Goal: Task Accomplishment & Management: Manage account settings

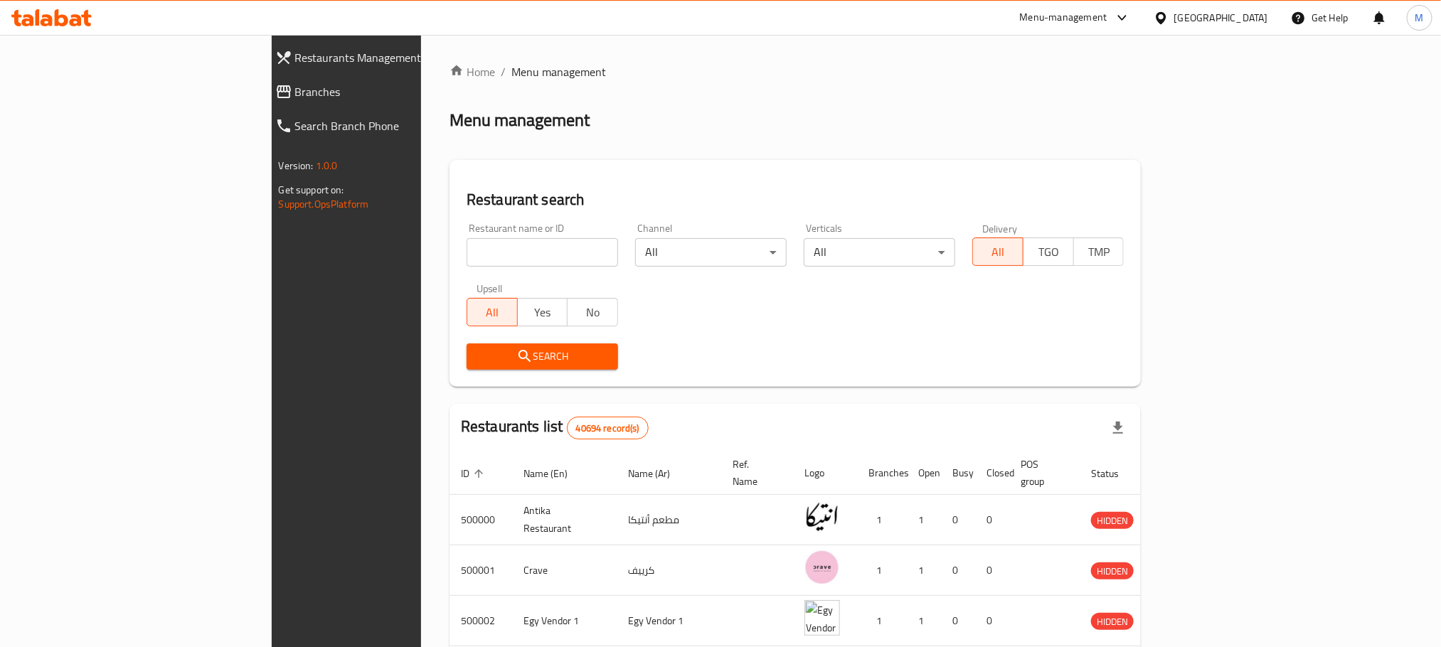
click at [506, 247] on input "search" at bounding box center [542, 252] width 151 height 28
paste input "699582"
type input "699582"
click button "Search" at bounding box center [542, 356] width 151 height 26
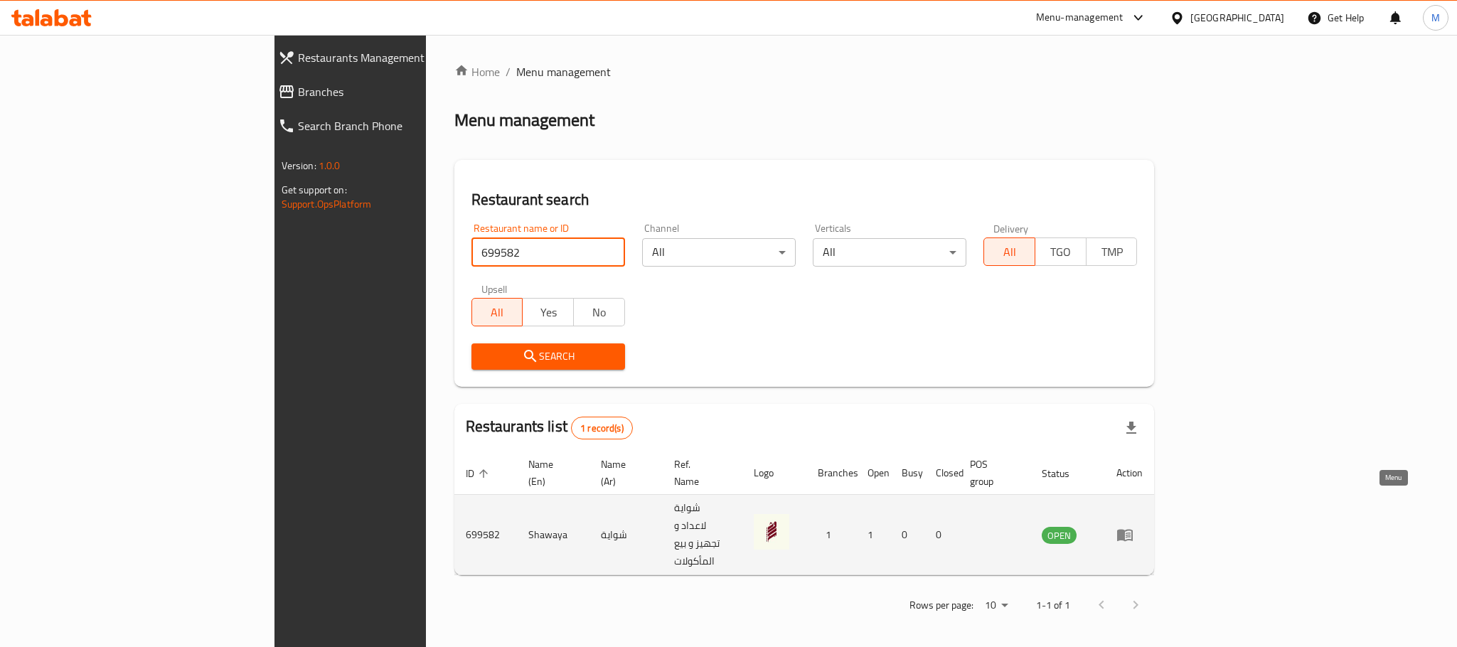
click at [1133, 530] on icon "enhanced table" at bounding box center [1125, 536] width 16 height 12
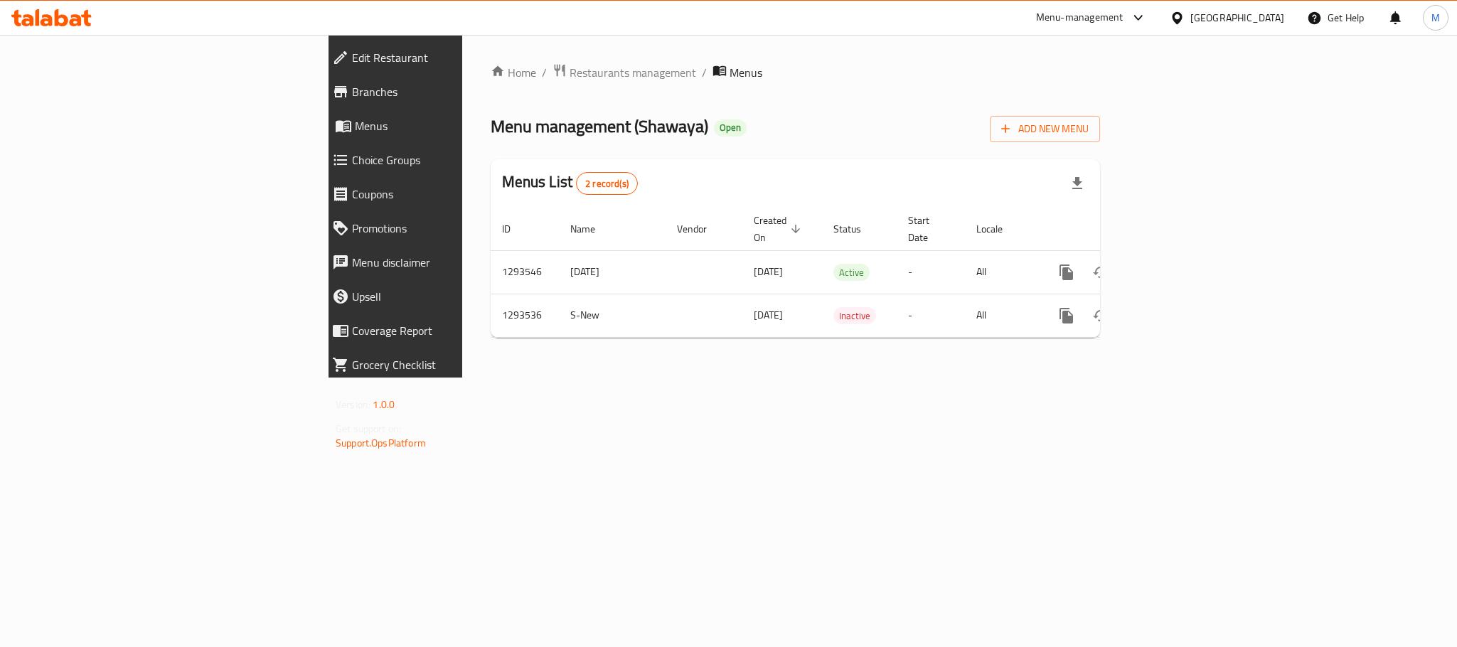
click at [352, 60] on span "Edit Restaurant" at bounding box center [456, 57] width 208 height 17
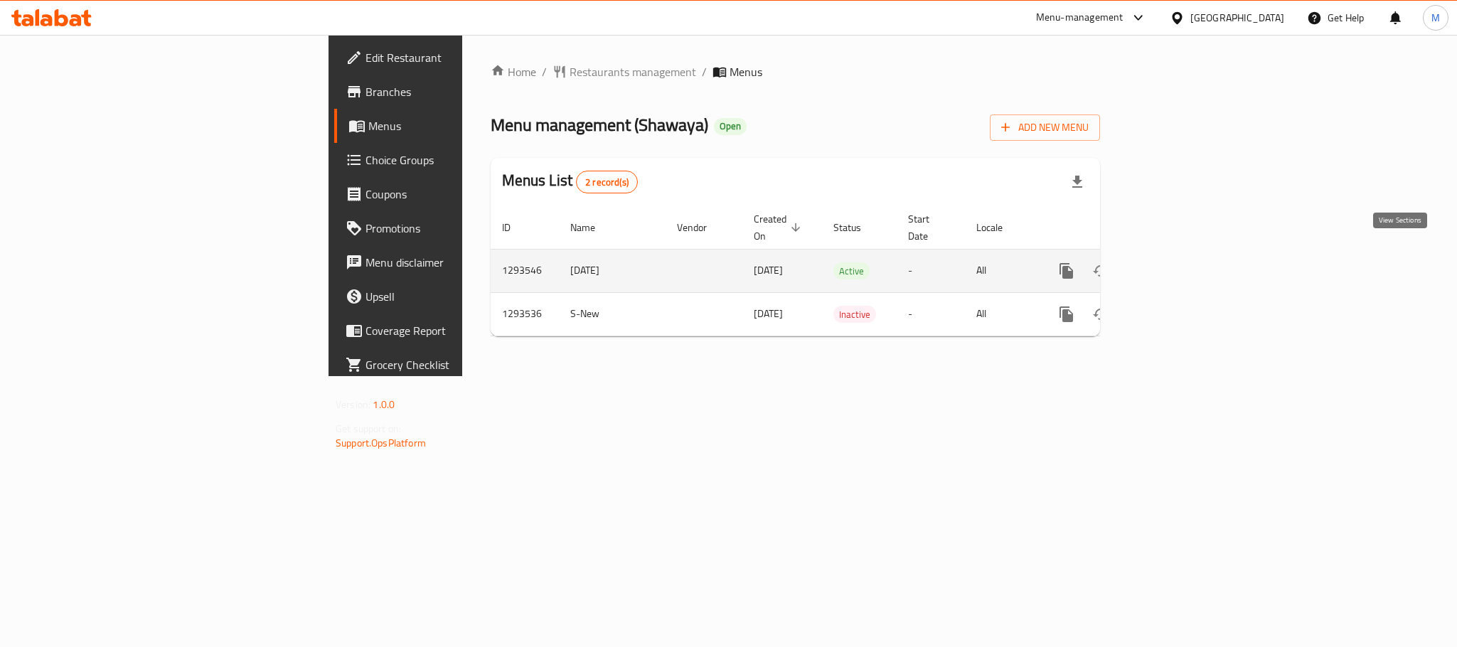
click at [1186, 254] on link "enhanced table" at bounding box center [1169, 271] width 34 height 34
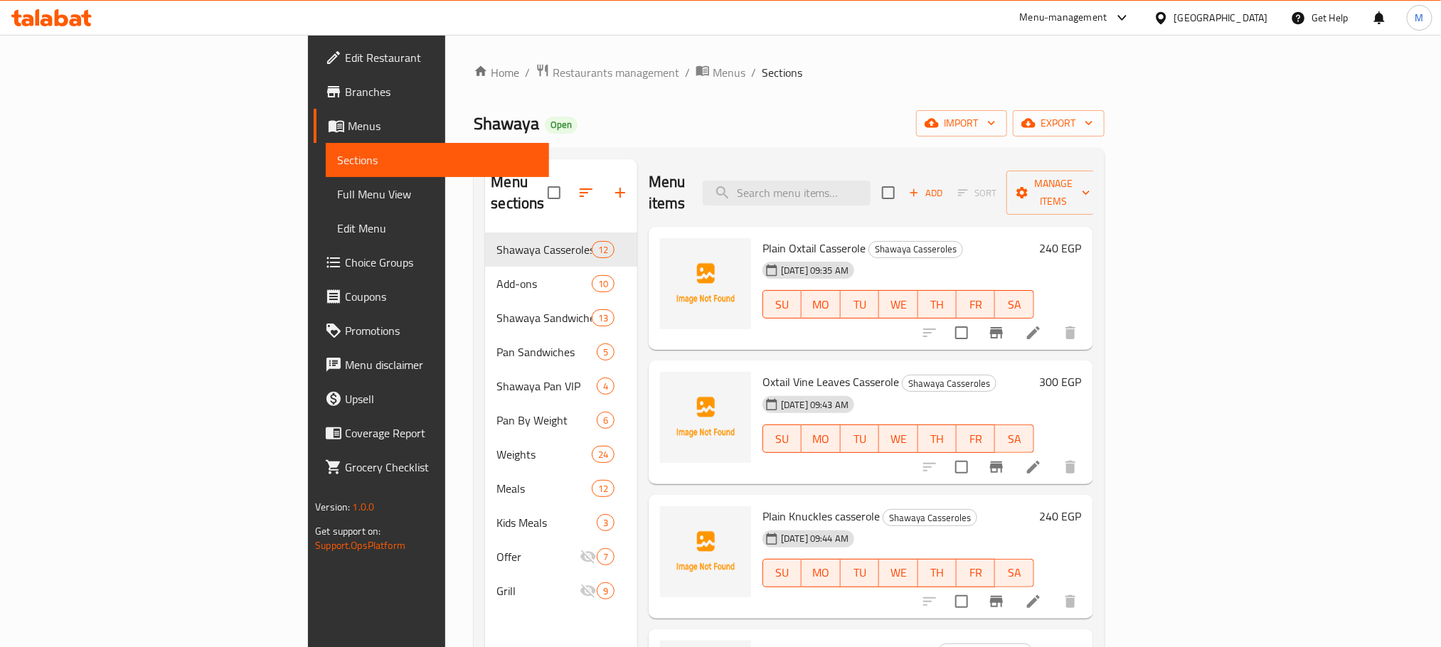
drag, startPoint x: 967, startPoint y: 97, endPoint x: 792, endPoint y: 117, distance: 176.2
click at [792, 117] on div "Shawaya Open import export" at bounding box center [789, 123] width 630 height 26
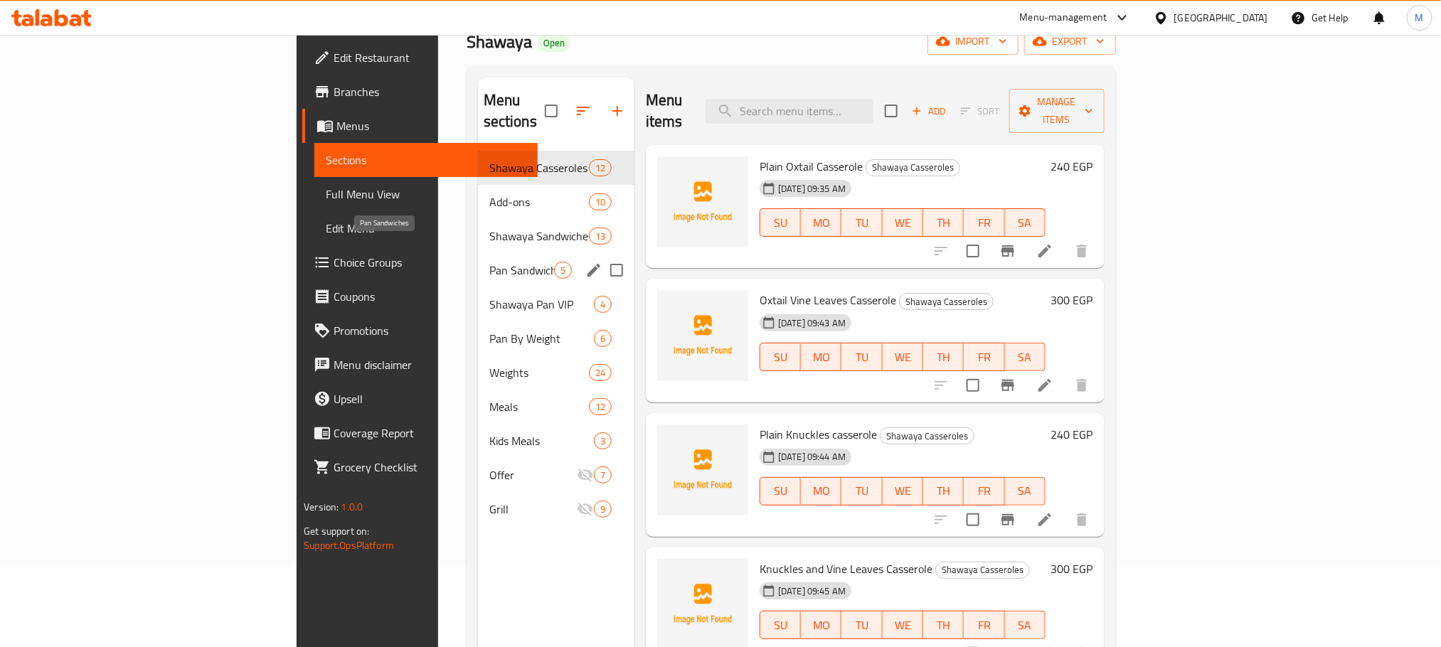
scroll to position [107, 0]
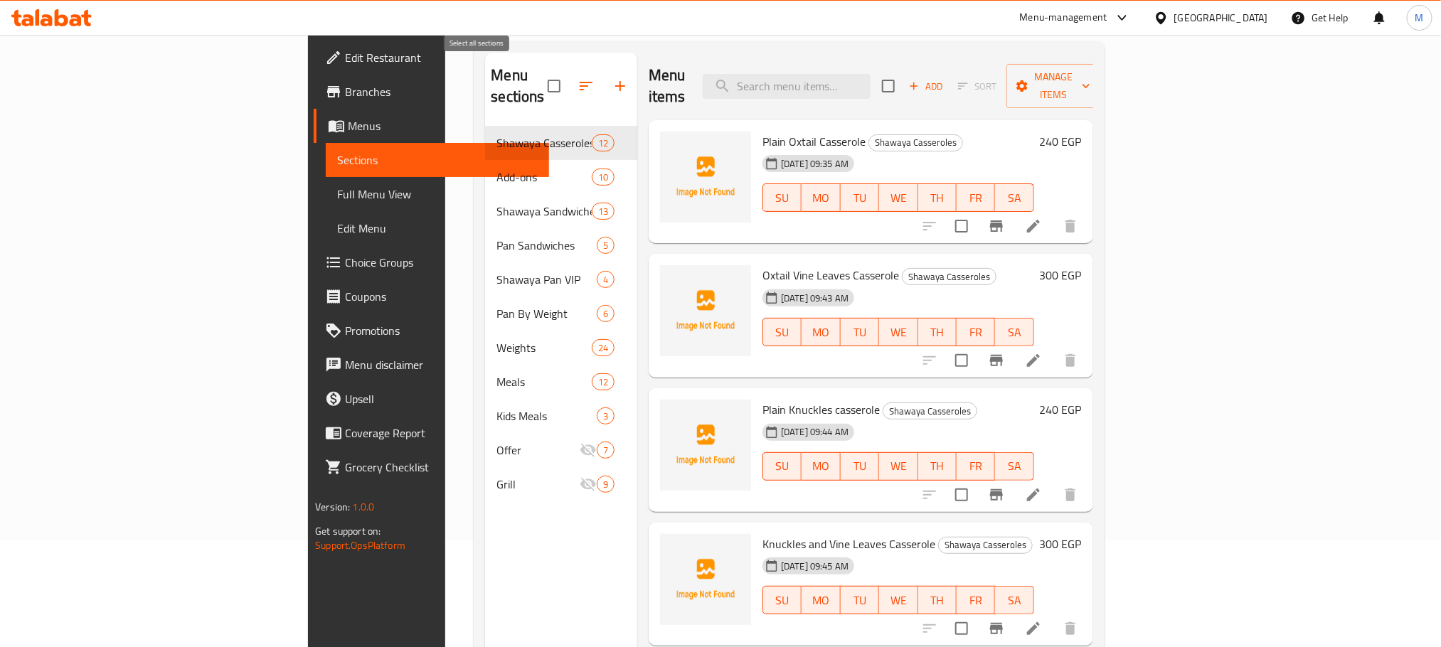
click at [539, 83] on input "checkbox" at bounding box center [554, 86] width 30 height 30
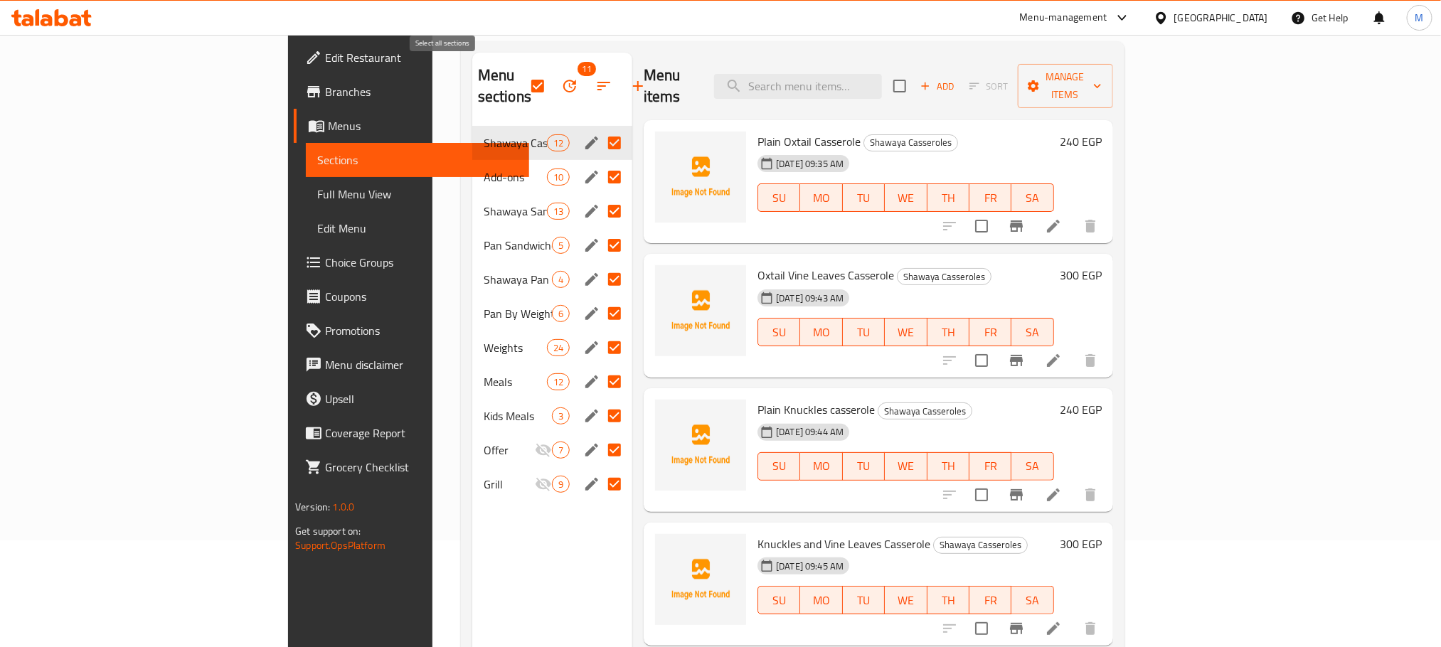
click at [523, 82] on input "checkbox" at bounding box center [538, 86] width 30 height 30
checkbox input "false"
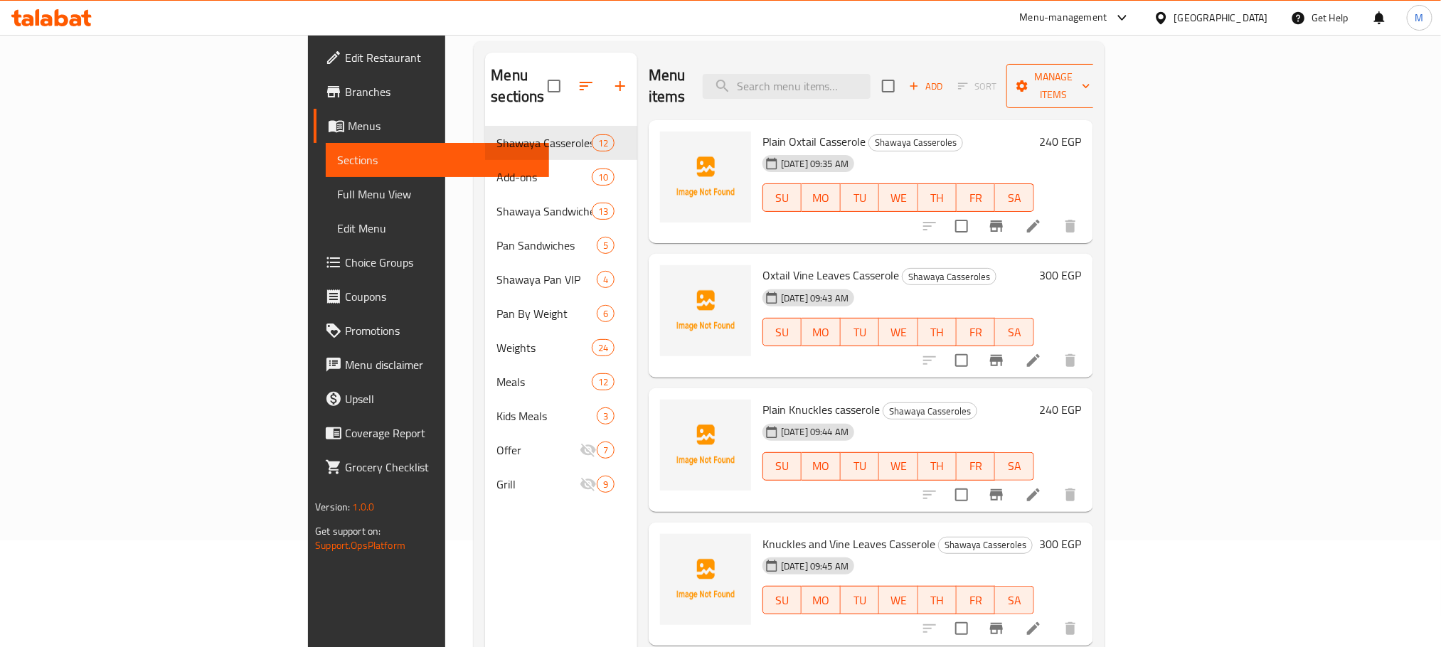
scroll to position [0, 0]
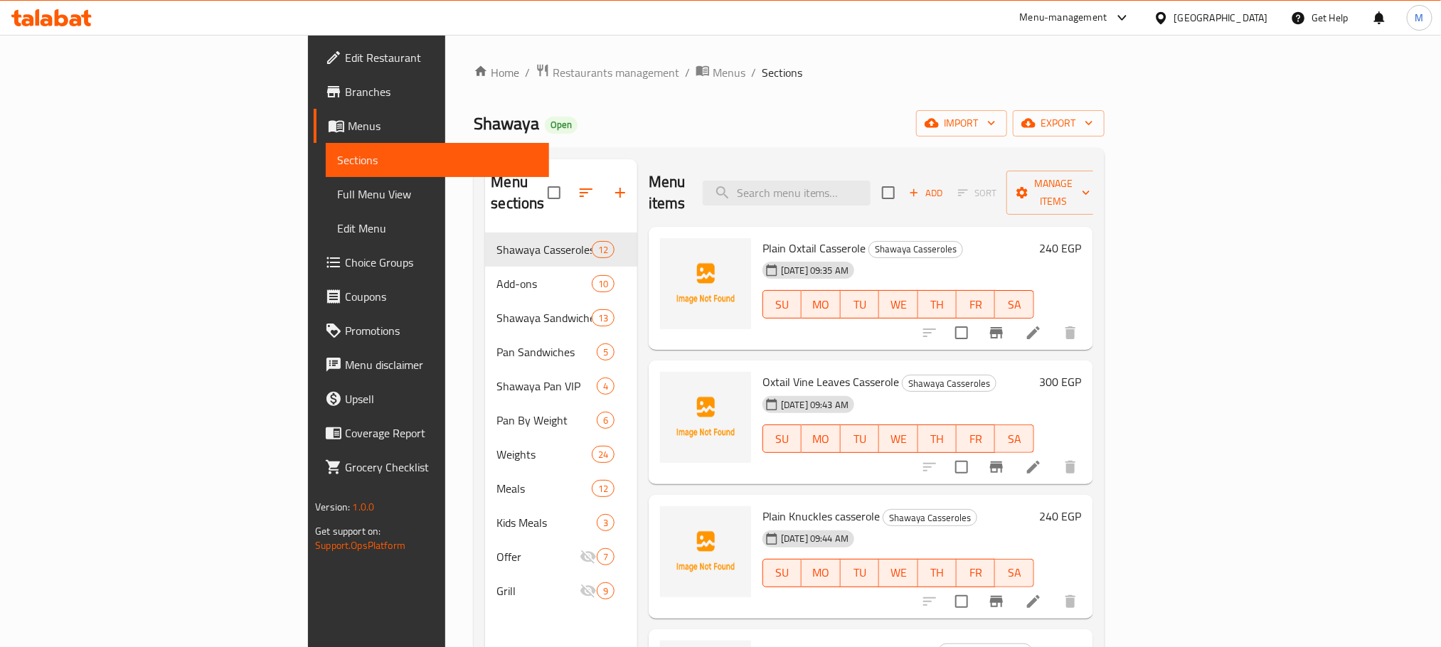
click at [1104, 107] on div "Home / Restaurants management / Menus / Sections Shawaya Open import export Men…" at bounding box center [789, 440] width 630 height 755
click at [1093, 124] on span "export" at bounding box center [1058, 123] width 69 height 18
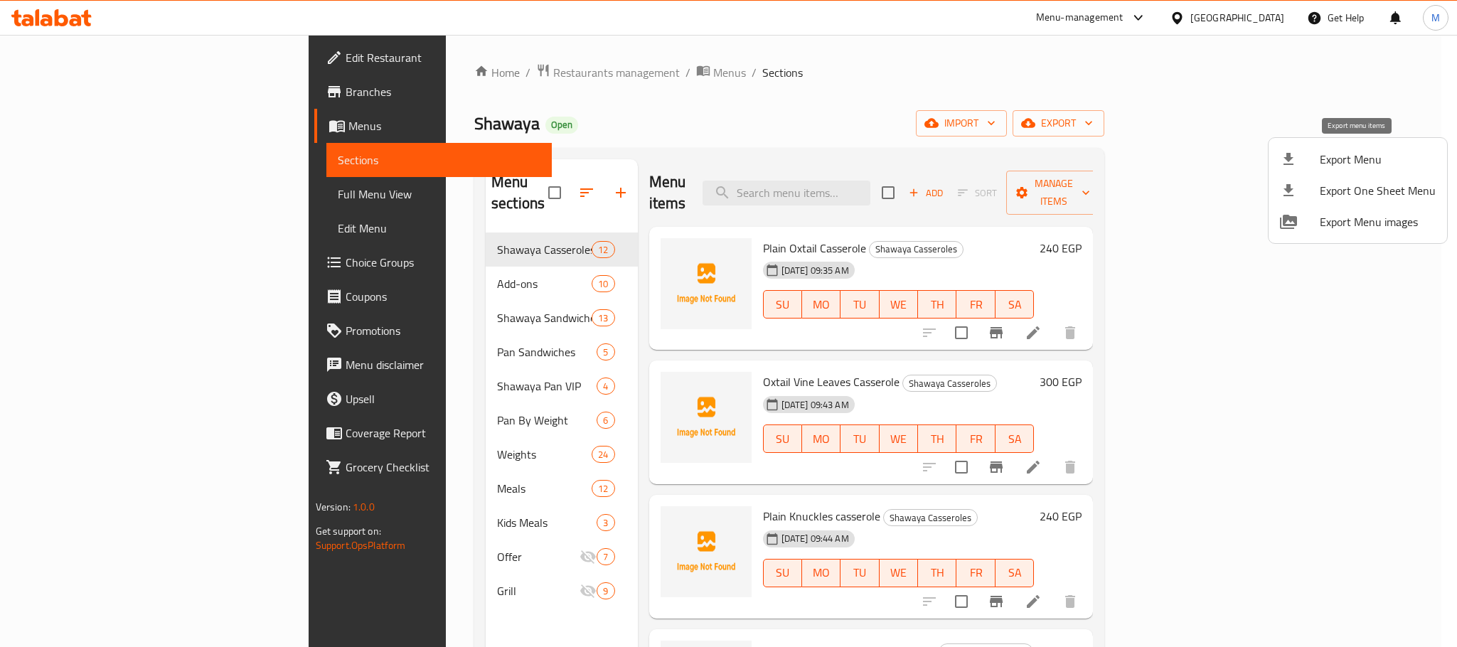
click at [1338, 147] on li "Export Menu" at bounding box center [1358, 159] width 179 height 31
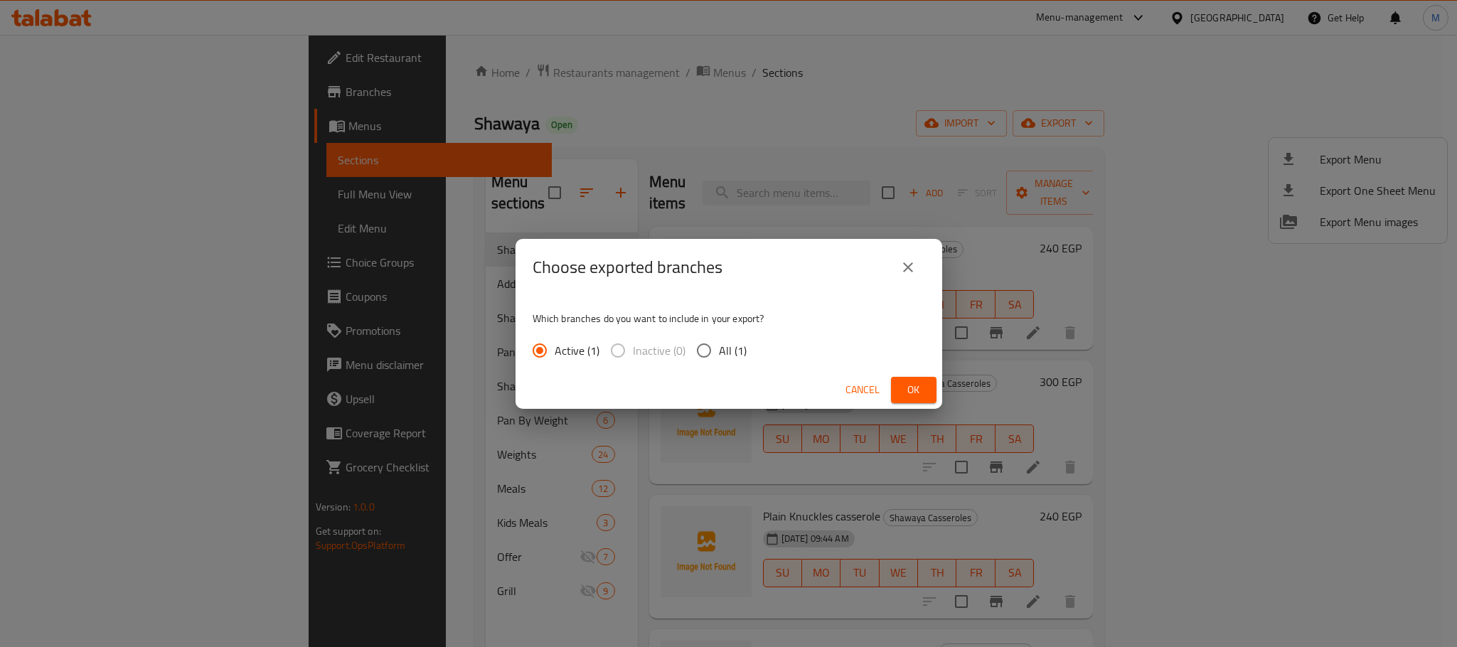
click at [890, 390] on div "Cancel Ok" at bounding box center [729, 390] width 427 height 38
click at [898, 390] on button "Ok" at bounding box center [914, 390] width 46 height 26
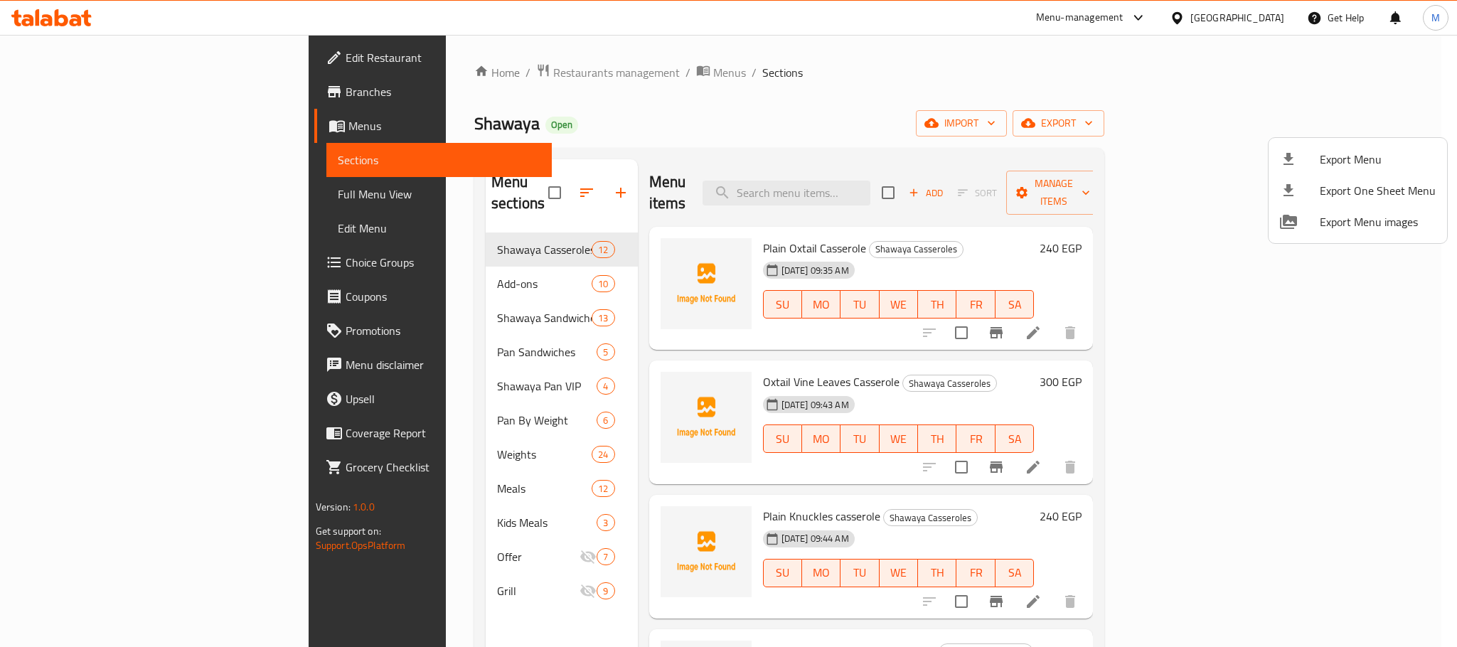
drag, startPoint x: 1005, startPoint y: 97, endPoint x: 1006, endPoint y: 43, distance: 53.3
click at [1005, 97] on div at bounding box center [728, 323] width 1457 height 647
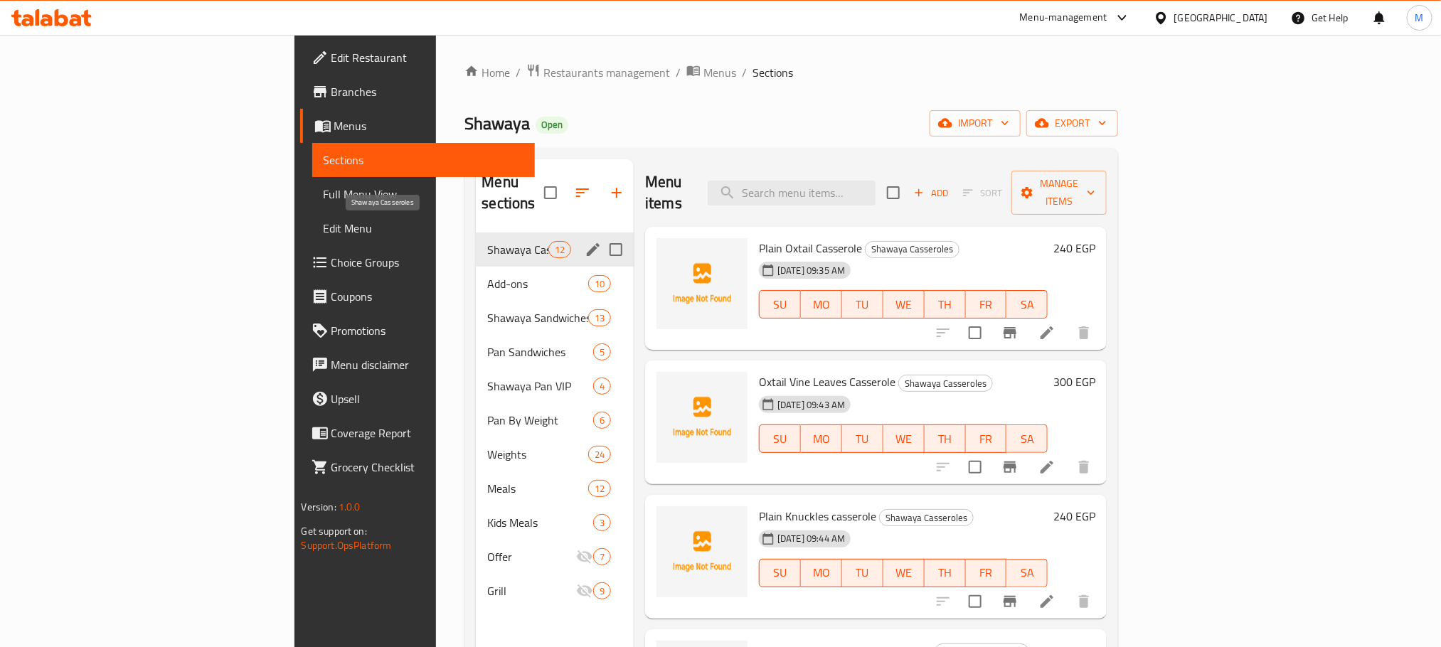
click at [487, 241] on span "Shawaya Casseroles" at bounding box center [517, 249] width 60 height 17
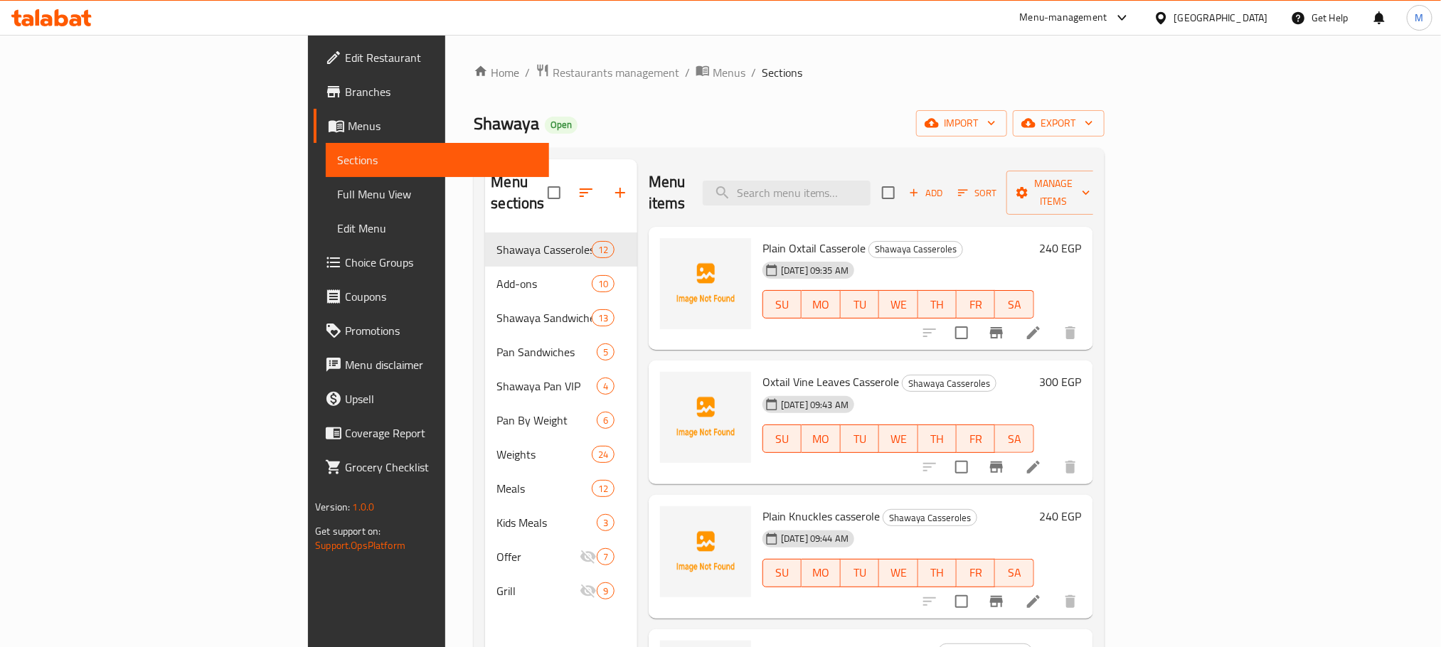
click at [1042, 324] on icon at bounding box center [1033, 332] width 17 height 17
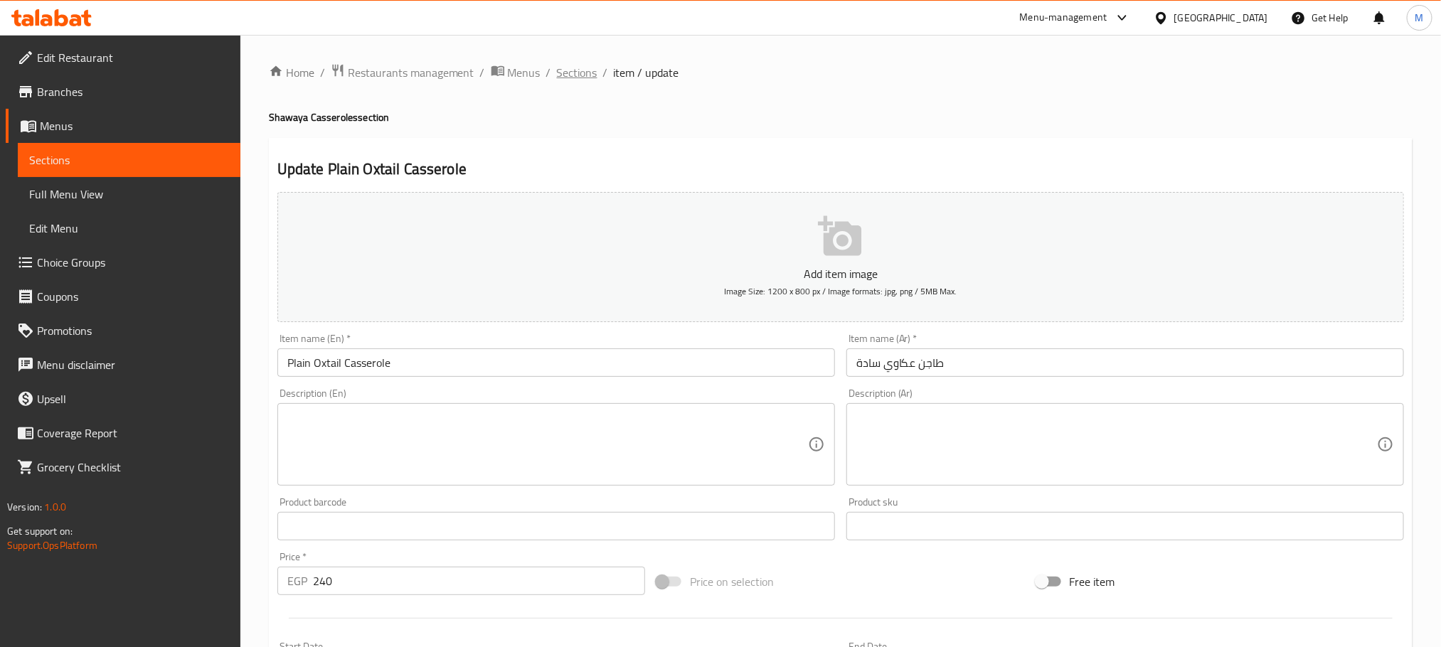
click at [585, 68] on span "Sections" at bounding box center [577, 72] width 41 height 17
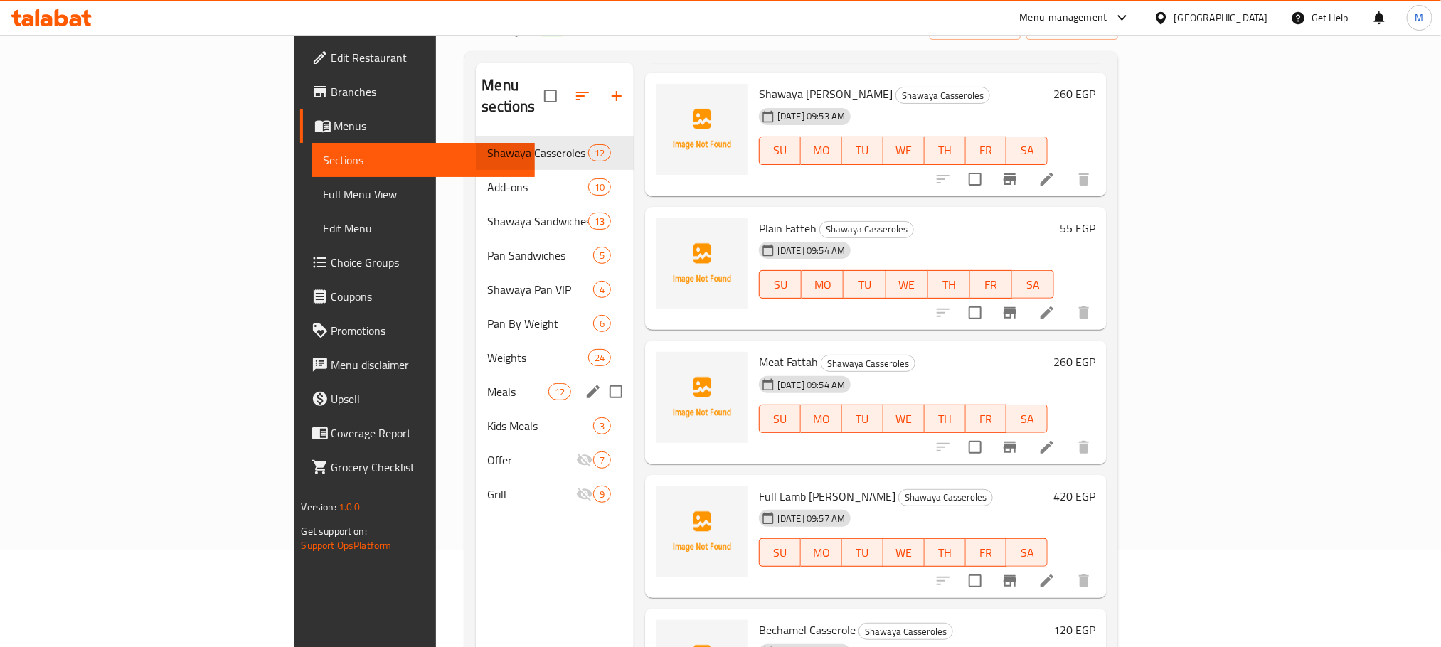
scroll to position [92, 0]
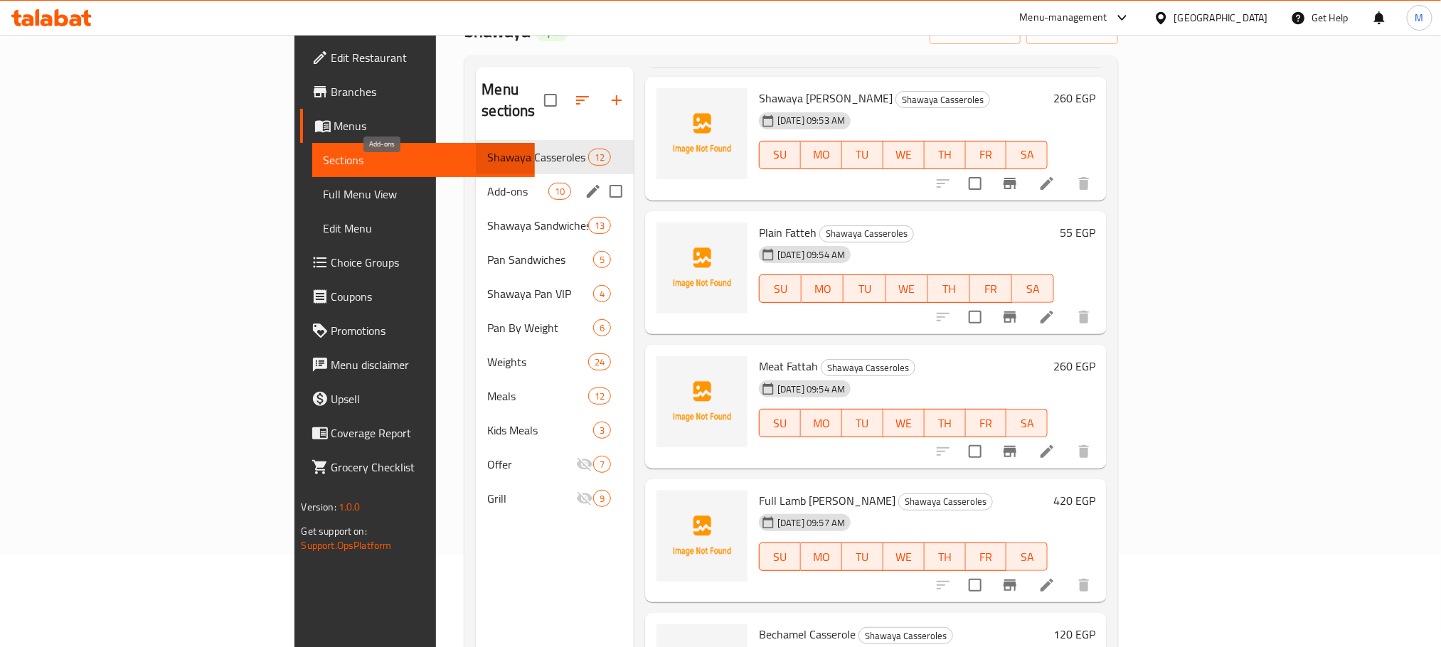
click at [487, 183] on span "Add-ons" at bounding box center [517, 191] width 60 height 17
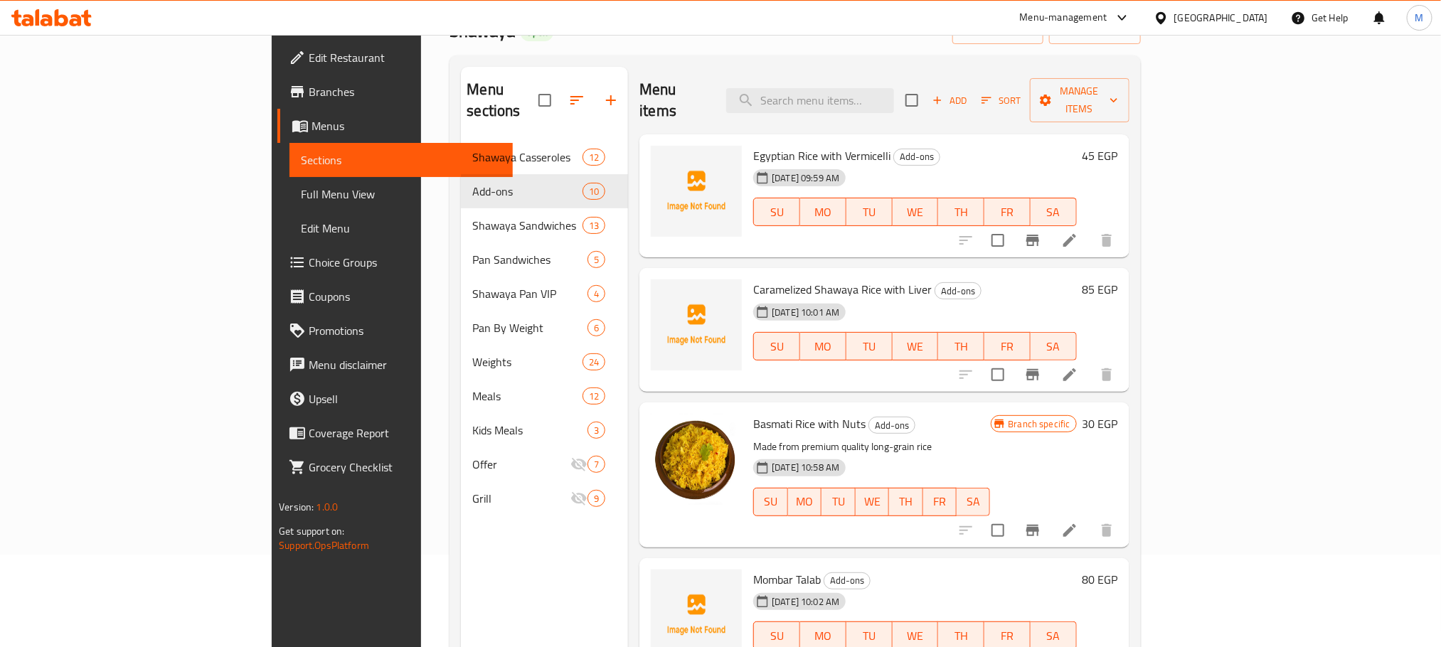
scroll to position [107, 0]
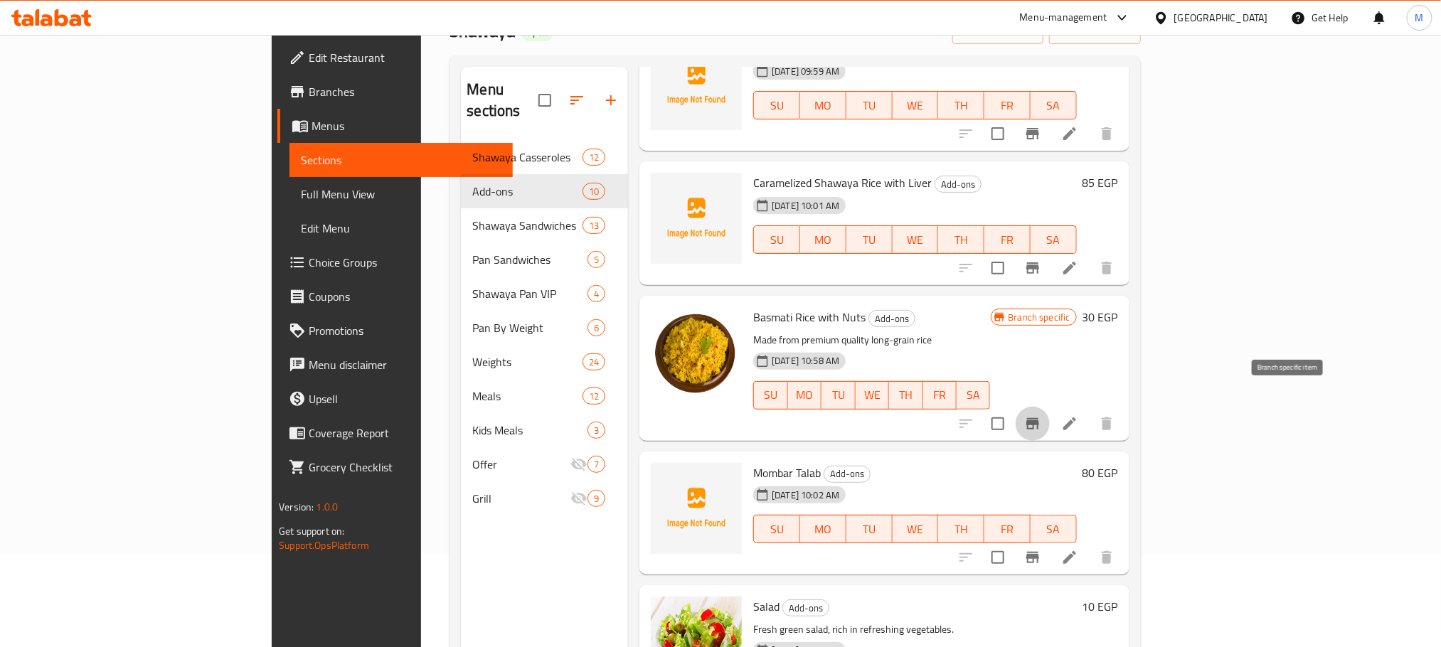
click at [1050, 407] on button "Branch-specific-item" at bounding box center [1033, 424] width 34 height 34
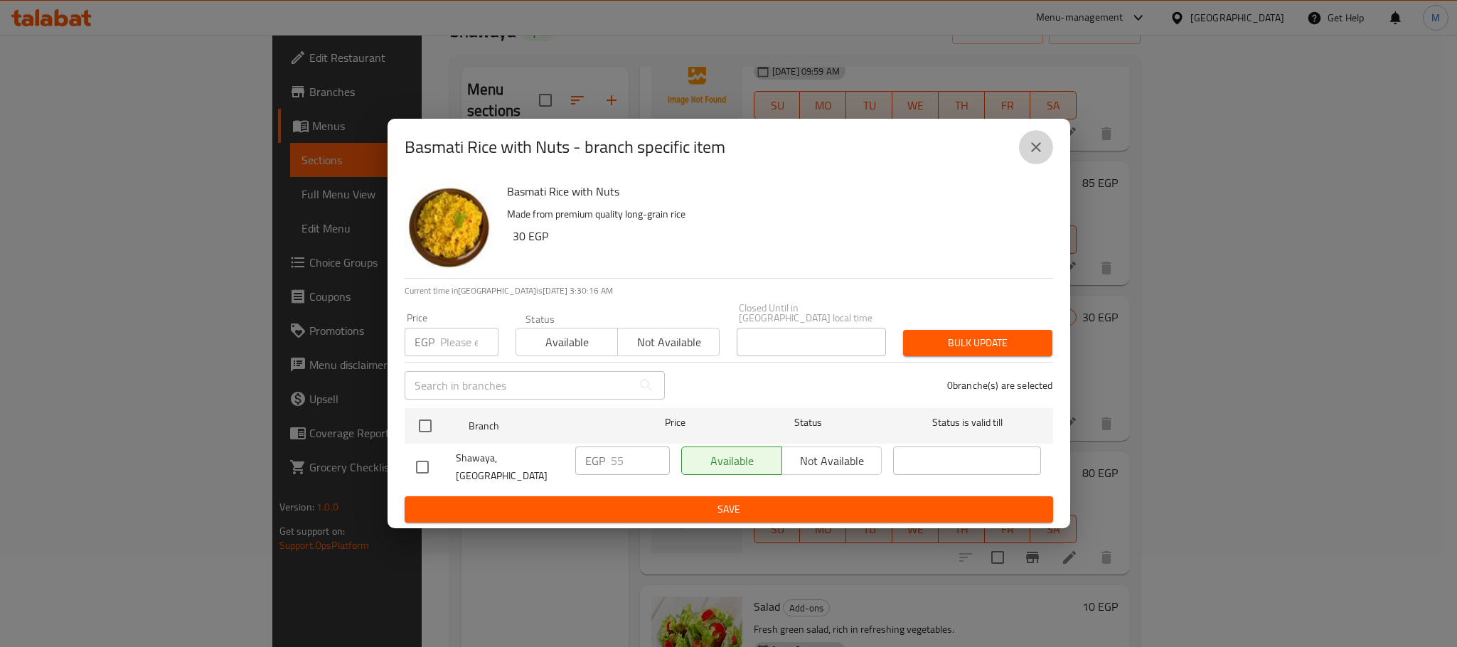
click at [1044, 164] on button "close" at bounding box center [1036, 147] width 34 height 34
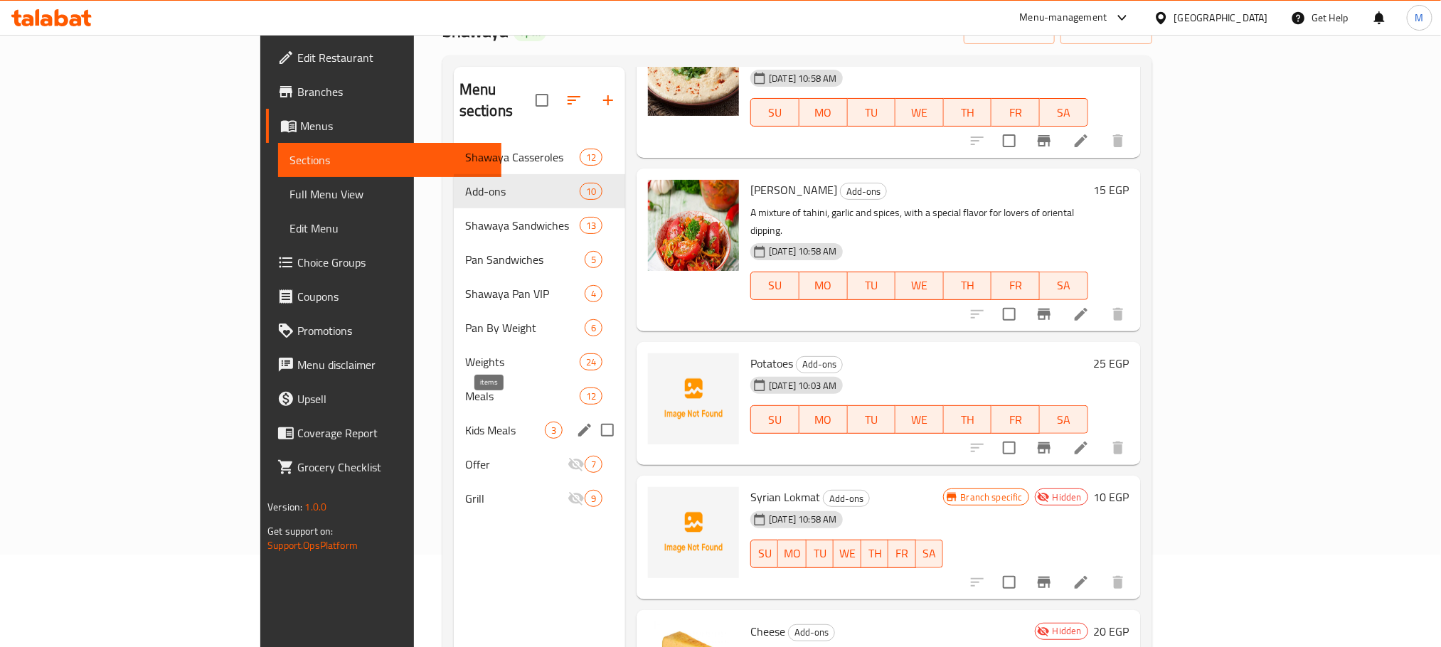
scroll to position [199, 0]
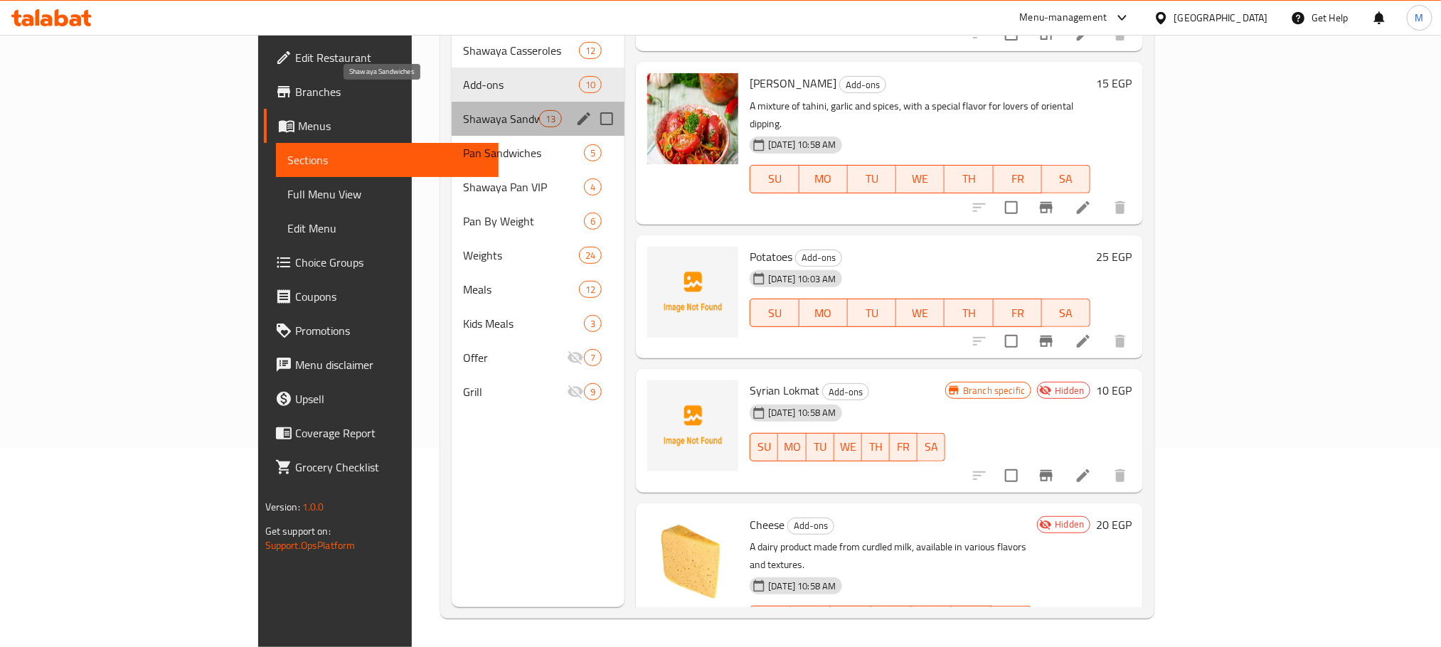
click at [463, 110] on span "Shawaya Sandwiches" at bounding box center [501, 118] width 76 height 17
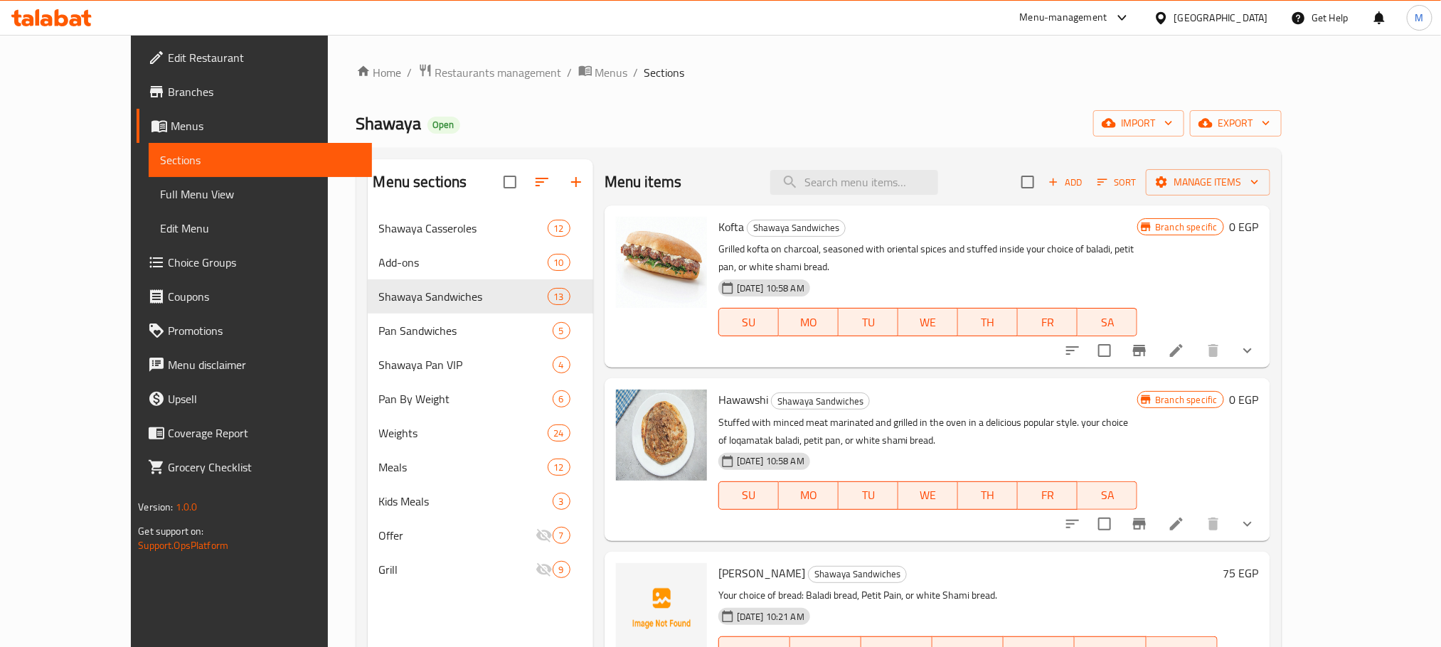
click at [1256, 342] on icon "show more" at bounding box center [1247, 350] width 17 height 17
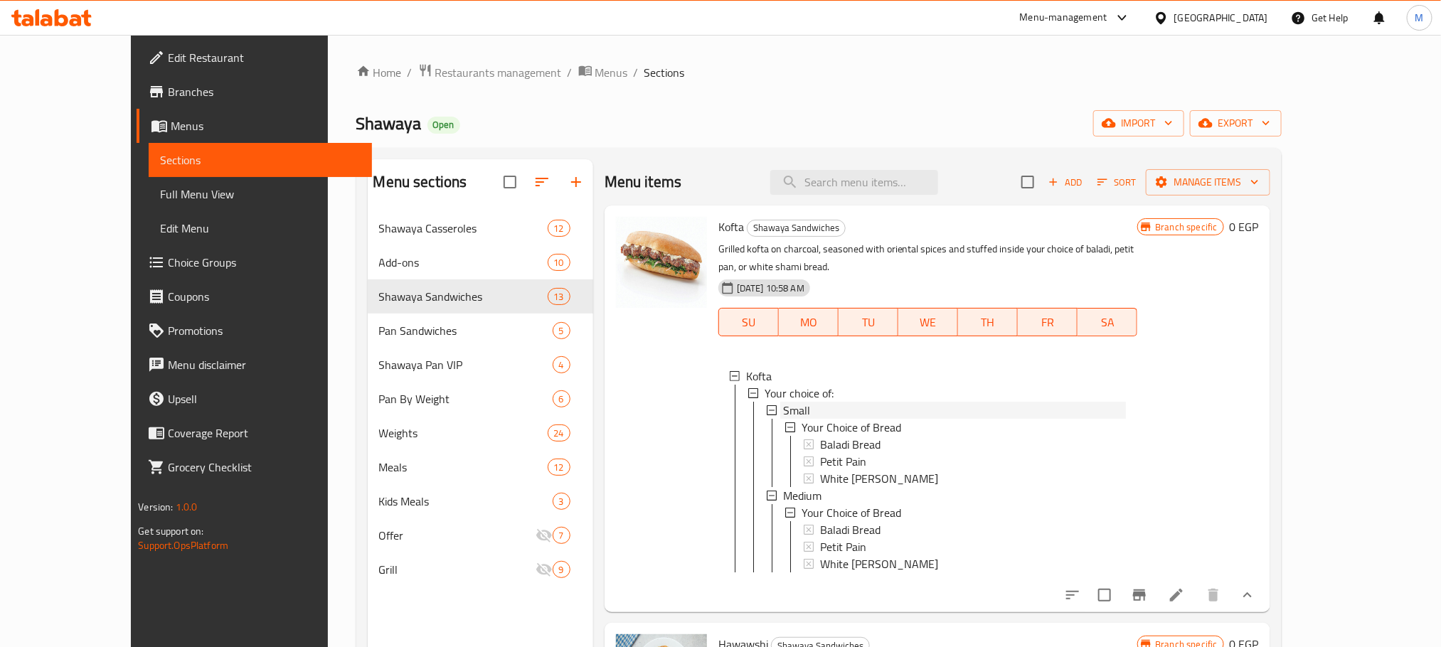
click at [848, 402] on div "Small" at bounding box center [954, 410] width 343 height 17
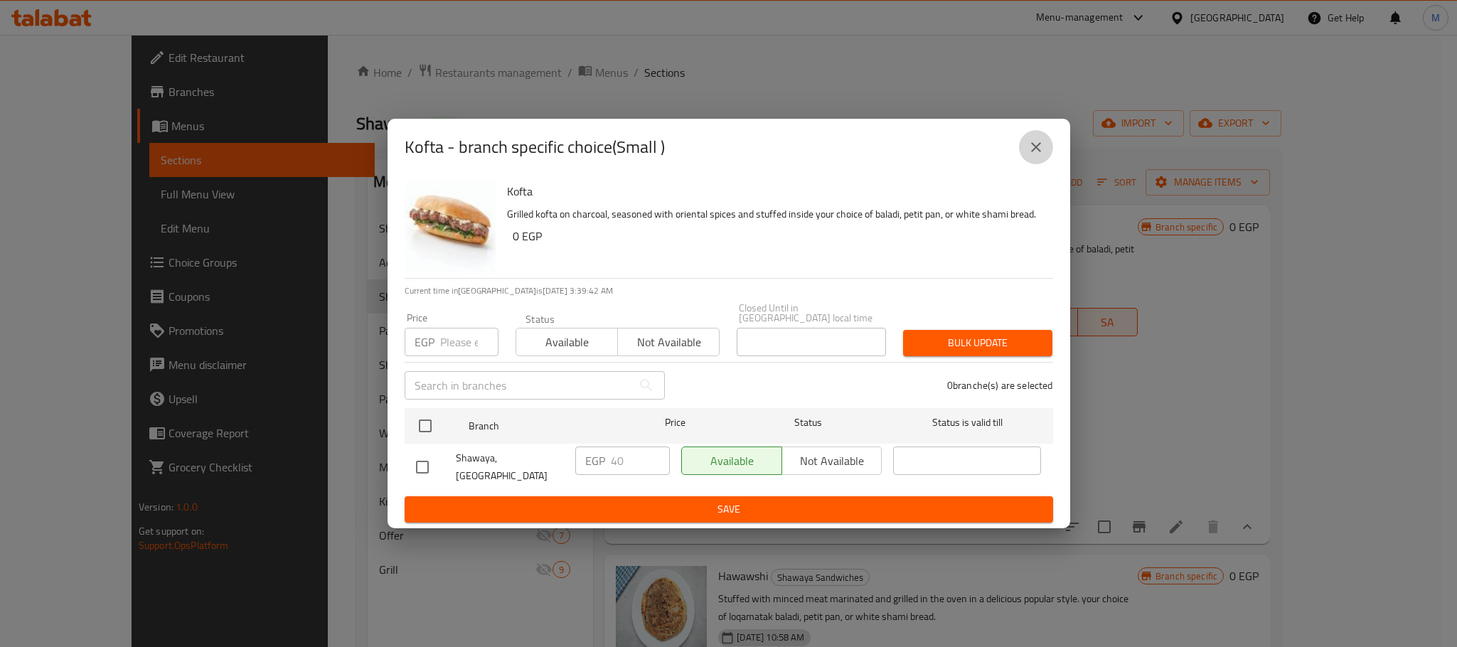
click at [1039, 156] on icon "close" at bounding box center [1036, 147] width 17 height 17
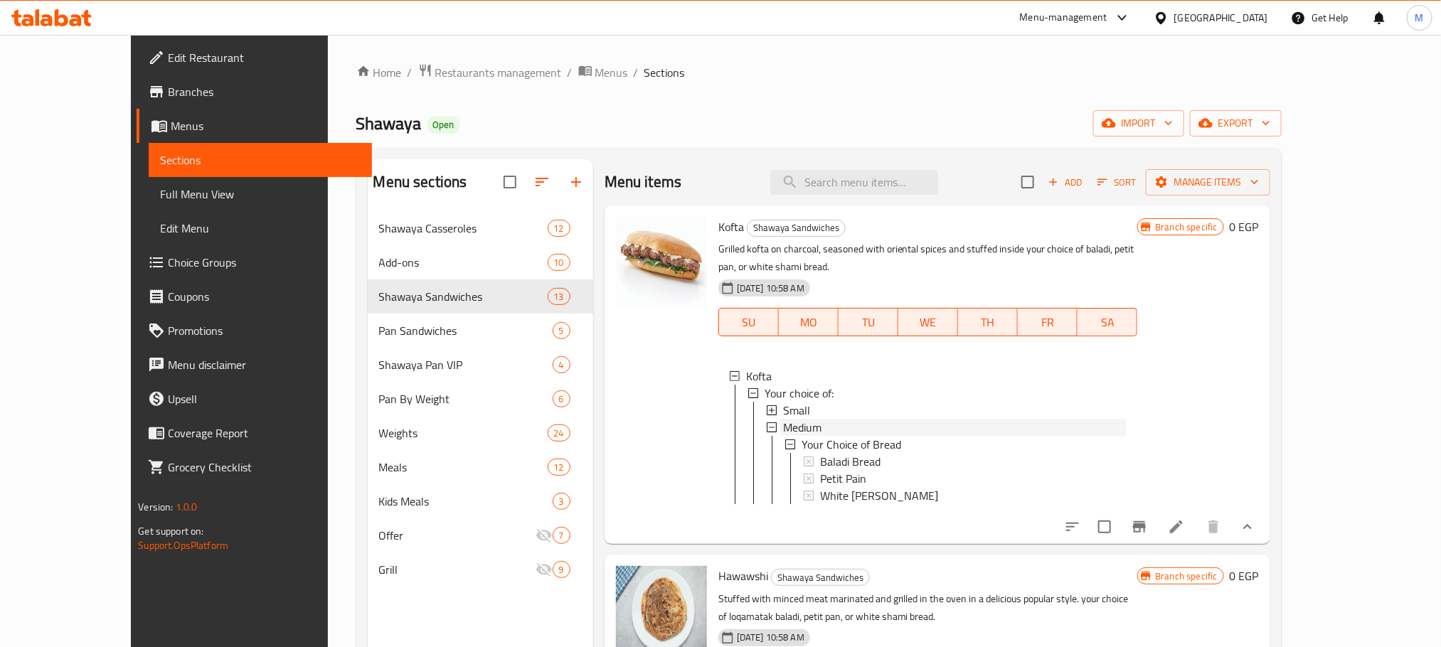
click at [783, 419] on span "Medium" at bounding box center [802, 427] width 38 height 17
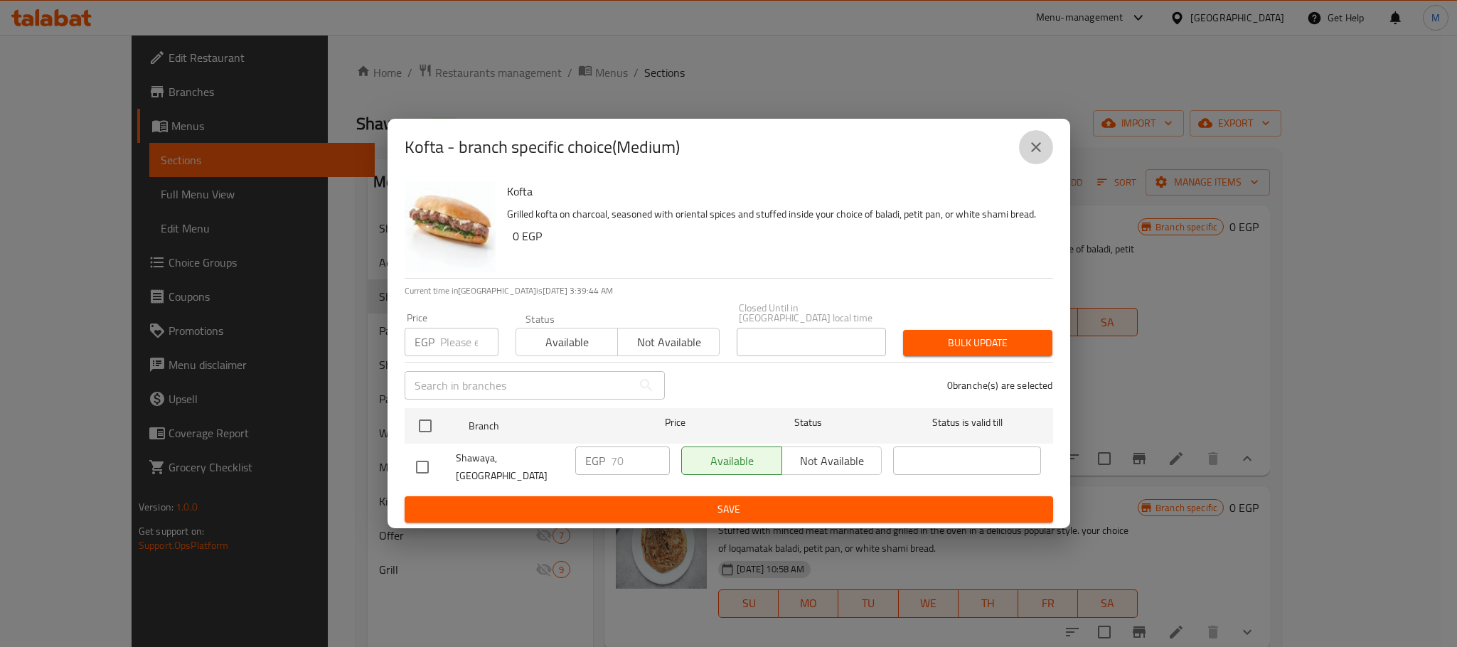
click at [1024, 160] on button "close" at bounding box center [1036, 147] width 34 height 34
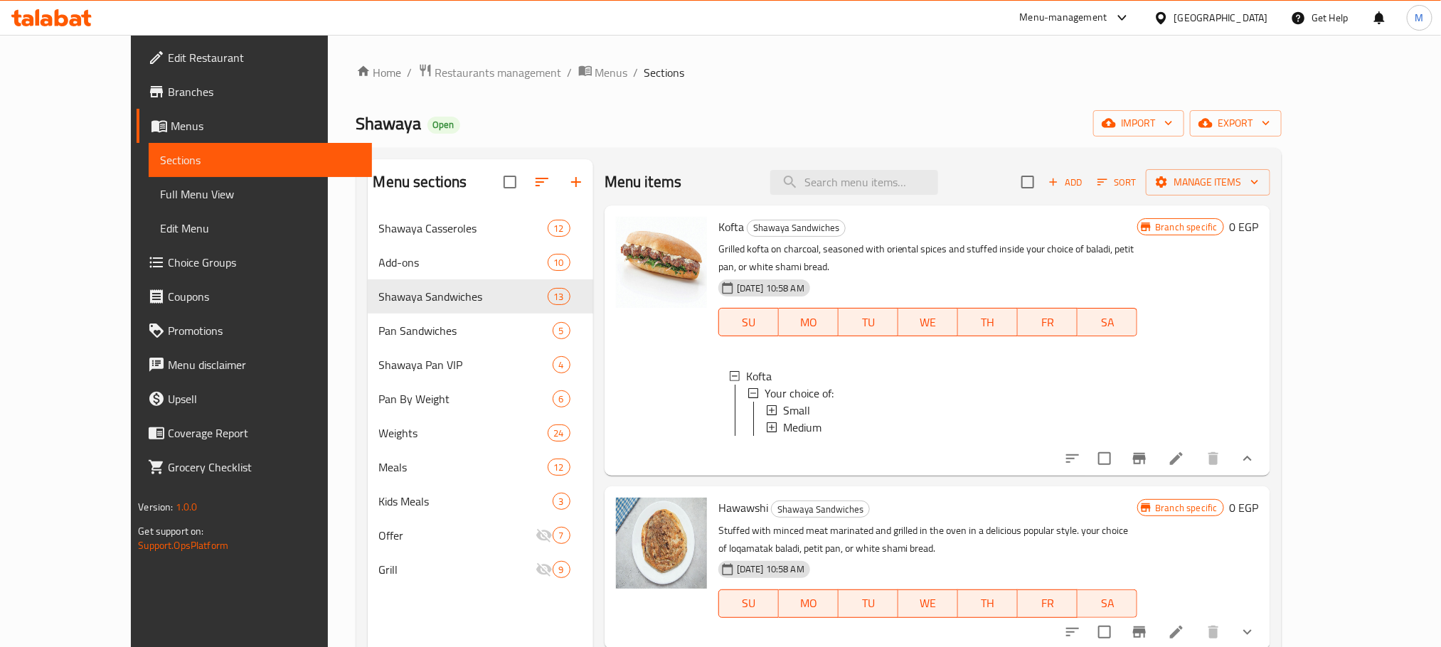
scroll to position [213, 0]
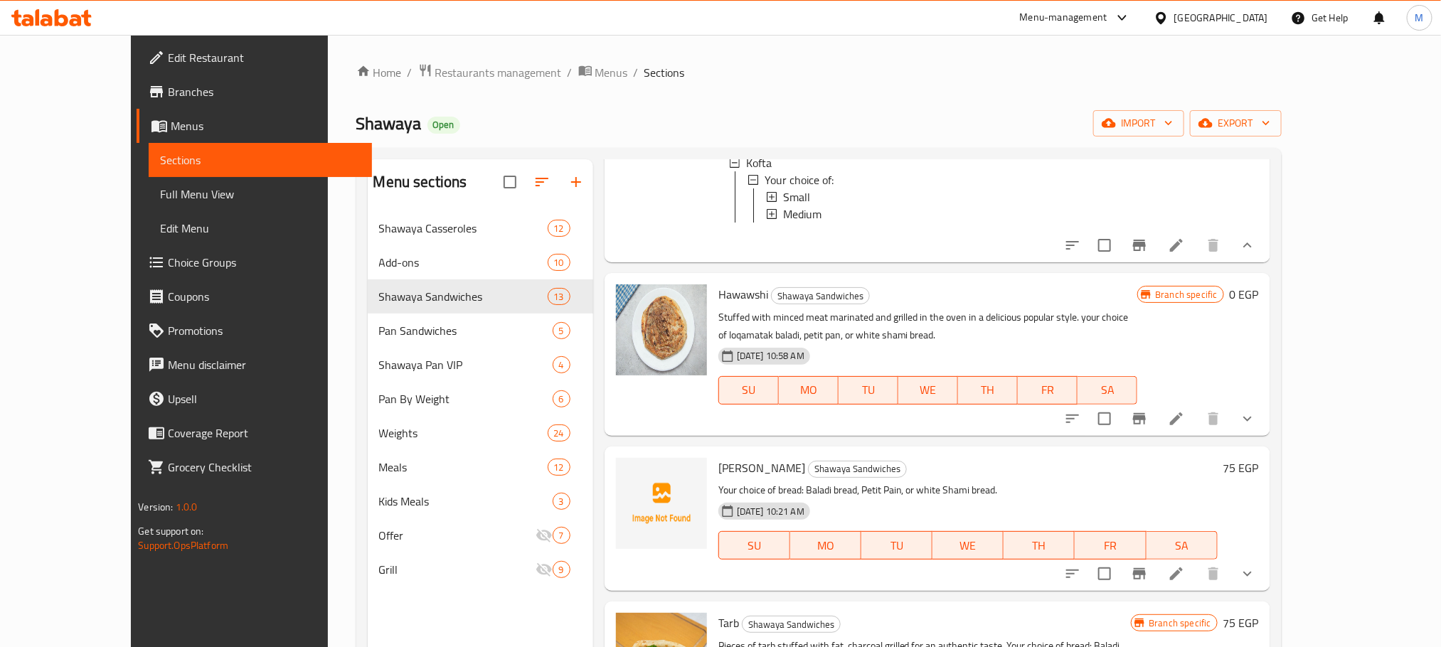
click at [1264, 423] on button "show more" at bounding box center [1247, 419] width 34 height 34
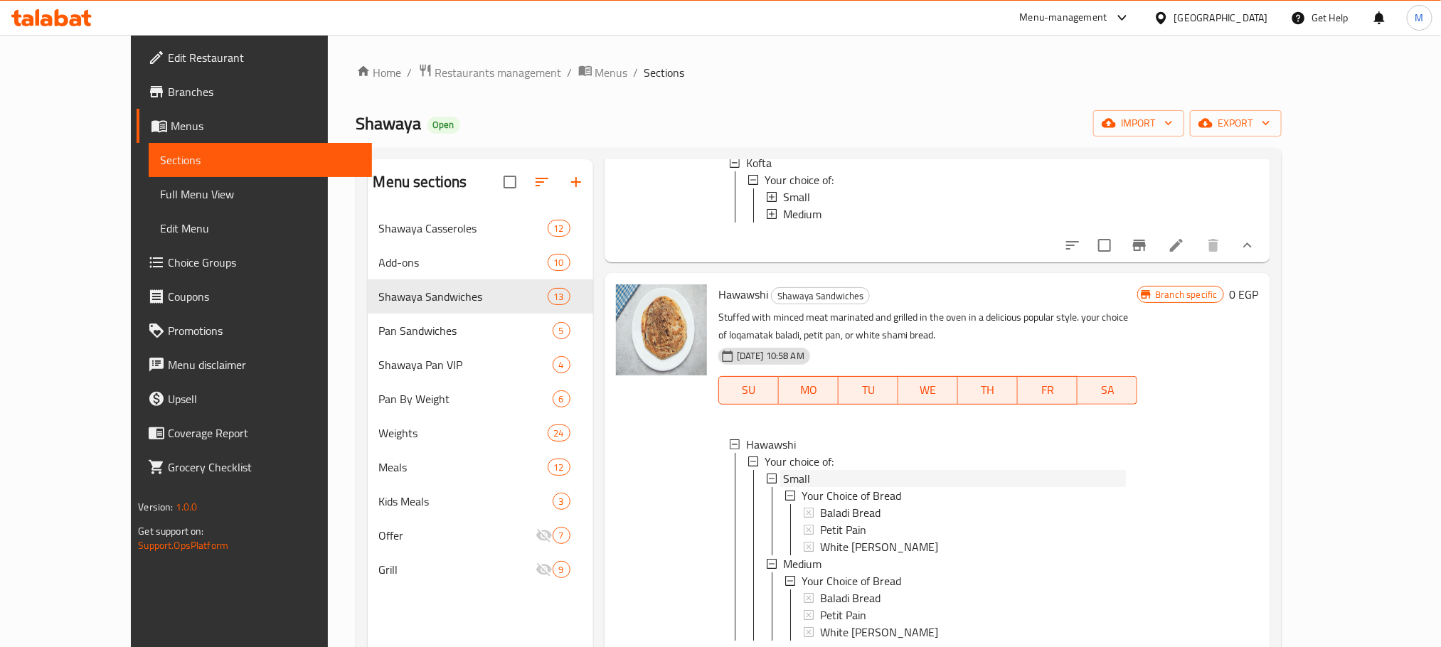
click at [803, 480] on div "Small" at bounding box center [954, 478] width 343 height 17
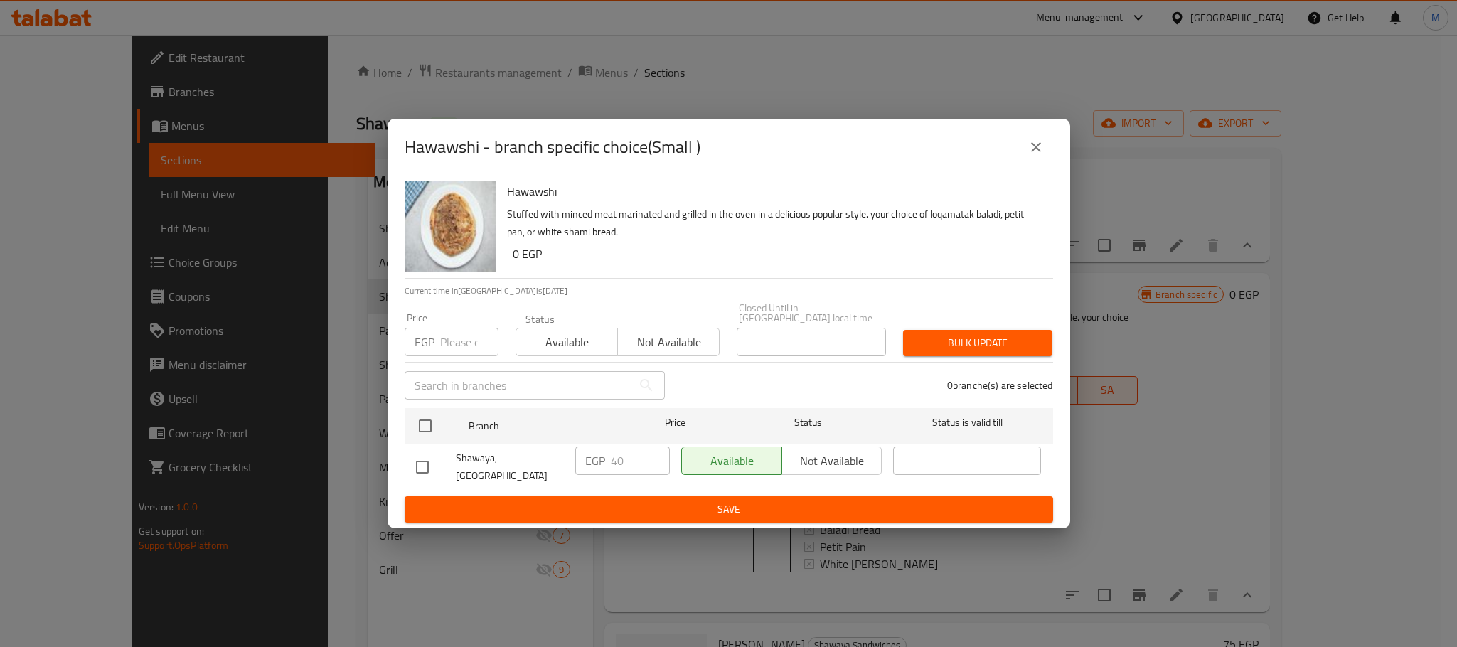
click at [1045, 144] on button "close" at bounding box center [1036, 147] width 34 height 34
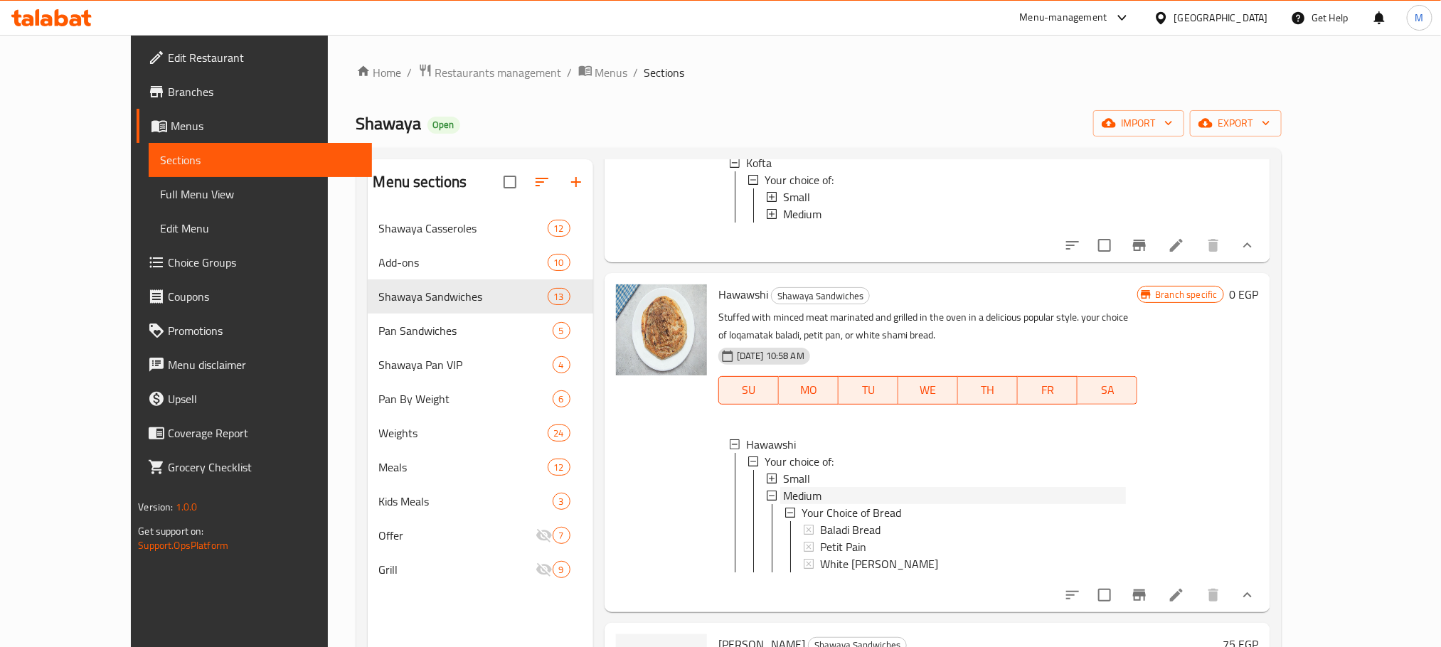
click at [783, 497] on span "Medium" at bounding box center [802, 495] width 38 height 17
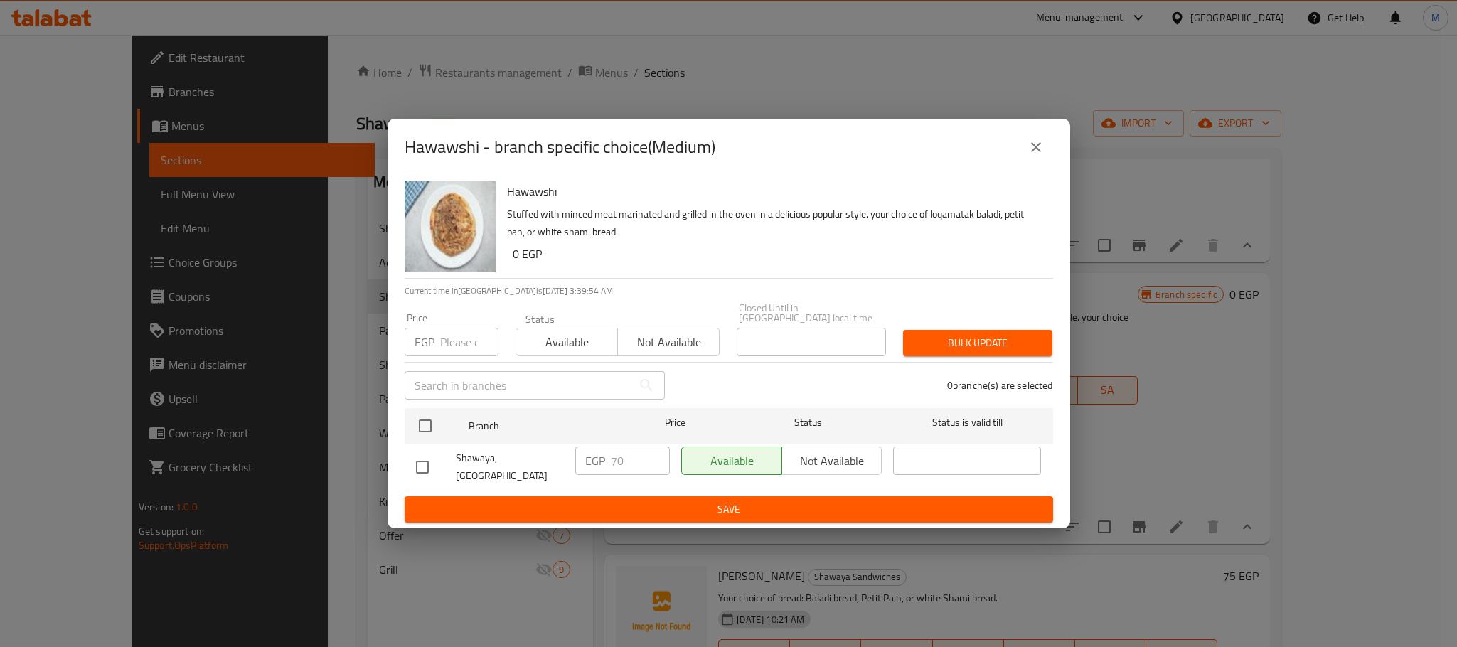
click at [1043, 156] on icon "close" at bounding box center [1036, 147] width 17 height 17
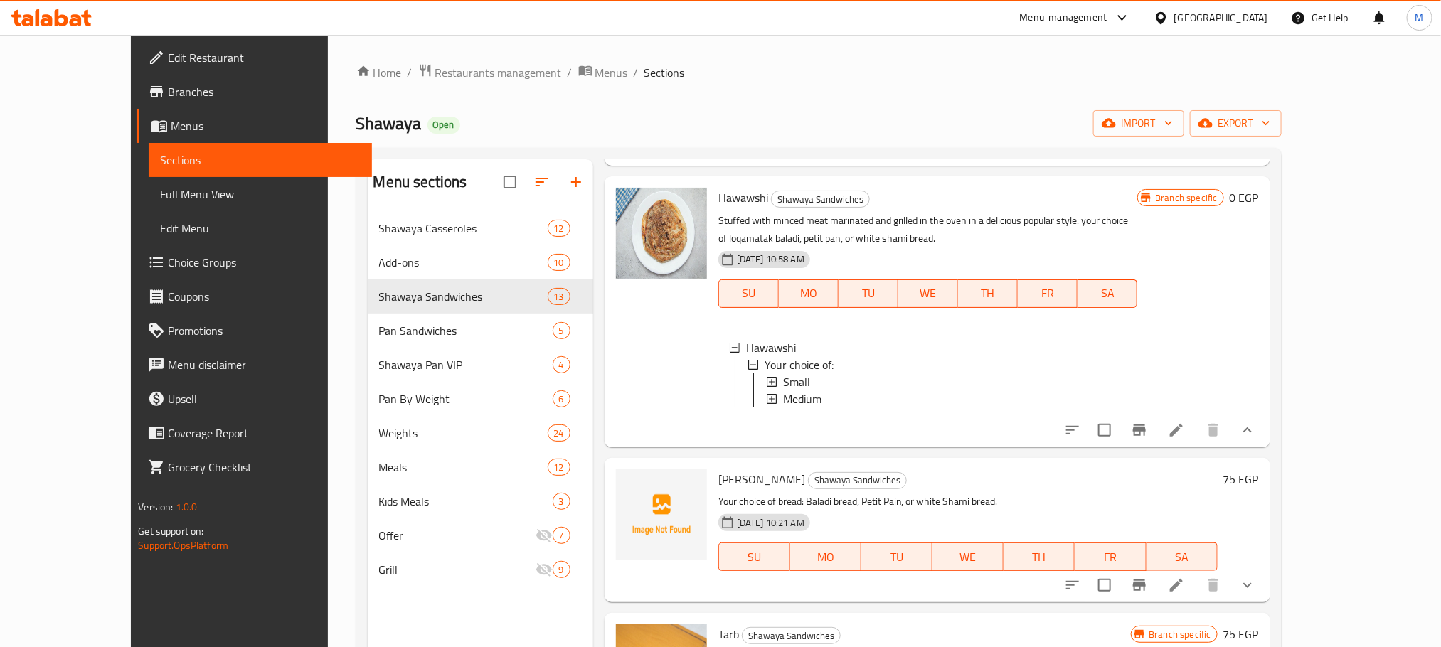
scroll to position [533, 0]
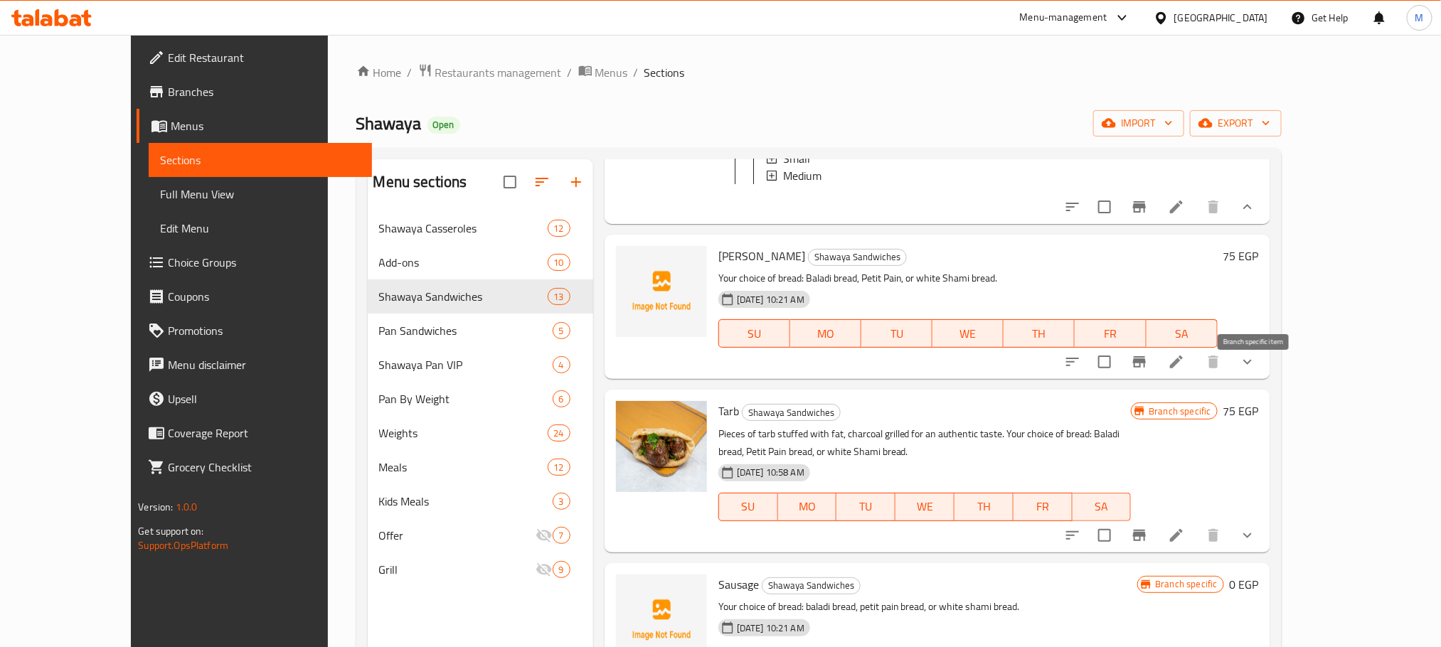
click at [1148, 371] on icon "Branch-specific-item" at bounding box center [1139, 361] width 17 height 17
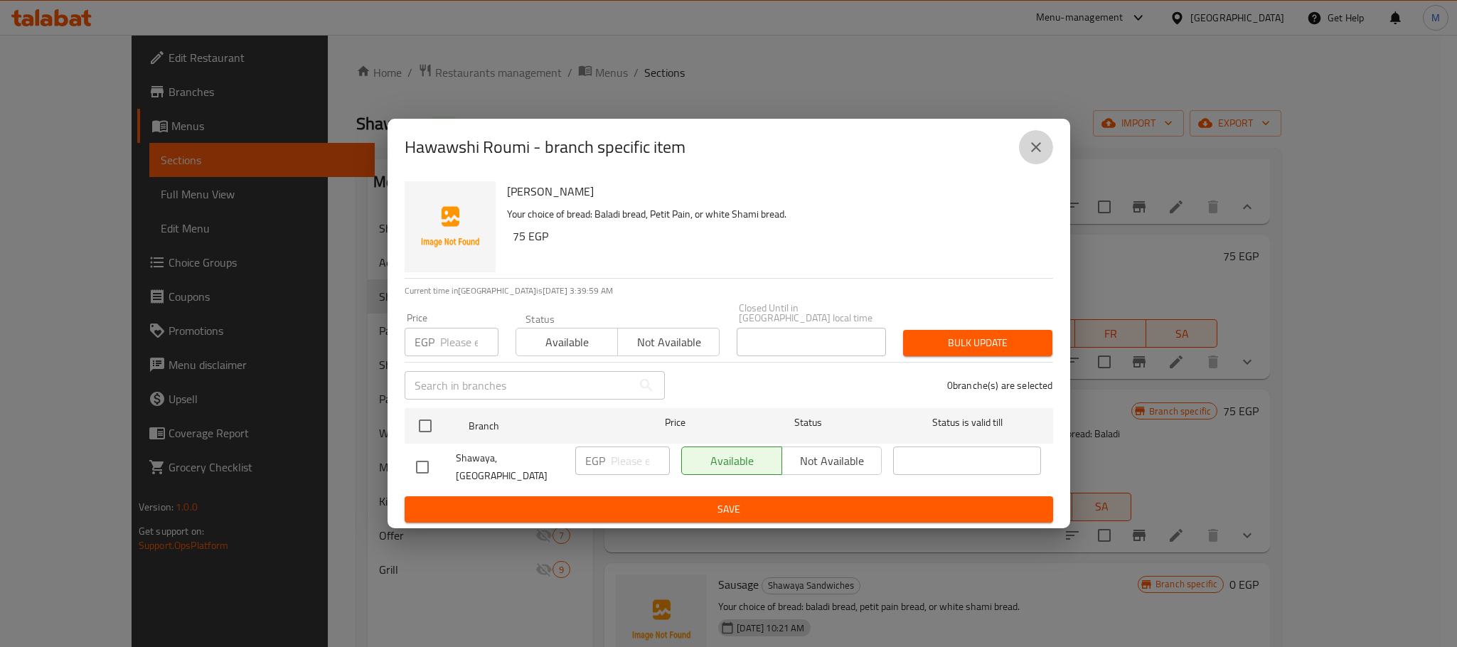
click at [1030, 154] on icon "close" at bounding box center [1036, 147] width 17 height 17
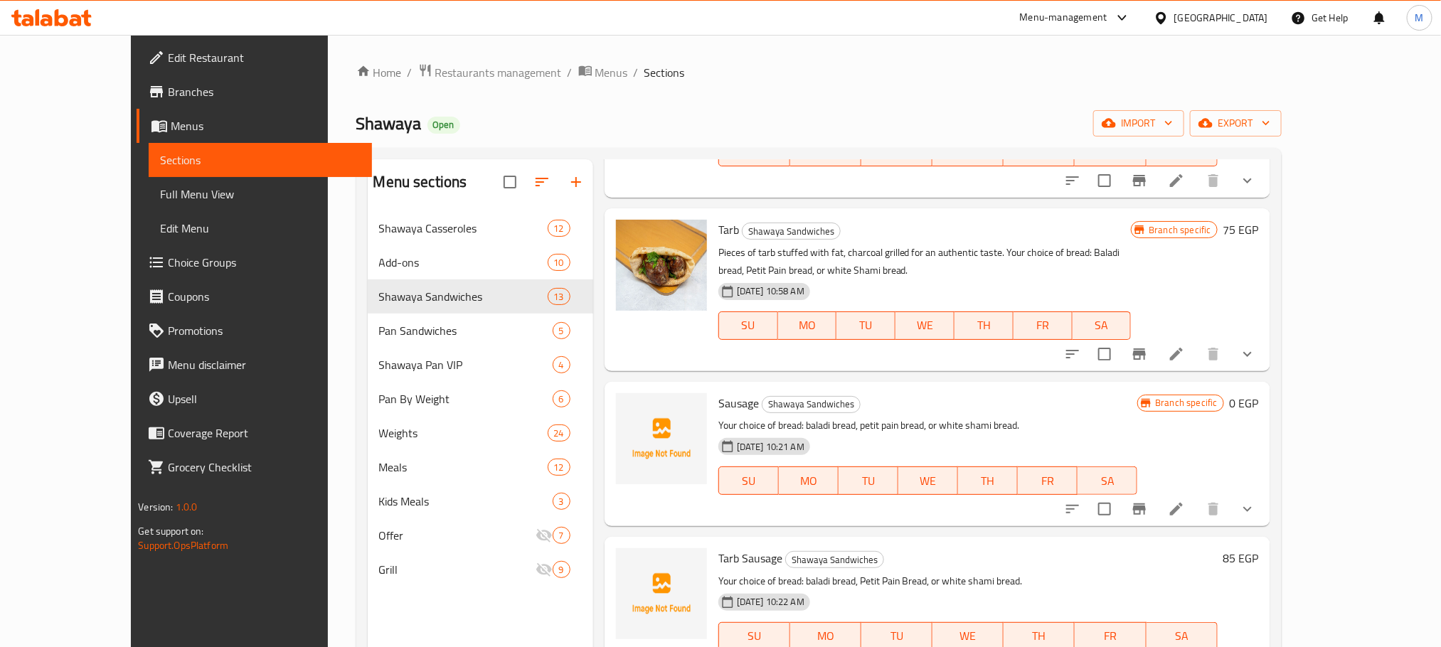
scroll to position [747, 0]
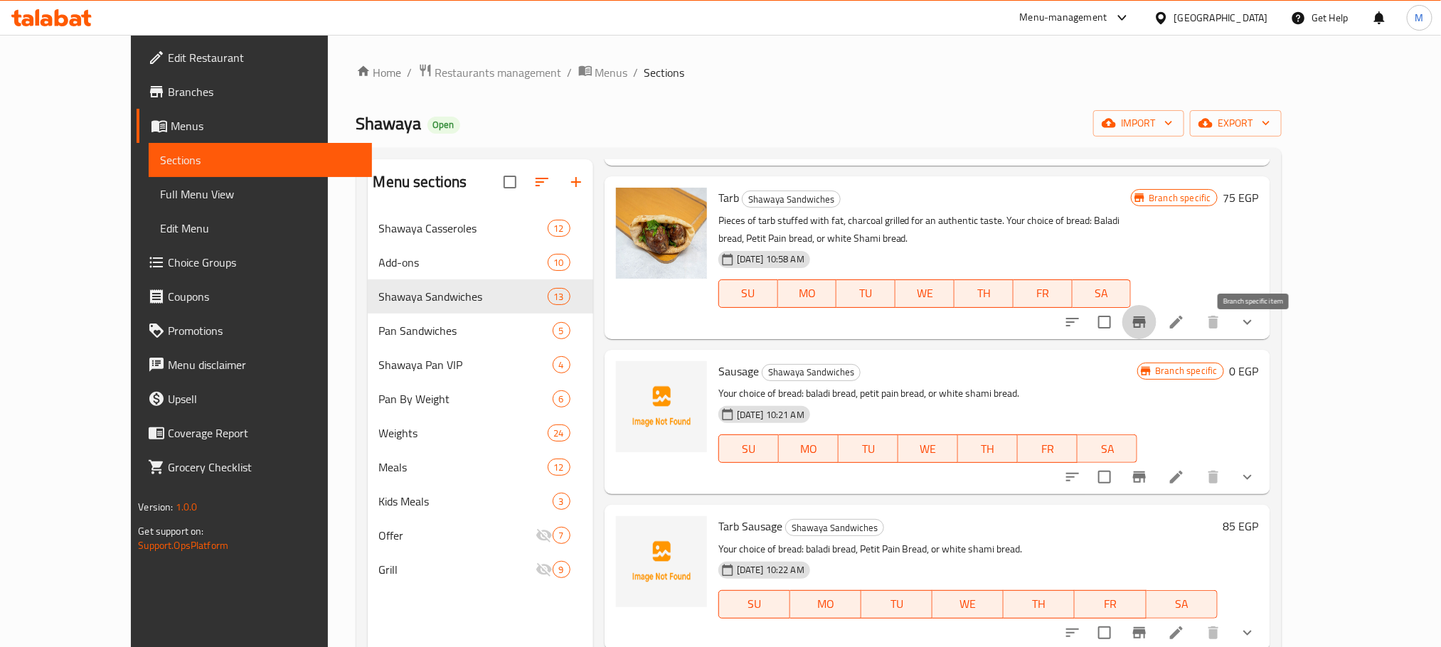
click at [1146, 328] on icon "Branch-specific-item" at bounding box center [1139, 321] width 13 height 11
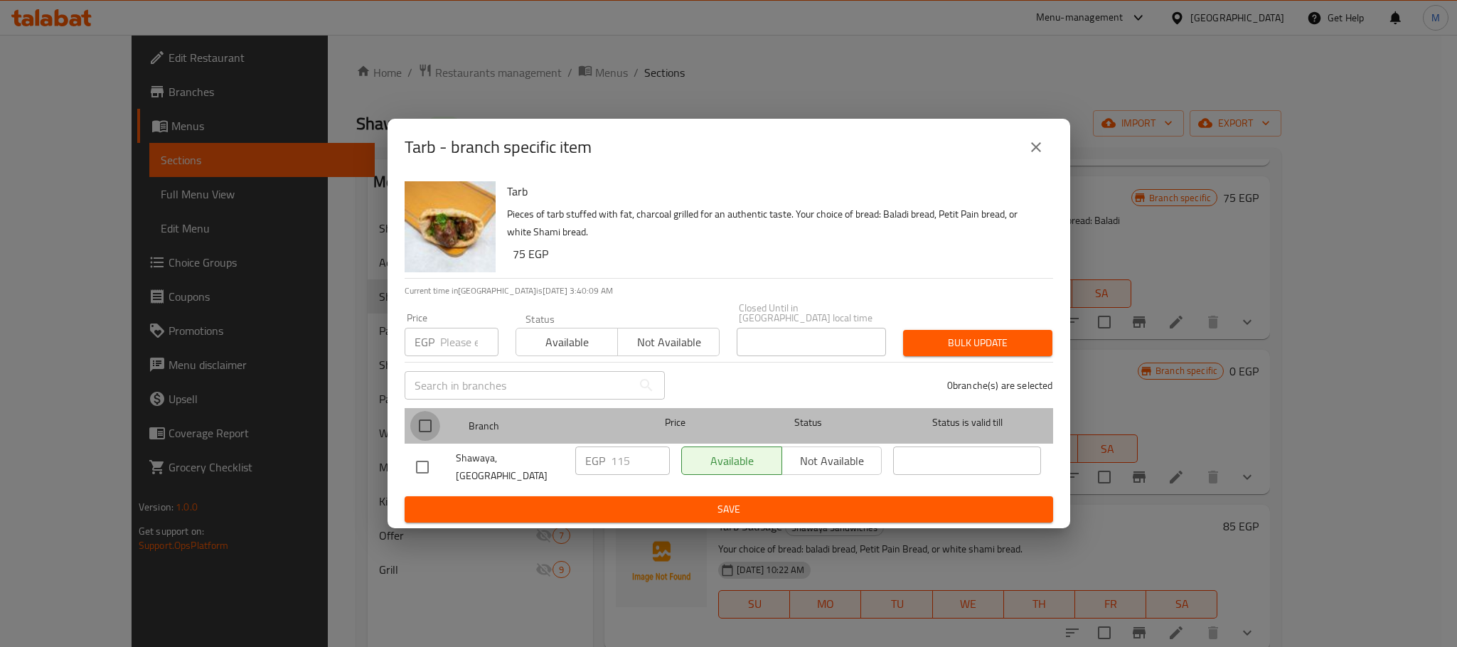
click at [421, 411] on input "checkbox" at bounding box center [425, 426] width 30 height 30
checkbox input "true"
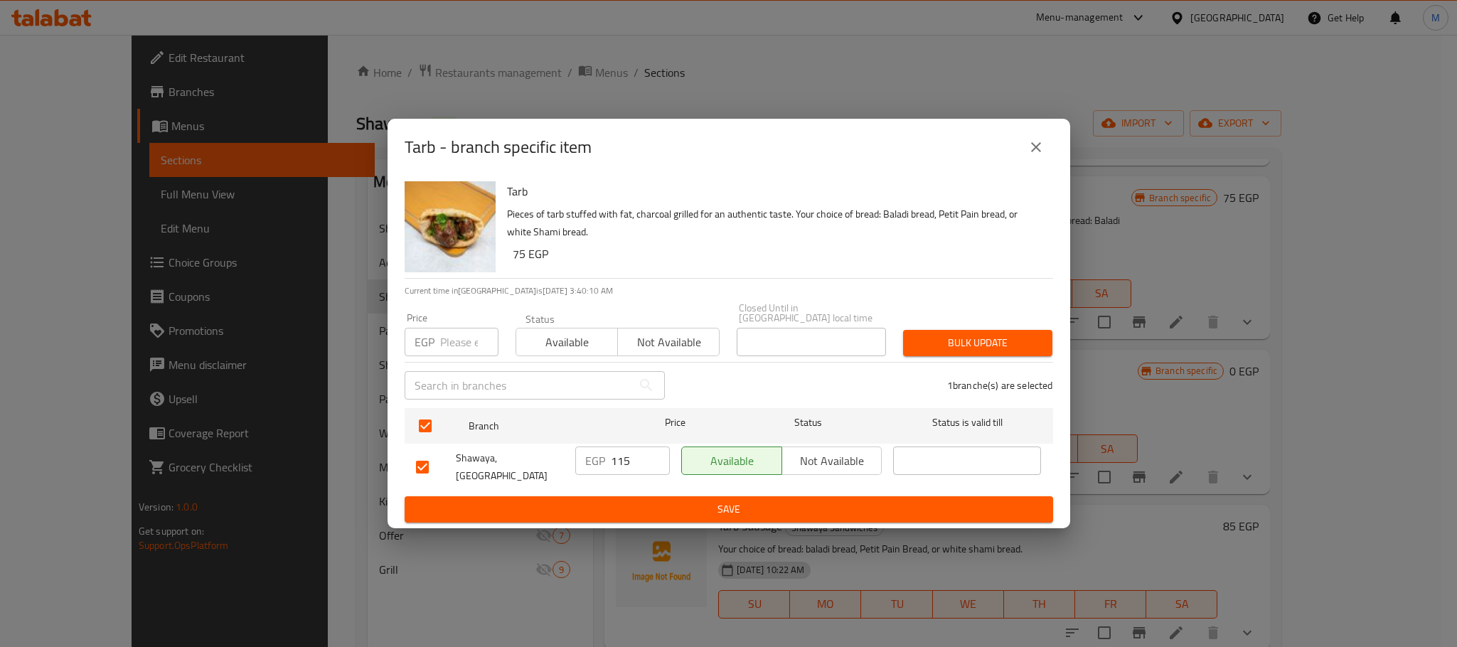
click at [461, 331] on input "number" at bounding box center [469, 342] width 58 height 28
type input "85"
click at [966, 338] on span "Bulk update" at bounding box center [978, 343] width 127 height 18
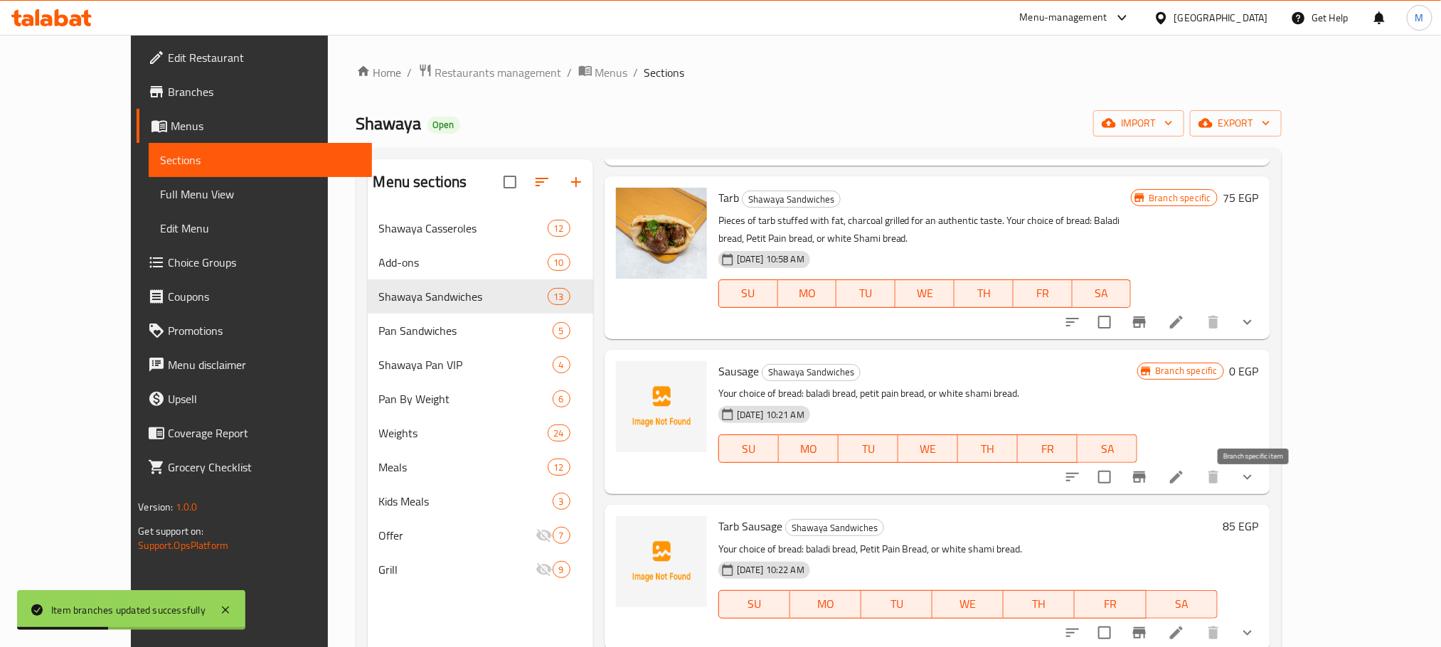
click at [1146, 483] on icon "Branch-specific-item" at bounding box center [1139, 477] width 13 height 11
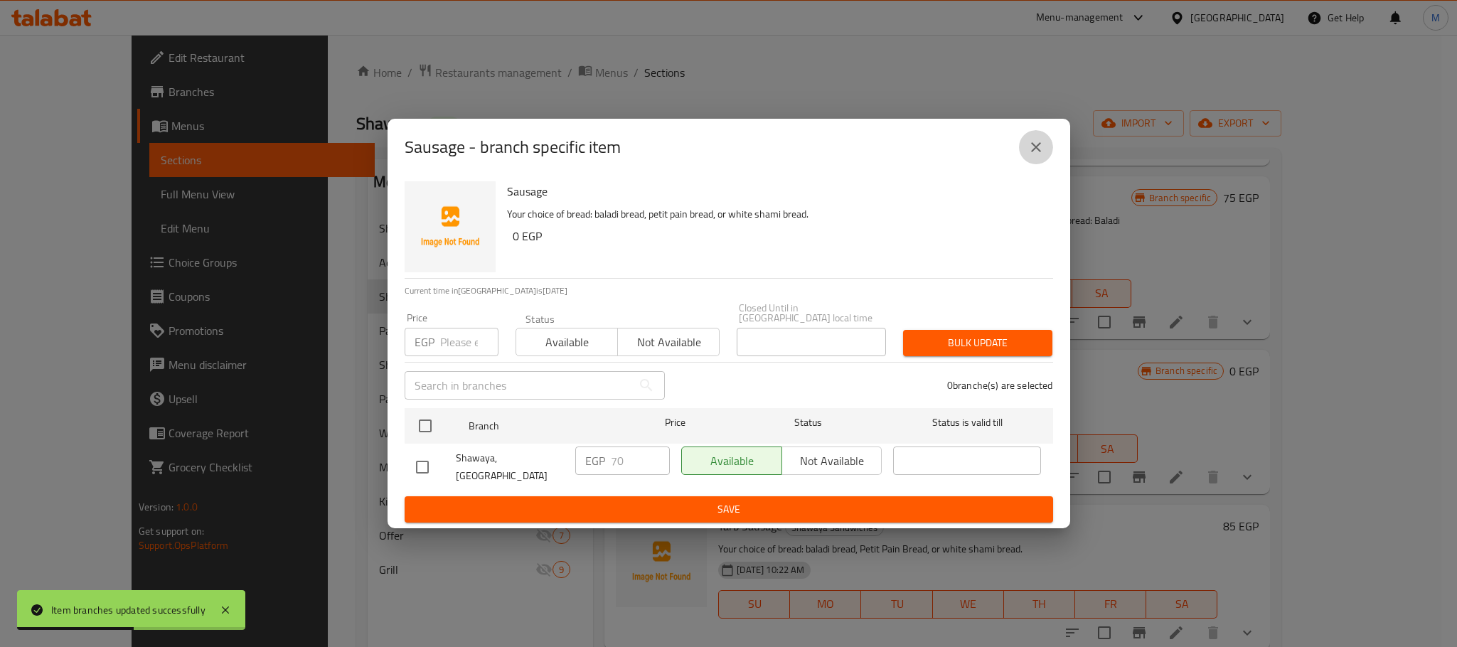
click at [1029, 149] on icon "close" at bounding box center [1036, 147] width 17 height 17
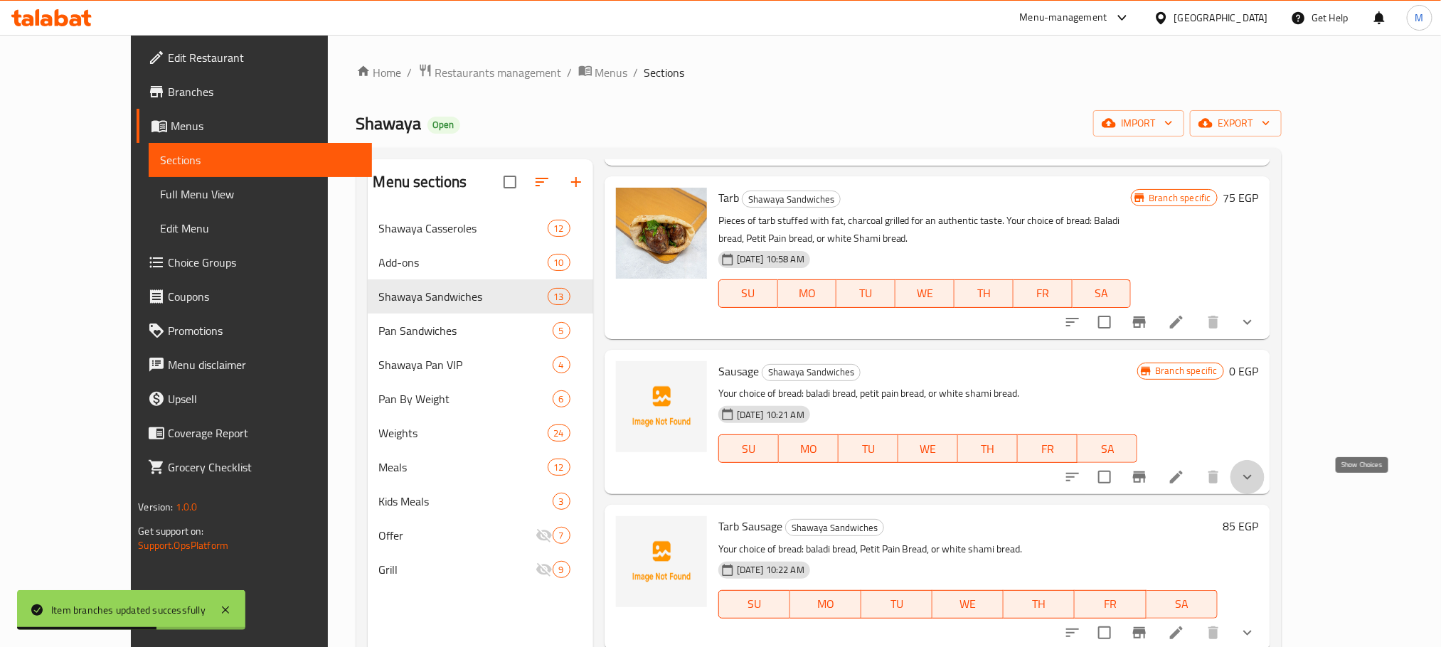
click at [1256, 486] on icon "show more" at bounding box center [1247, 477] width 17 height 17
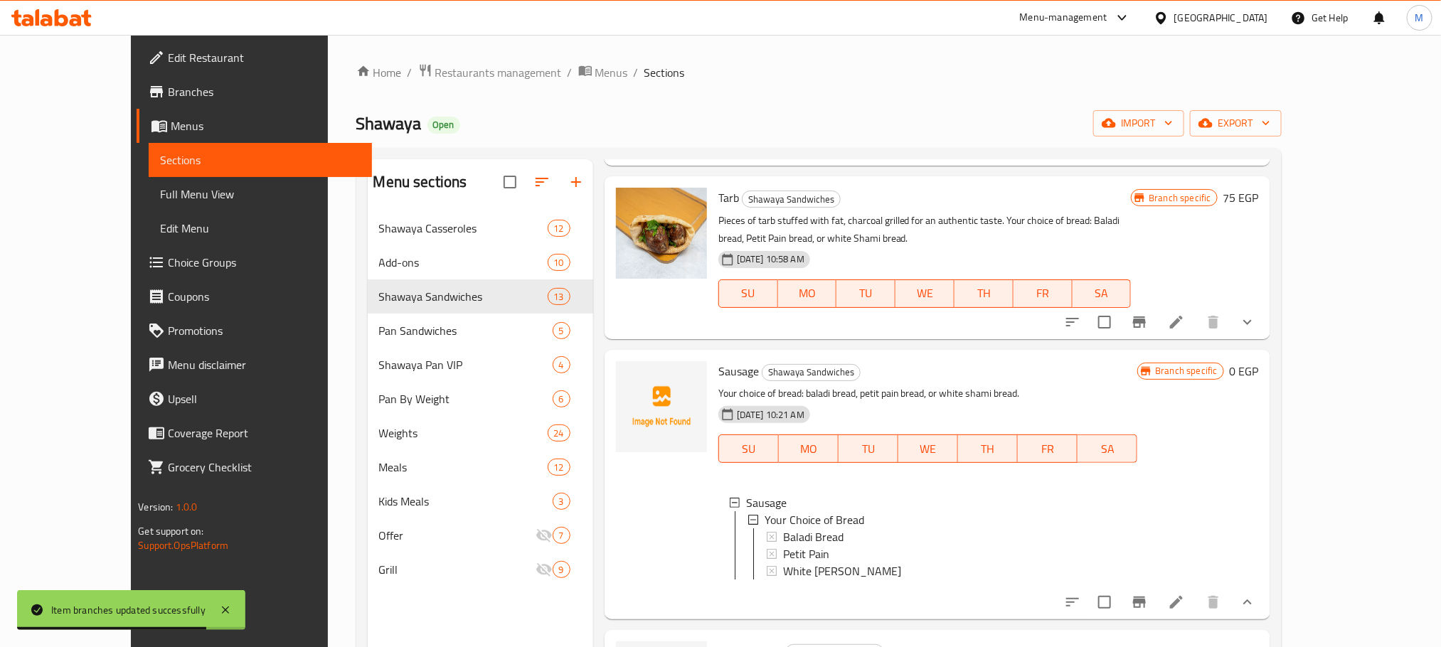
scroll to position [853, 0]
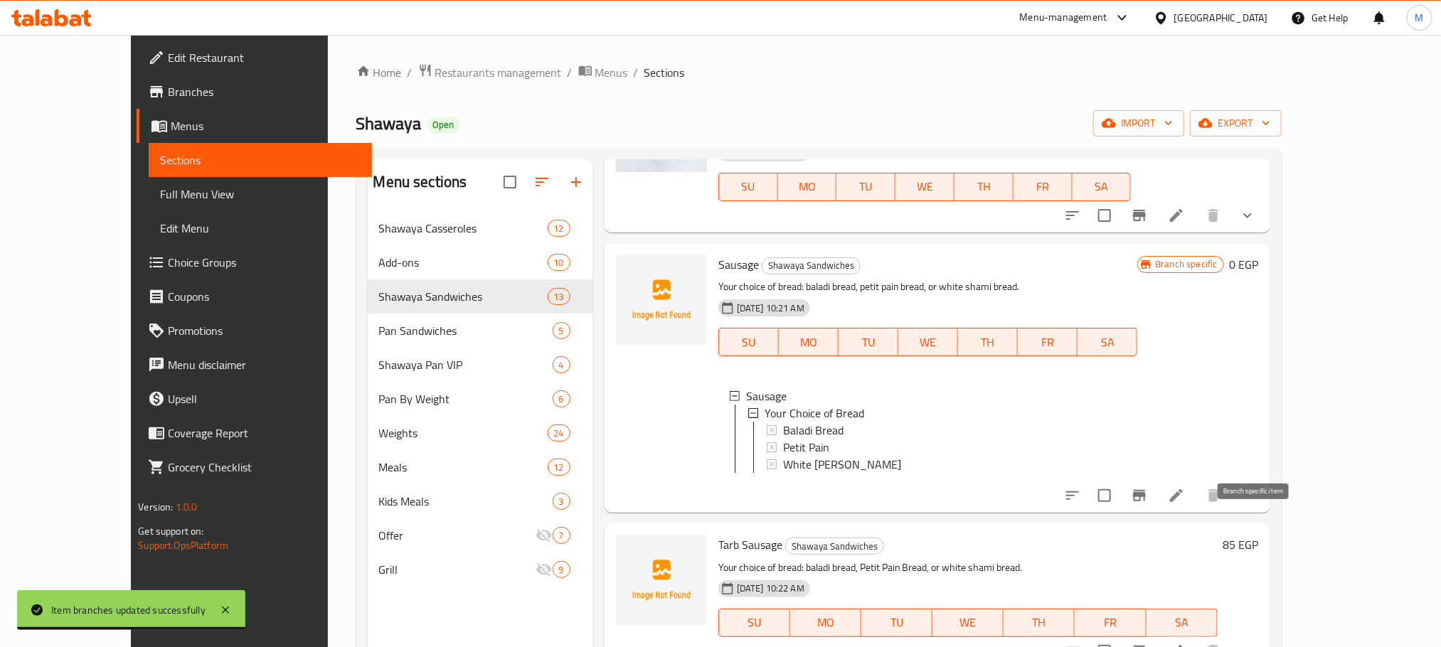
click at [1146, 501] on icon "Branch-specific-item" at bounding box center [1139, 495] width 13 height 11
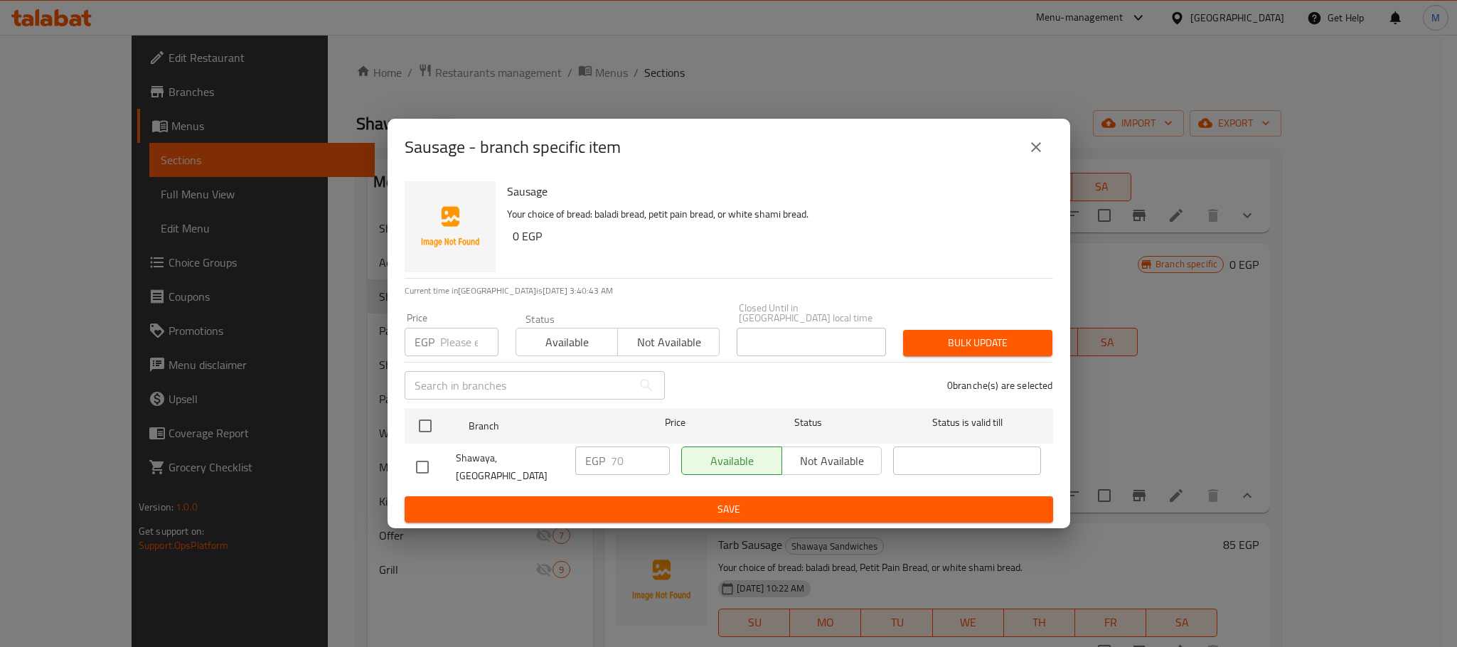
click at [1033, 154] on icon "close" at bounding box center [1036, 147] width 17 height 17
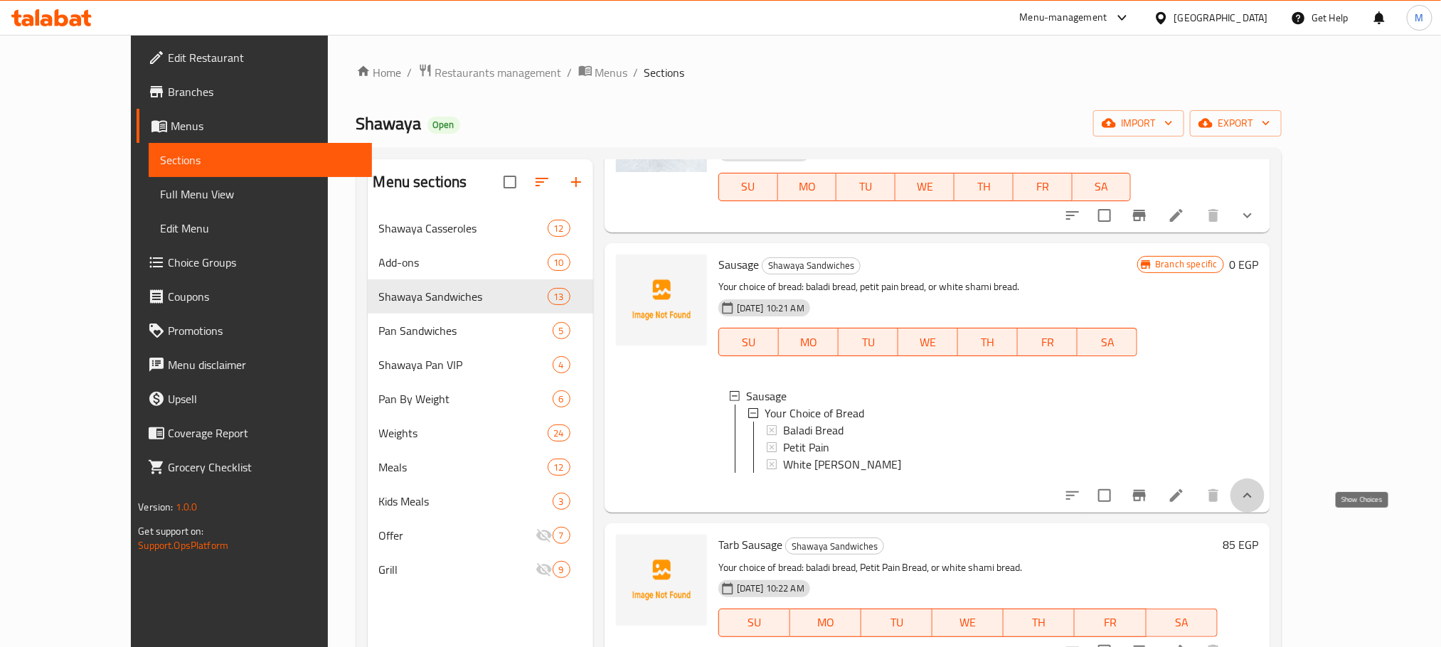
click at [1256, 504] on icon "show more" at bounding box center [1247, 495] width 17 height 17
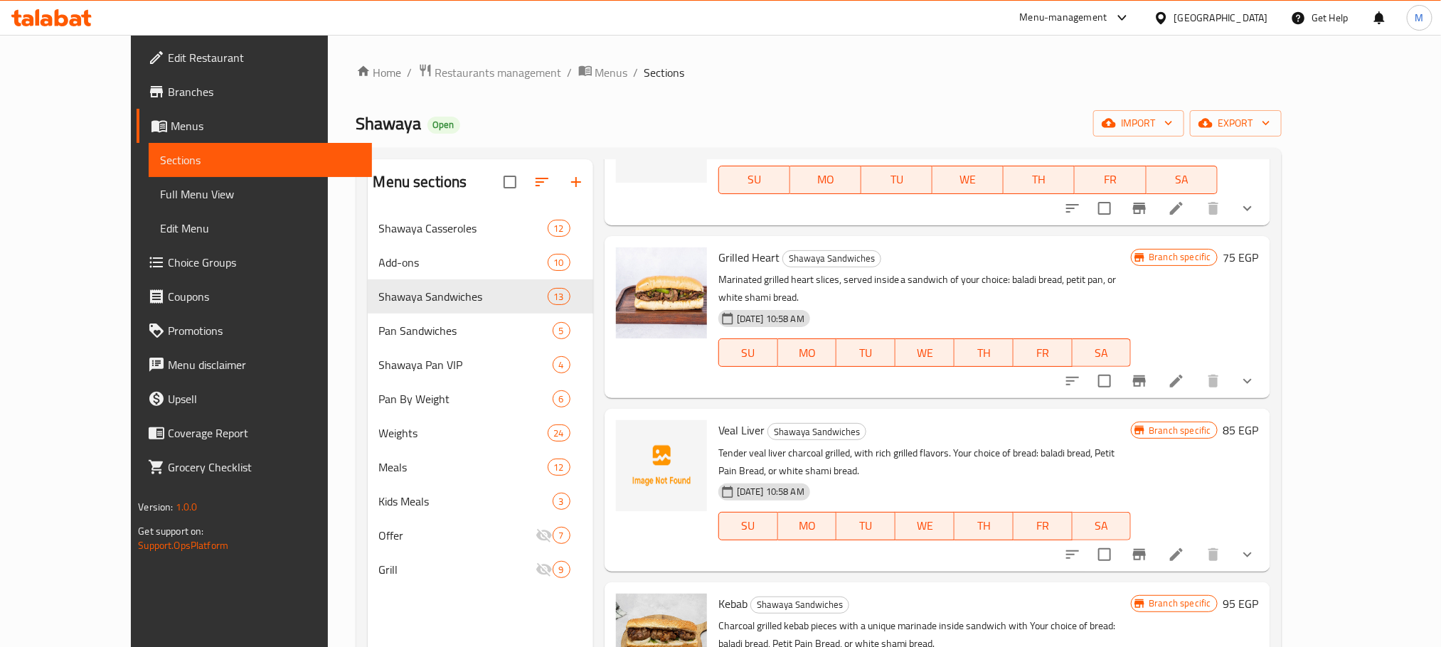
scroll to position [1173, 0]
click at [1156, 386] on button "Branch-specific-item" at bounding box center [1139, 379] width 34 height 34
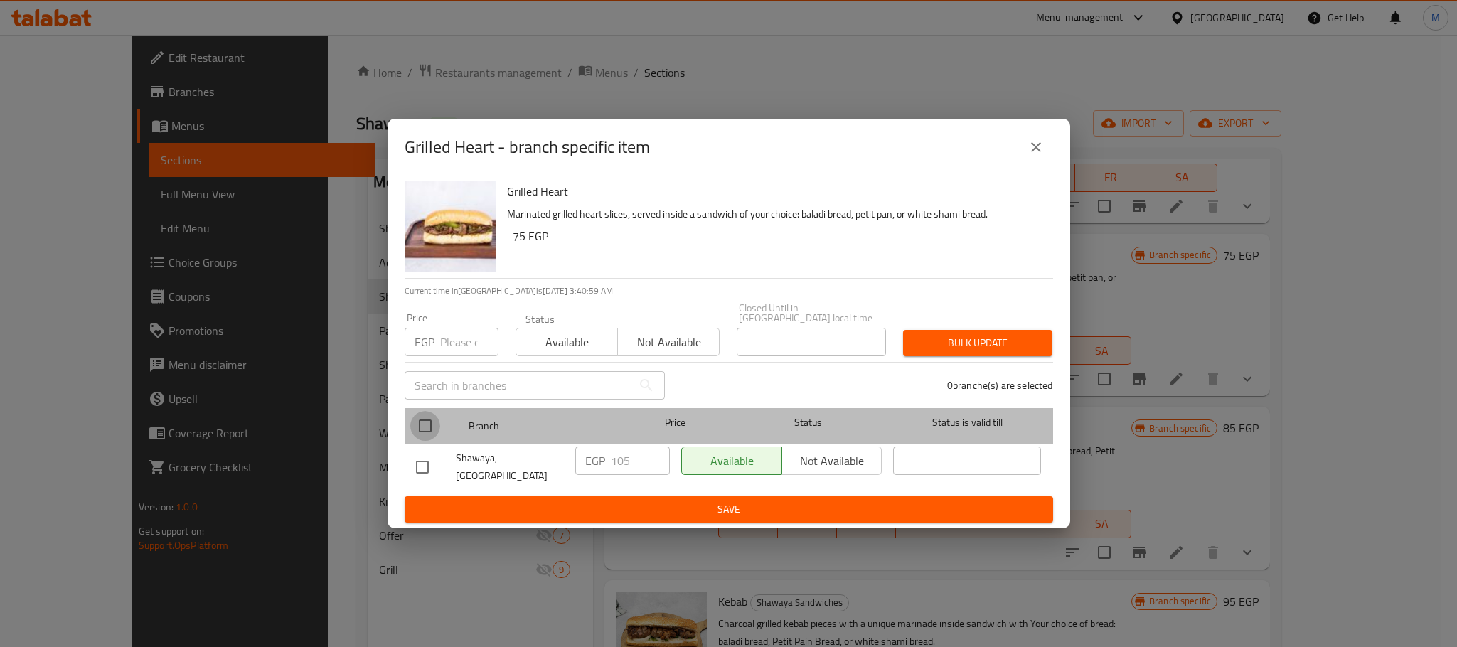
click at [429, 415] on input "checkbox" at bounding box center [425, 426] width 30 height 30
checkbox input "true"
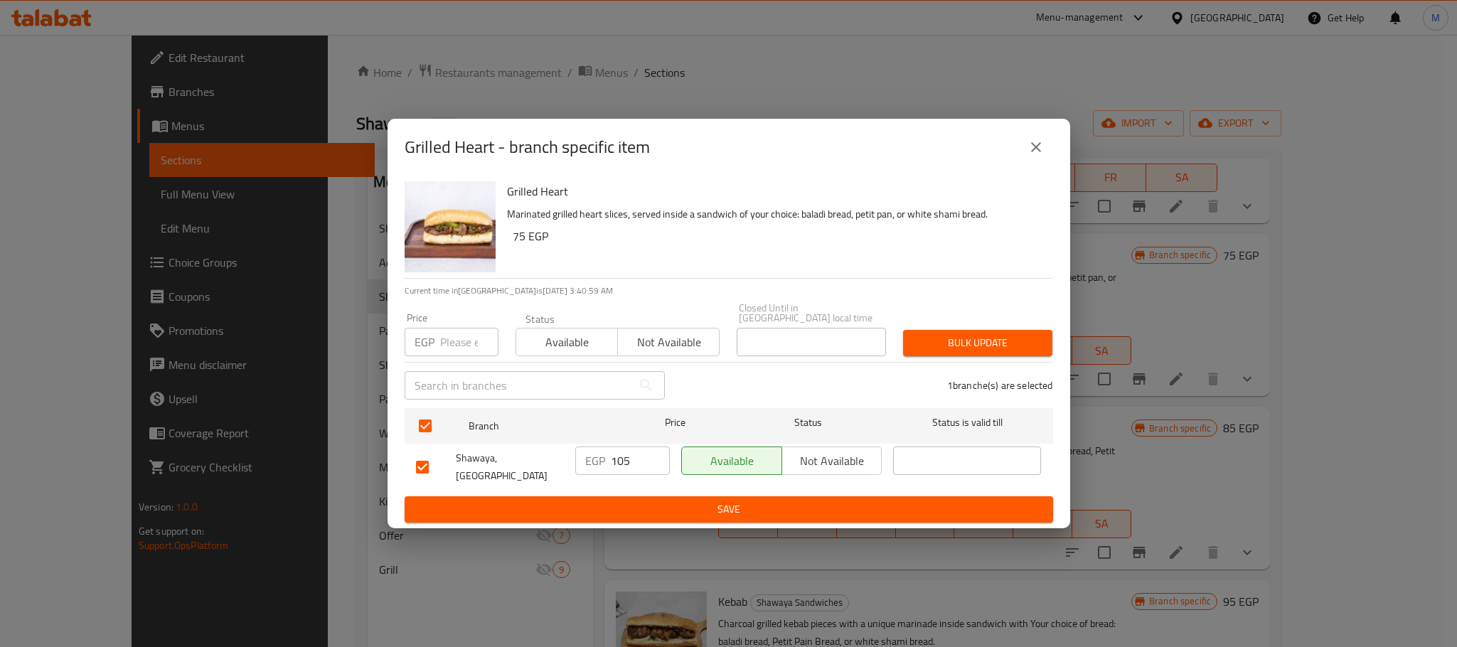
click at [461, 348] on input "number" at bounding box center [469, 342] width 58 height 28
type input "75"
click at [849, 239] on h6 "75 EGP" at bounding box center [777, 236] width 529 height 20
click at [995, 346] on span "Bulk update" at bounding box center [978, 343] width 127 height 18
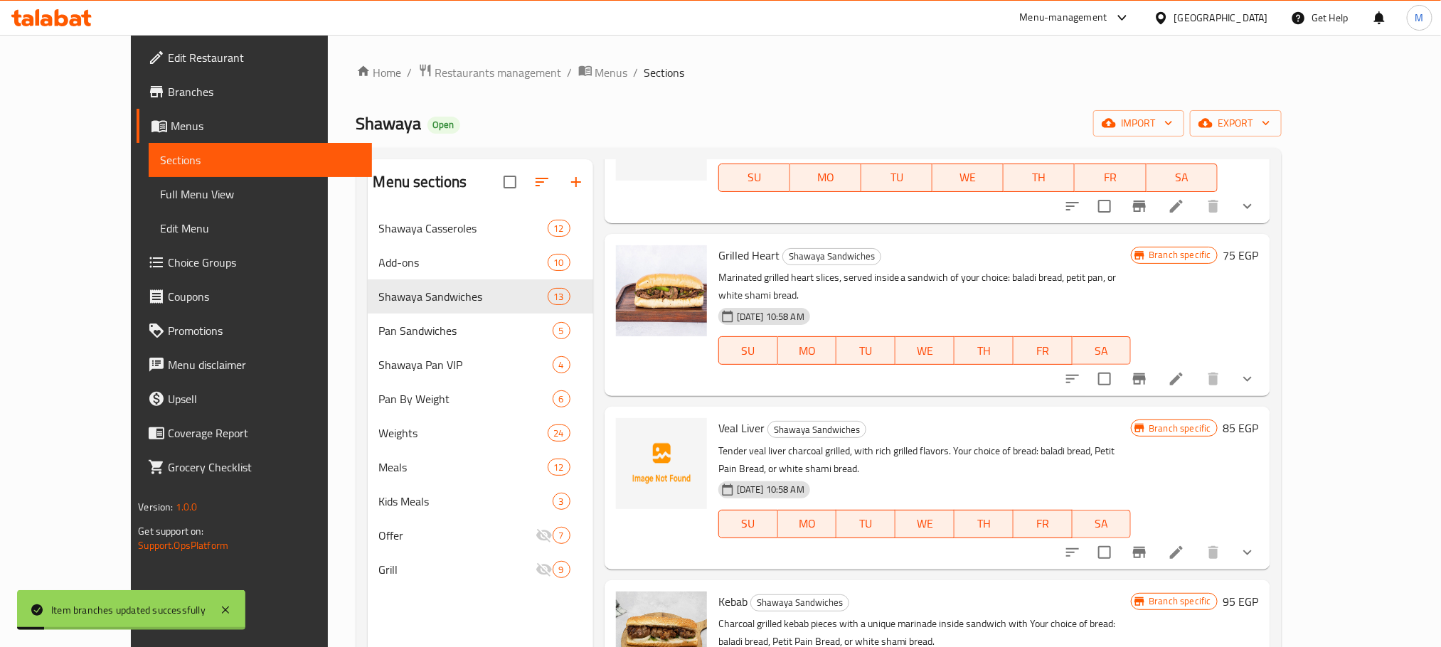
scroll to position [1387, 0]
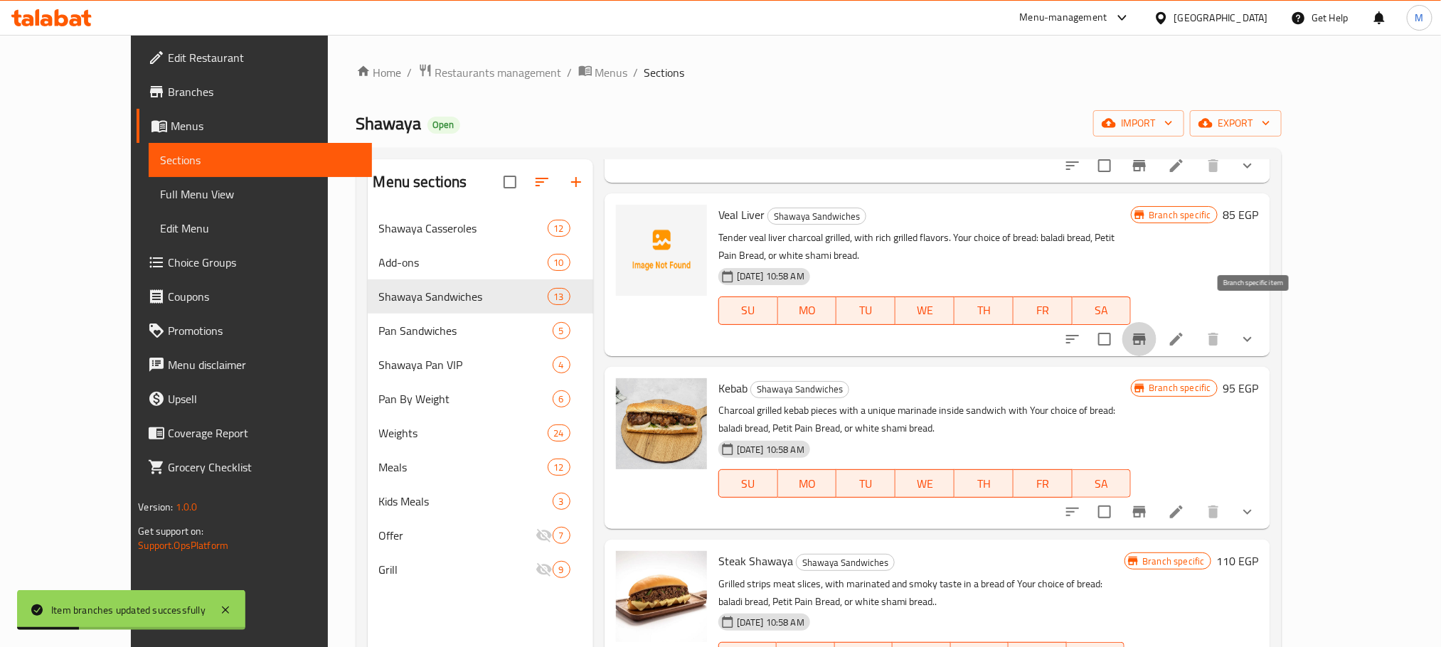
click at [1146, 334] on icon "Branch-specific-item" at bounding box center [1139, 339] width 13 height 11
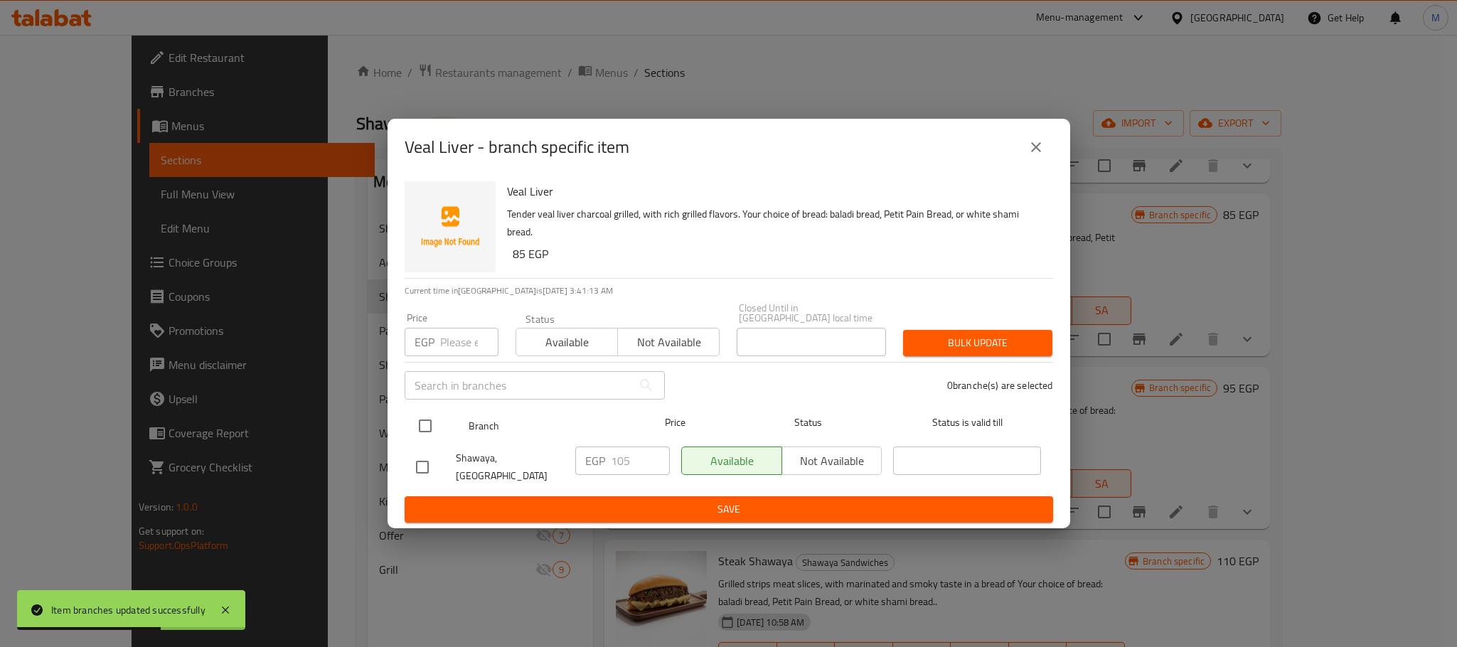
click at [420, 419] on input "checkbox" at bounding box center [425, 426] width 30 height 30
checkbox input "true"
click at [450, 344] on input "number" at bounding box center [469, 342] width 58 height 28
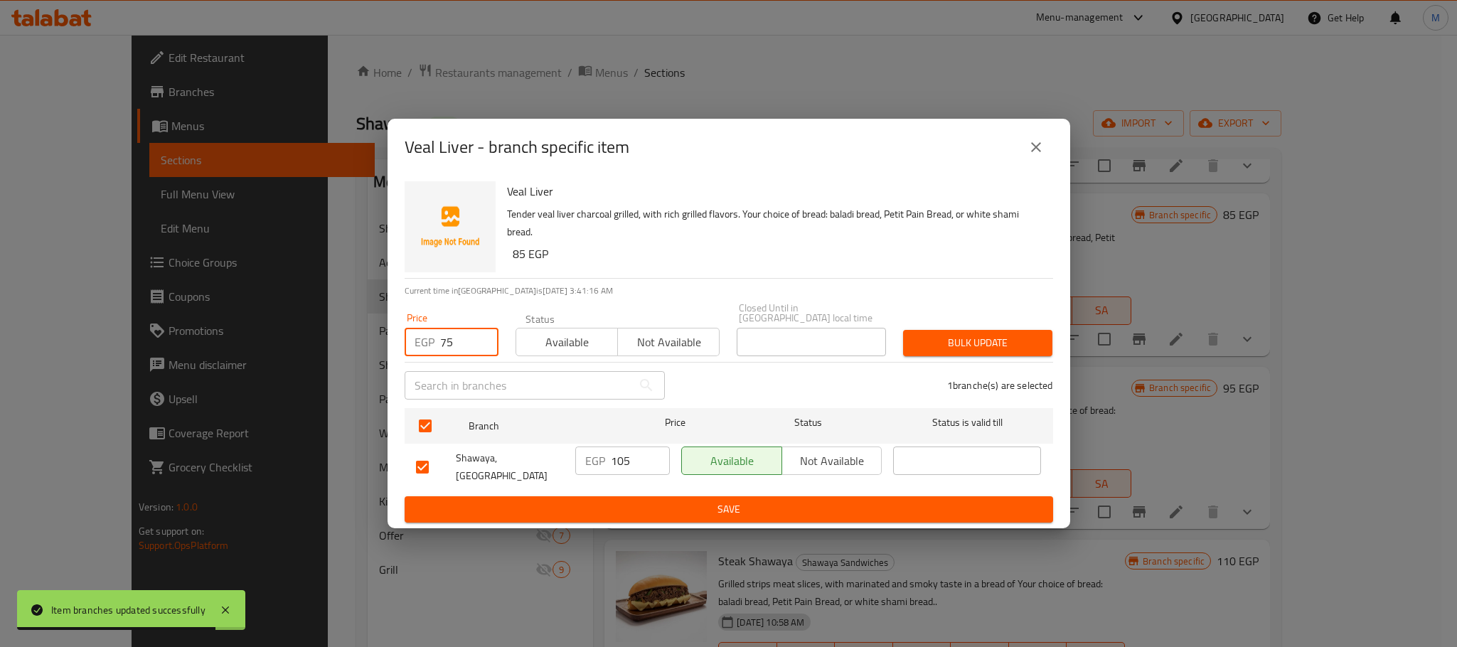
type input "75"
click at [922, 241] on p "Tender veal liver charcoal grilled, with rich grilled flavors. Your choice of b…" at bounding box center [774, 224] width 535 height 36
click at [1028, 361] on div "1 branche(s) are selected" at bounding box center [867, 385] width 388 height 51
click at [1021, 339] on span "Bulk update" at bounding box center [978, 343] width 127 height 18
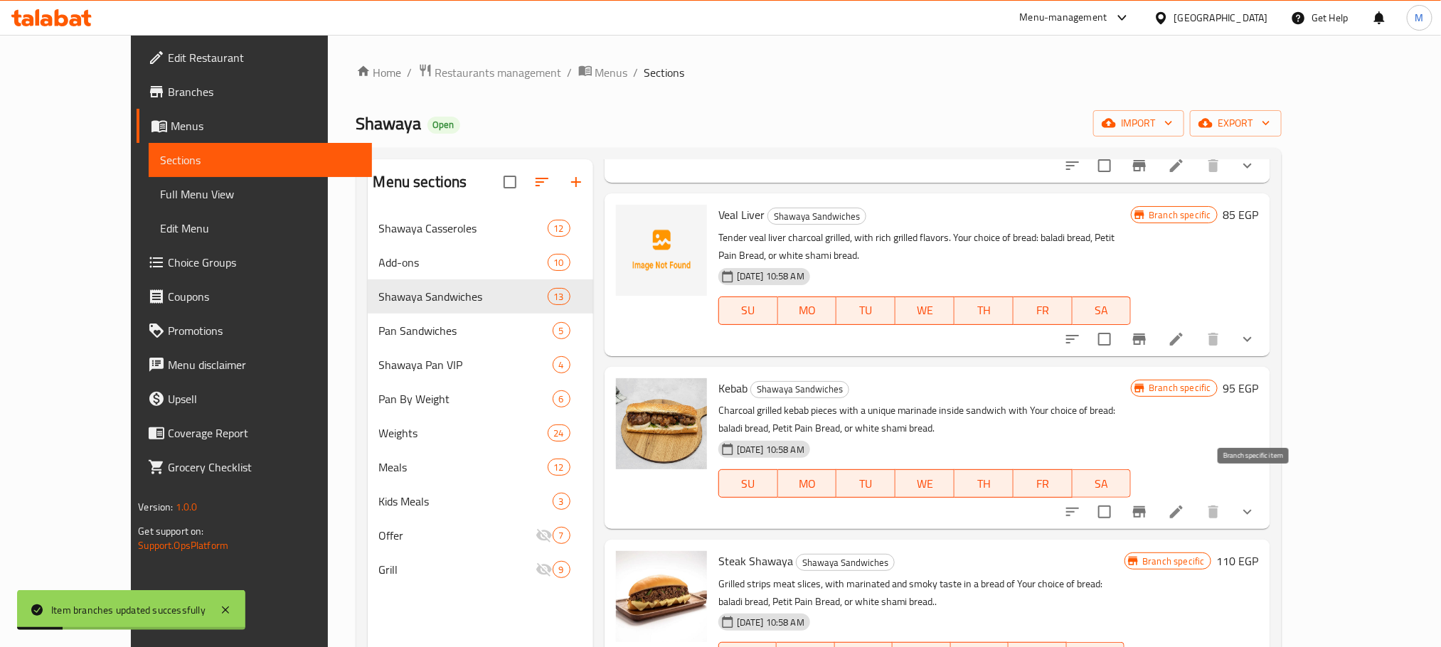
click at [1148, 504] on icon "Branch-specific-item" at bounding box center [1139, 512] width 17 height 17
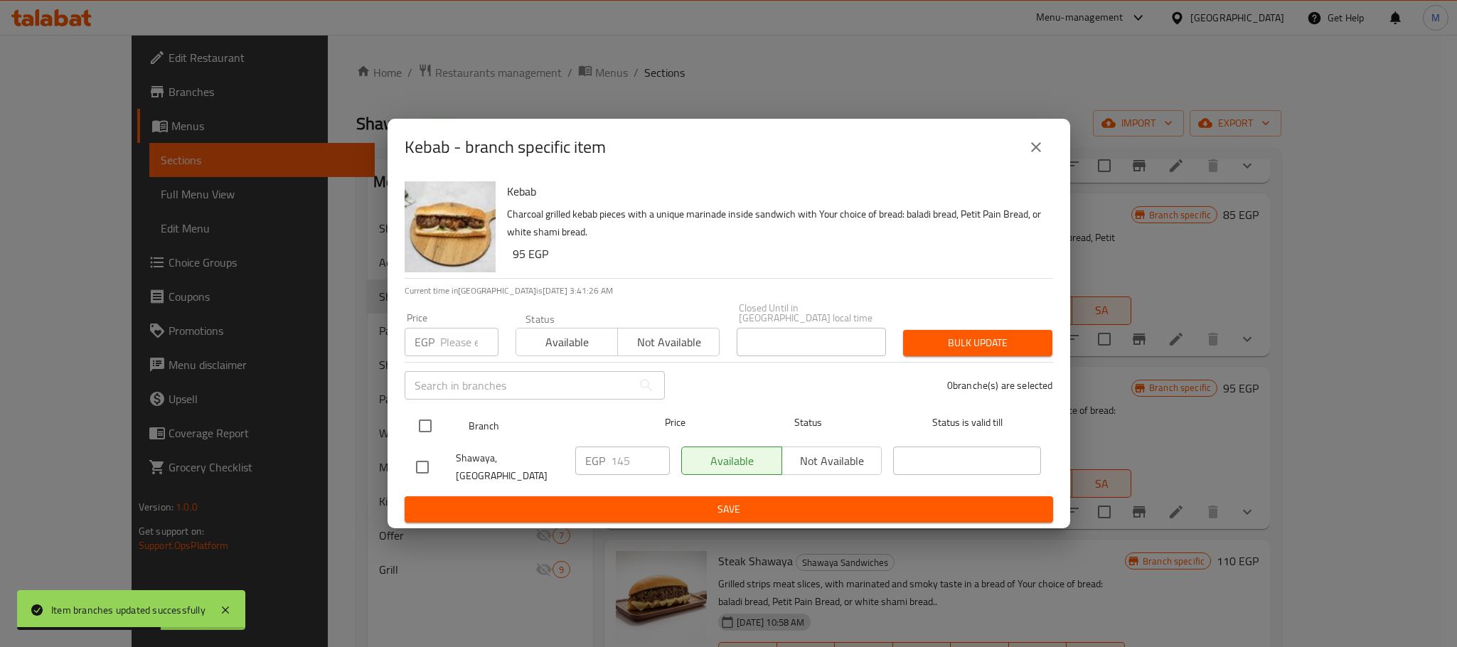
click at [448, 421] on div at bounding box center [436, 425] width 53 height 41
click at [423, 420] on input "checkbox" at bounding box center [425, 426] width 30 height 30
checkbox input "true"
click at [451, 340] on input "number" at bounding box center [469, 342] width 58 height 28
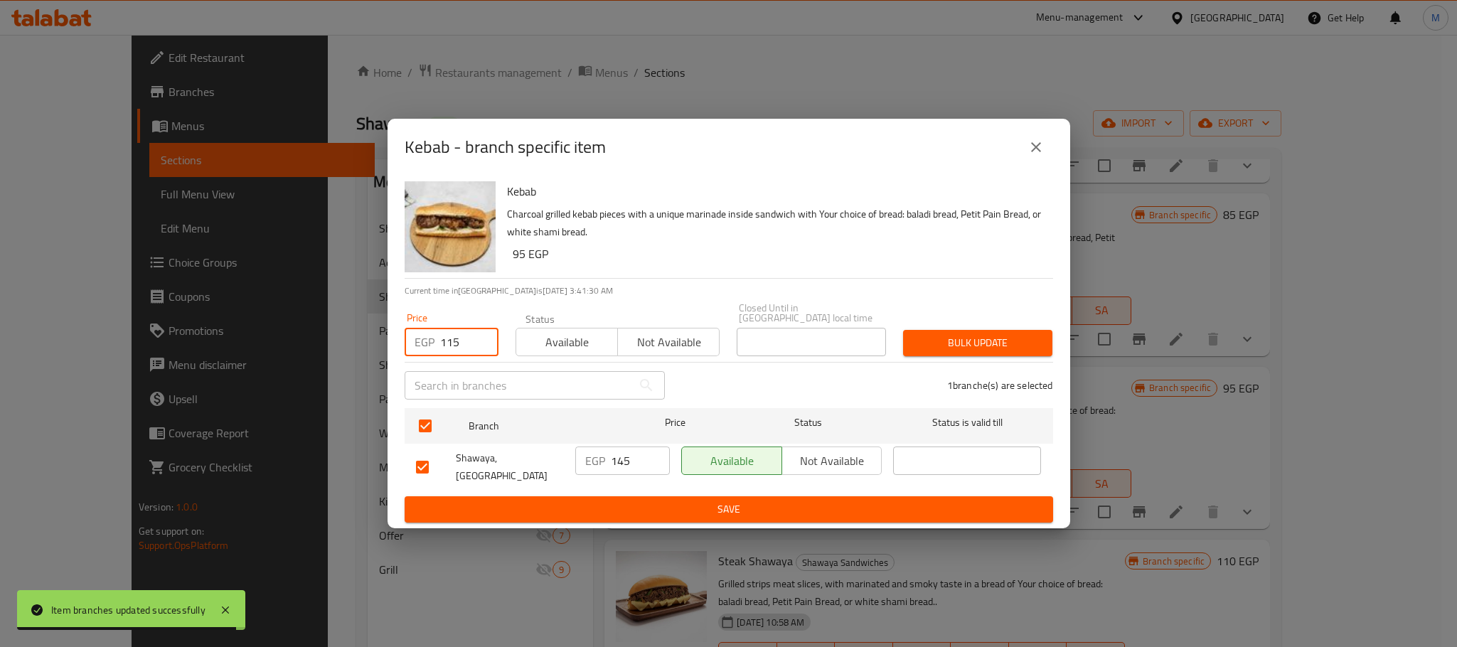
type input "115"
drag, startPoint x: 762, startPoint y: 275, endPoint x: 1045, endPoint y: 346, distance: 292.4
click at [765, 275] on div "Kebab Charcoal grilled kebab pieces with a unique marinade inside sandwich with…" at bounding box center [774, 227] width 546 height 102
click at [1045, 346] on button "Bulk update" at bounding box center [977, 343] width 149 height 26
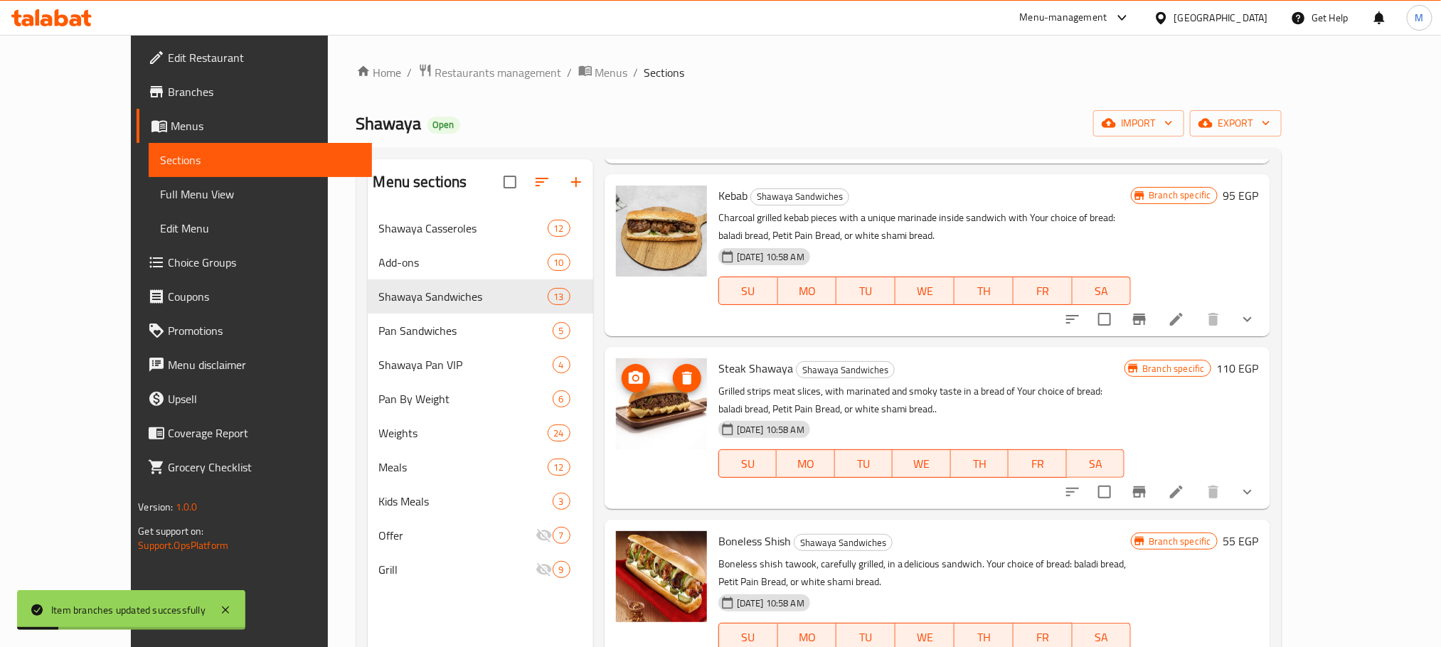
scroll to position [1600, 0]
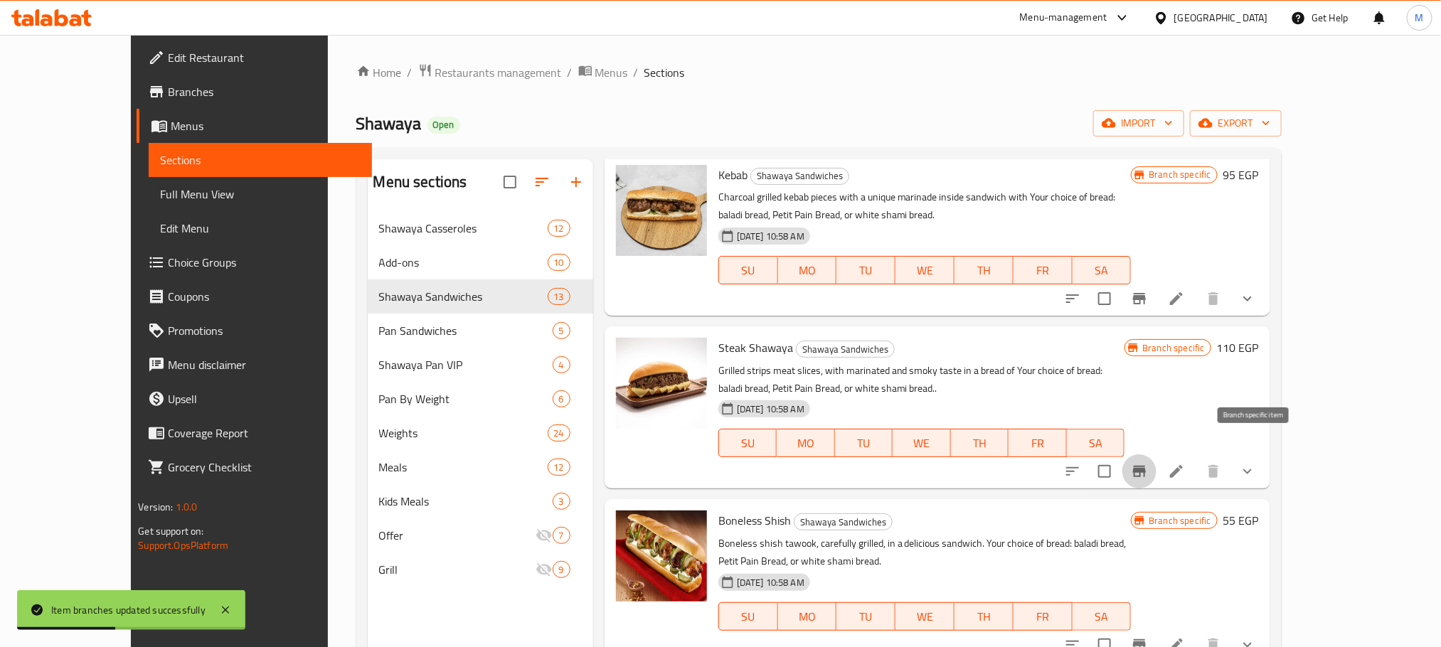
click at [1148, 463] on icon "Branch-specific-item" at bounding box center [1139, 471] width 17 height 17
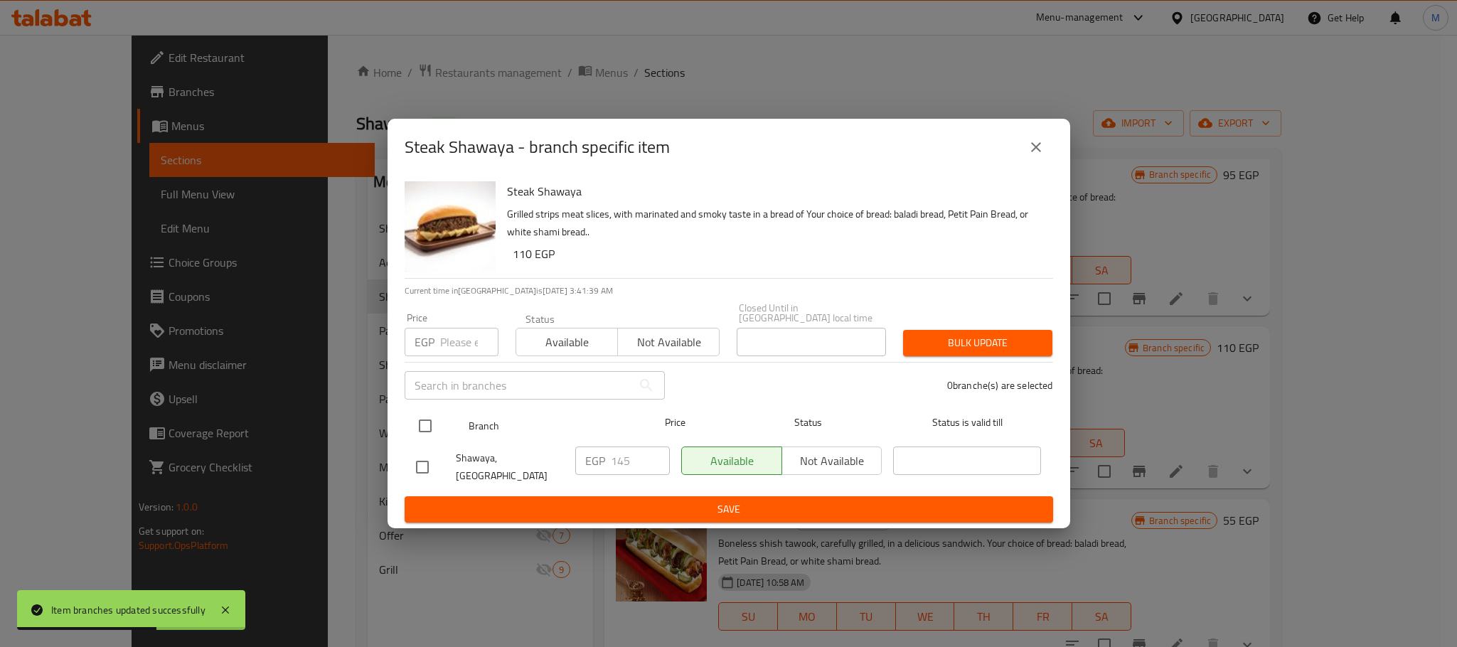
click at [421, 420] on input "checkbox" at bounding box center [425, 426] width 30 height 30
checkbox input "true"
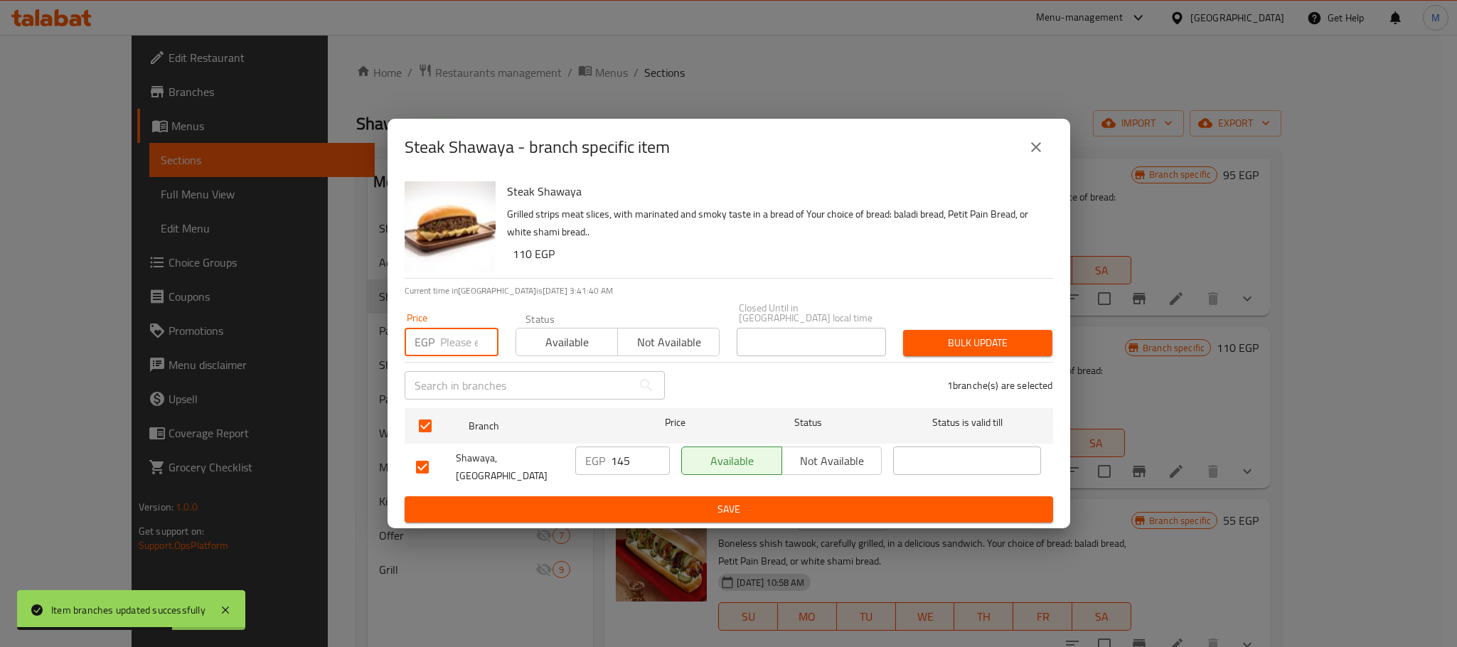
click at [451, 340] on input "number" at bounding box center [469, 342] width 58 height 28
type input "115"
click at [920, 334] on span "Bulk update" at bounding box center [978, 343] width 127 height 18
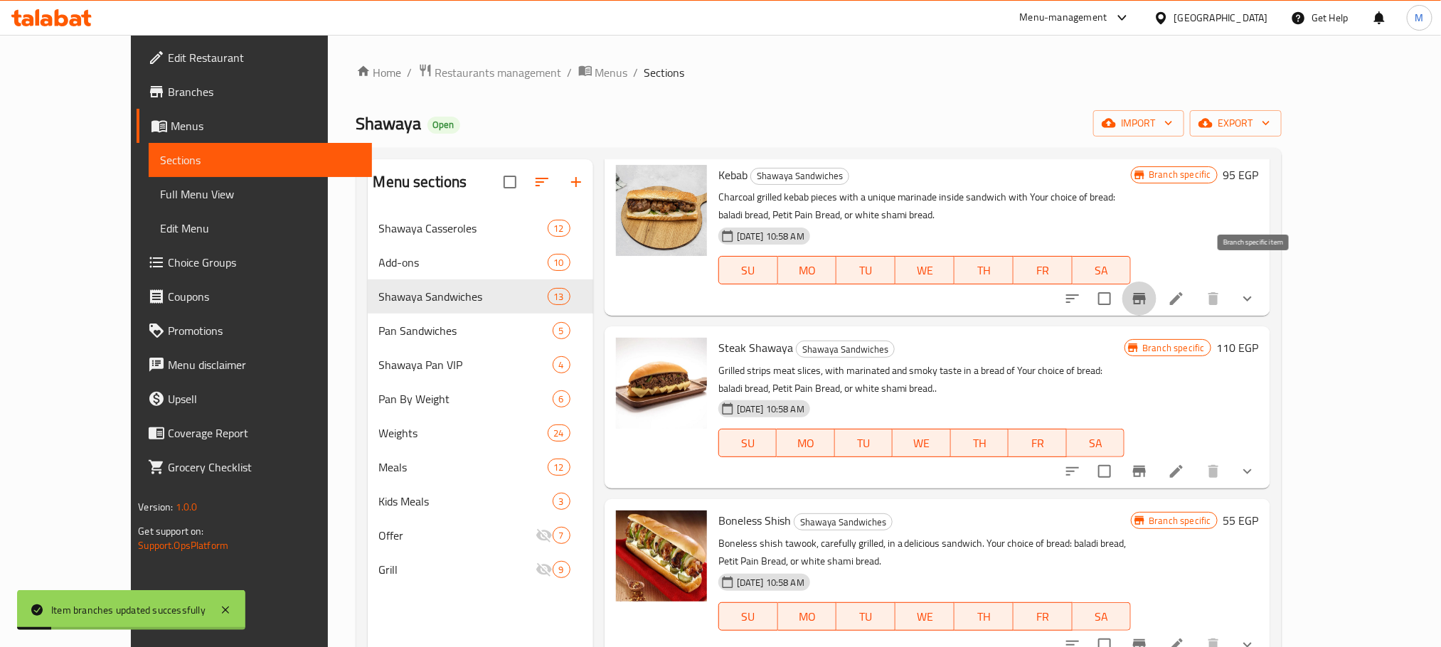
click at [1146, 293] on icon "Branch-specific-item" at bounding box center [1139, 298] width 13 height 11
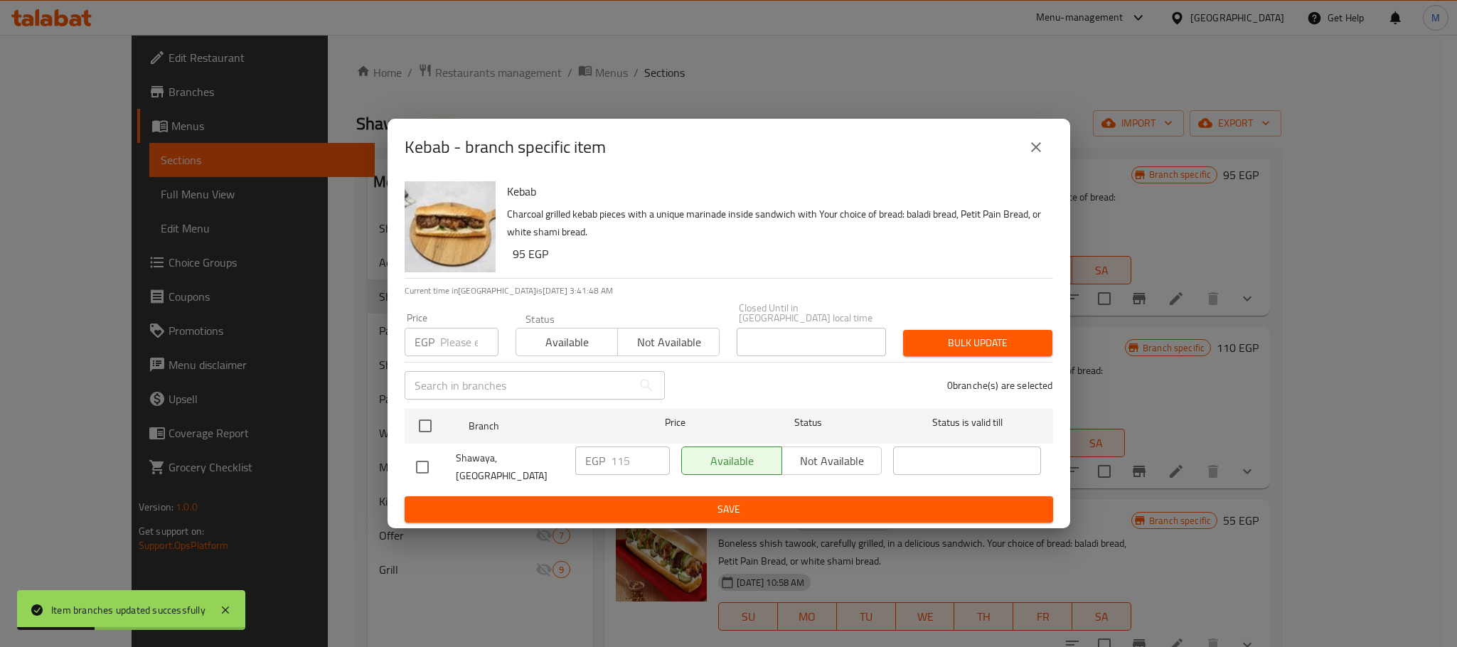
click at [1029, 150] on icon "close" at bounding box center [1036, 147] width 17 height 17
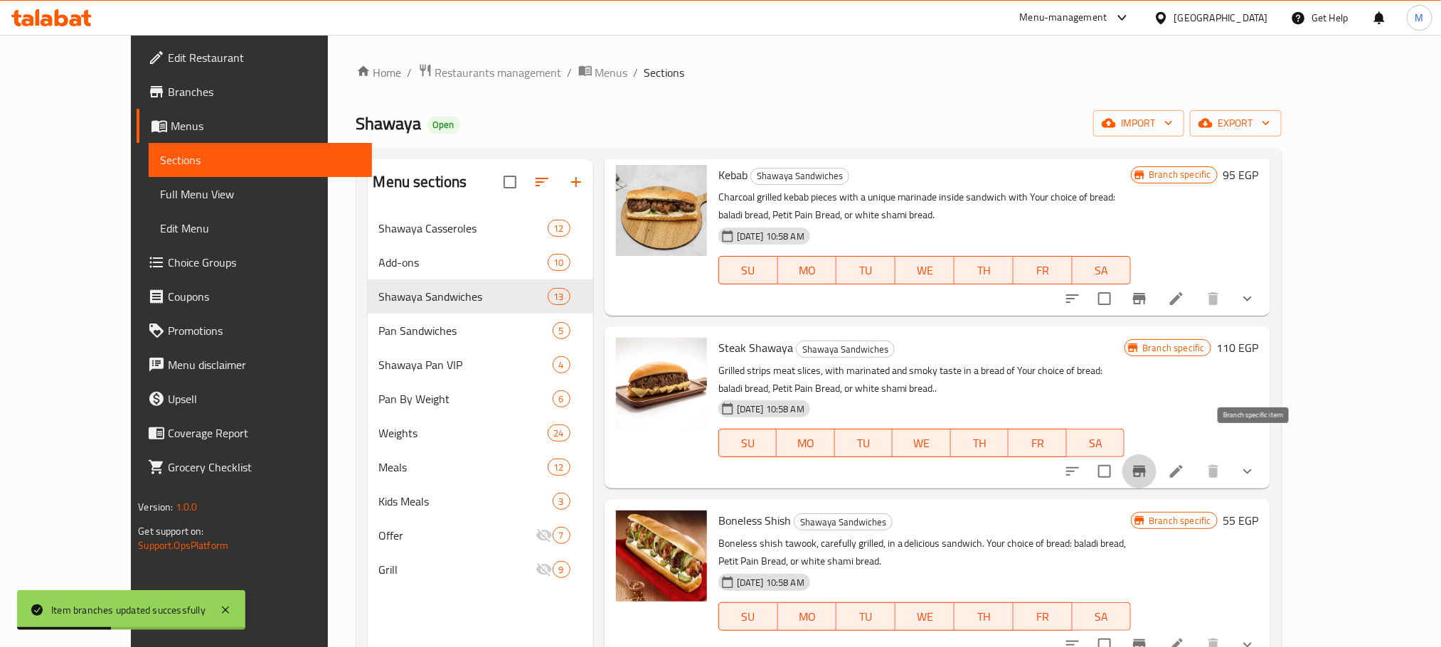
click at [1148, 463] on icon "Branch-specific-item" at bounding box center [1139, 471] width 17 height 17
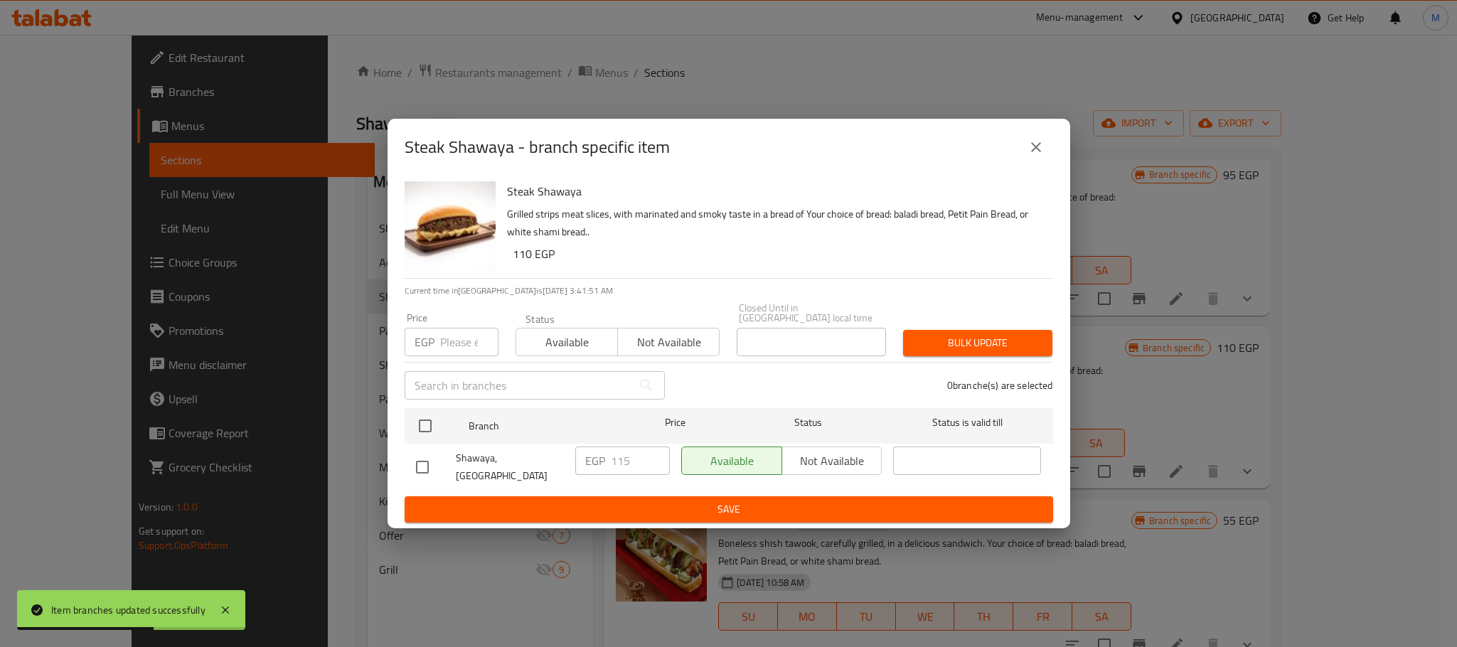
click at [1029, 161] on button "close" at bounding box center [1036, 147] width 34 height 34
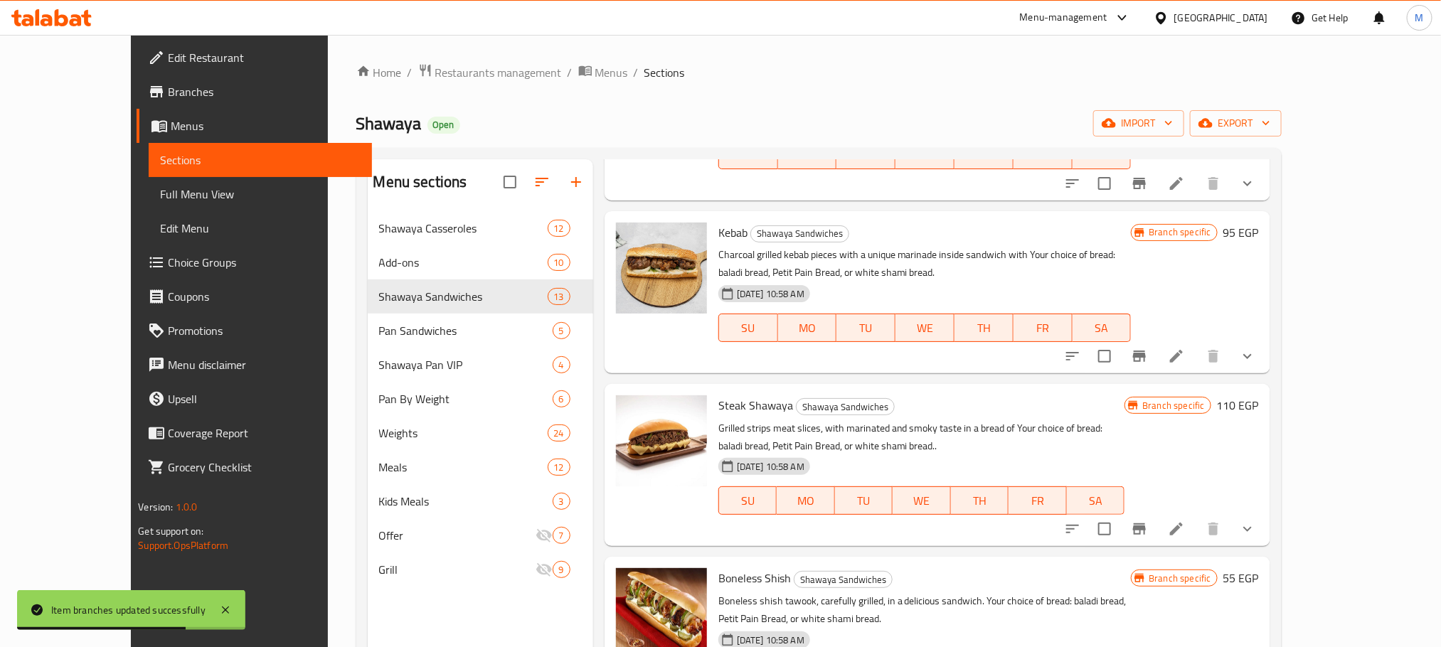
scroll to position [1493, 0]
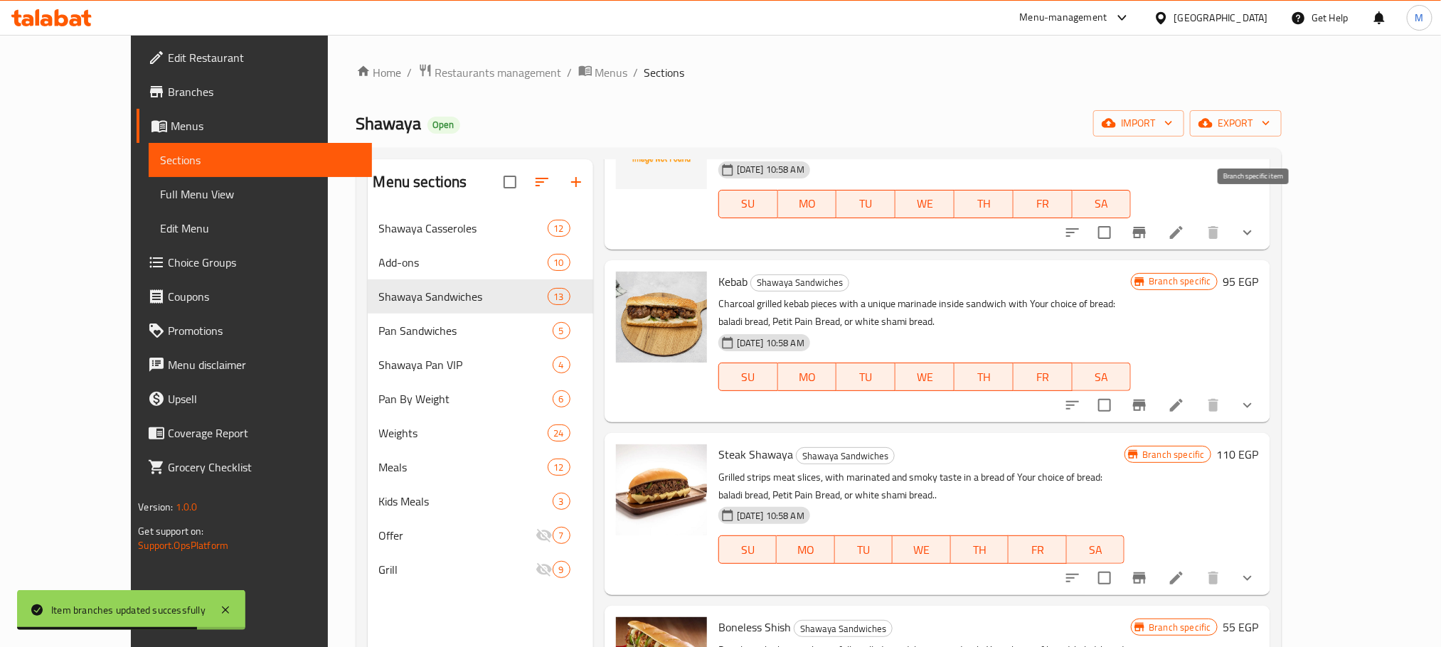
click at [1156, 215] on button "Branch-specific-item" at bounding box center [1139, 232] width 34 height 34
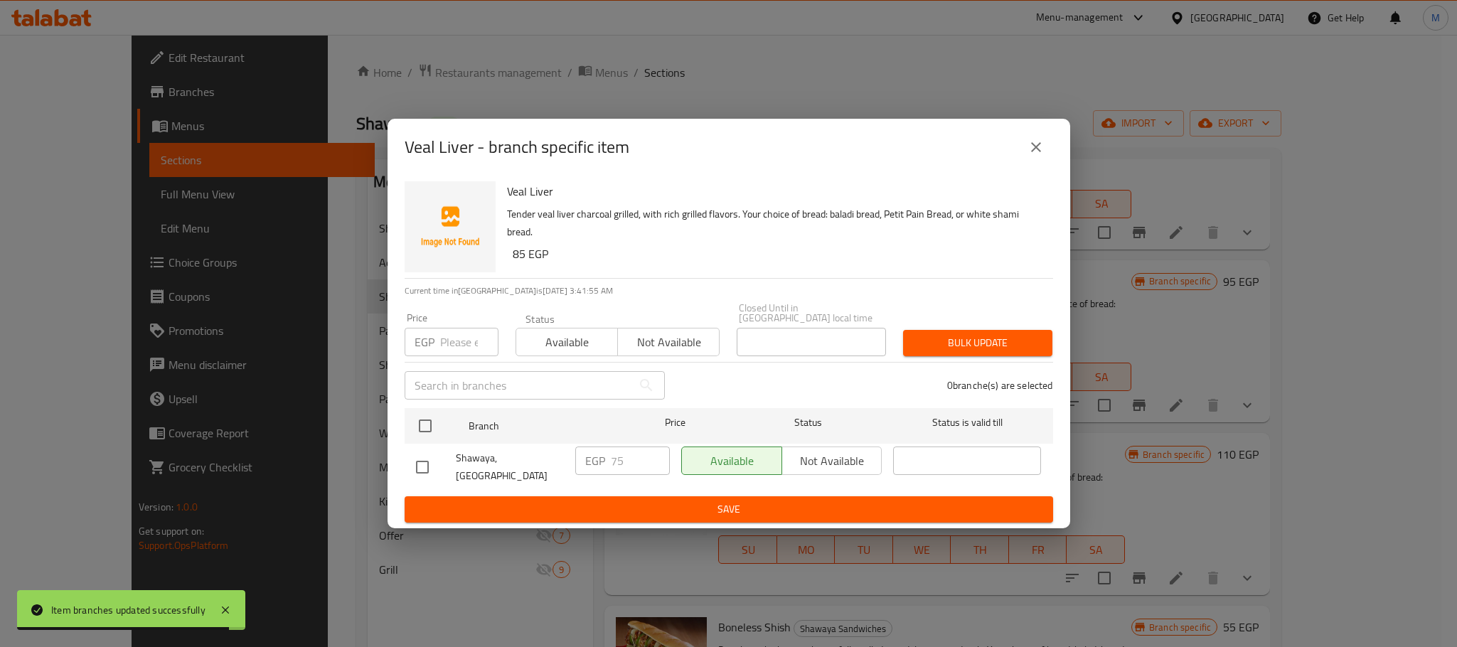
click at [1035, 156] on icon "close" at bounding box center [1036, 147] width 17 height 17
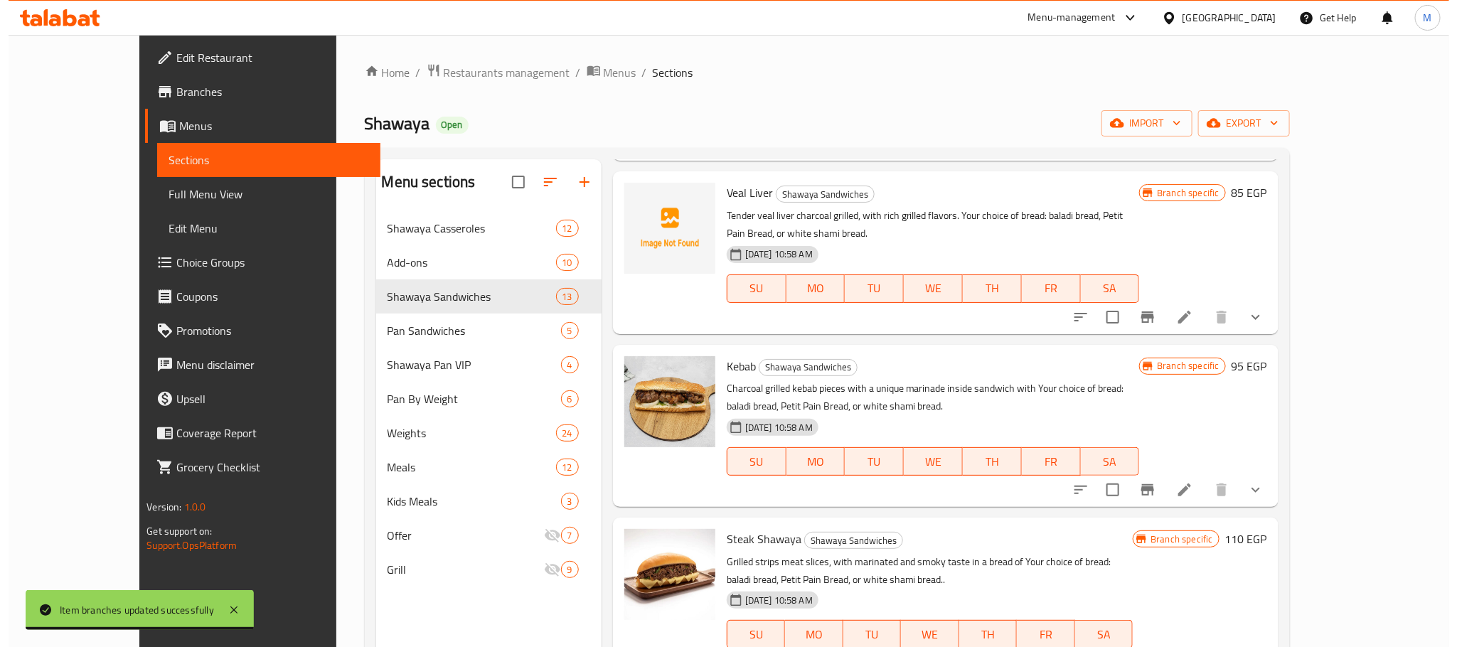
scroll to position [1387, 0]
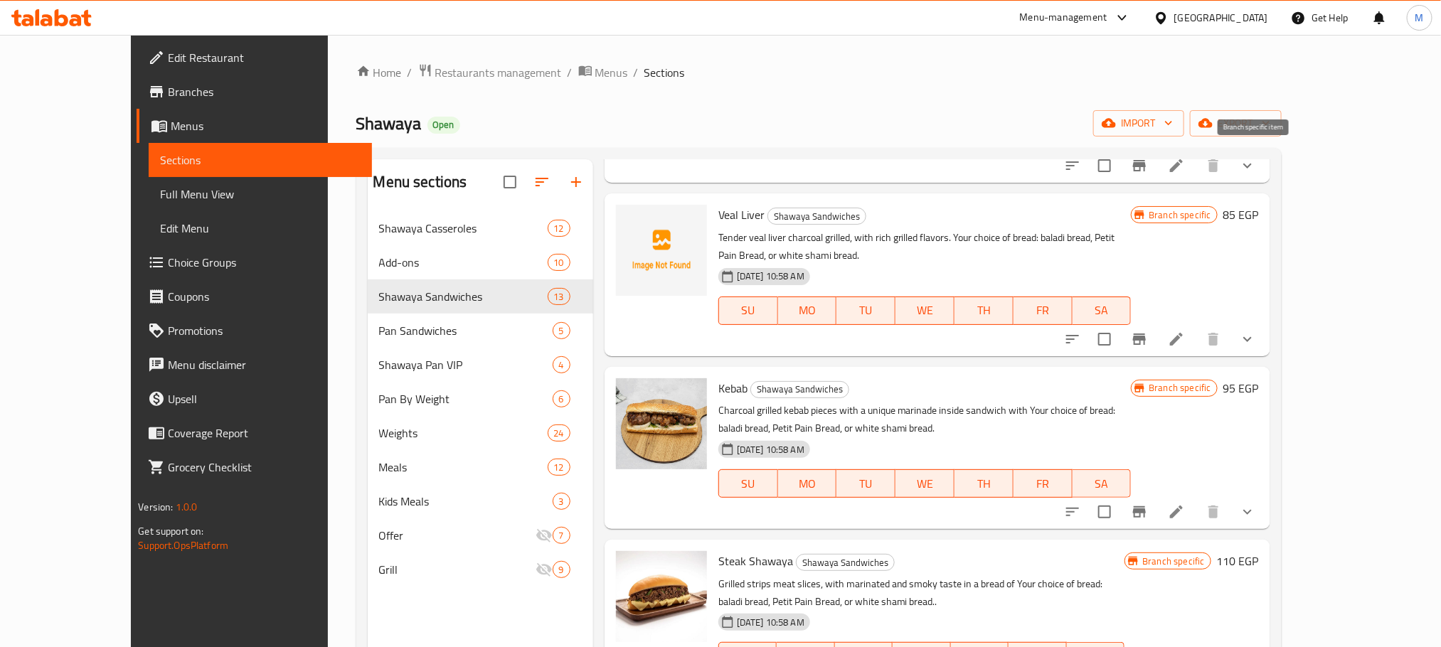
click at [1156, 171] on button "Branch-specific-item" at bounding box center [1139, 166] width 34 height 34
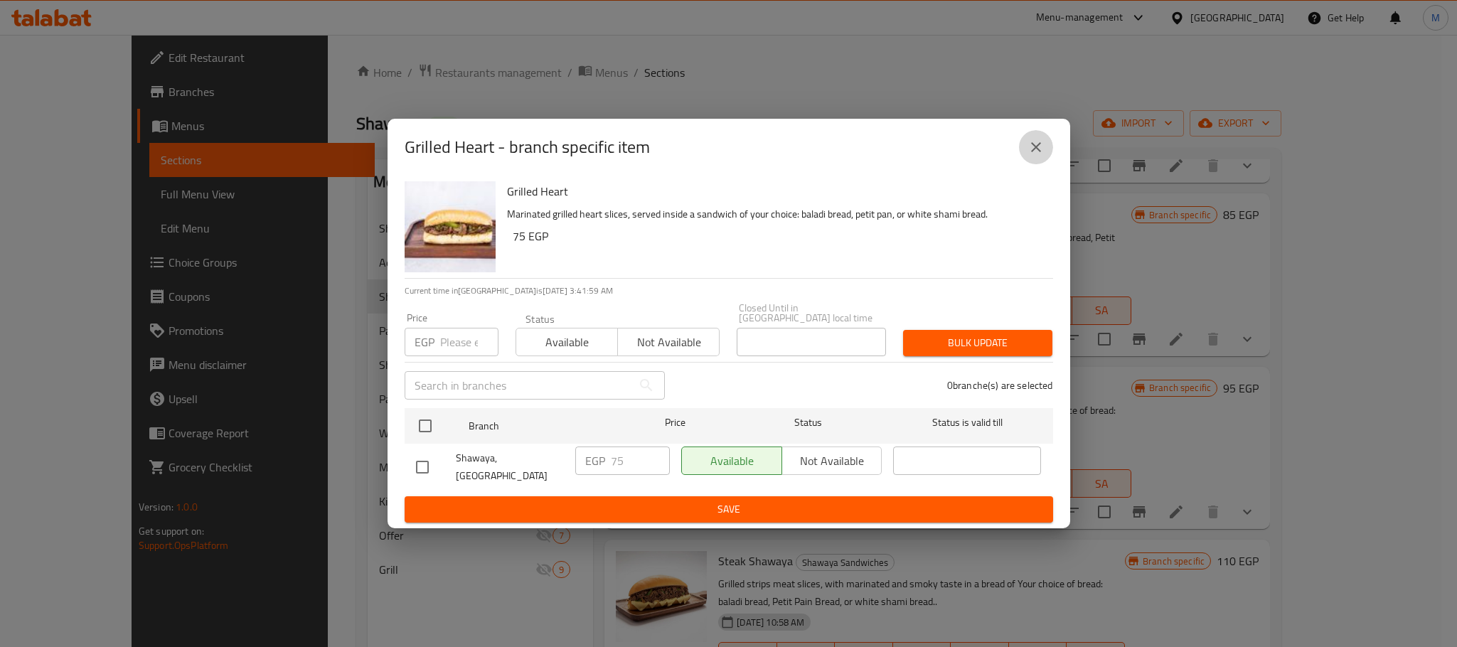
click at [1030, 162] on button "close" at bounding box center [1036, 147] width 34 height 34
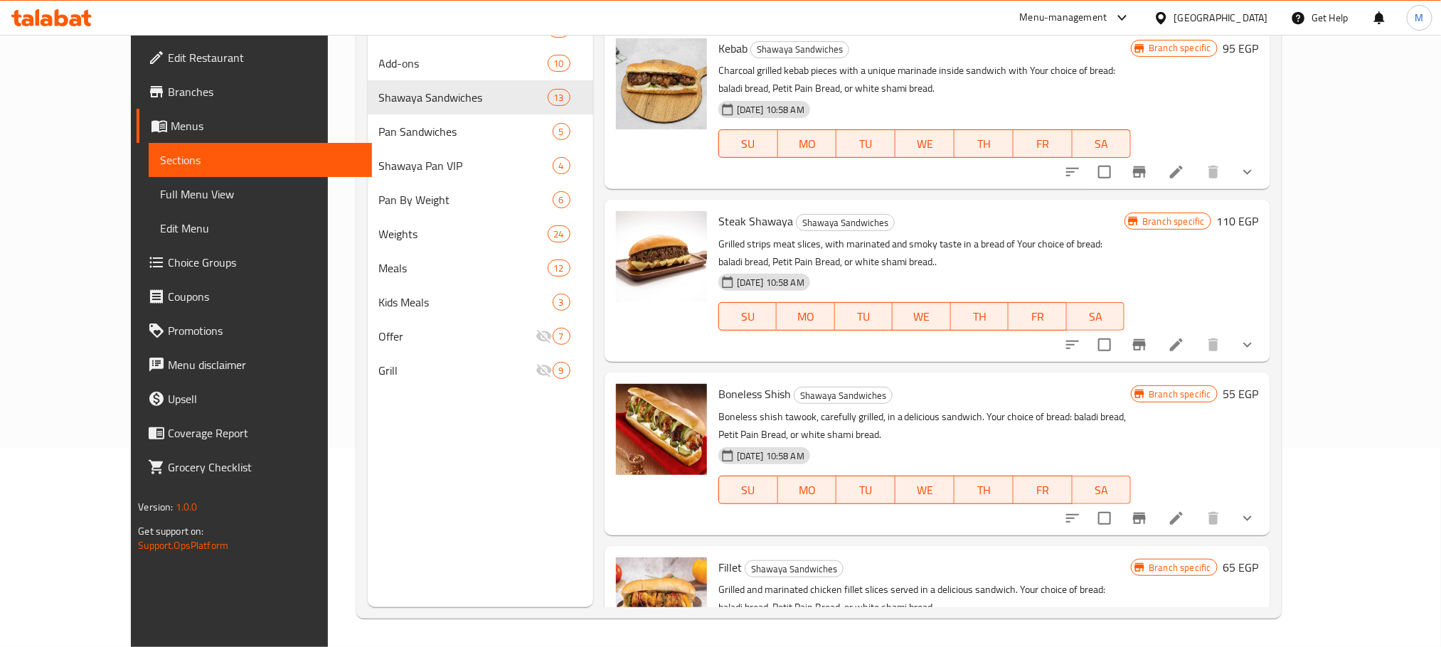
scroll to position [1585, 0]
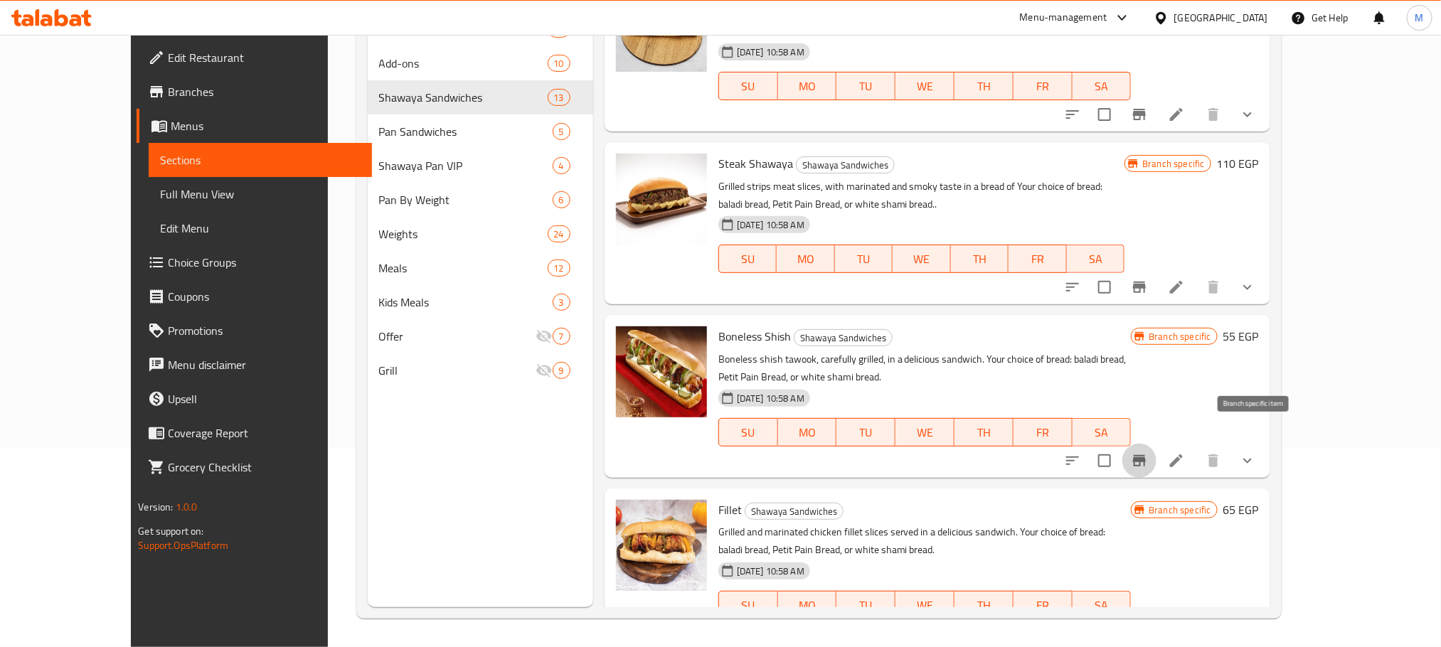
click at [1156, 444] on button "Branch-specific-item" at bounding box center [1139, 461] width 34 height 34
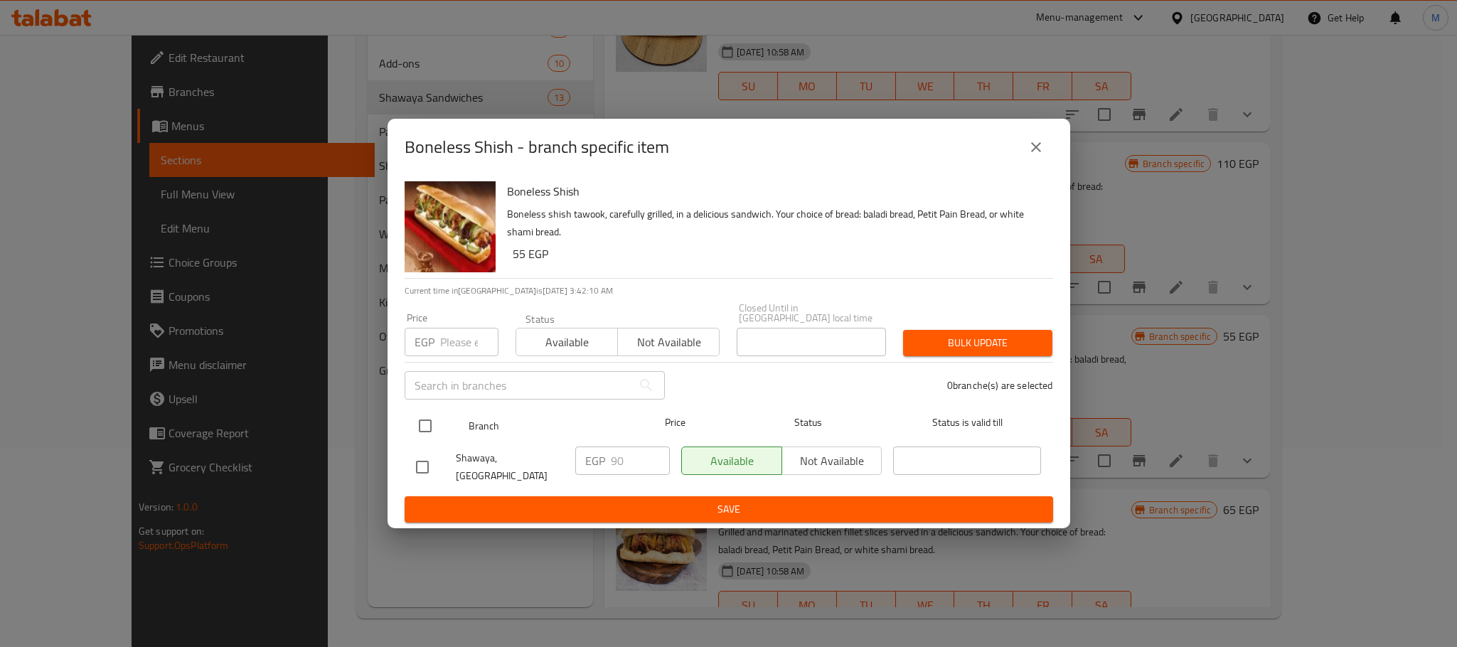
click at [431, 422] on input "checkbox" at bounding box center [425, 426] width 30 height 30
checkbox input "true"
click at [462, 340] on input "number" at bounding box center [469, 342] width 58 height 28
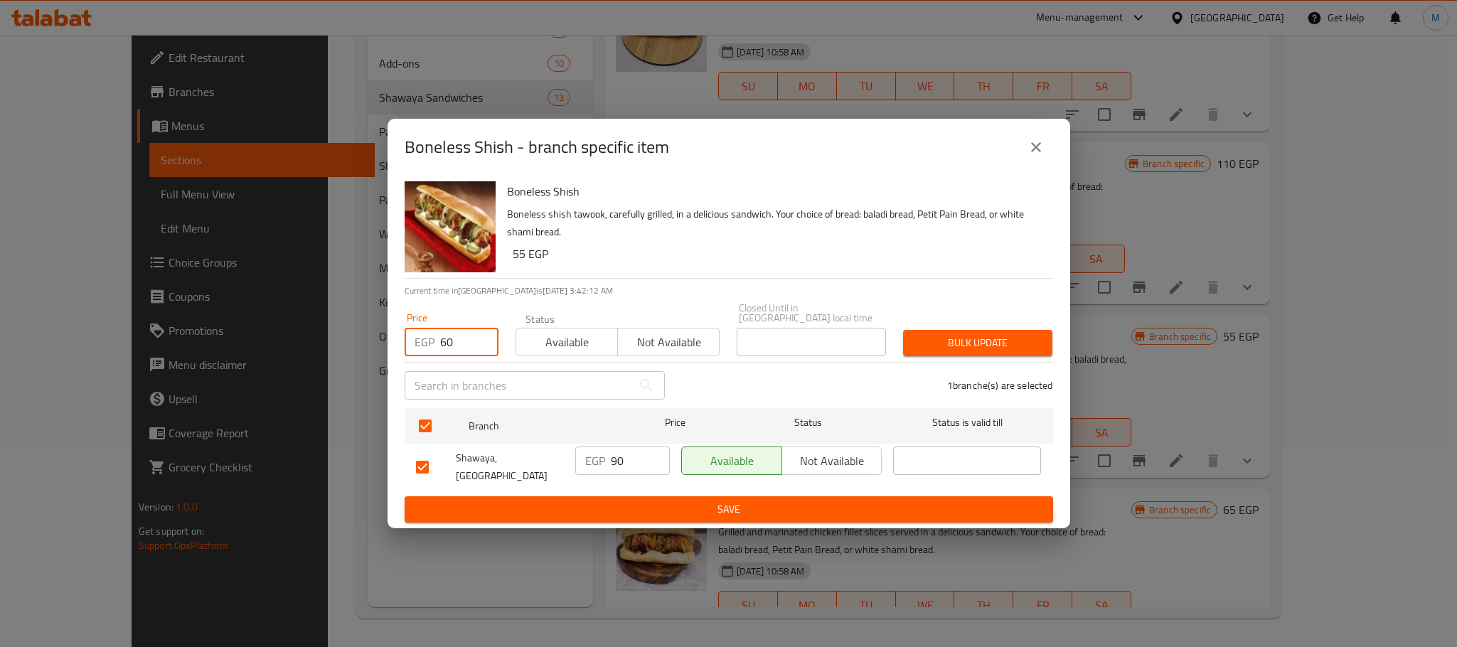
type input "60"
click at [685, 235] on p "Boneless shish tawook, carefully grilled, in a delicious sandwich. Your choice …" at bounding box center [774, 224] width 535 height 36
click at [962, 346] on span "Bulk update" at bounding box center [978, 343] width 127 height 18
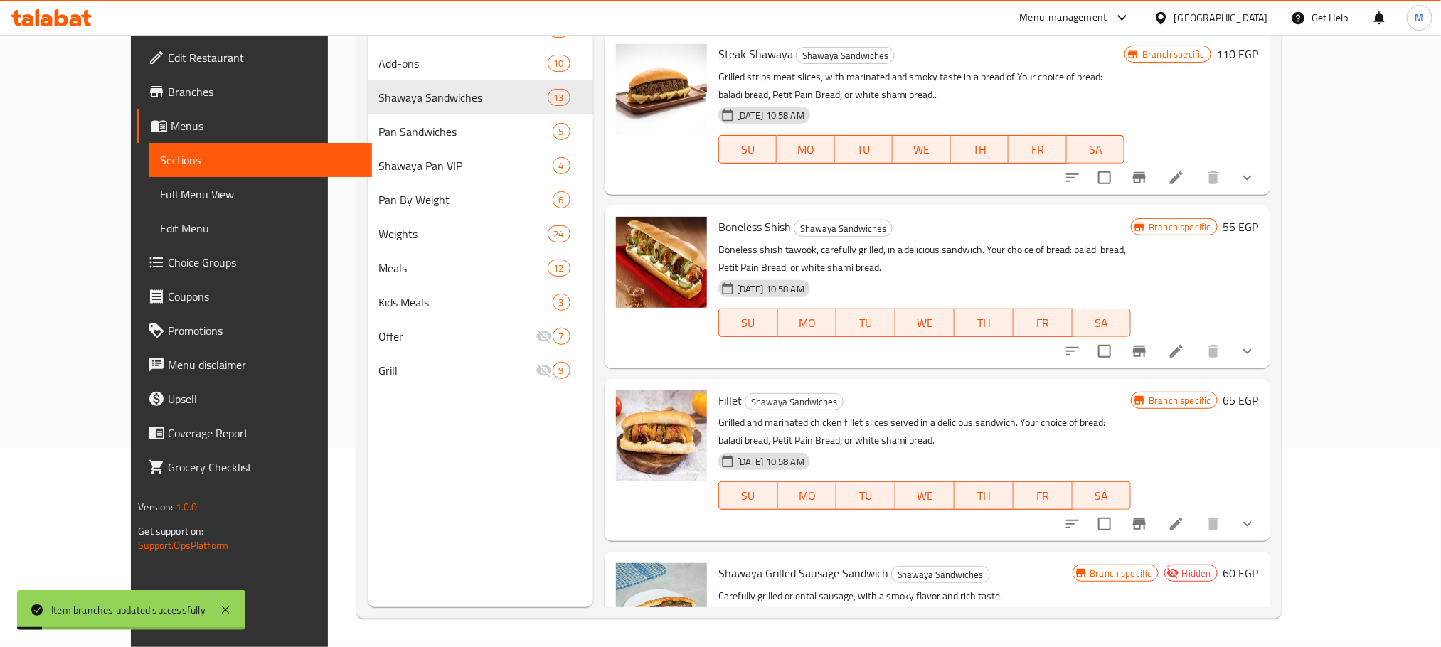
scroll to position [1761, 0]
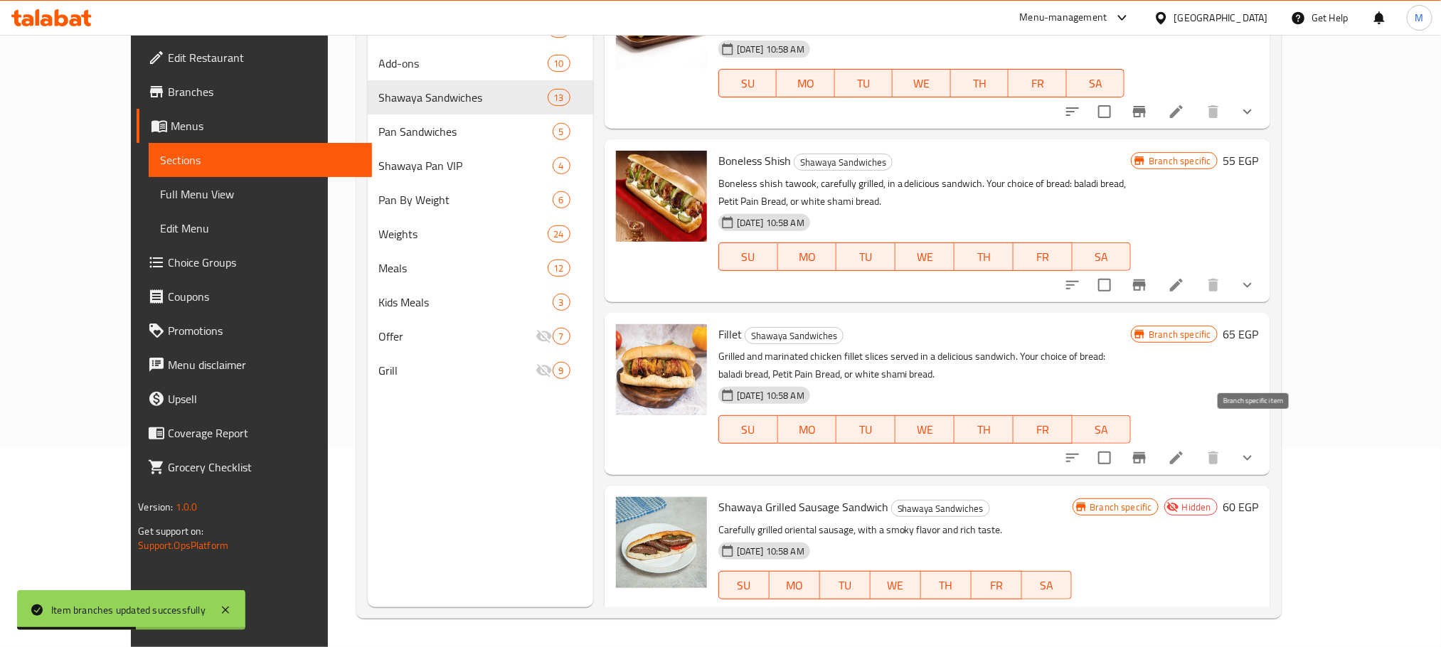
click at [1156, 447] on button "Branch-specific-item" at bounding box center [1139, 458] width 34 height 34
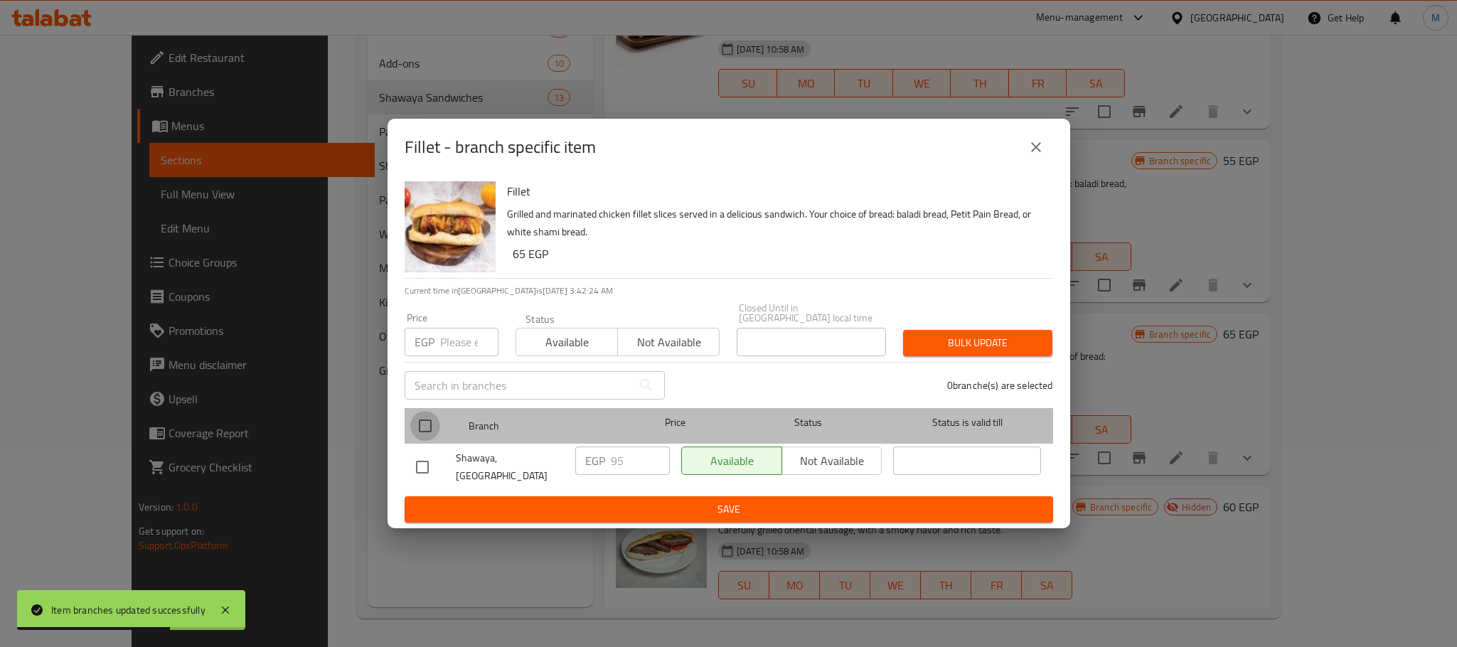
click at [435, 429] on input "checkbox" at bounding box center [425, 426] width 30 height 30
checkbox input "true"
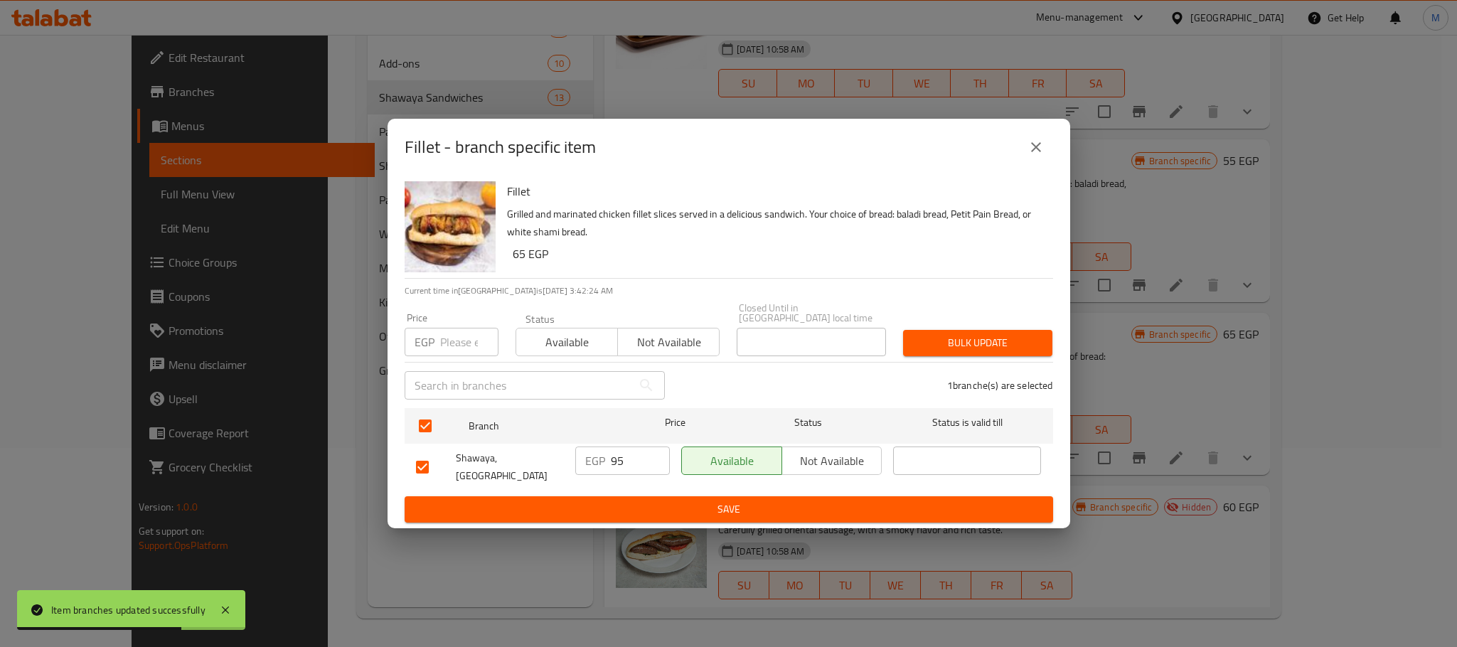
click at [452, 355] on div "Price EGP Price" at bounding box center [451, 334] width 111 height 60
click at [452, 329] on input "number" at bounding box center [469, 342] width 58 height 28
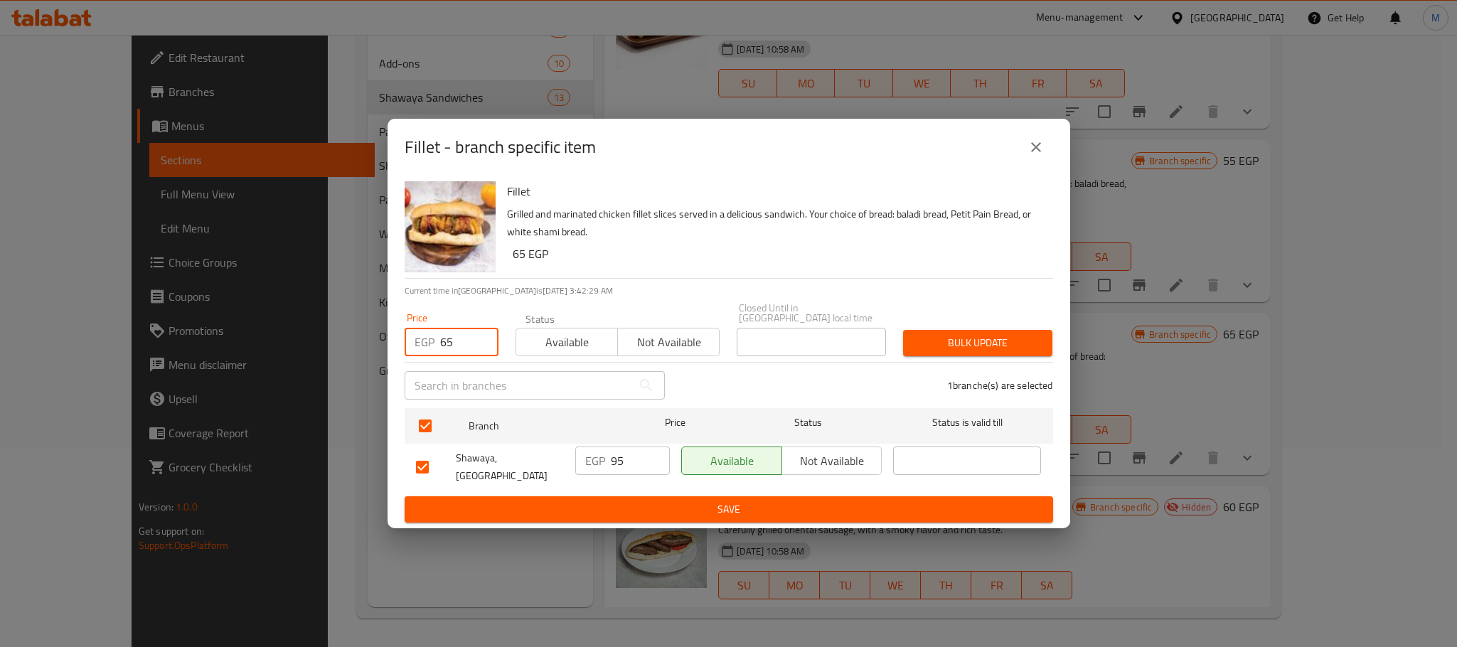
type input "65"
click at [685, 230] on p "Grilled and marinated chicken fillet slices served in a delicious sandwich. You…" at bounding box center [774, 224] width 535 height 36
click at [950, 344] on span "Bulk update" at bounding box center [978, 343] width 127 height 18
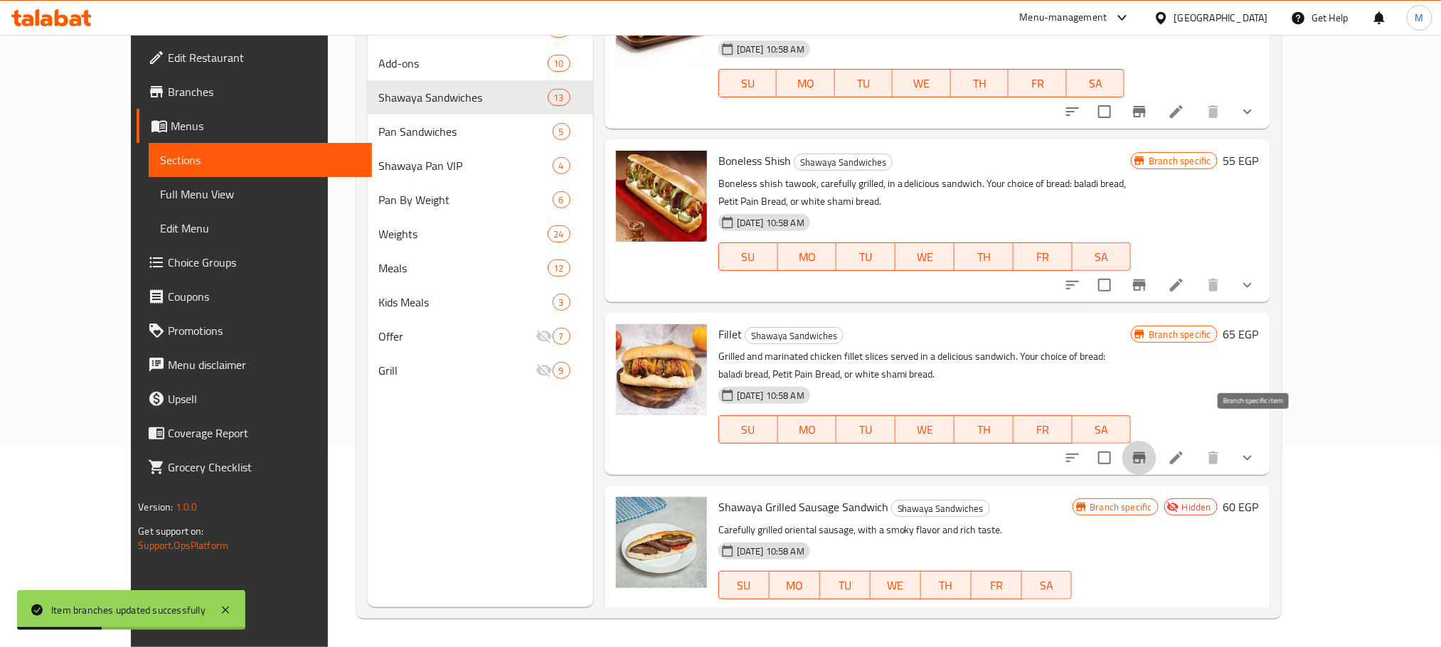
click at [1146, 452] on icon "Branch-specific-item" at bounding box center [1139, 457] width 13 height 11
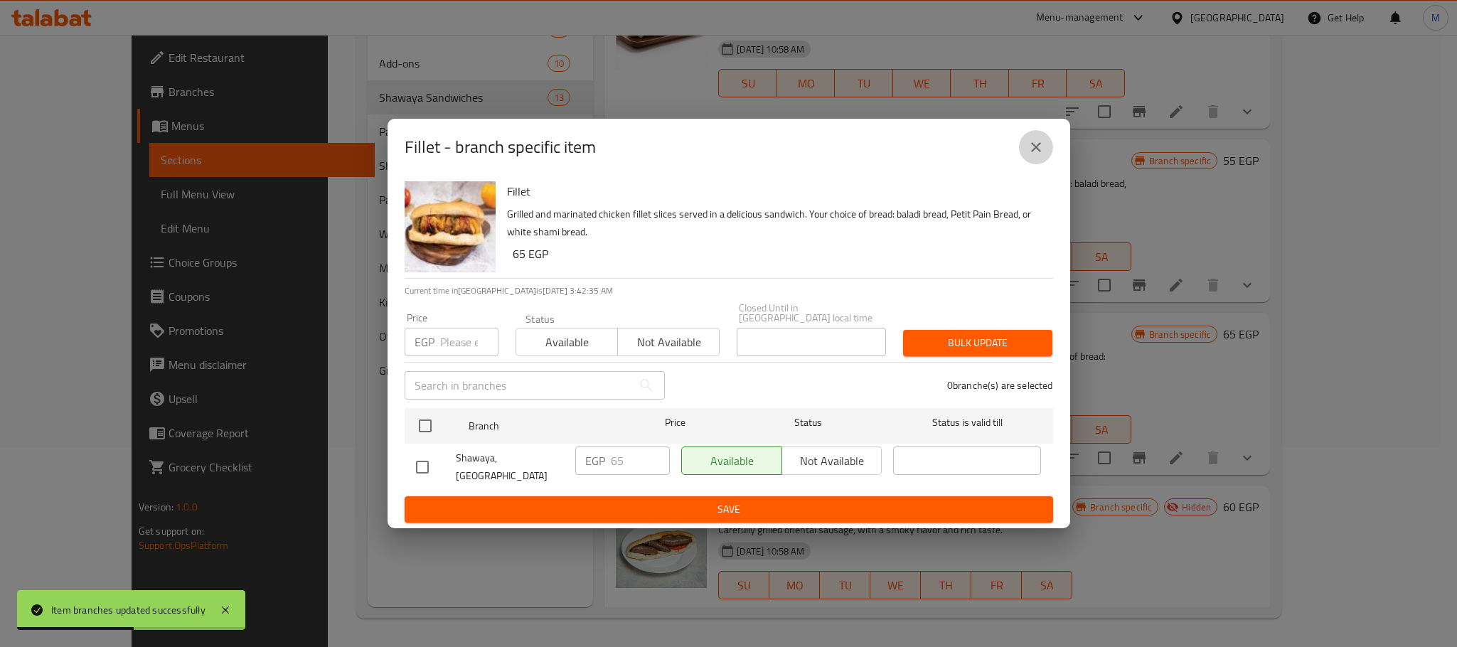
click at [1029, 151] on icon "close" at bounding box center [1036, 147] width 17 height 17
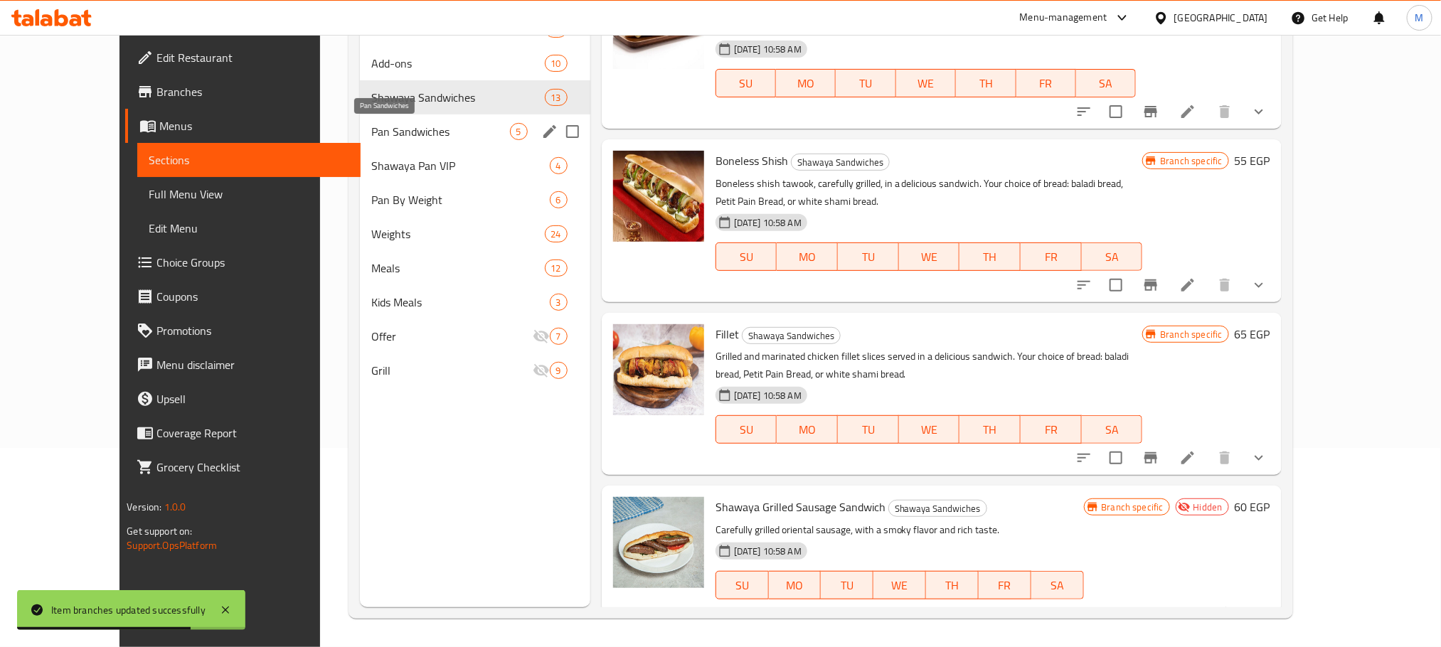
click at [371, 132] on span "Pan Sandwiches" at bounding box center [440, 131] width 139 height 17
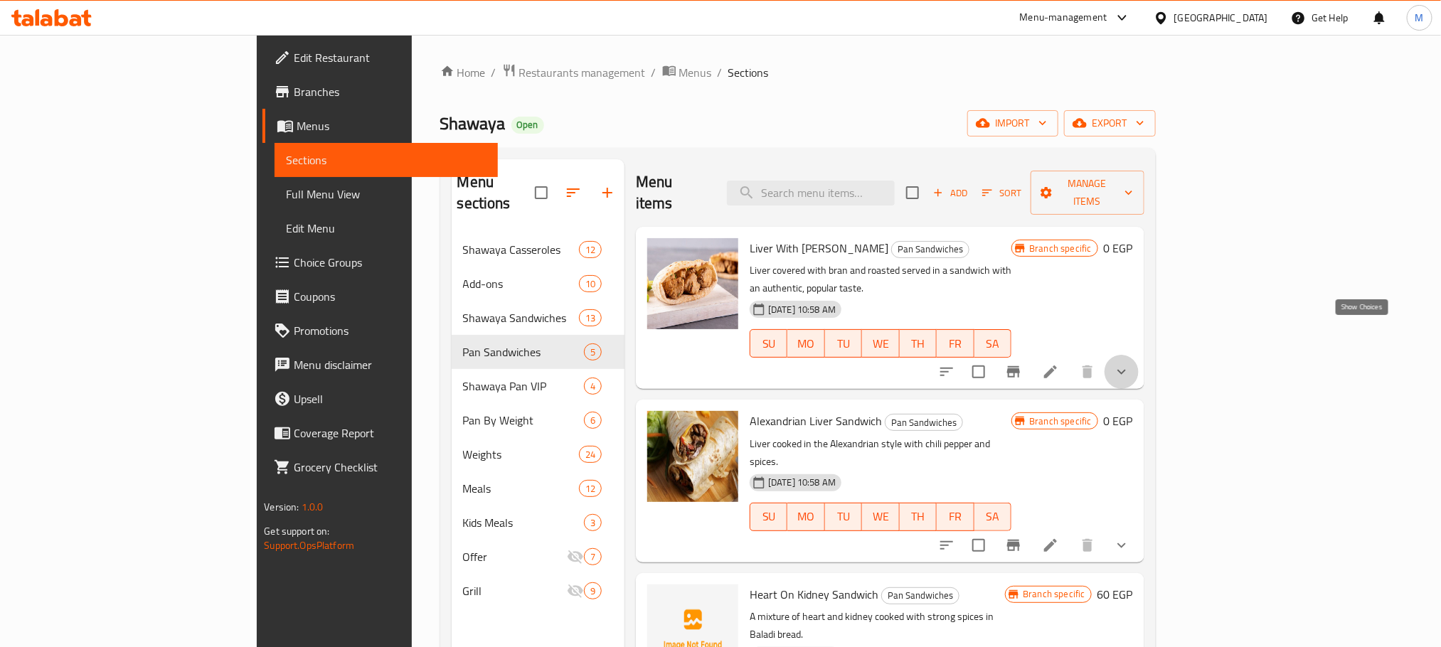
click at [1130, 363] on icon "show more" at bounding box center [1121, 371] width 17 height 17
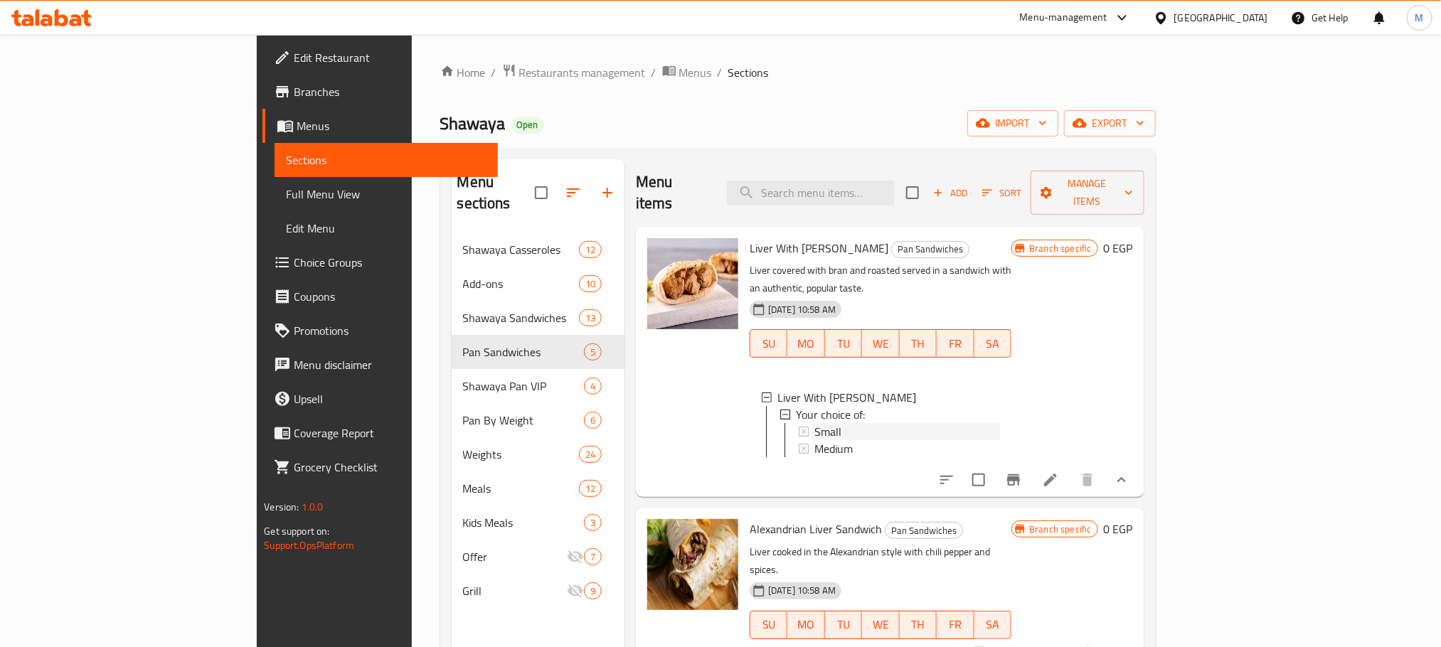
click at [814, 423] on div "Small" at bounding box center [907, 431] width 186 height 17
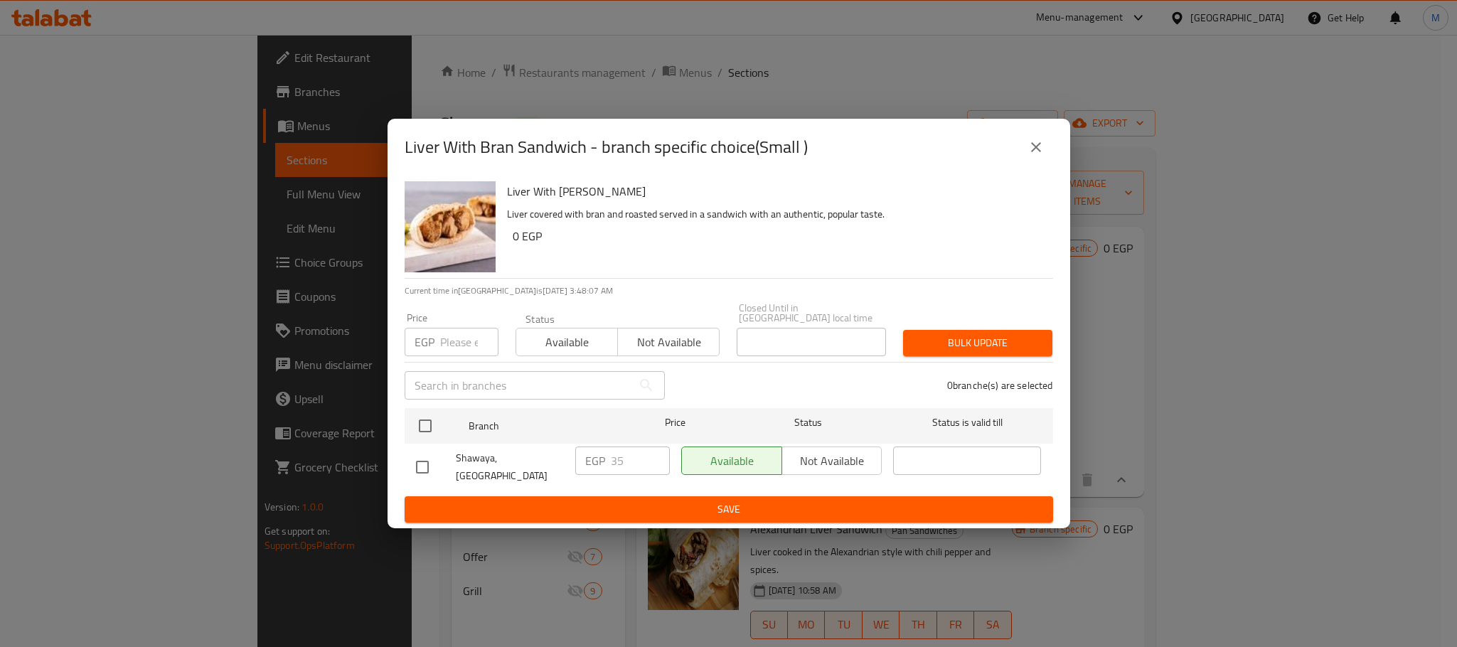
click at [1052, 151] on button "close" at bounding box center [1036, 147] width 34 height 34
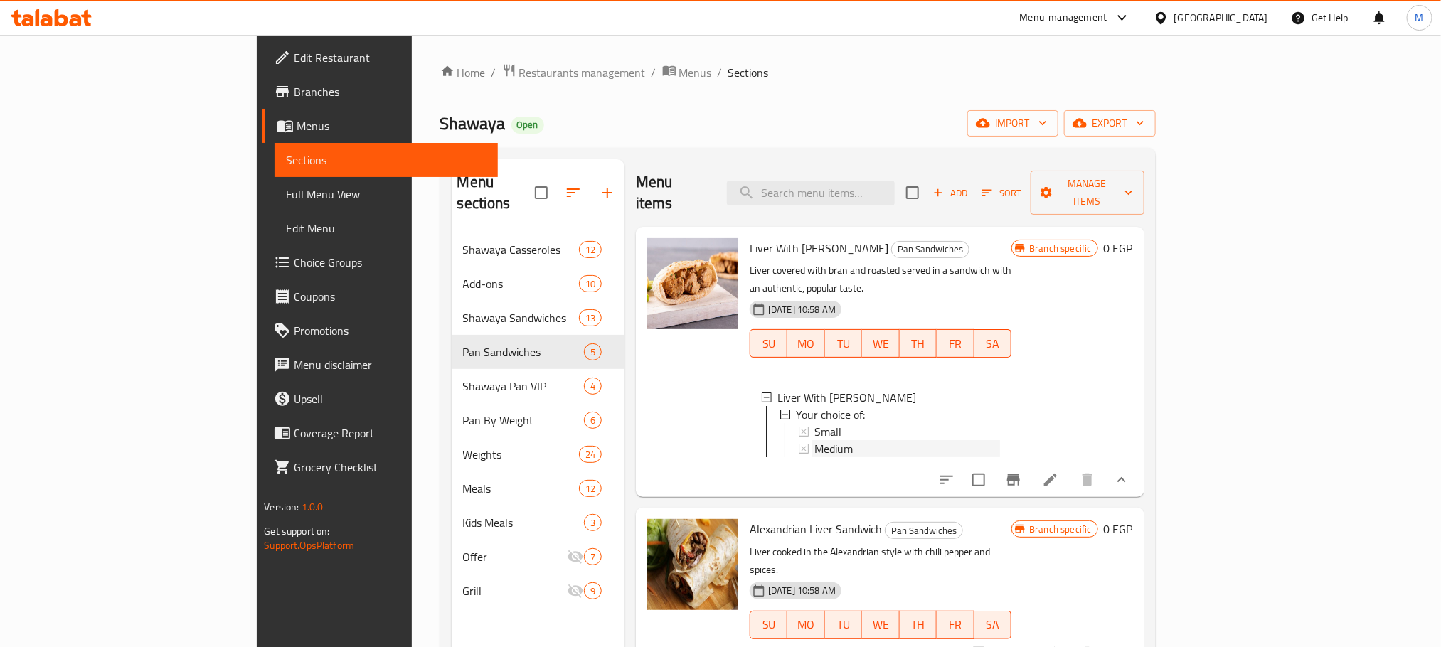
click at [814, 440] on span "Medium" at bounding box center [833, 448] width 38 height 17
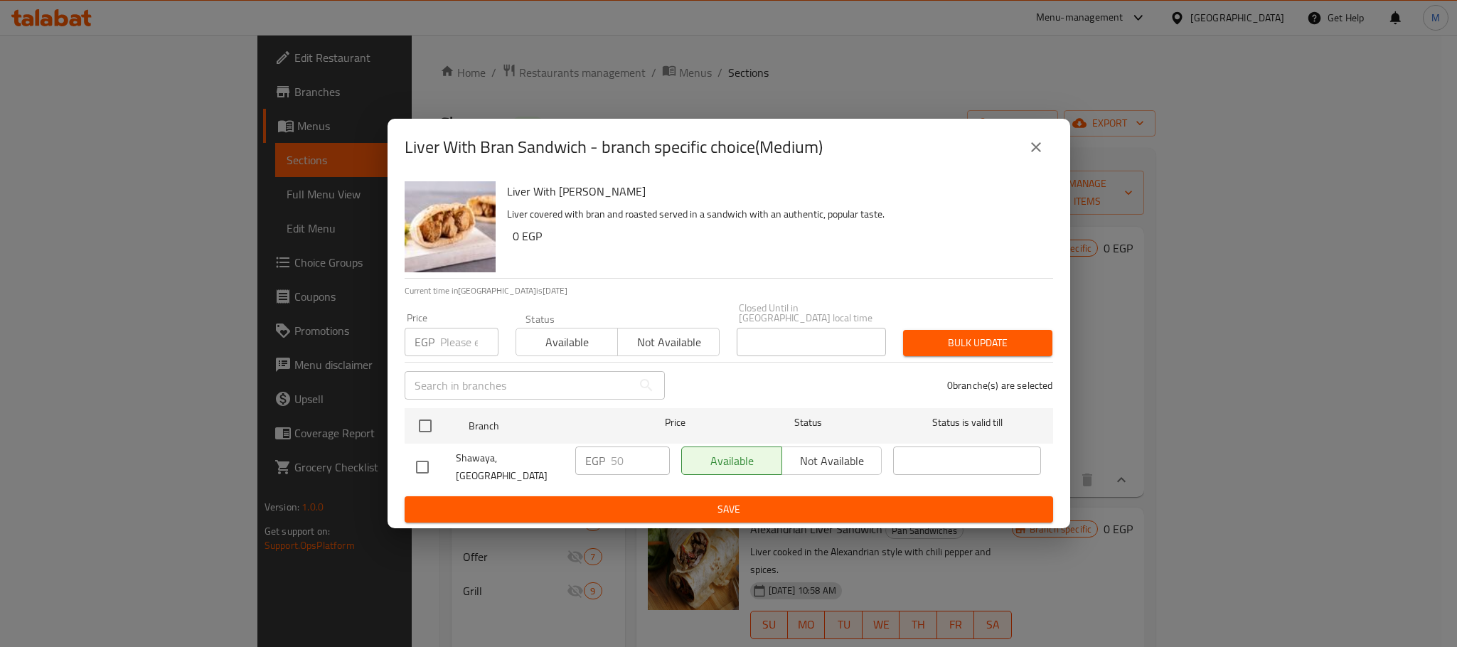
click at [1046, 160] on button "close" at bounding box center [1036, 147] width 34 height 34
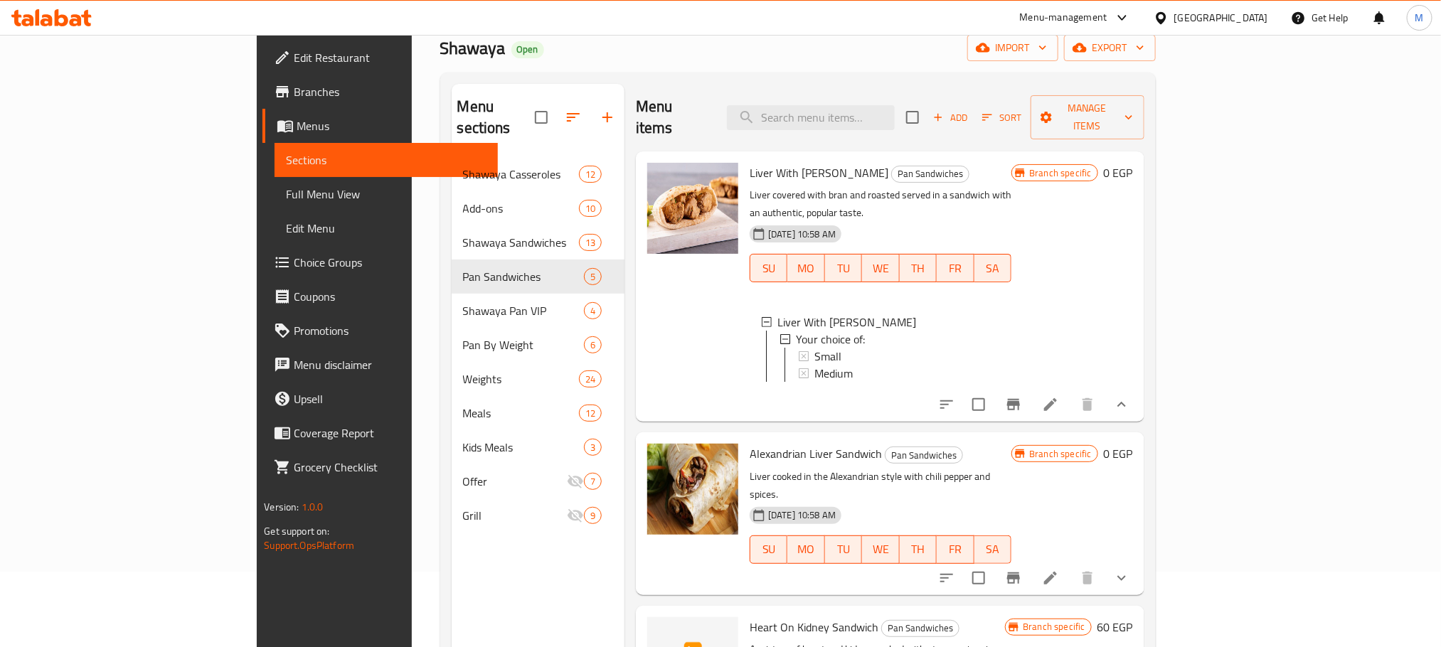
scroll to position [199, 0]
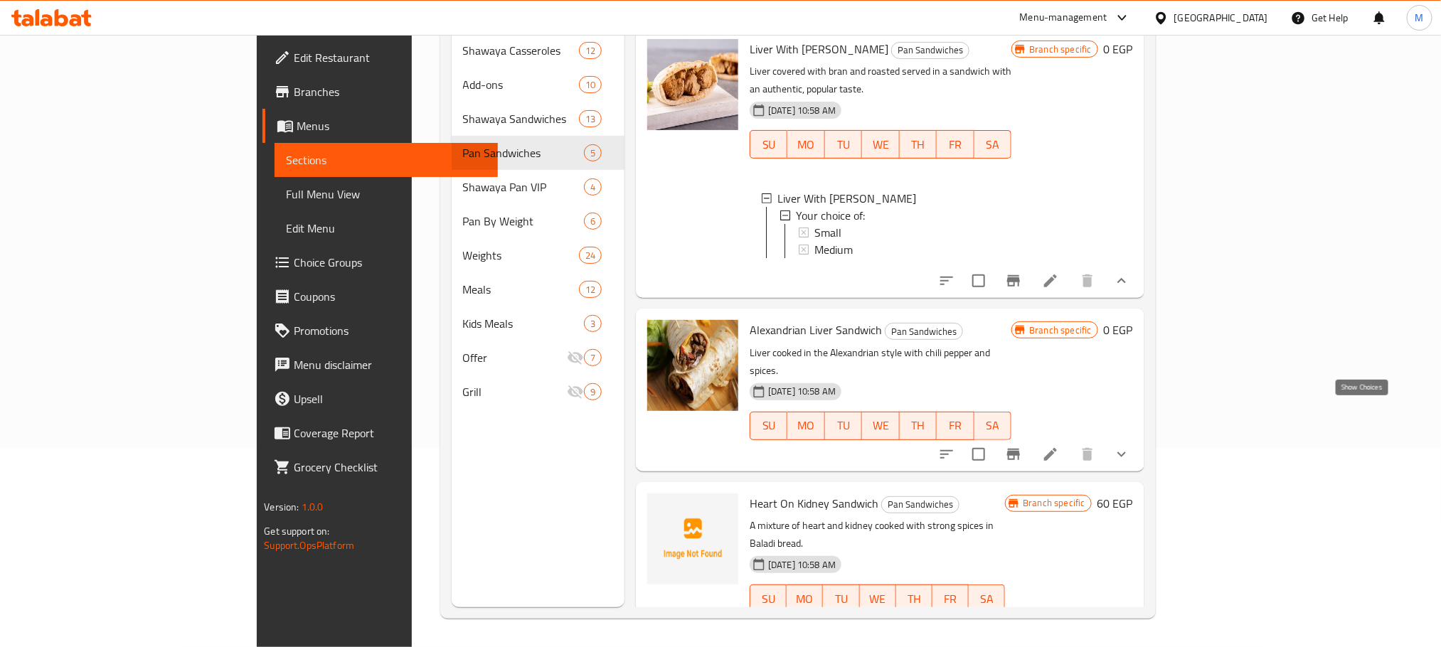
click at [1130, 446] on icon "show more" at bounding box center [1121, 454] width 17 height 17
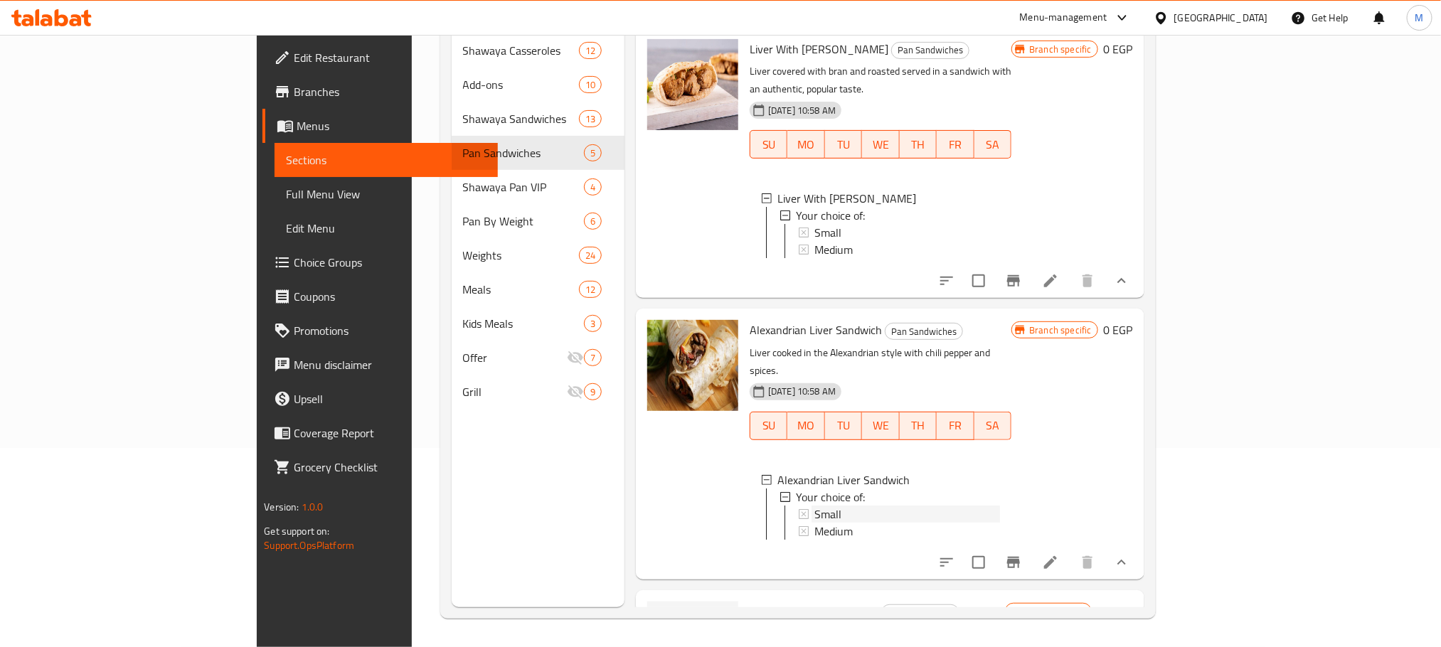
click at [814, 506] on div "Small" at bounding box center [907, 514] width 186 height 17
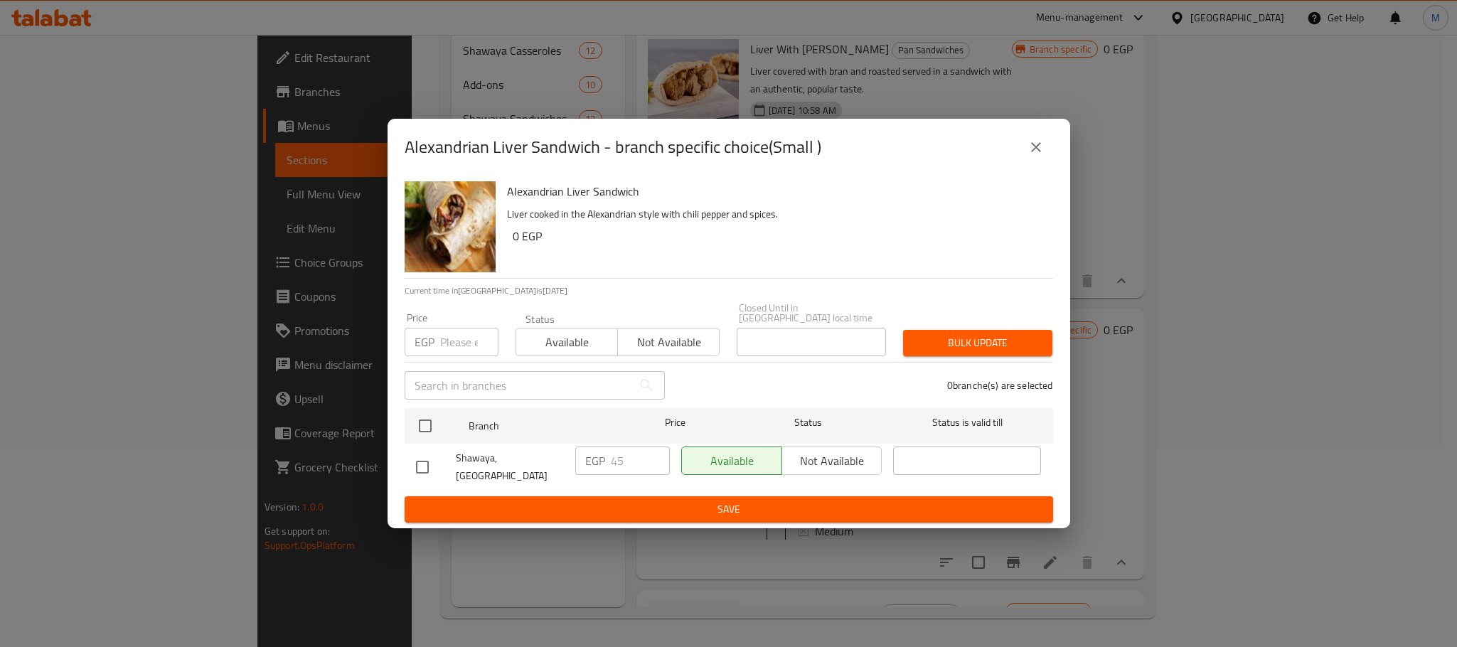
click at [1023, 163] on button "close" at bounding box center [1036, 147] width 34 height 34
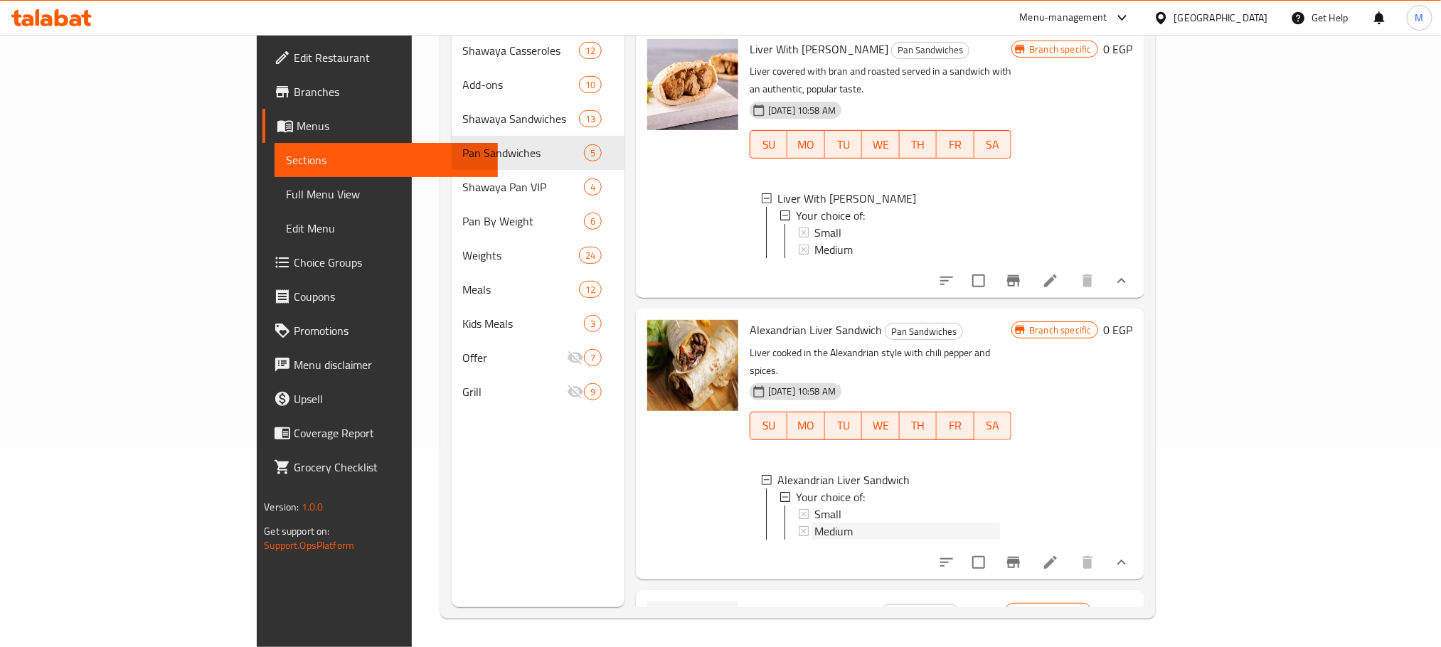
click at [814, 523] on span "Medium" at bounding box center [833, 531] width 38 height 17
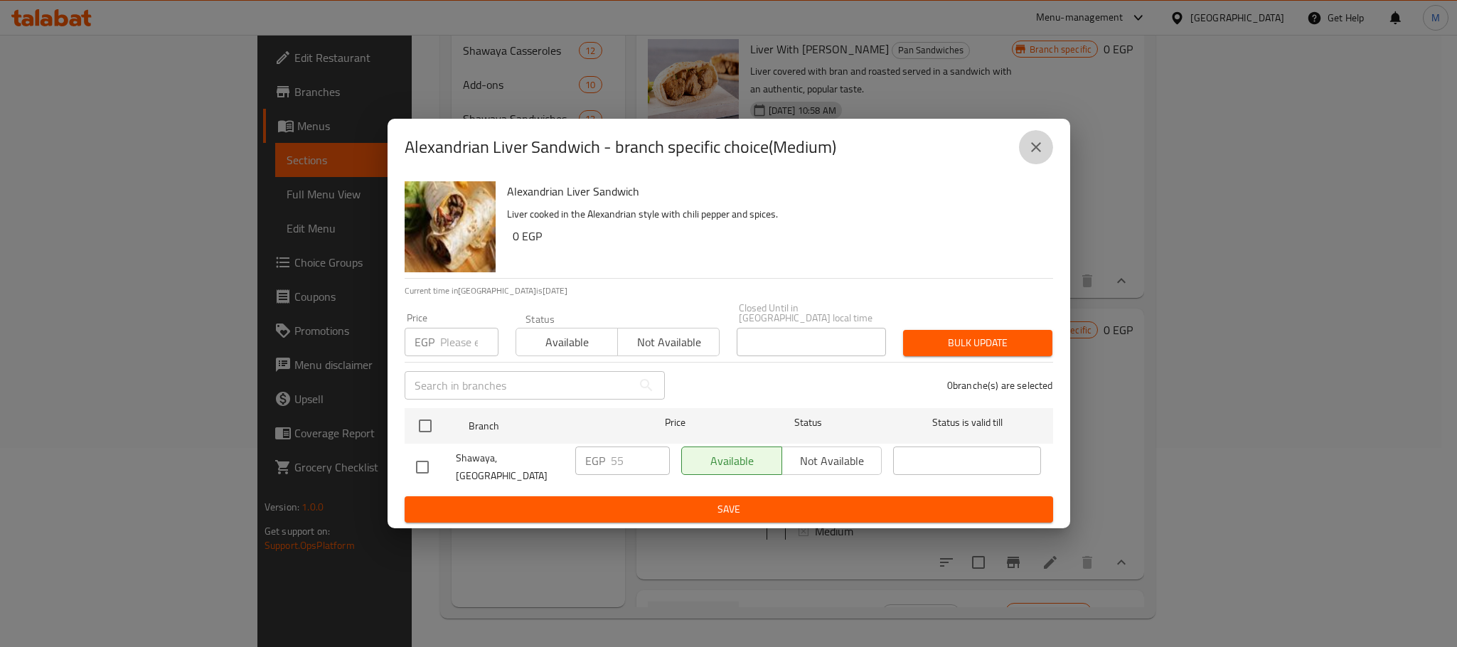
click at [1042, 146] on icon "close" at bounding box center [1036, 147] width 17 height 17
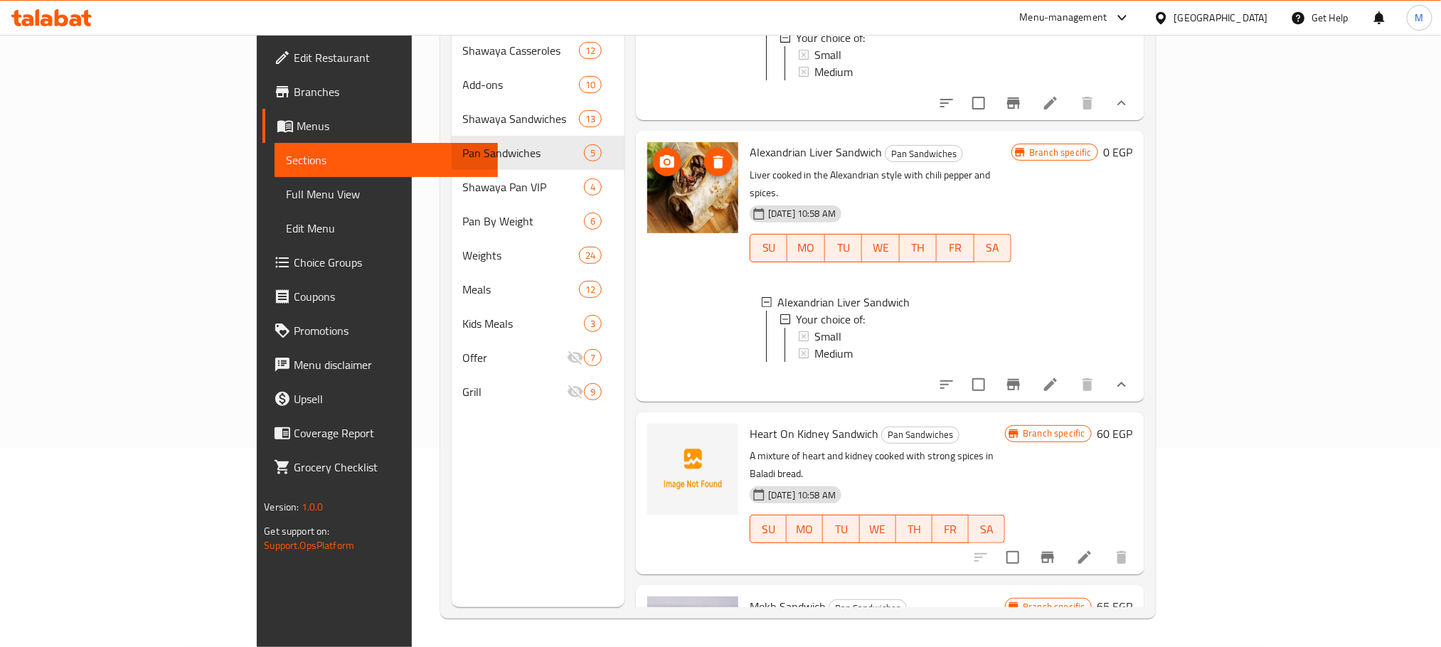
scroll to position [320, 0]
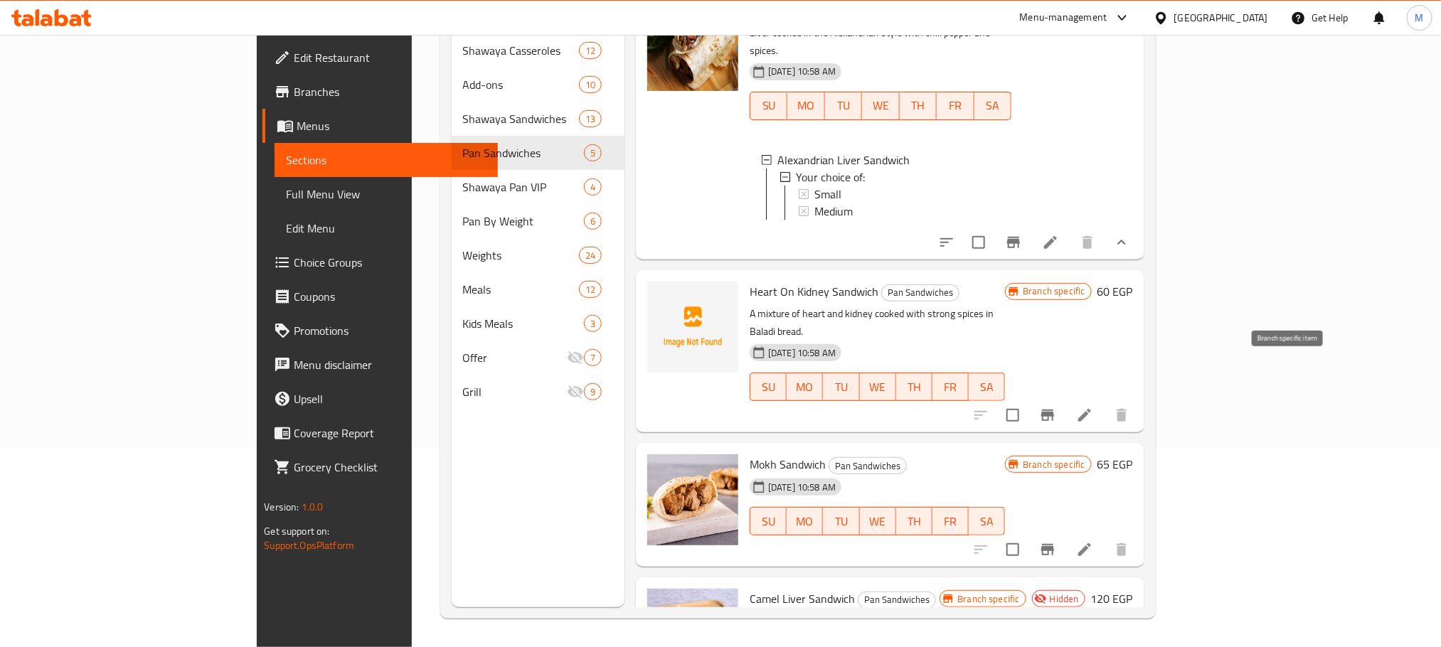
click at [1065, 398] on button "Branch-specific-item" at bounding box center [1047, 415] width 34 height 34
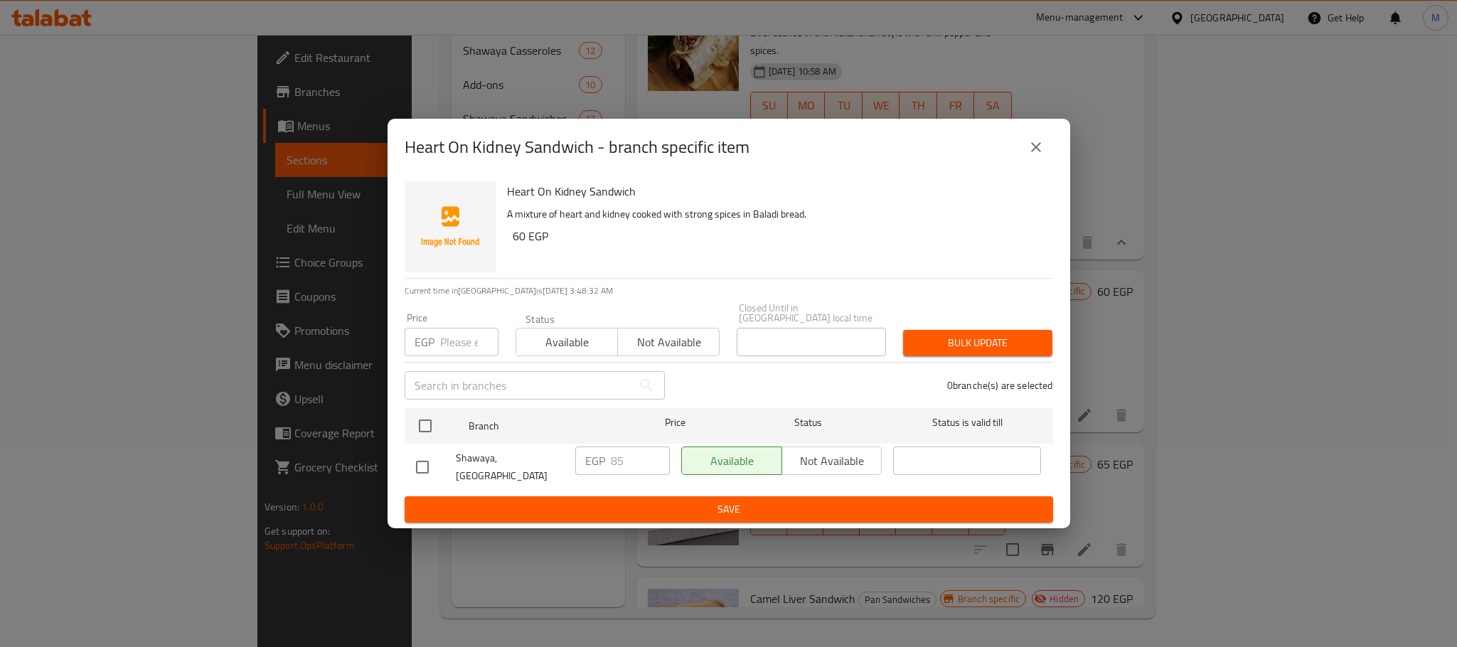
click at [422, 425] on input "checkbox" at bounding box center [425, 426] width 30 height 30
checkbox input "true"
click at [470, 329] on input "number" at bounding box center [469, 342] width 58 height 28
type input "55"
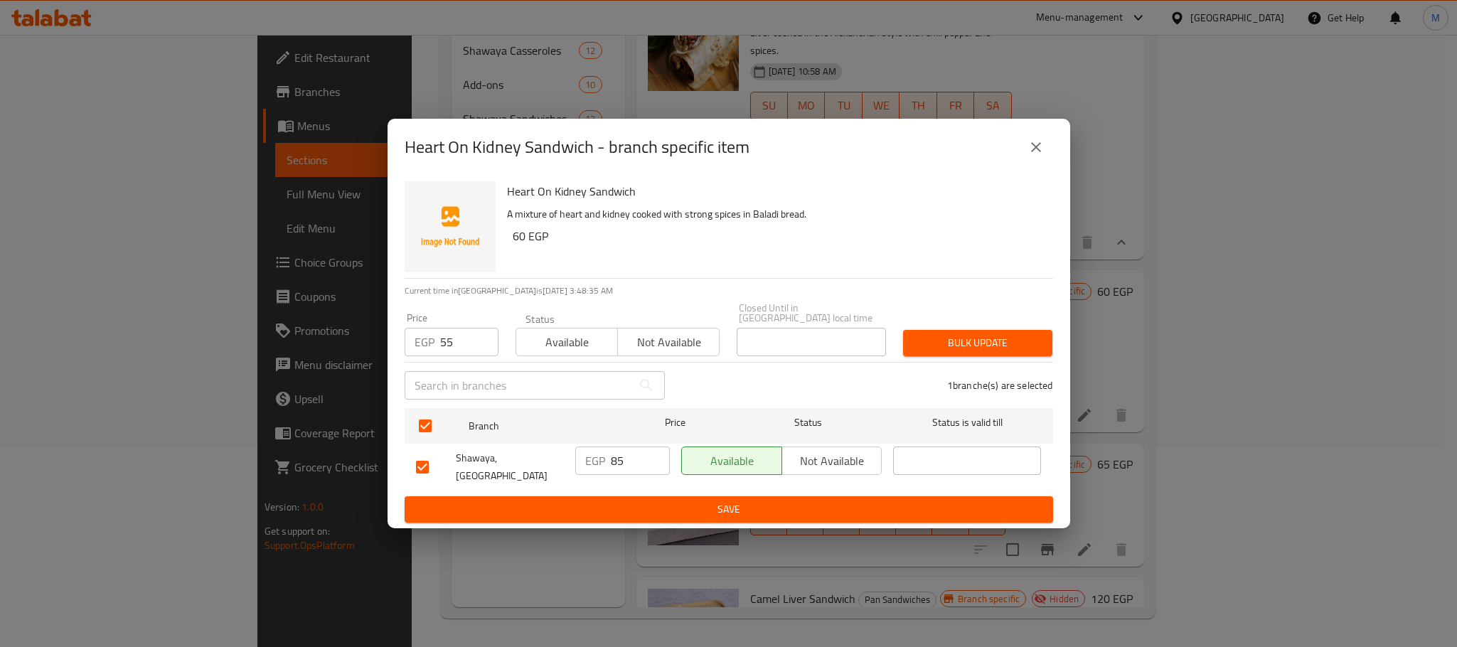
click at [804, 228] on div "Heart On Kidney Sandwich A mixture of heart and kidney cooked with strong spice…" at bounding box center [774, 227] width 546 height 102
click at [939, 334] on span "Bulk update" at bounding box center [978, 343] width 127 height 18
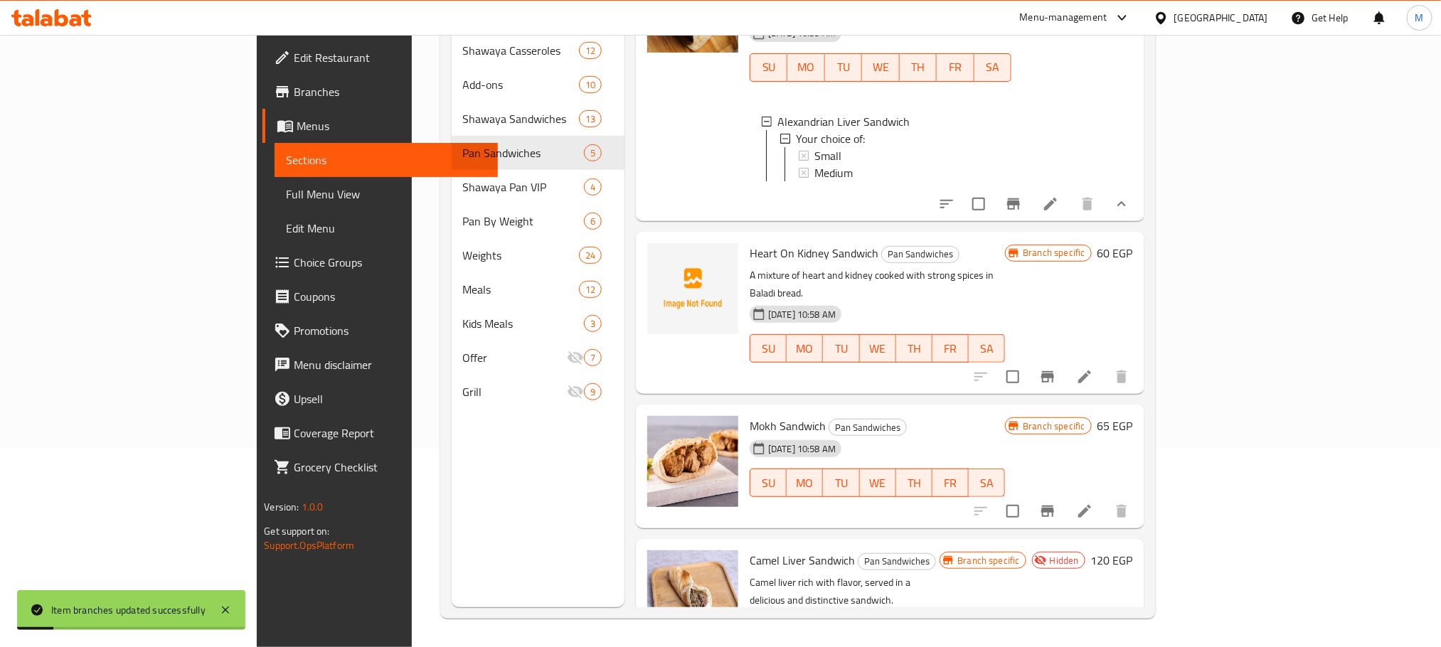
scroll to position [391, 0]
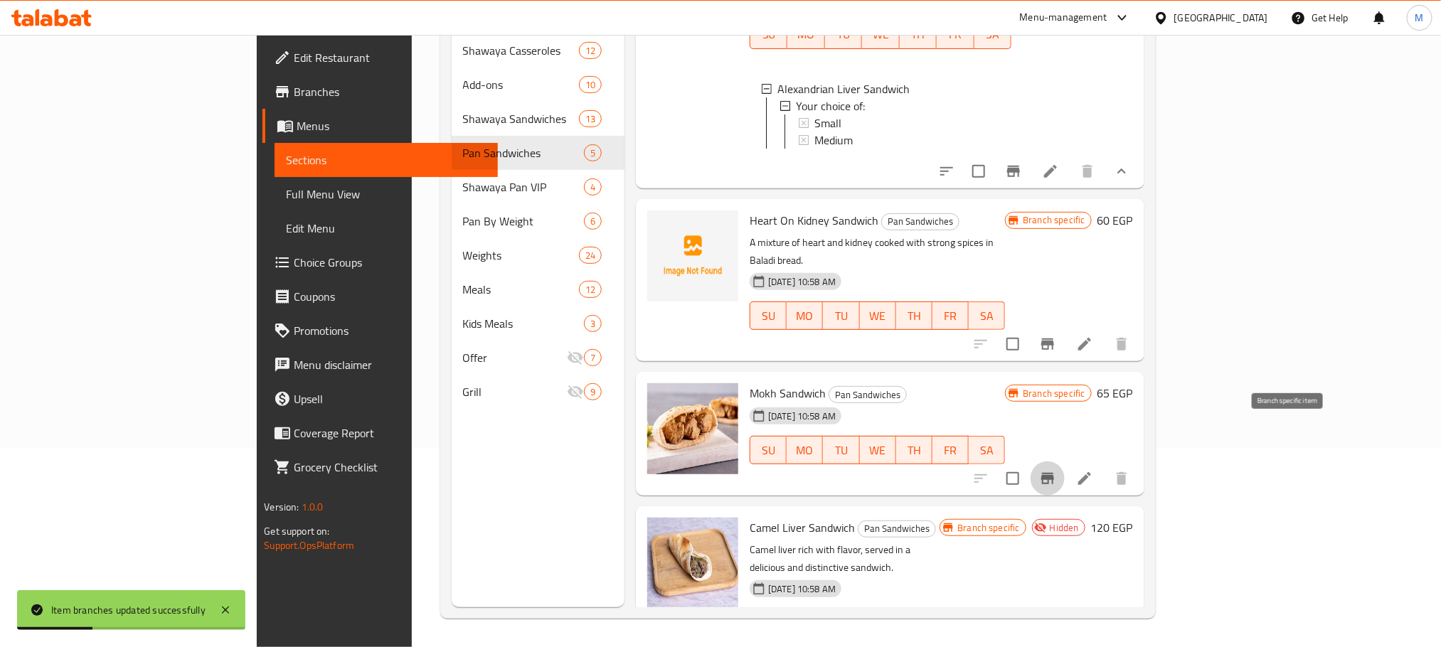
click at [1054, 473] on icon "Branch-specific-item" at bounding box center [1047, 478] width 13 height 11
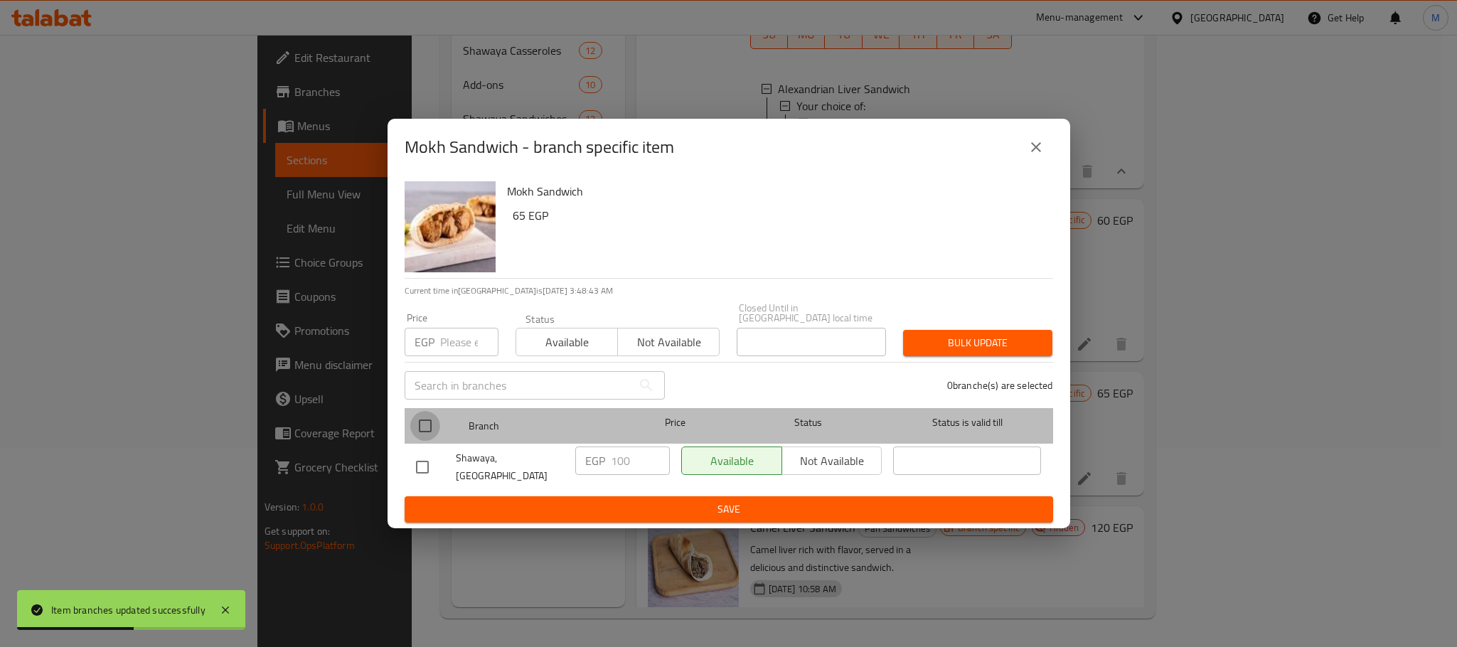
click at [420, 427] on input "checkbox" at bounding box center [425, 426] width 30 height 30
checkbox input "true"
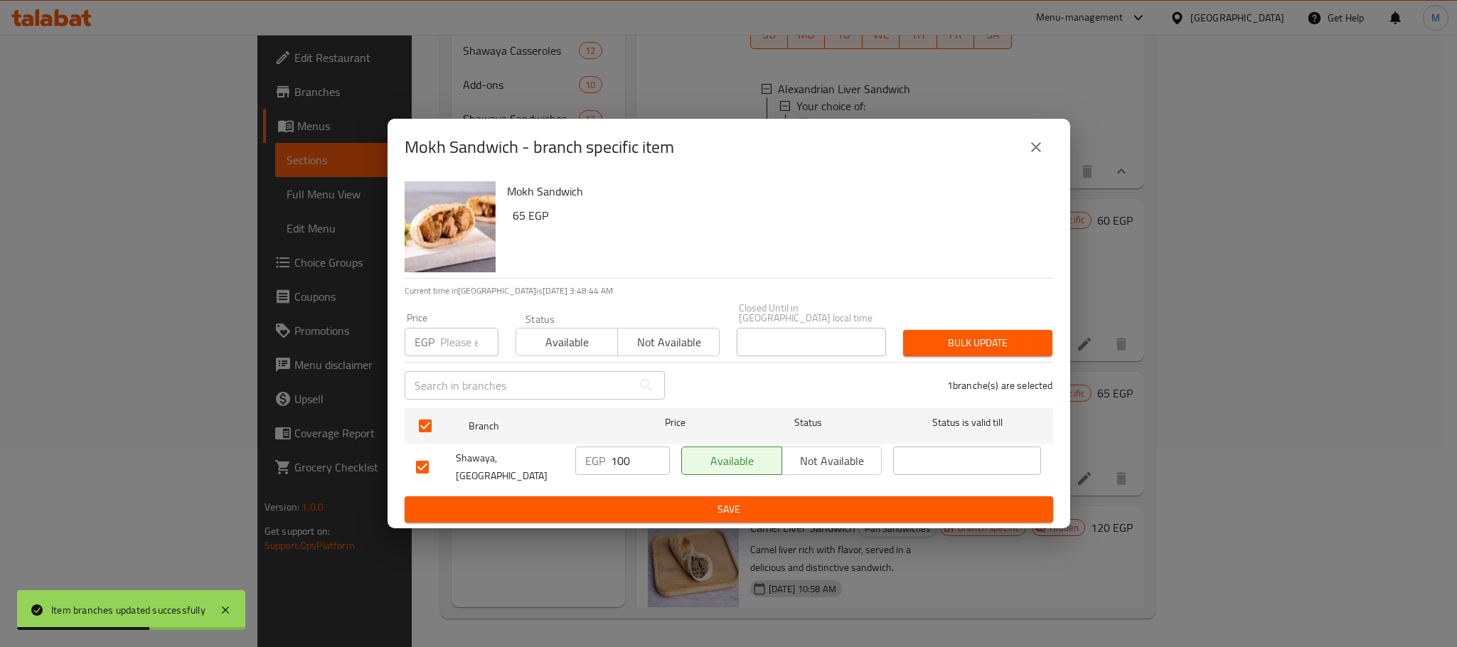
click at [468, 340] on input "number" at bounding box center [469, 342] width 58 height 28
type input "70"
click at [797, 195] on h6 "Mokh Sandwich" at bounding box center [774, 191] width 535 height 20
click at [989, 343] on span "Bulk update" at bounding box center [978, 343] width 127 height 18
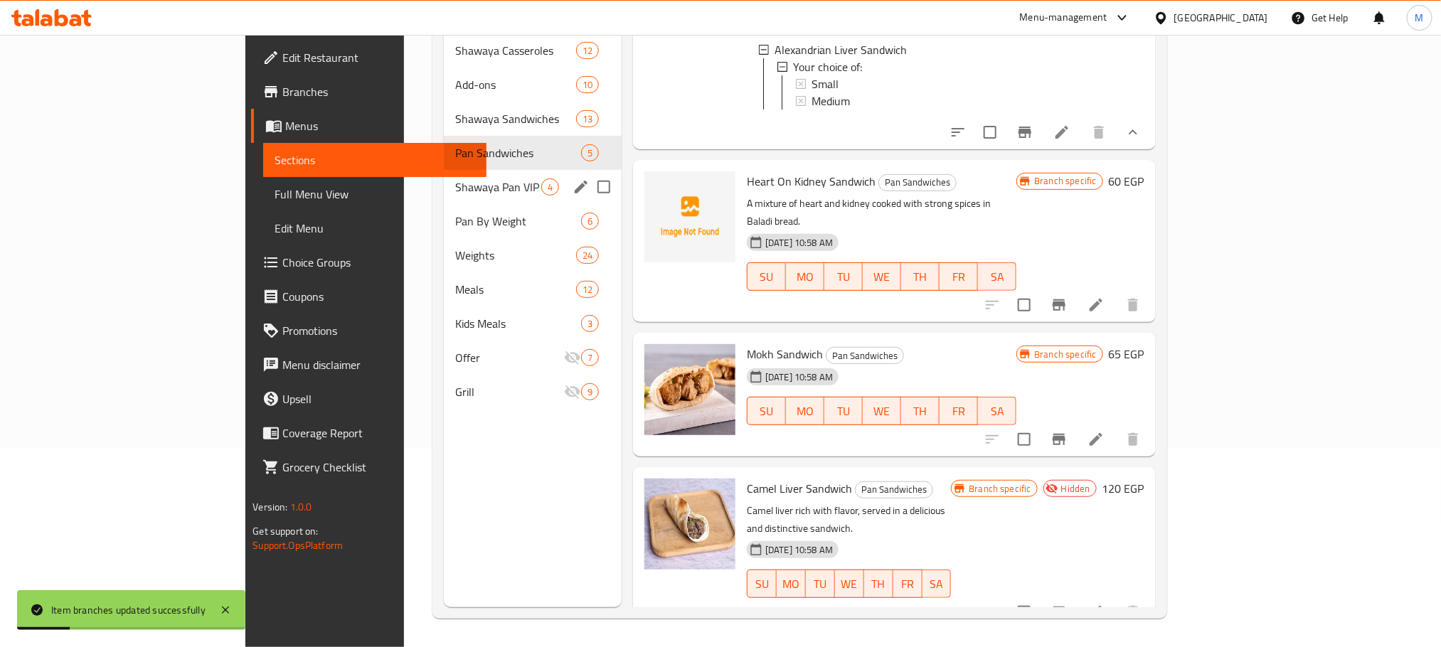
click at [444, 170] on div "Shawaya Pan VIP 4" at bounding box center [533, 187] width 178 height 34
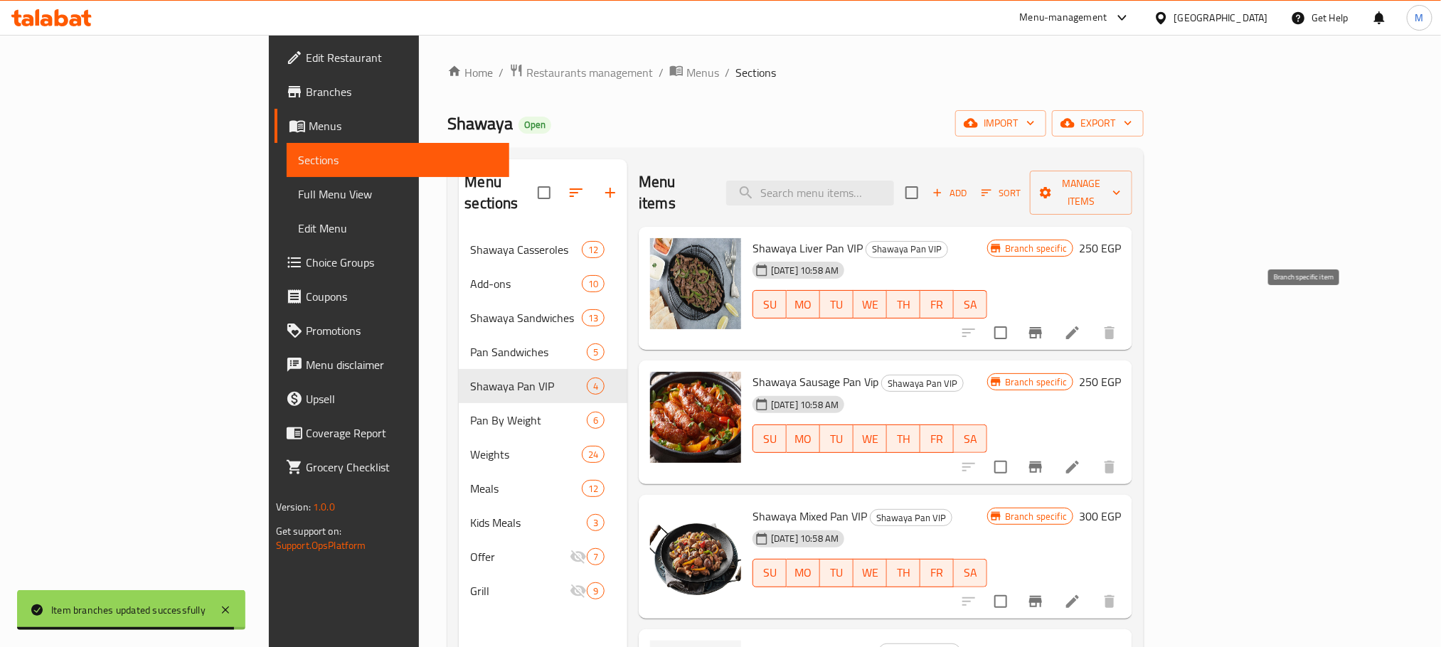
click at [1053, 316] on button "Branch-specific-item" at bounding box center [1035, 333] width 34 height 34
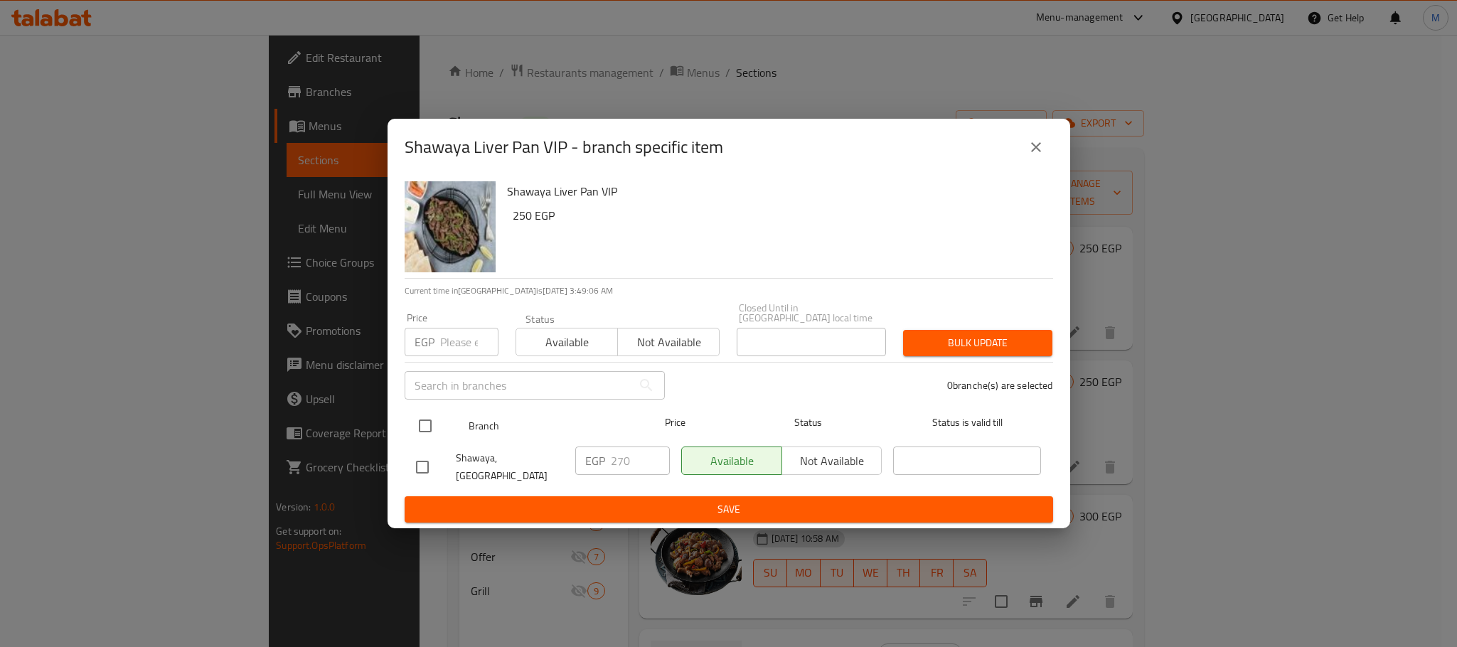
click at [452, 419] on div at bounding box center [436, 425] width 53 height 41
click at [437, 416] on input "checkbox" at bounding box center [425, 426] width 30 height 30
checkbox input "true"
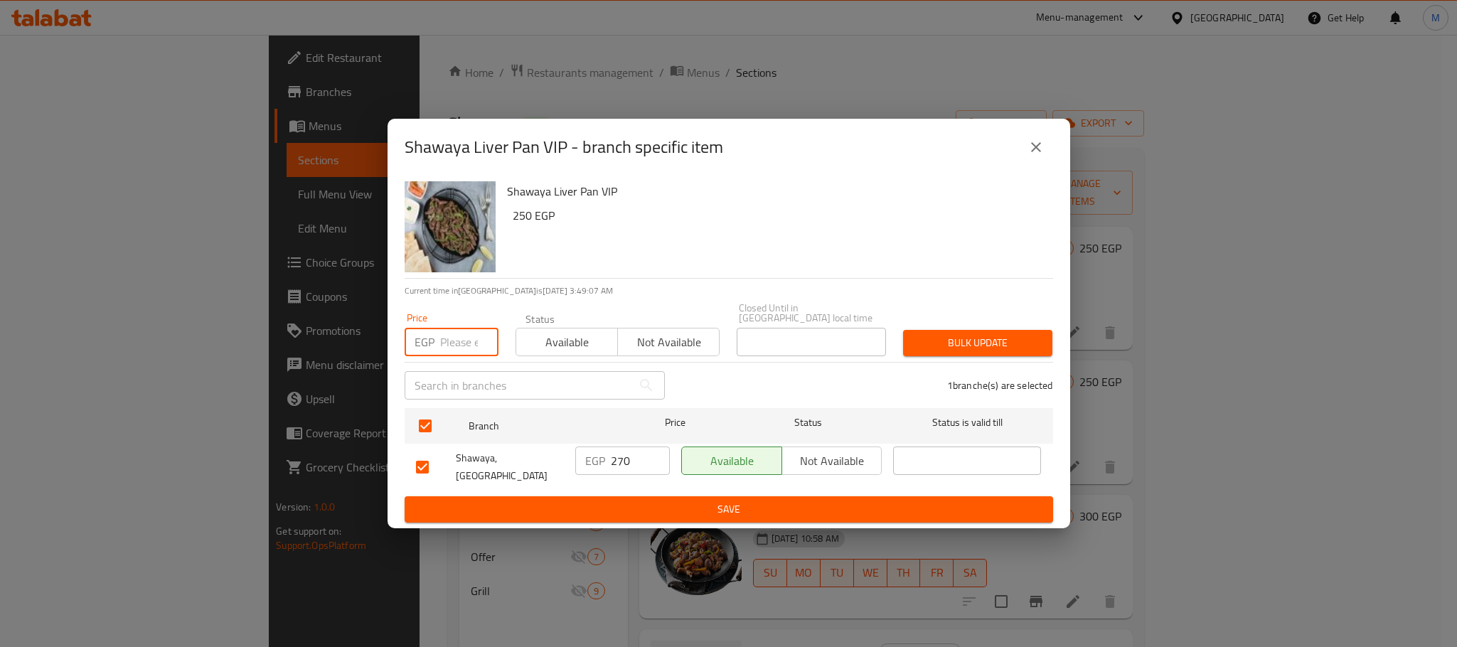
click at [455, 348] on input "number" at bounding box center [469, 342] width 58 height 28
type input "220"
click at [973, 330] on button "Bulk update" at bounding box center [977, 343] width 149 height 26
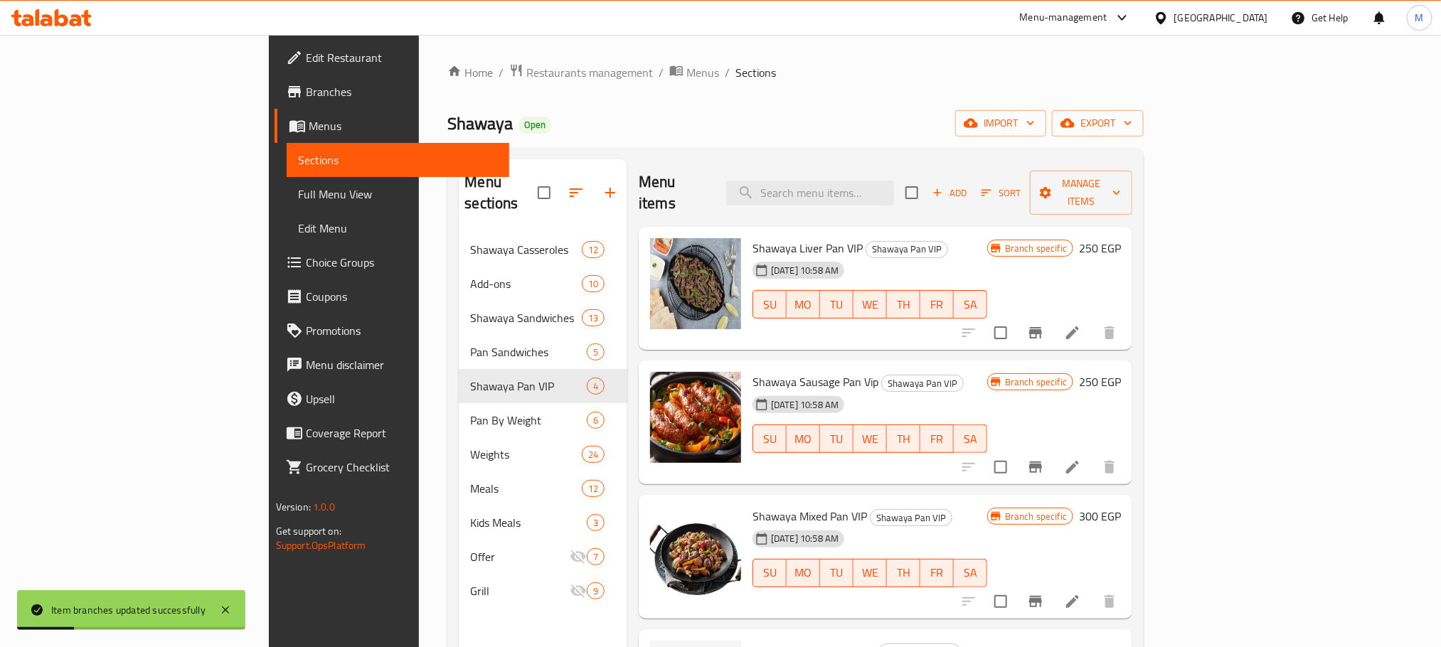
scroll to position [107, 0]
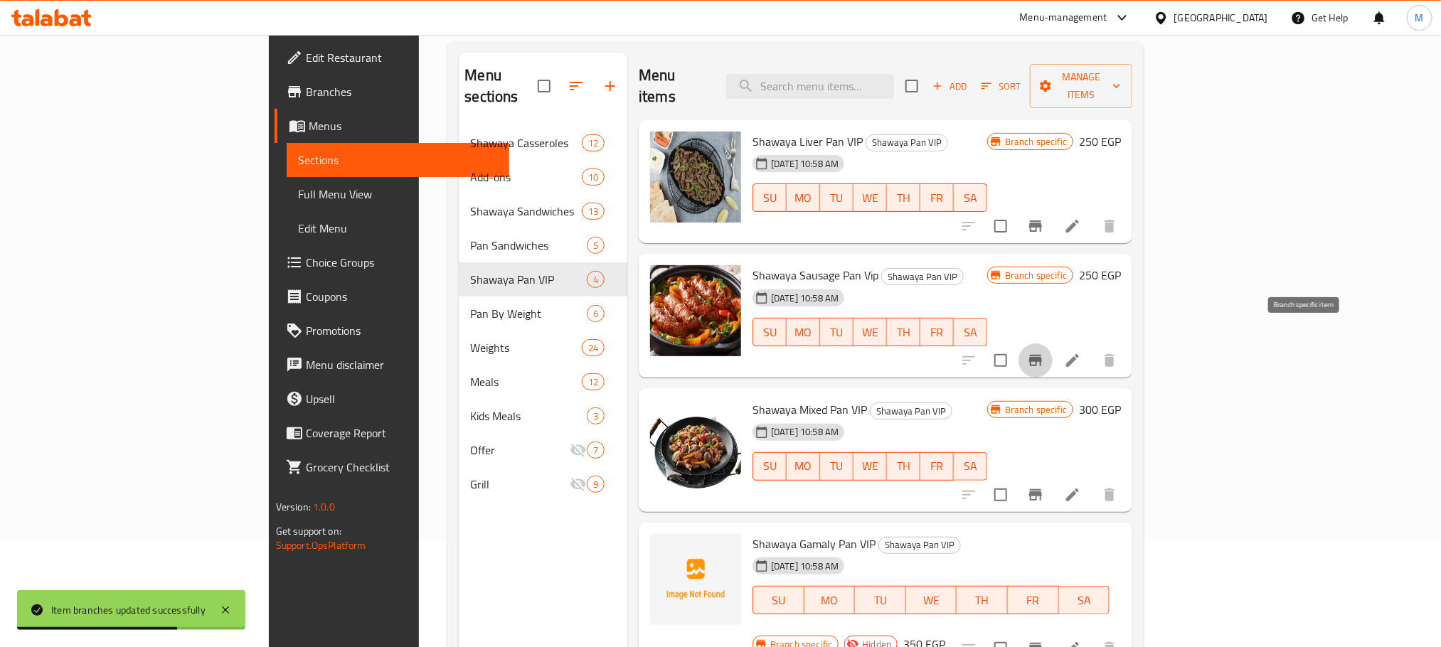
click at [1053, 350] on button "Branch-specific-item" at bounding box center [1035, 360] width 34 height 34
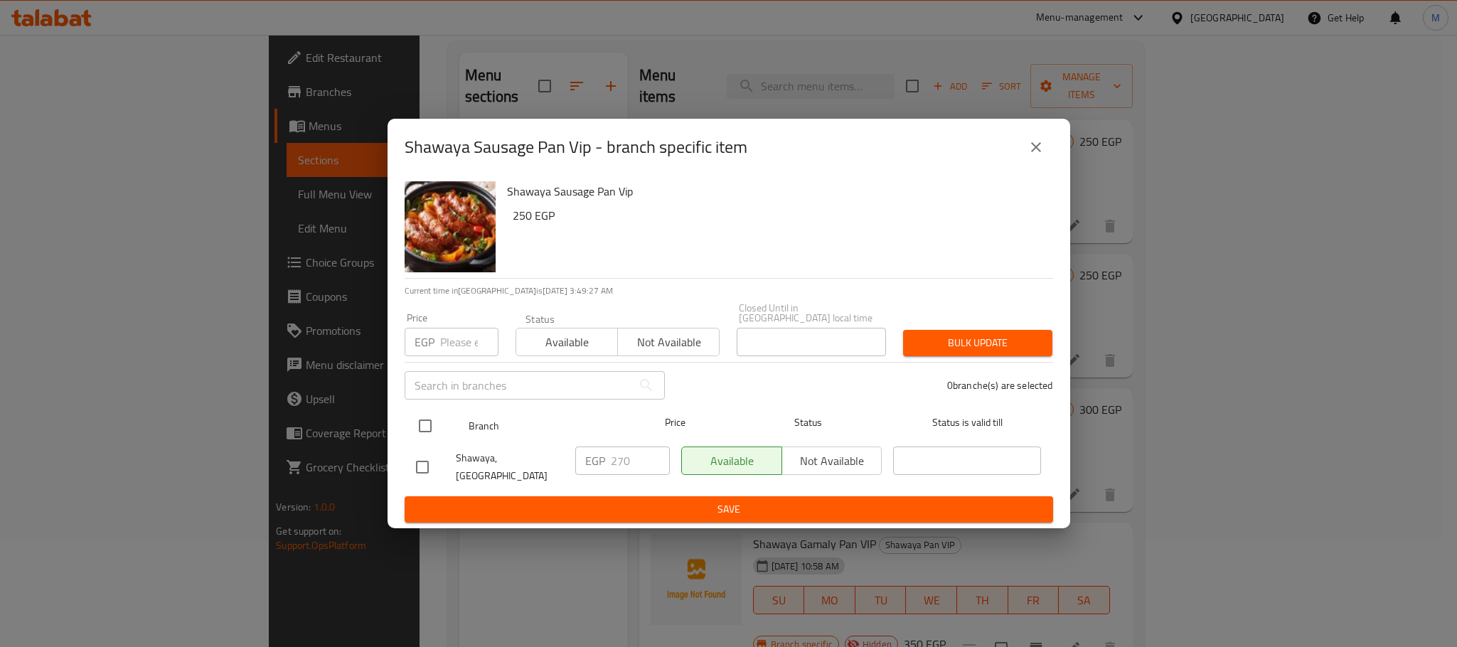
click at [412, 423] on input "checkbox" at bounding box center [425, 426] width 30 height 30
checkbox input "true"
click at [449, 348] on input "number" at bounding box center [469, 342] width 58 height 28
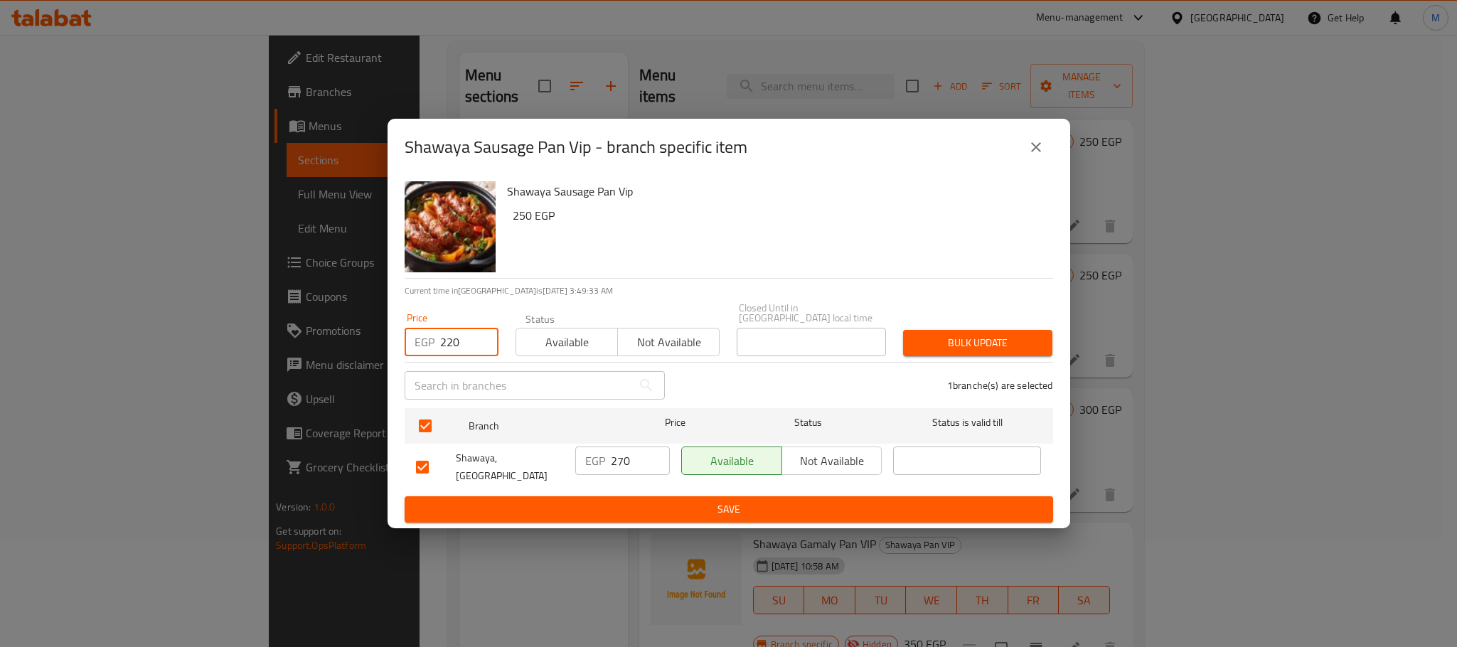
type input "220"
click at [745, 256] on div "Shawaya Sausage Pan Vip 250 EGP" at bounding box center [774, 227] width 546 height 102
click at [974, 334] on span "Bulk update" at bounding box center [978, 343] width 127 height 18
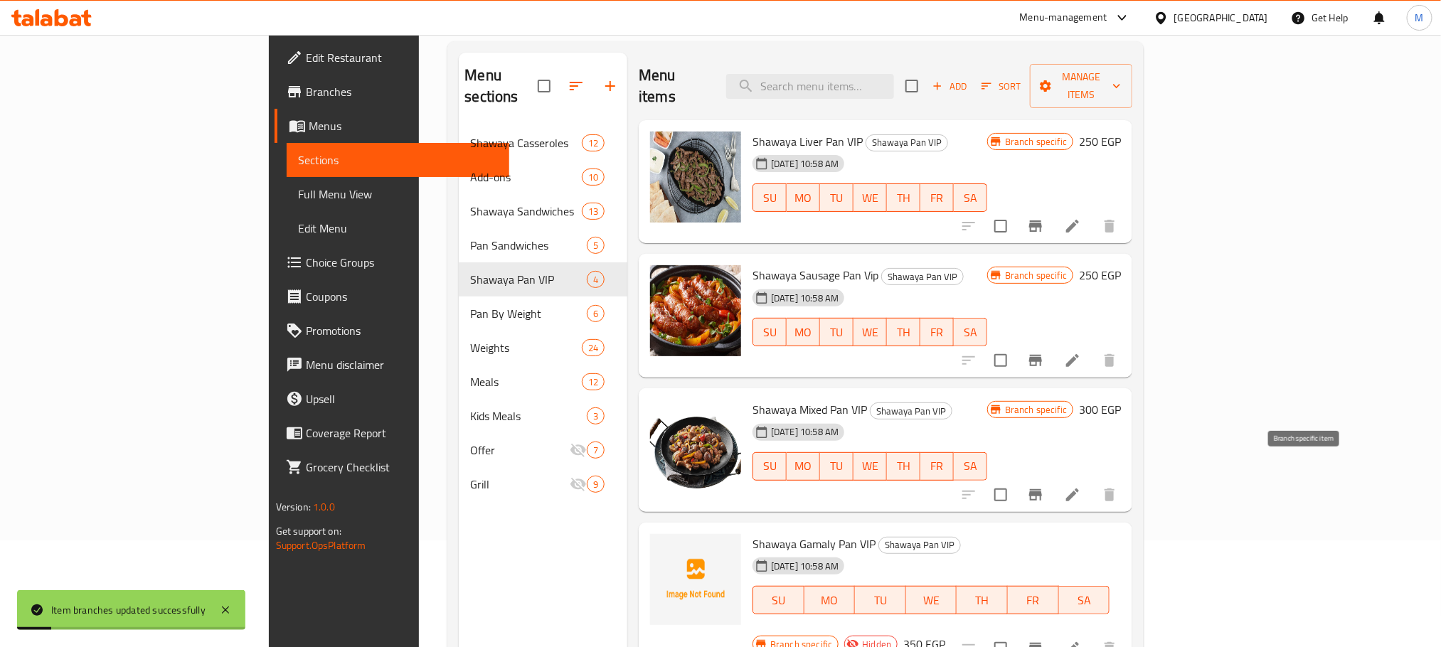
click at [1042, 489] on icon "Branch-specific-item" at bounding box center [1035, 494] width 13 height 11
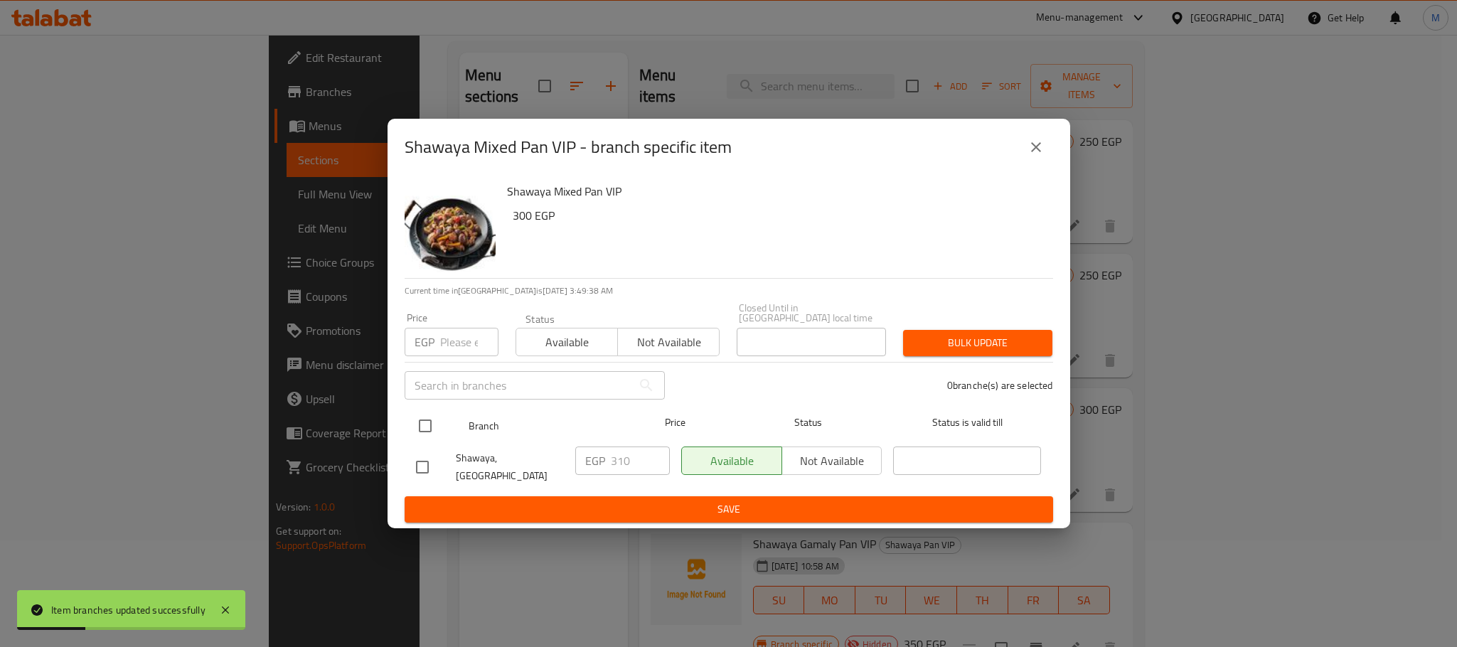
click at [433, 422] on input "checkbox" at bounding box center [425, 426] width 30 height 30
checkbox input "true"
click at [459, 346] on input "number" at bounding box center [469, 342] width 58 height 28
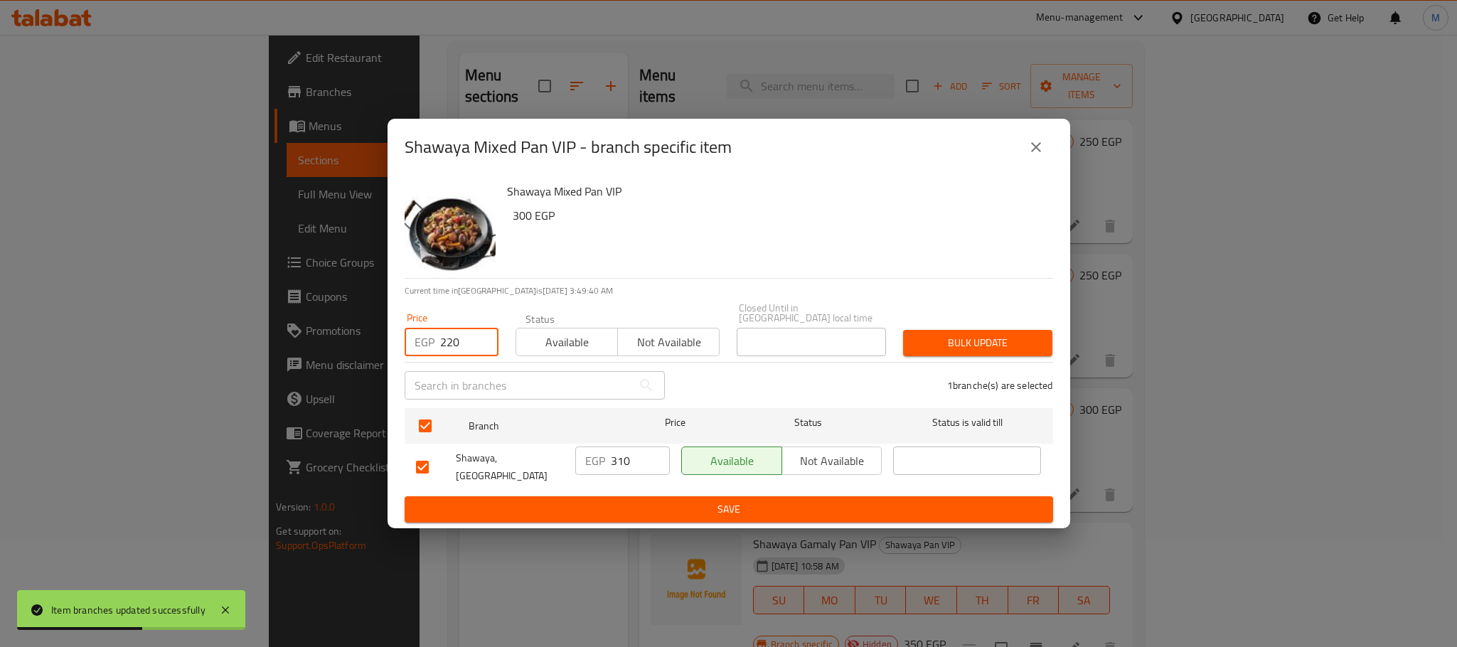
type input "220"
click at [659, 252] on div "Shawaya Mixed Pan VIP 300 EGP" at bounding box center [774, 227] width 546 height 102
click at [989, 348] on button "Bulk update" at bounding box center [977, 343] width 149 height 26
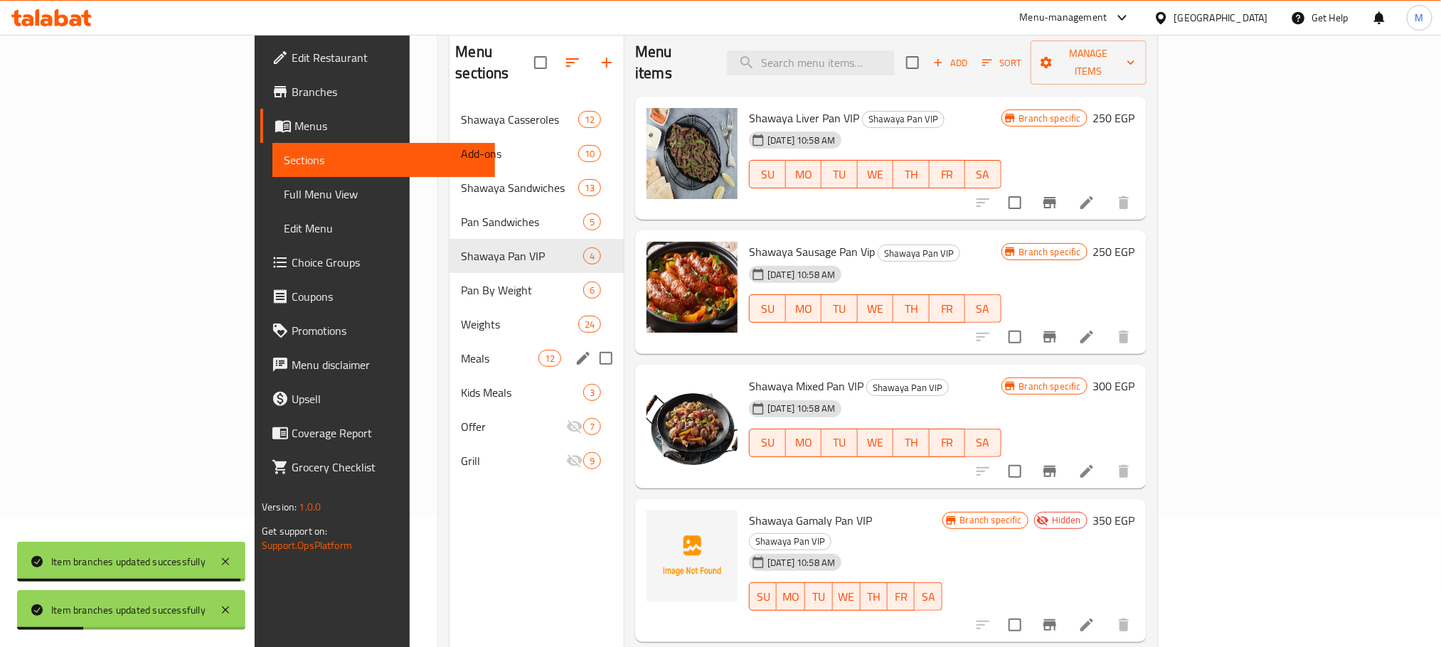
scroll to position [92, 0]
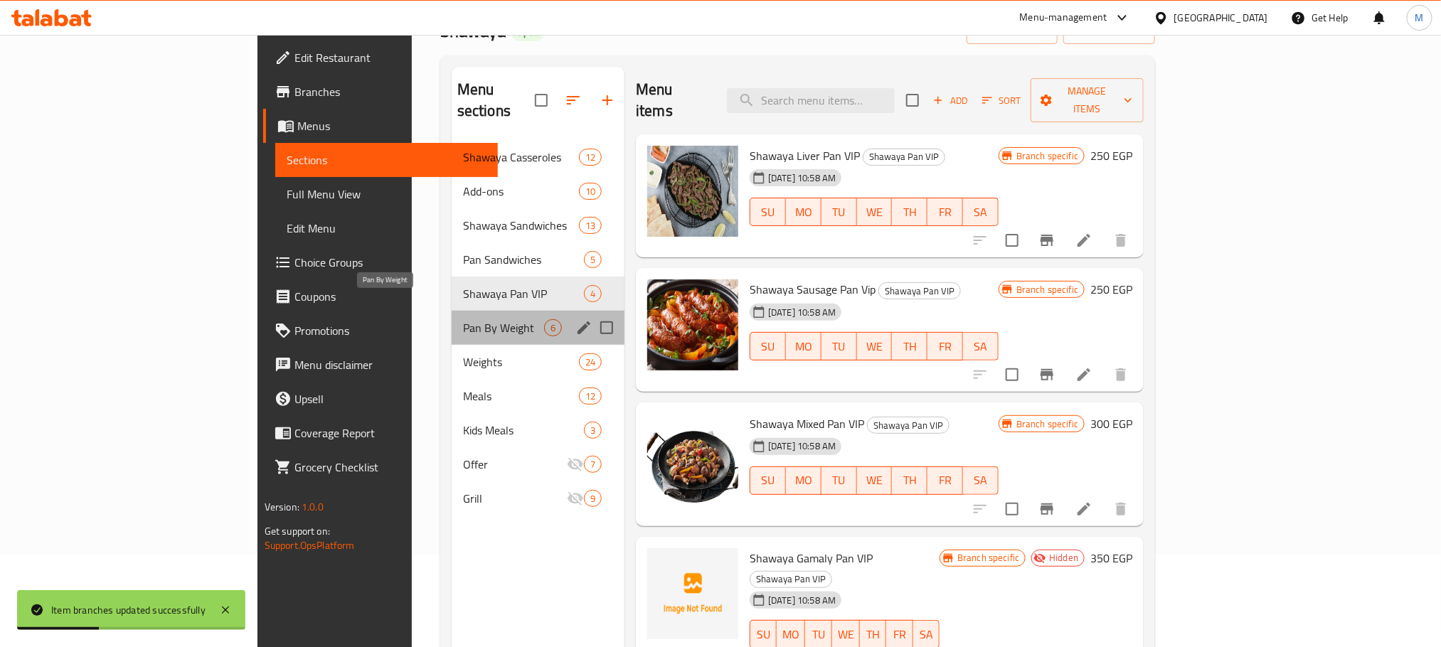
click at [463, 319] on span "Pan By Weight" at bounding box center [503, 327] width 81 height 17
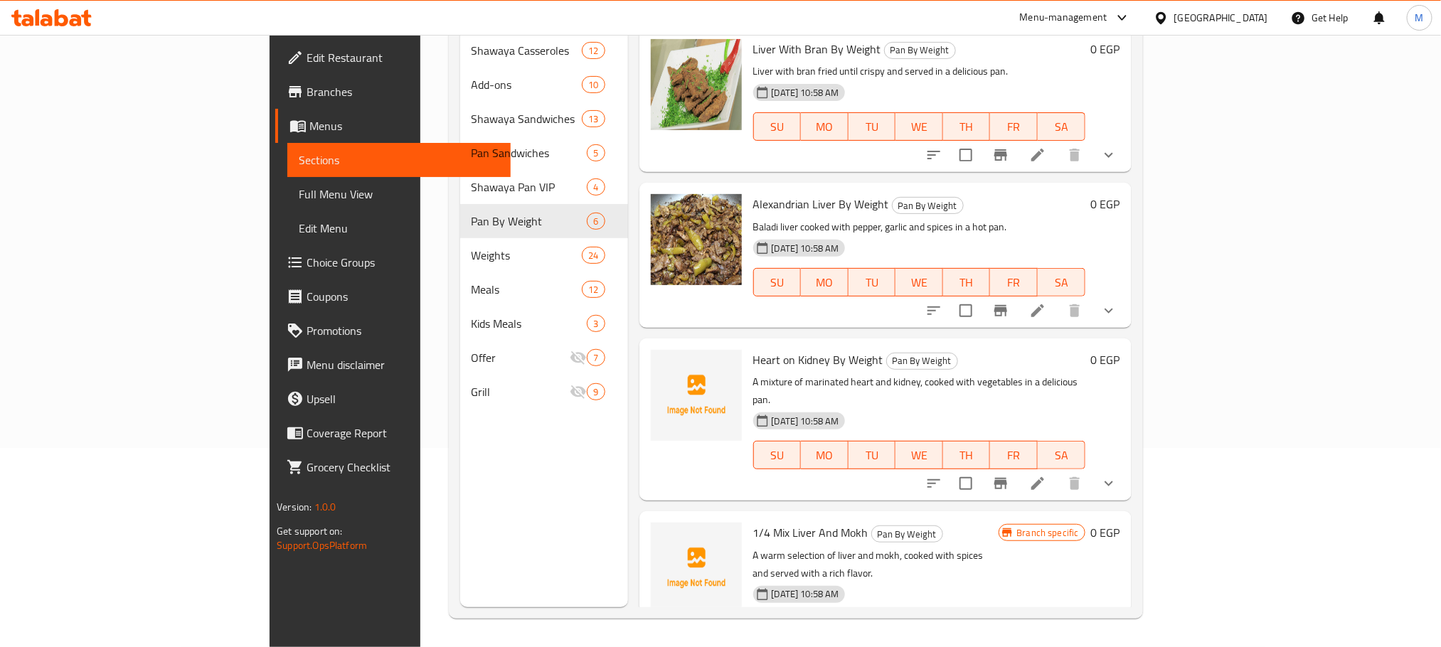
scroll to position [92, 0]
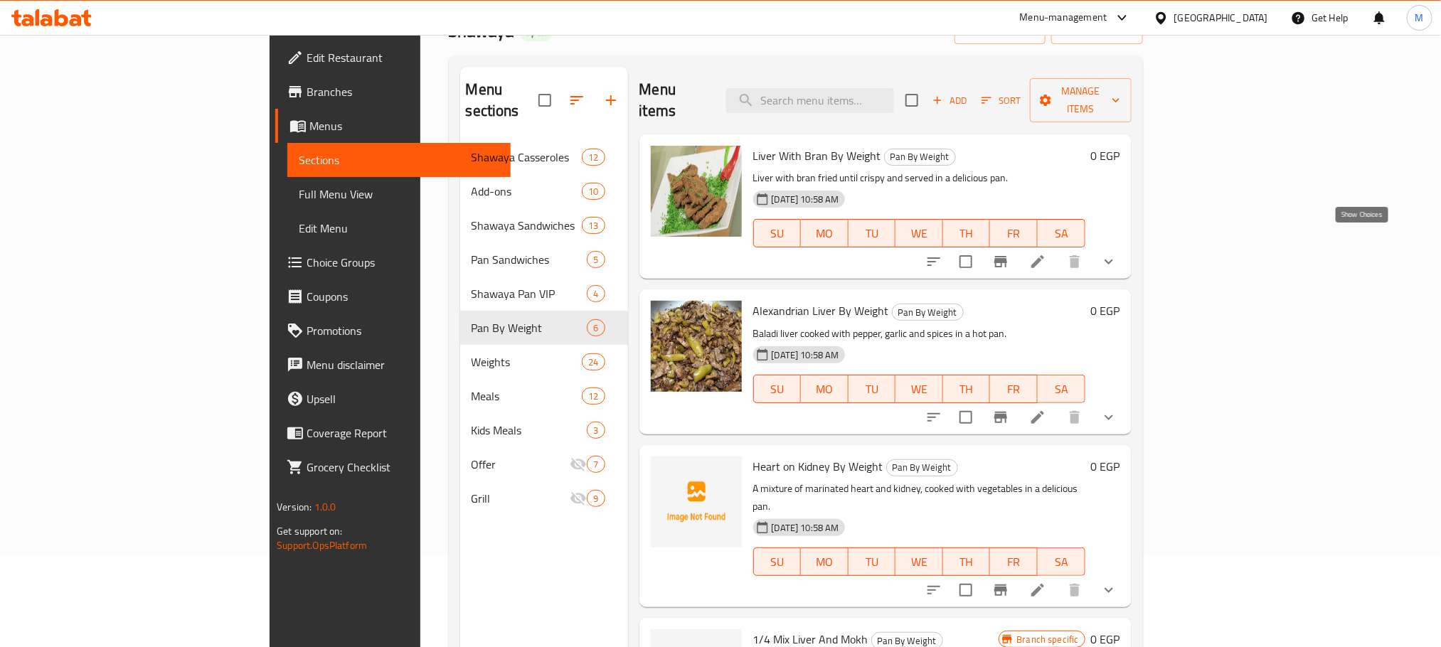
click at [1113, 260] on icon "show more" at bounding box center [1108, 262] width 9 height 5
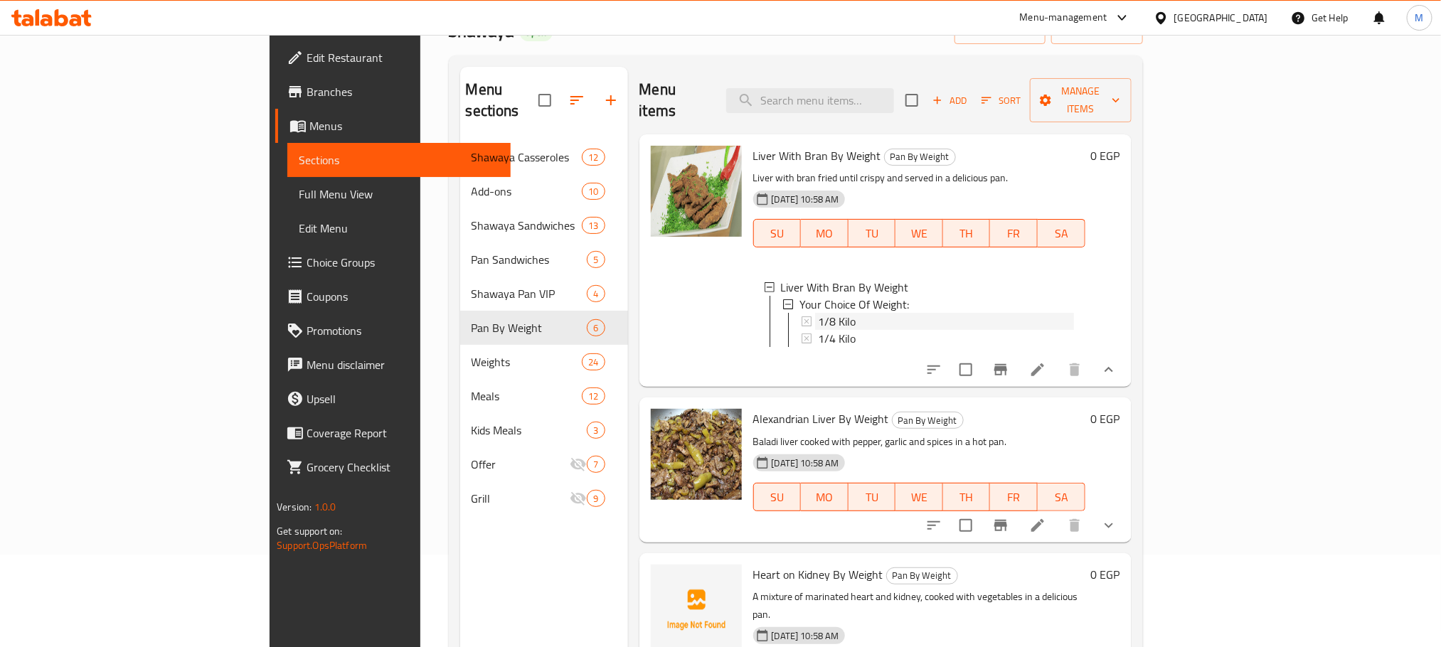
click at [835, 313] on div "1/8 Kilo" at bounding box center [946, 321] width 256 height 17
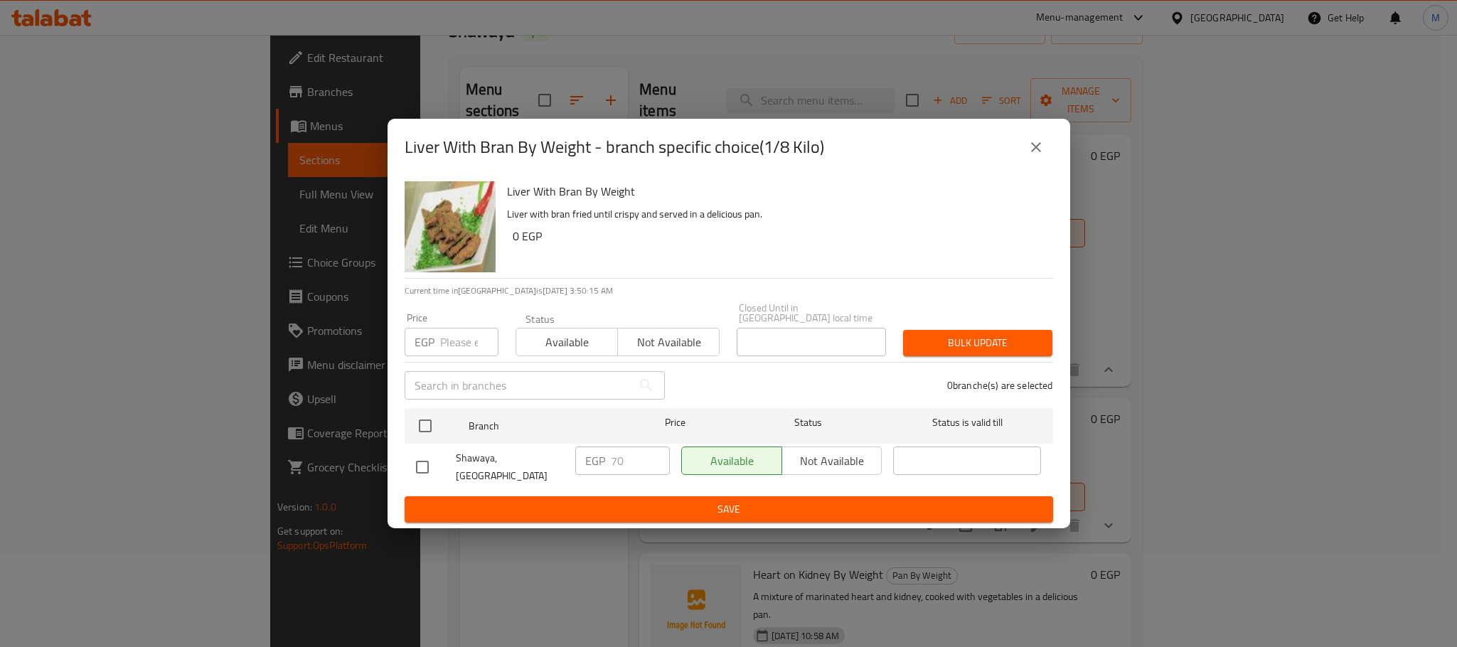
click at [1044, 141] on button "close" at bounding box center [1036, 147] width 34 height 34
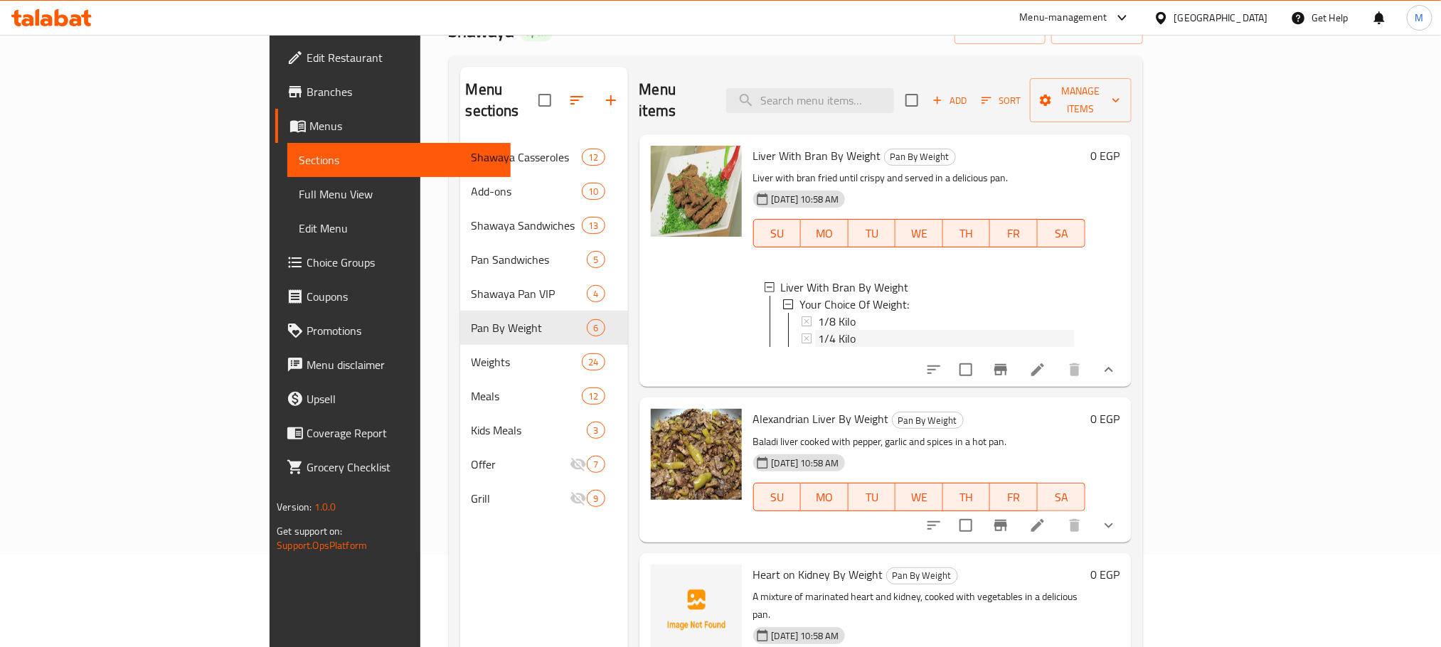
click at [818, 330] on div "1/4 Kilo" at bounding box center [946, 338] width 256 height 17
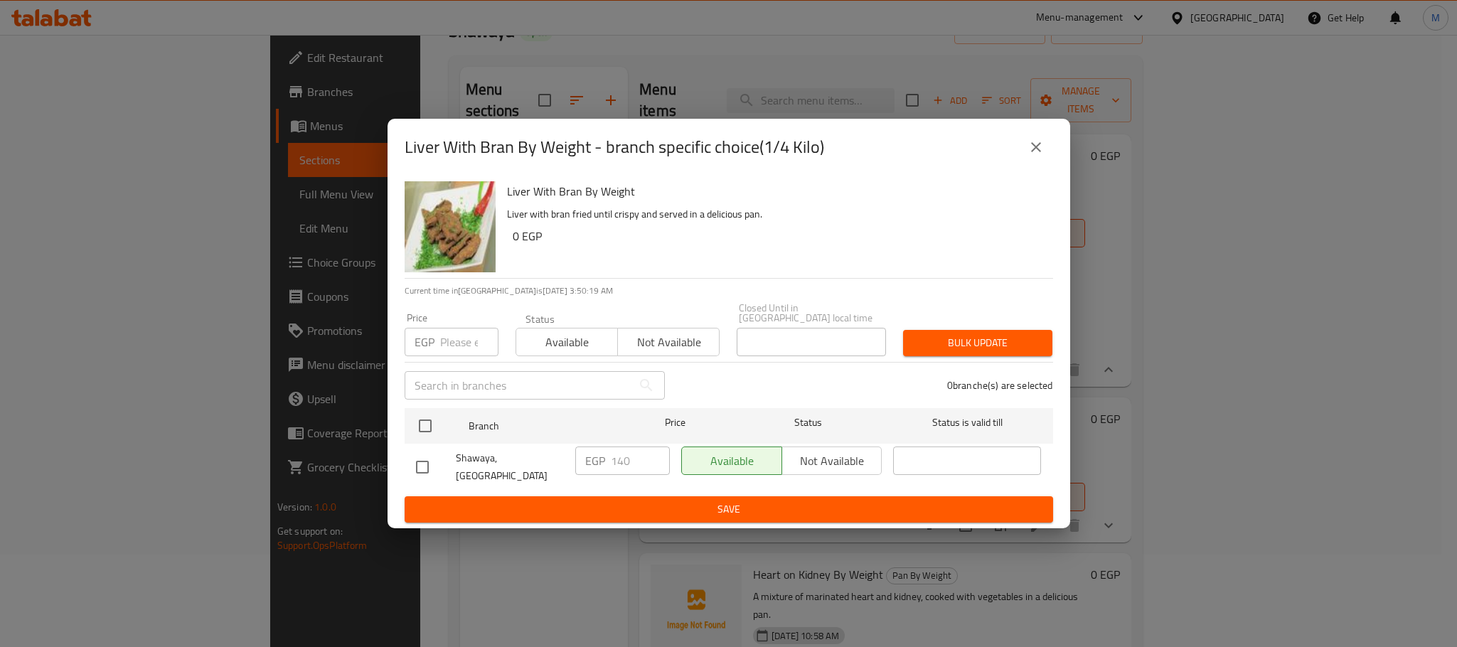
click at [1035, 156] on icon "close" at bounding box center [1036, 147] width 17 height 17
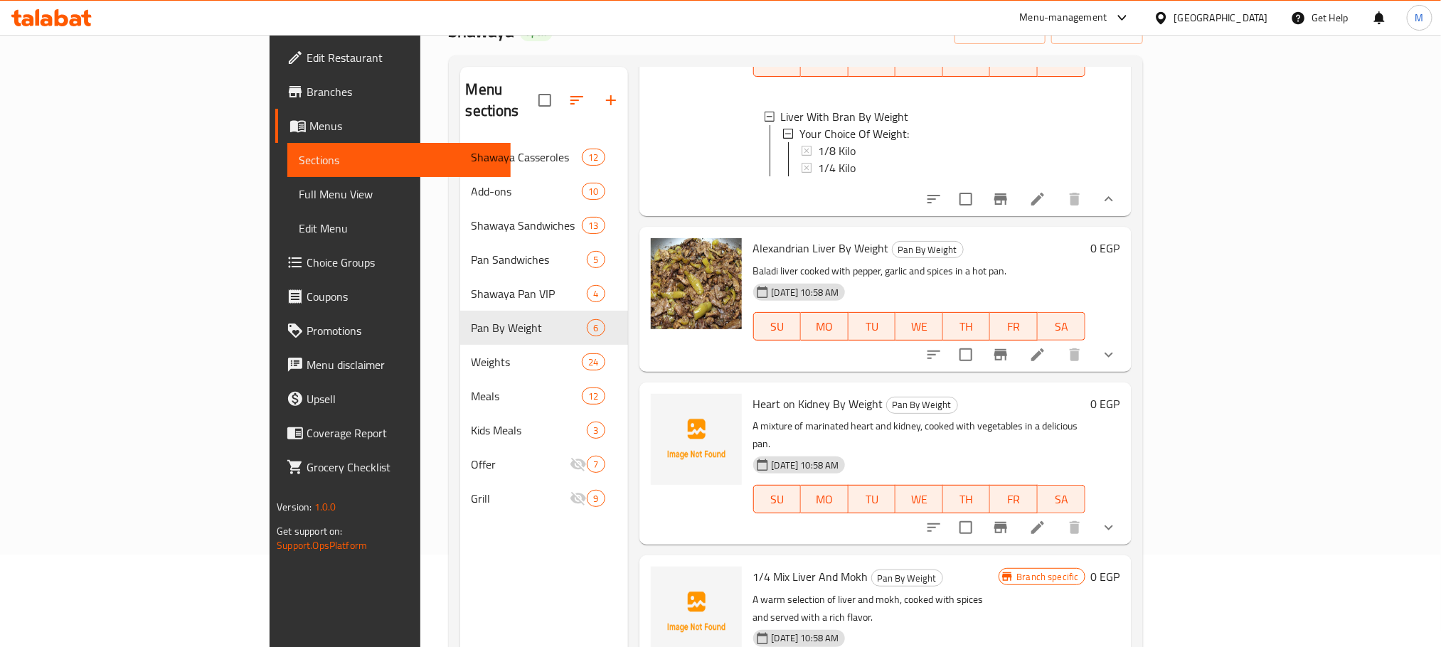
scroll to position [213, 0]
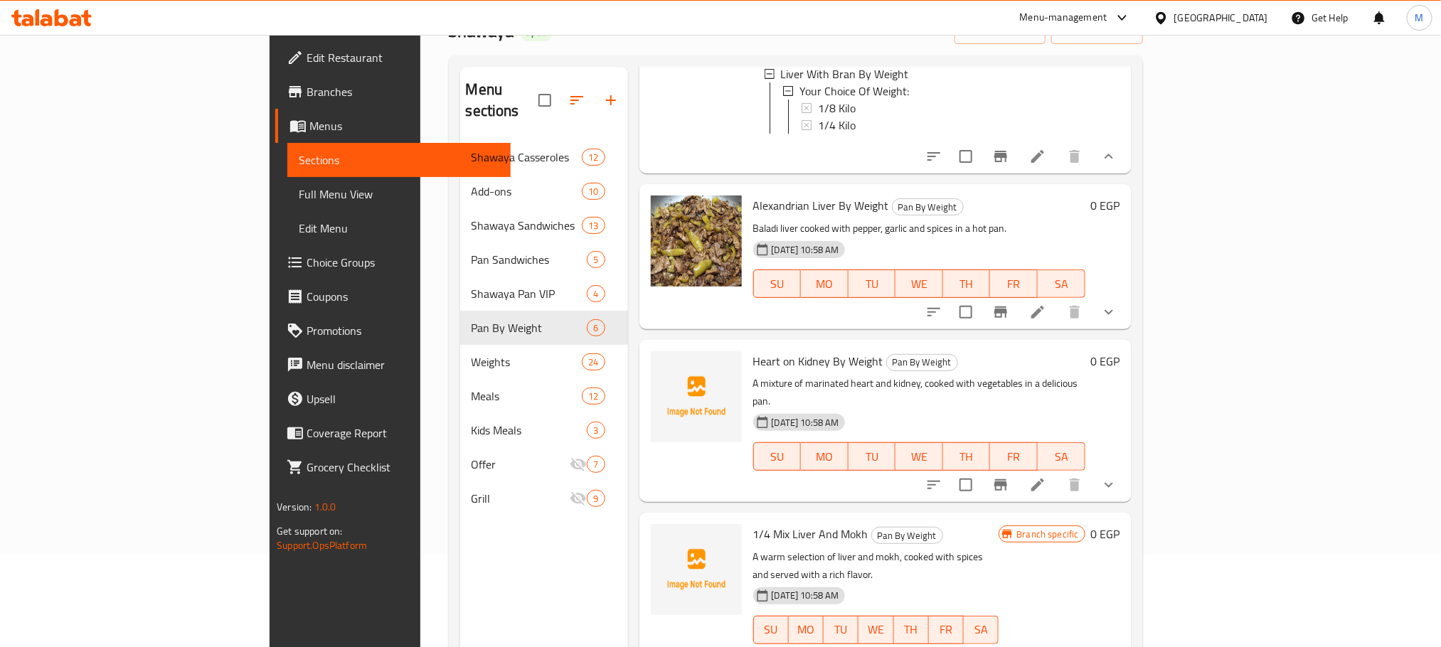
click at [1126, 307] on button "show more" at bounding box center [1109, 312] width 34 height 34
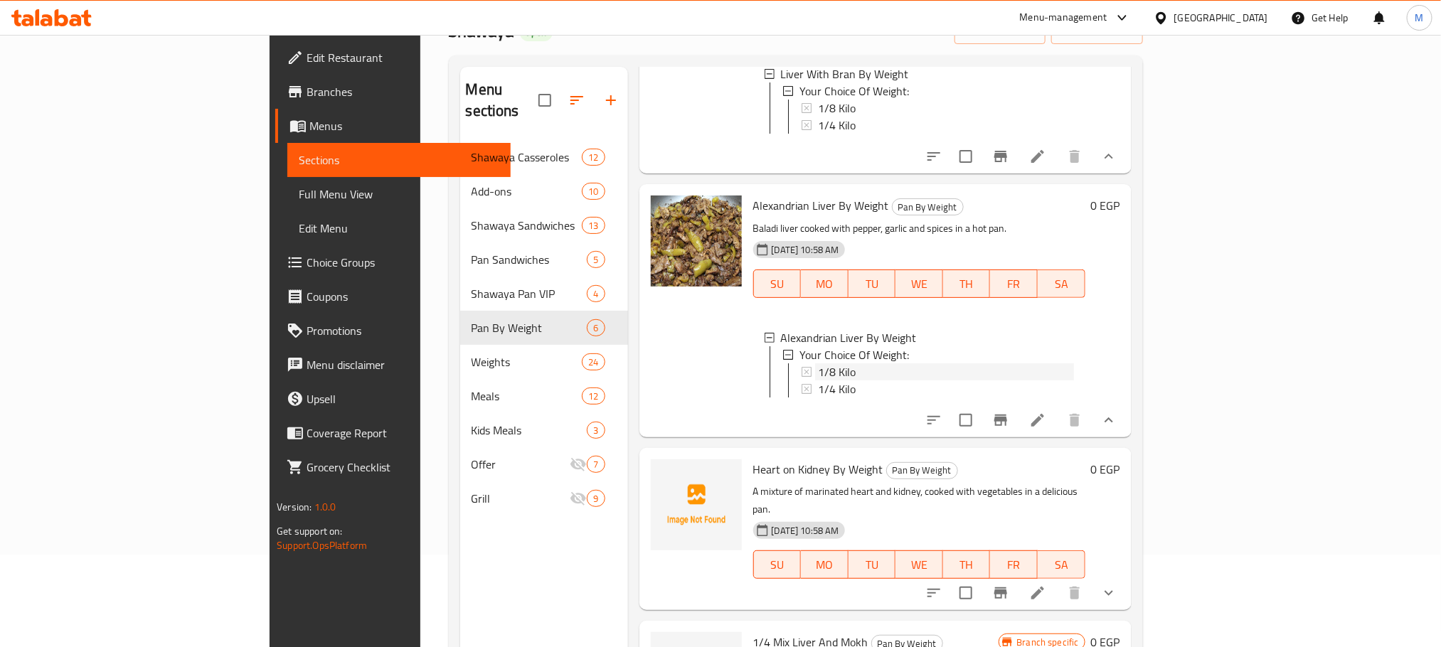
click at [818, 363] on div "1/8 Kilo" at bounding box center [946, 371] width 256 height 17
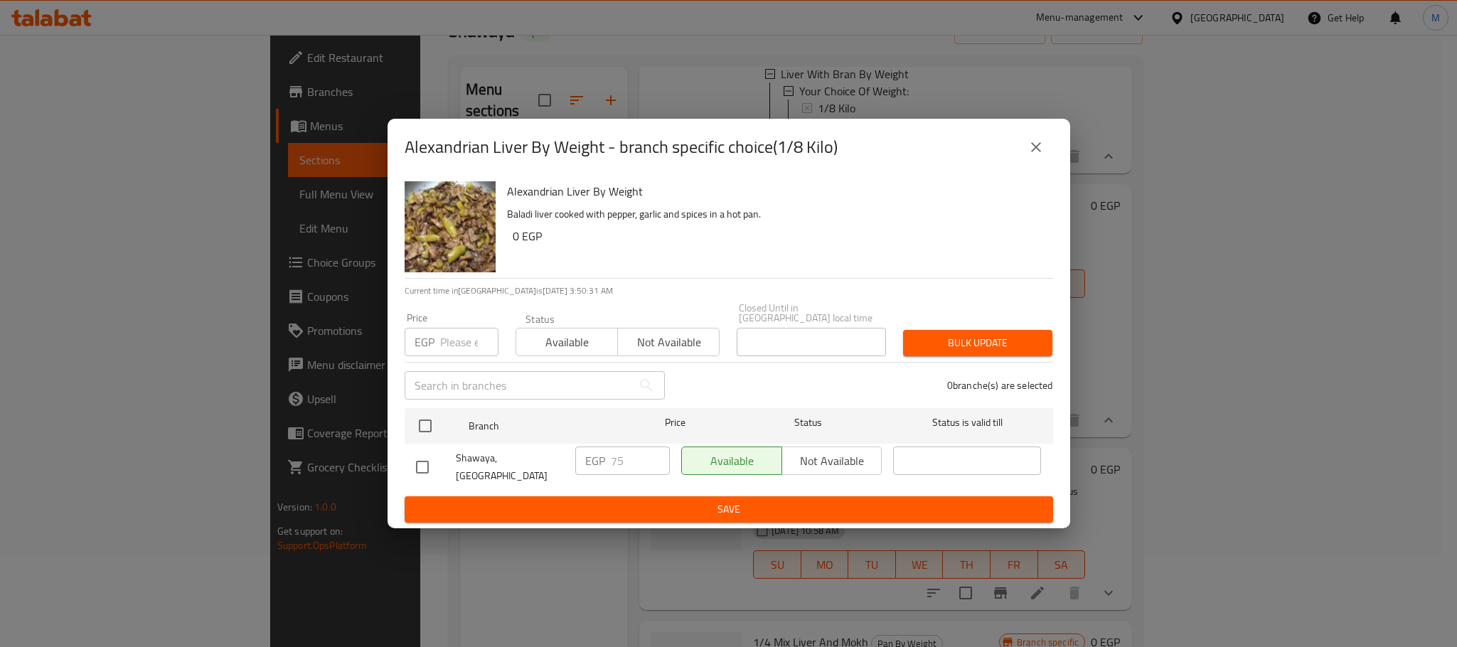
click at [1042, 147] on icon "close" at bounding box center [1036, 147] width 17 height 17
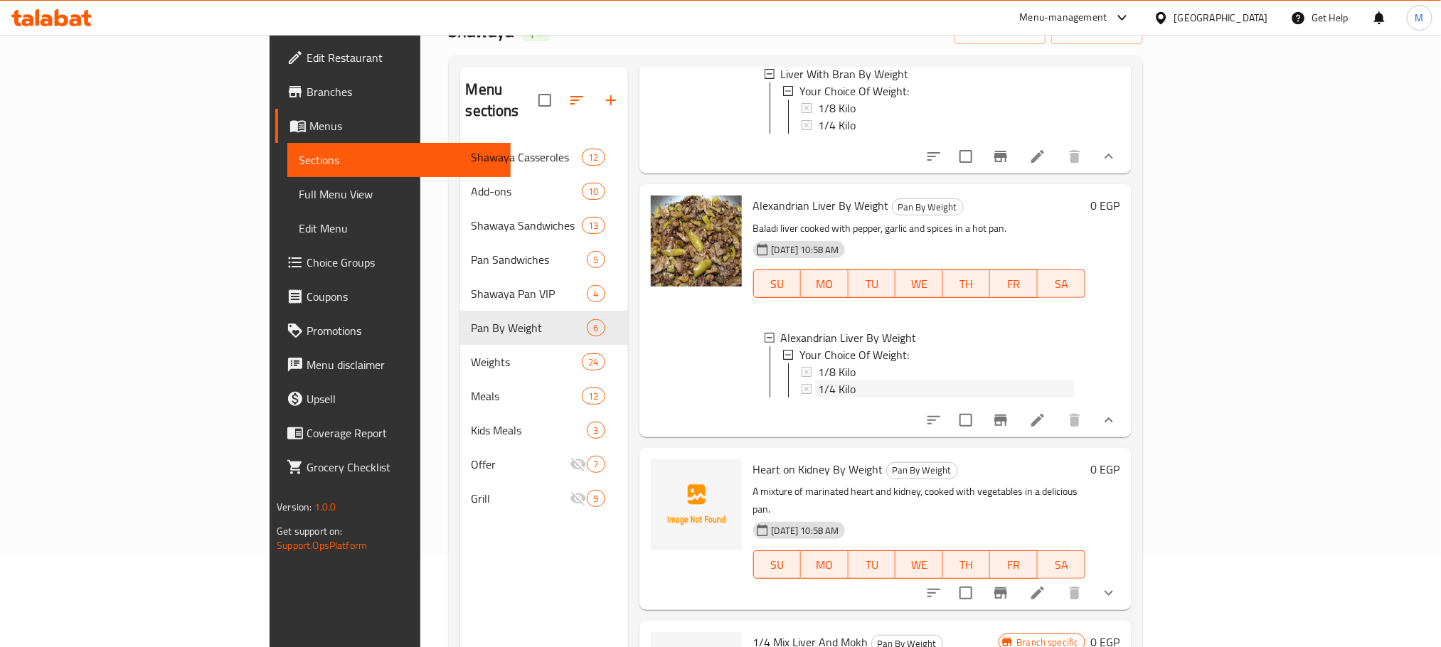
click at [818, 382] on span "1/4 Kilo" at bounding box center [837, 388] width 38 height 17
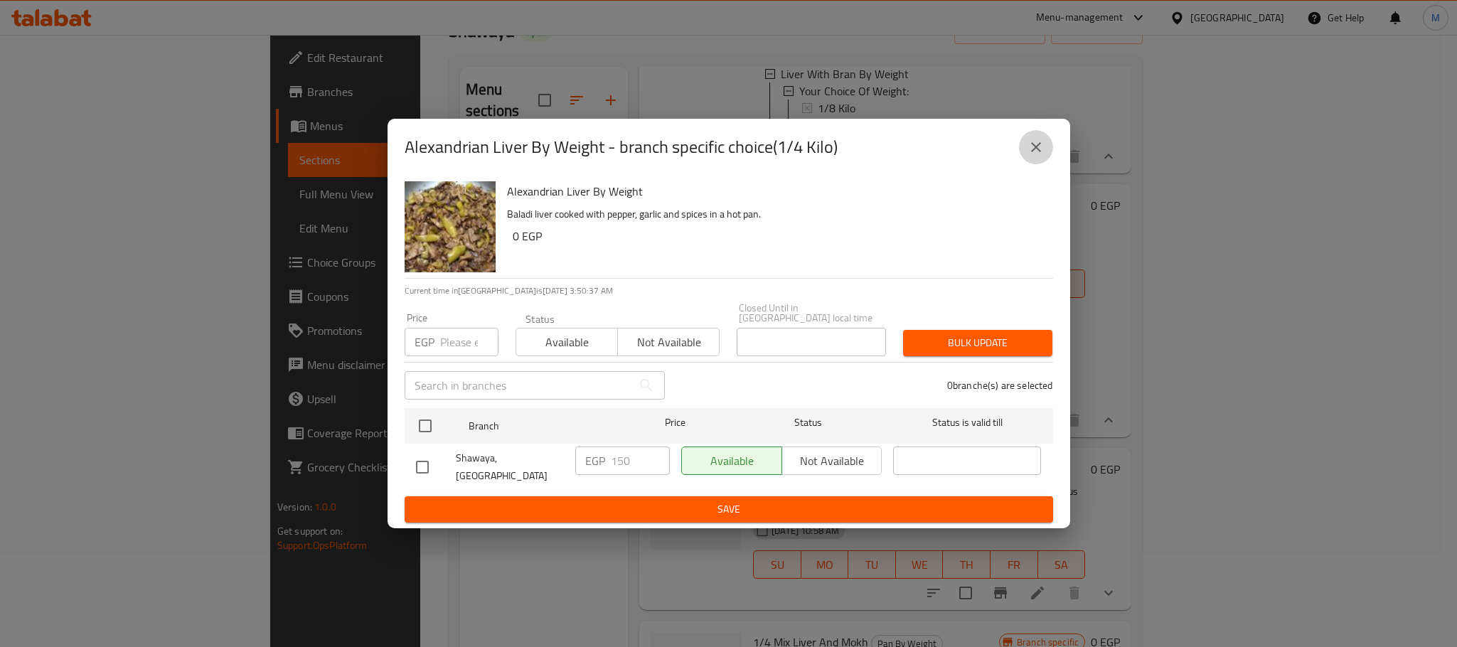
click at [1030, 154] on icon "close" at bounding box center [1036, 147] width 17 height 17
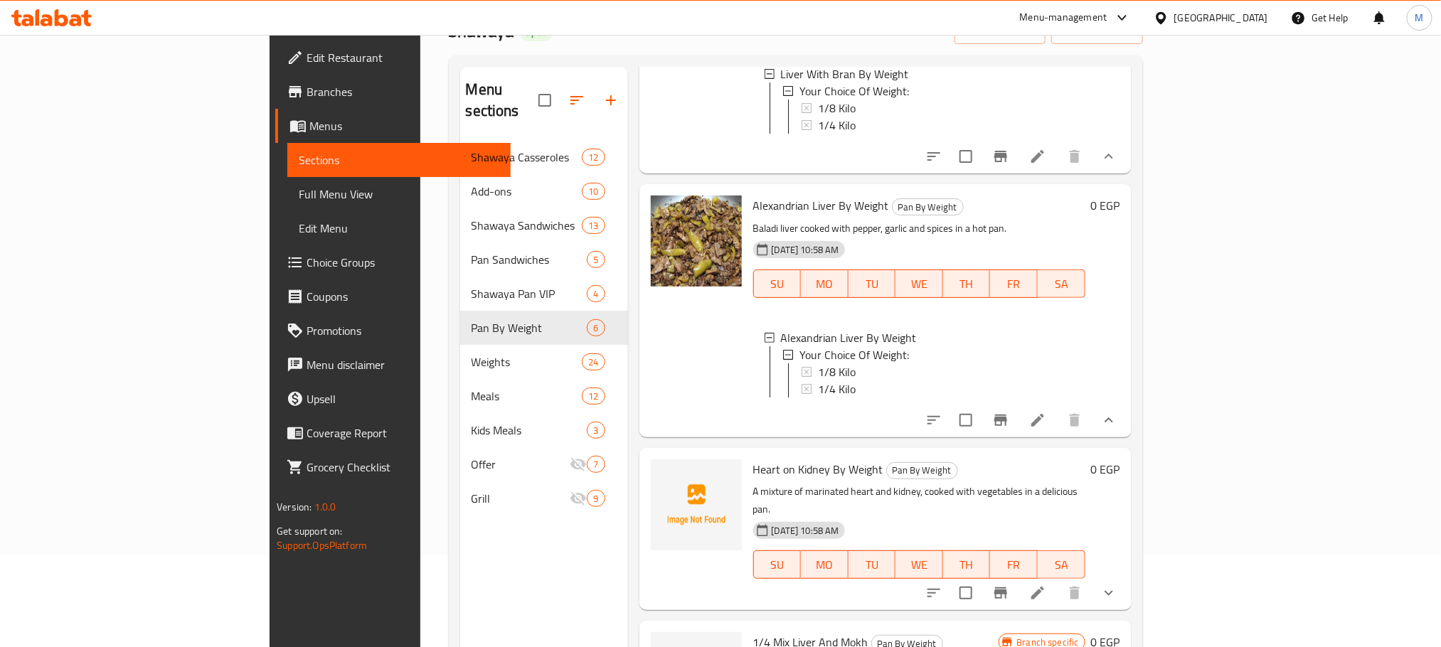
scroll to position [320, 0]
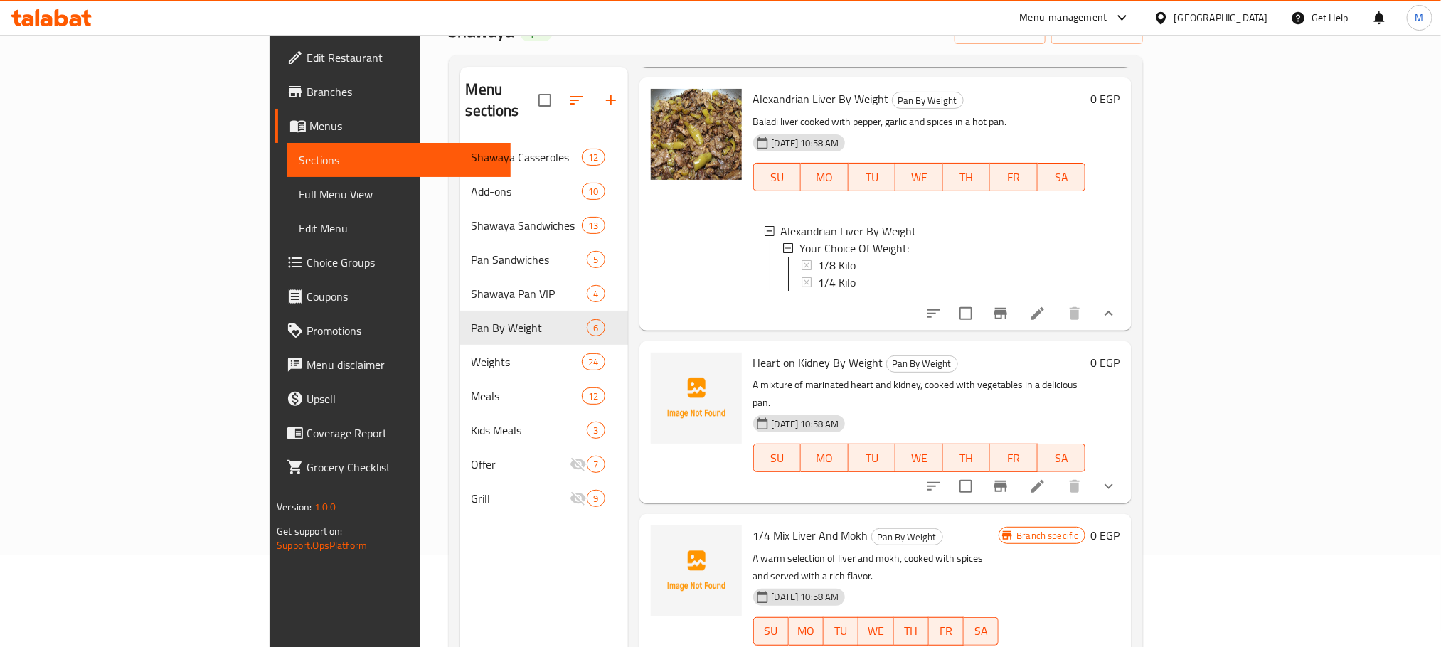
click at [1126, 474] on button "show more" at bounding box center [1109, 486] width 34 height 34
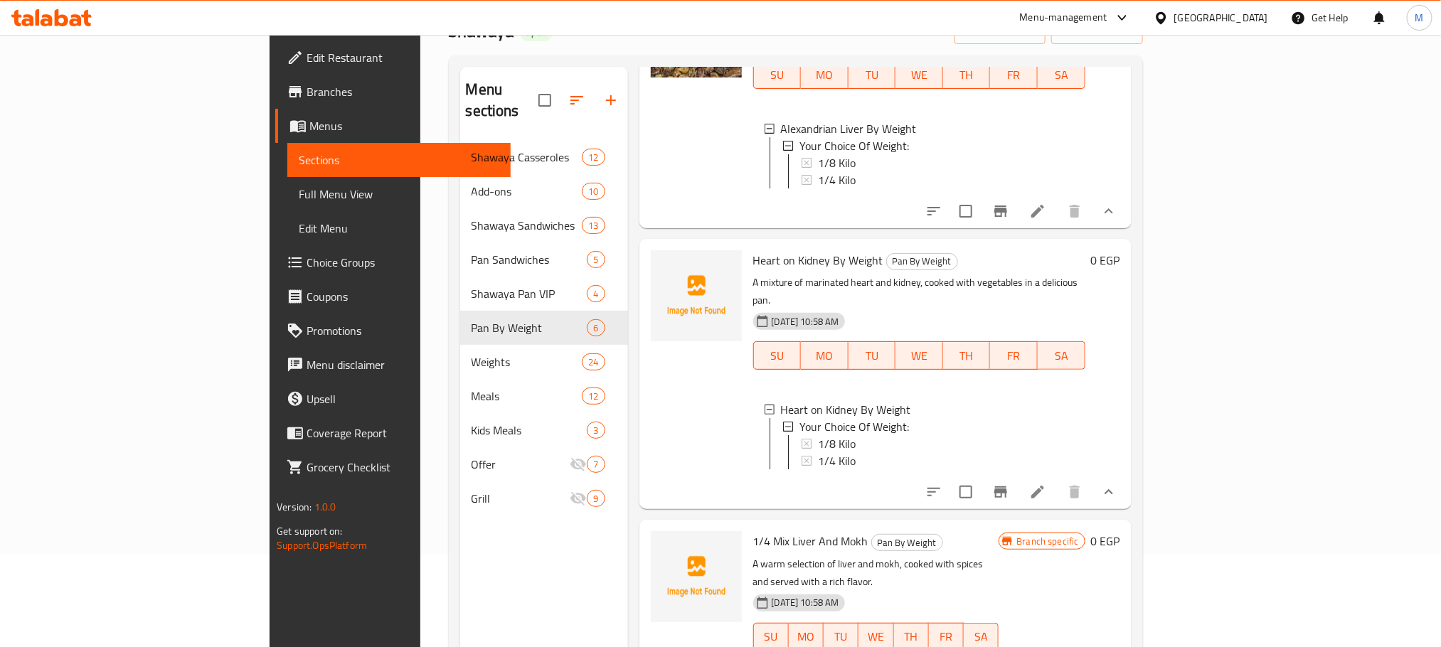
scroll to position [427, 0]
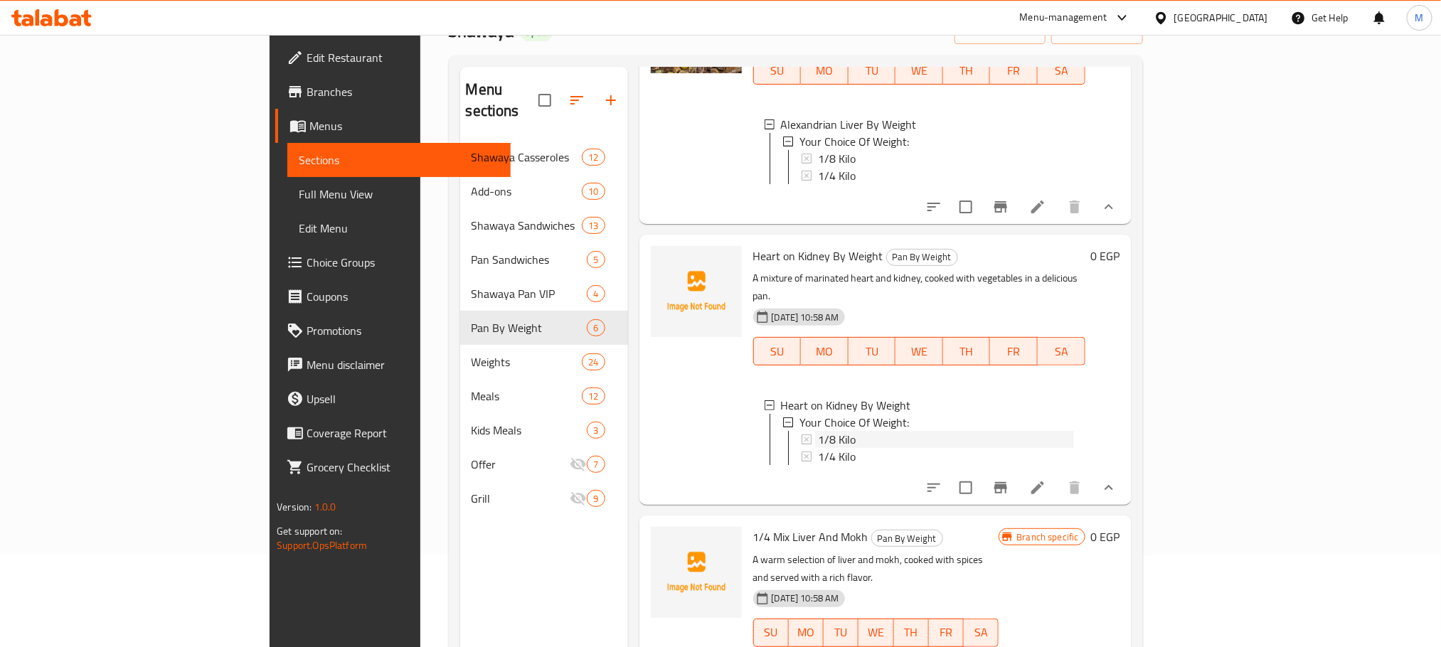
click at [818, 431] on div "1/8 Kilo" at bounding box center [946, 439] width 256 height 17
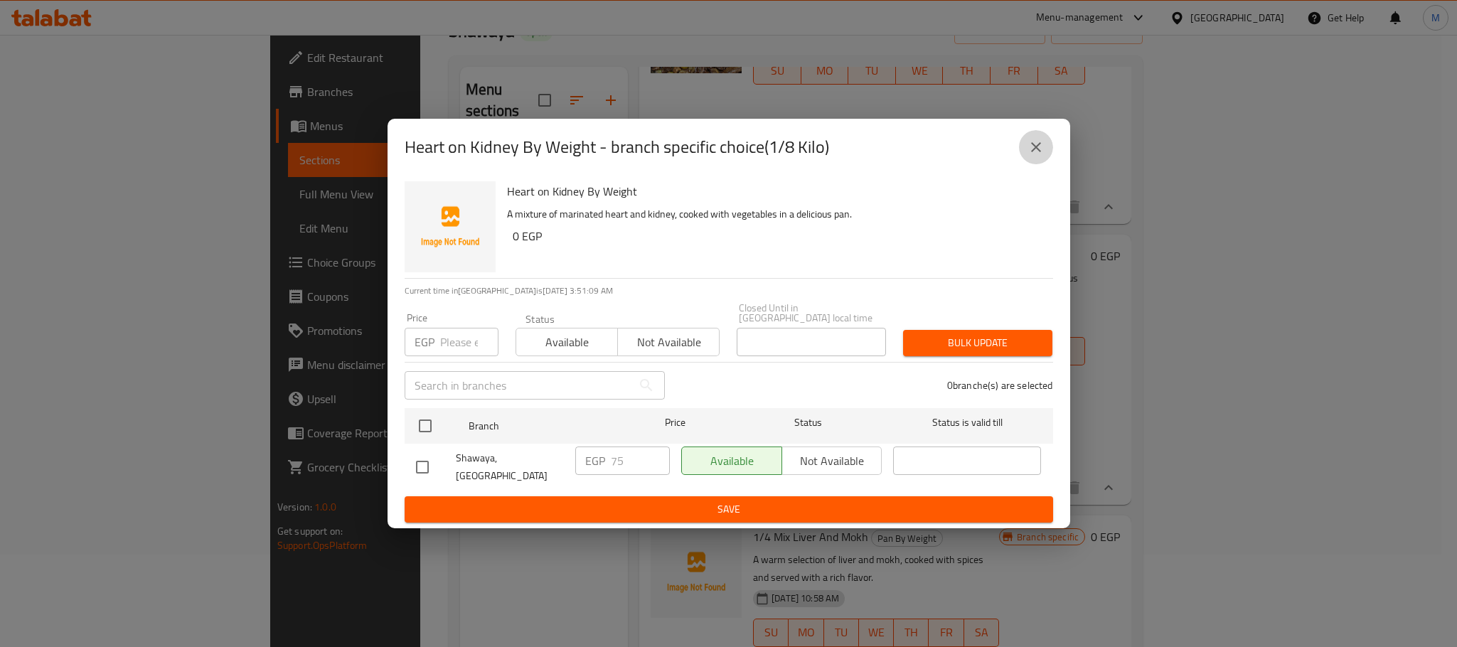
click at [1050, 150] on button "close" at bounding box center [1036, 147] width 34 height 34
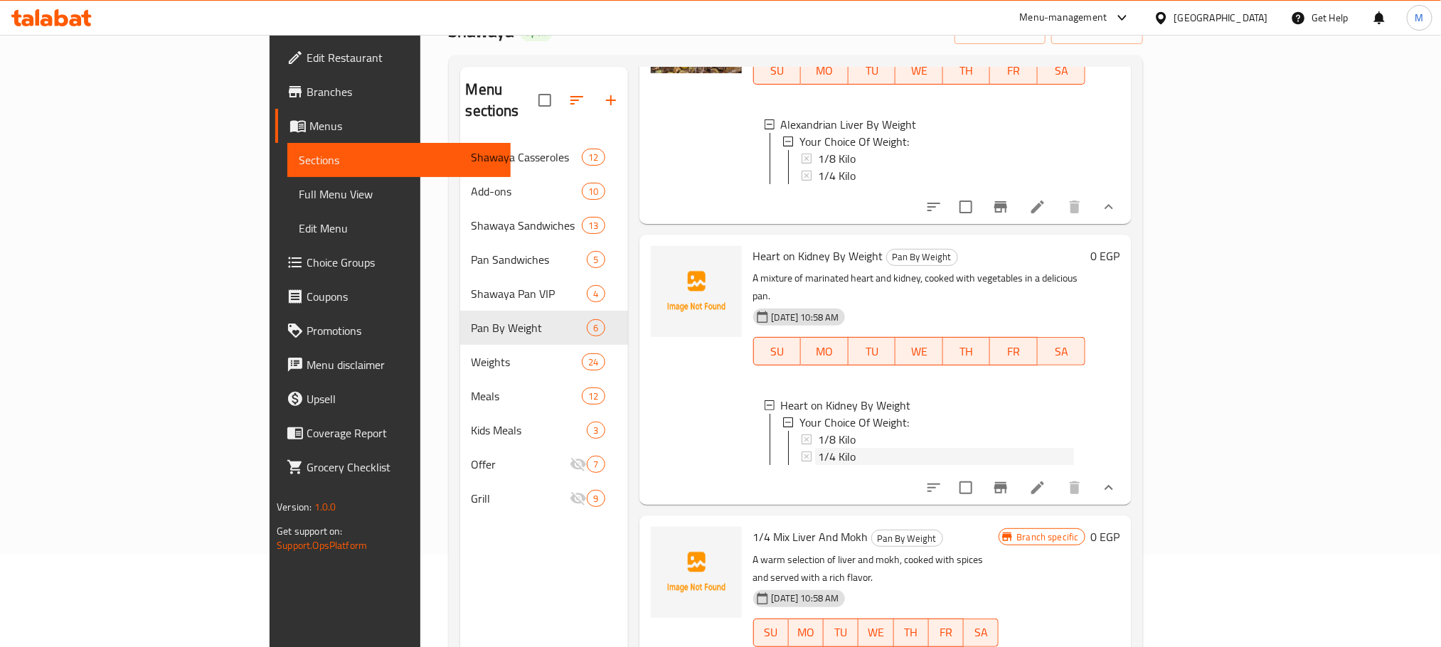
click at [818, 448] on div "1/4 Kilo" at bounding box center [946, 456] width 256 height 17
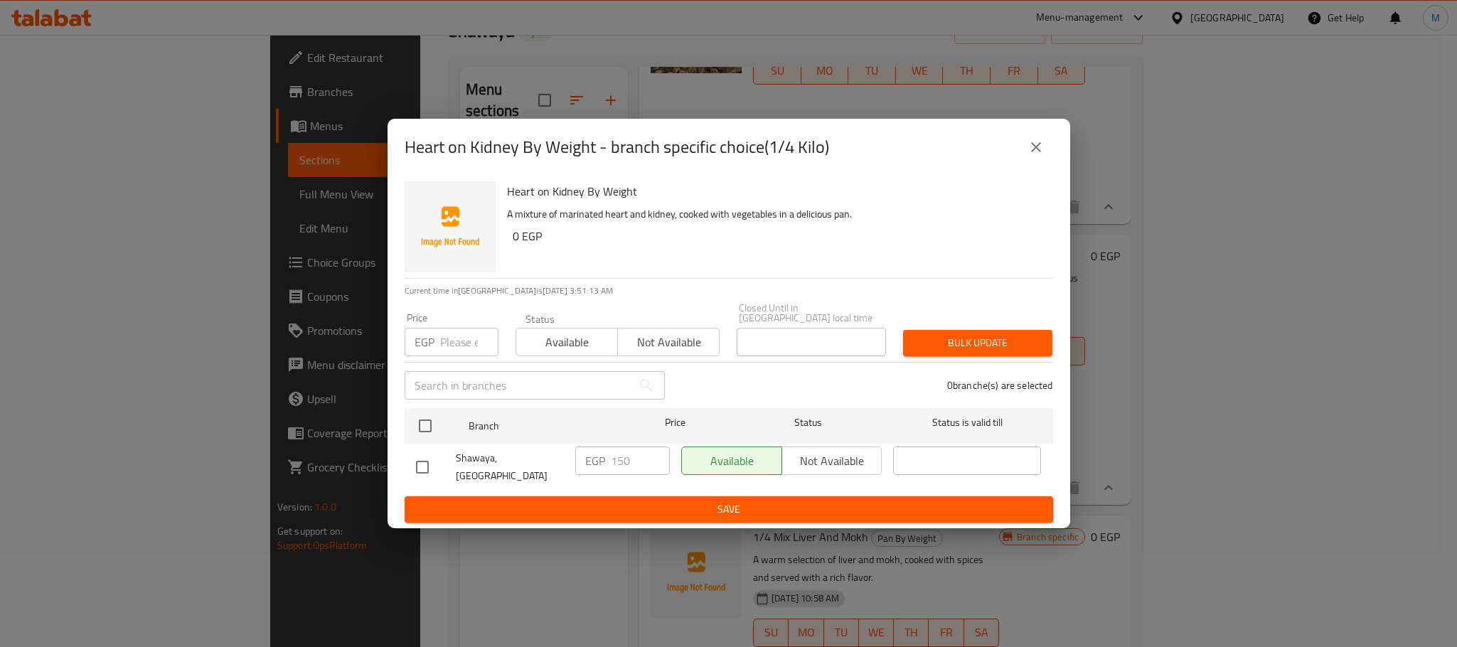
click at [1033, 162] on button "close" at bounding box center [1036, 147] width 34 height 34
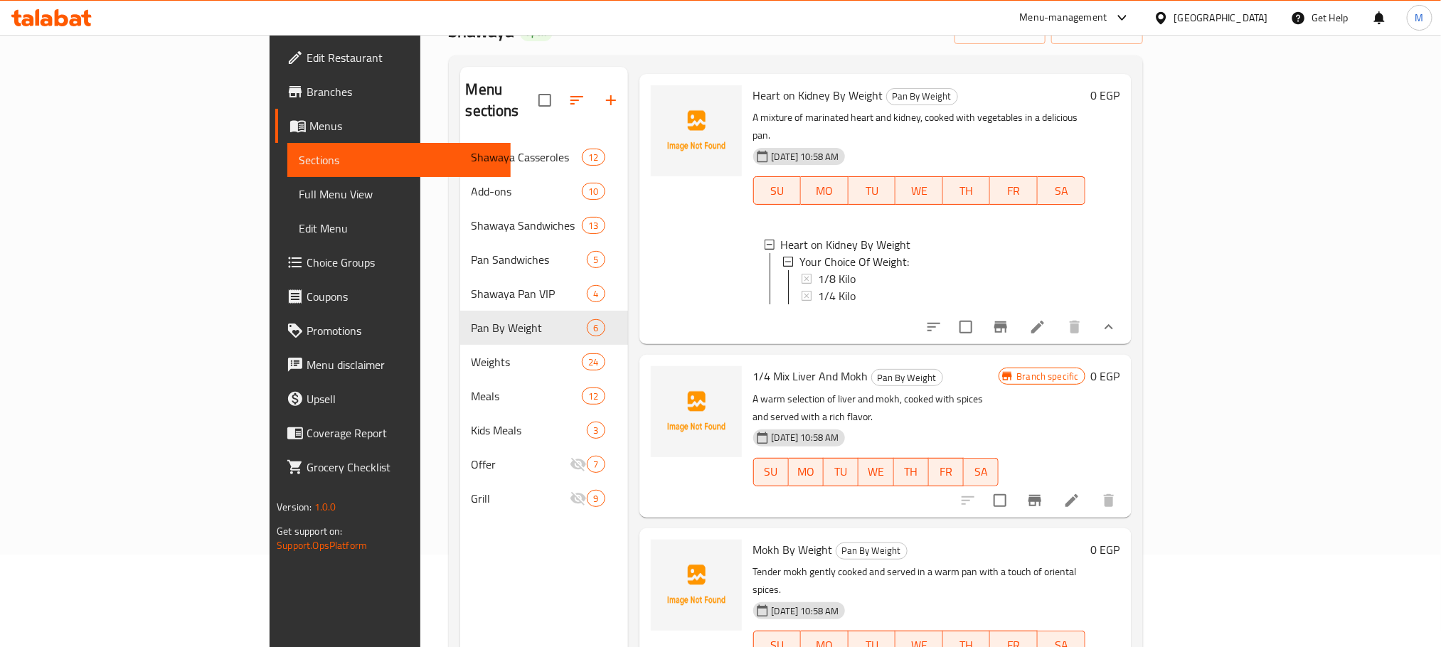
scroll to position [640, 0]
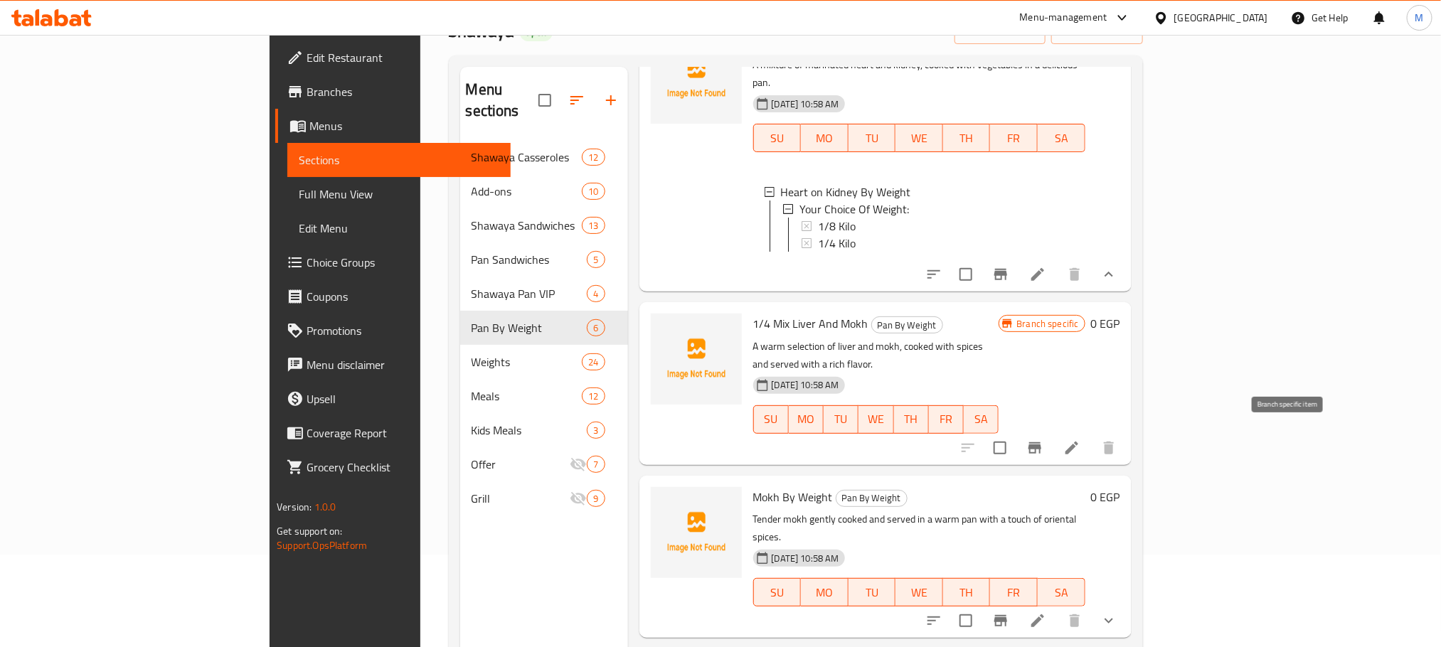
click at [1043, 440] on icon "Branch-specific-item" at bounding box center [1034, 448] width 17 height 17
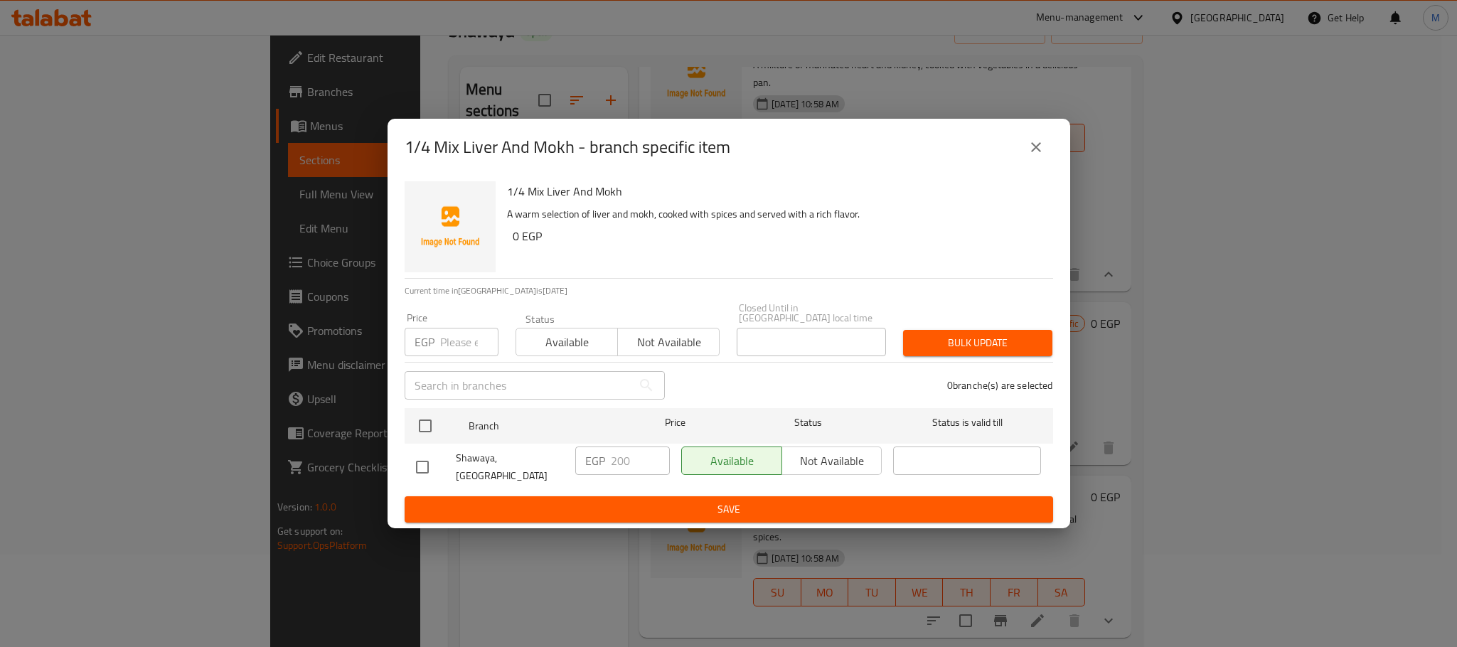
click at [1033, 146] on icon "close" at bounding box center [1036, 147] width 17 height 17
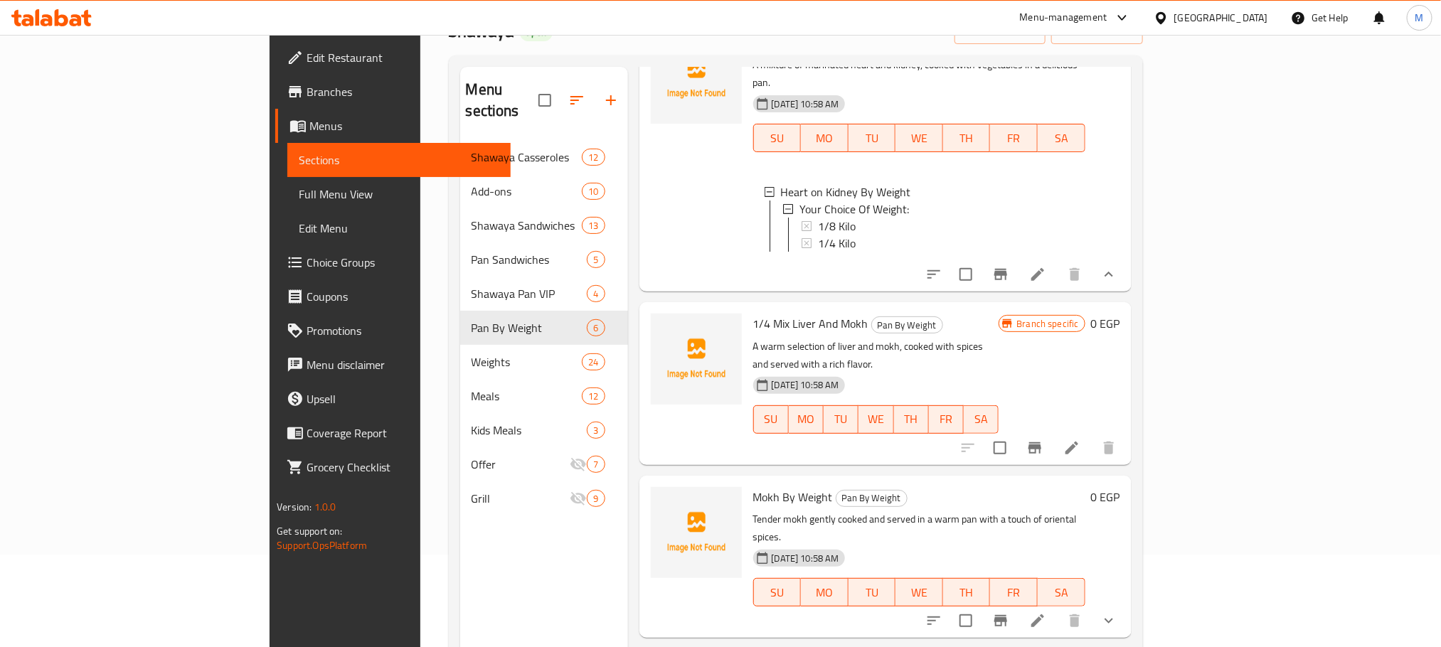
scroll to position [671, 0]
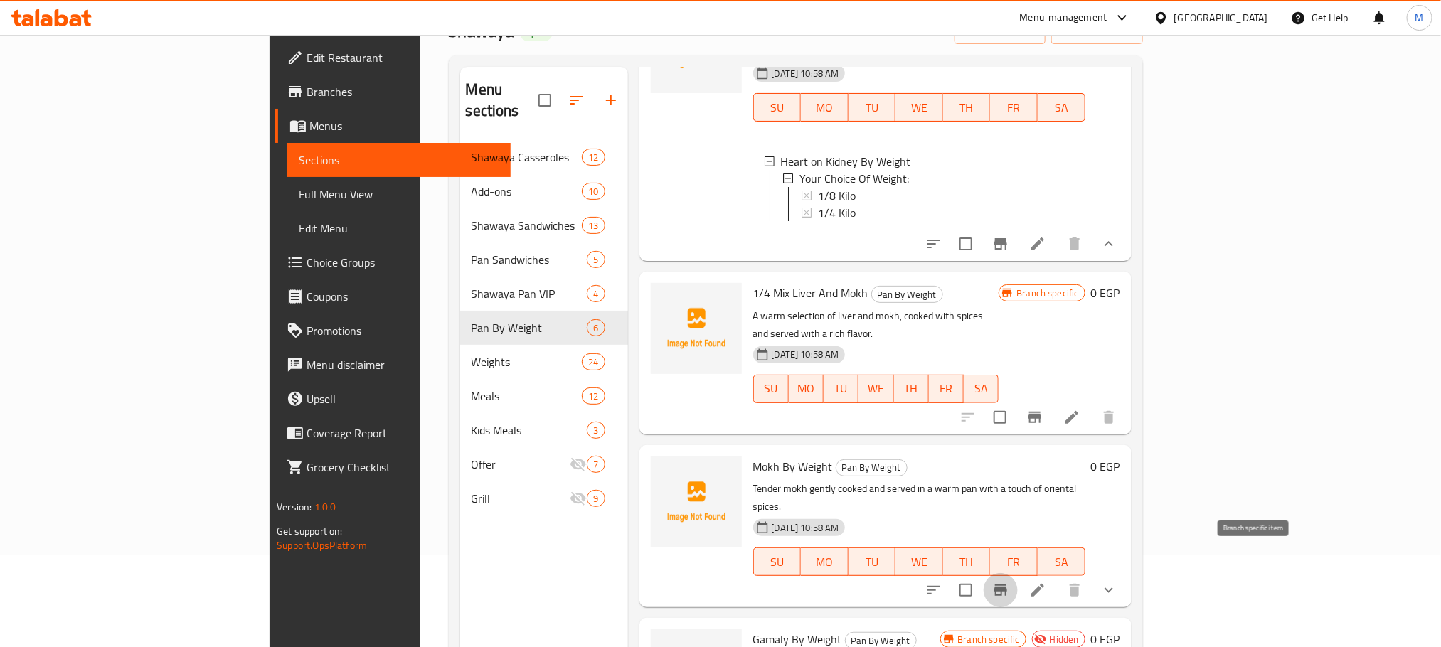
click at [1009, 582] on icon "Branch-specific-item" at bounding box center [1000, 590] width 17 height 17
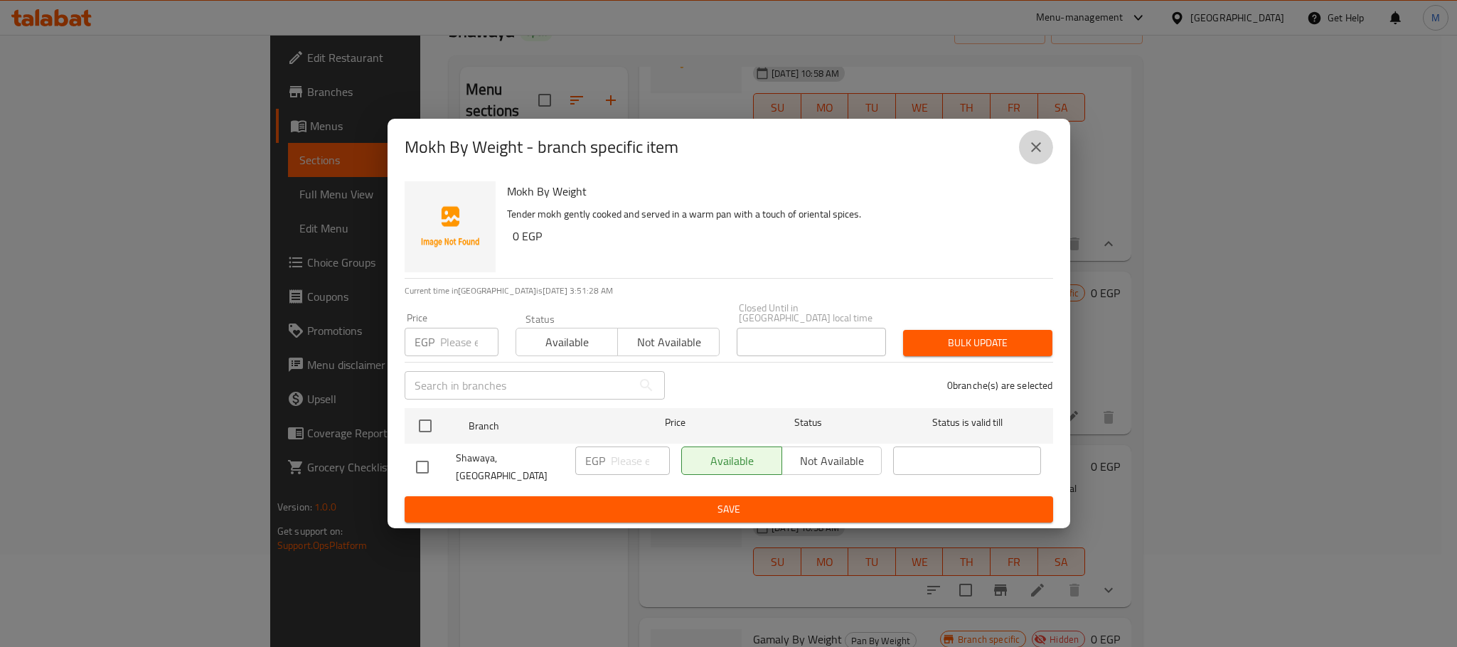
click at [1033, 148] on icon "close" at bounding box center [1036, 147] width 17 height 17
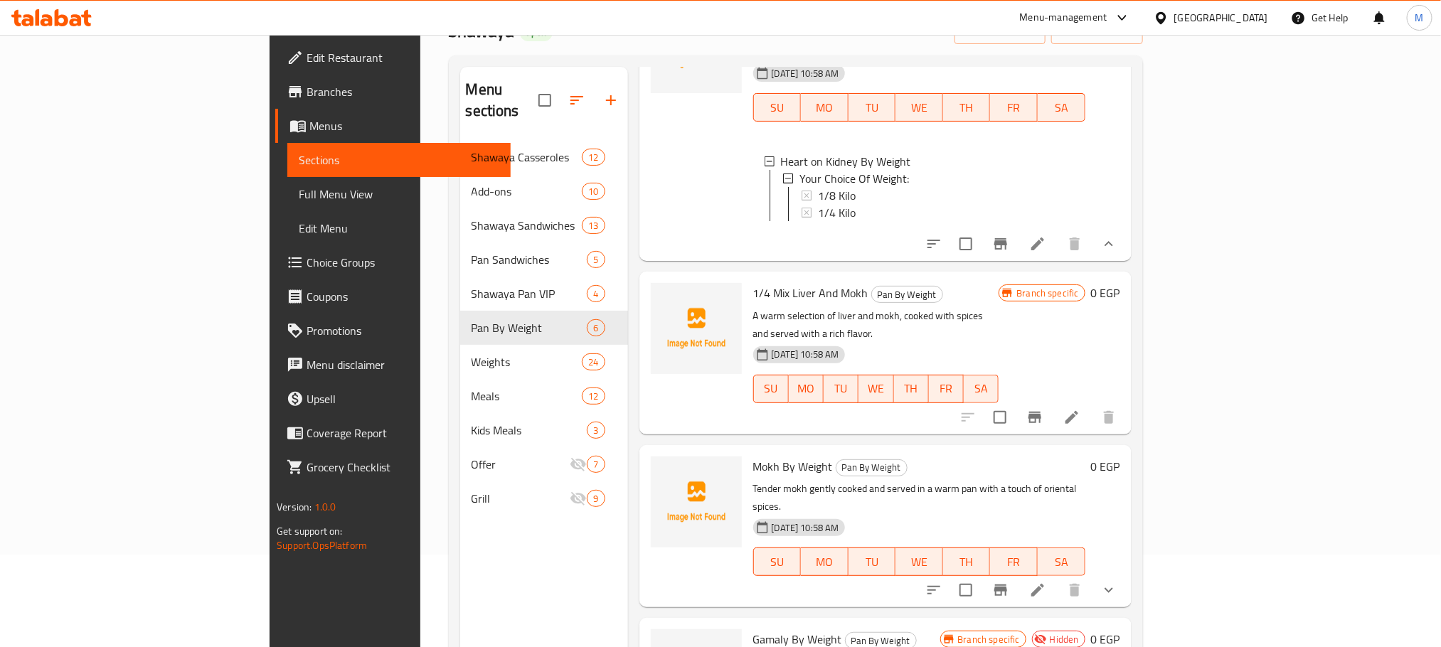
click at [1126, 573] on button "show more" at bounding box center [1109, 590] width 34 height 34
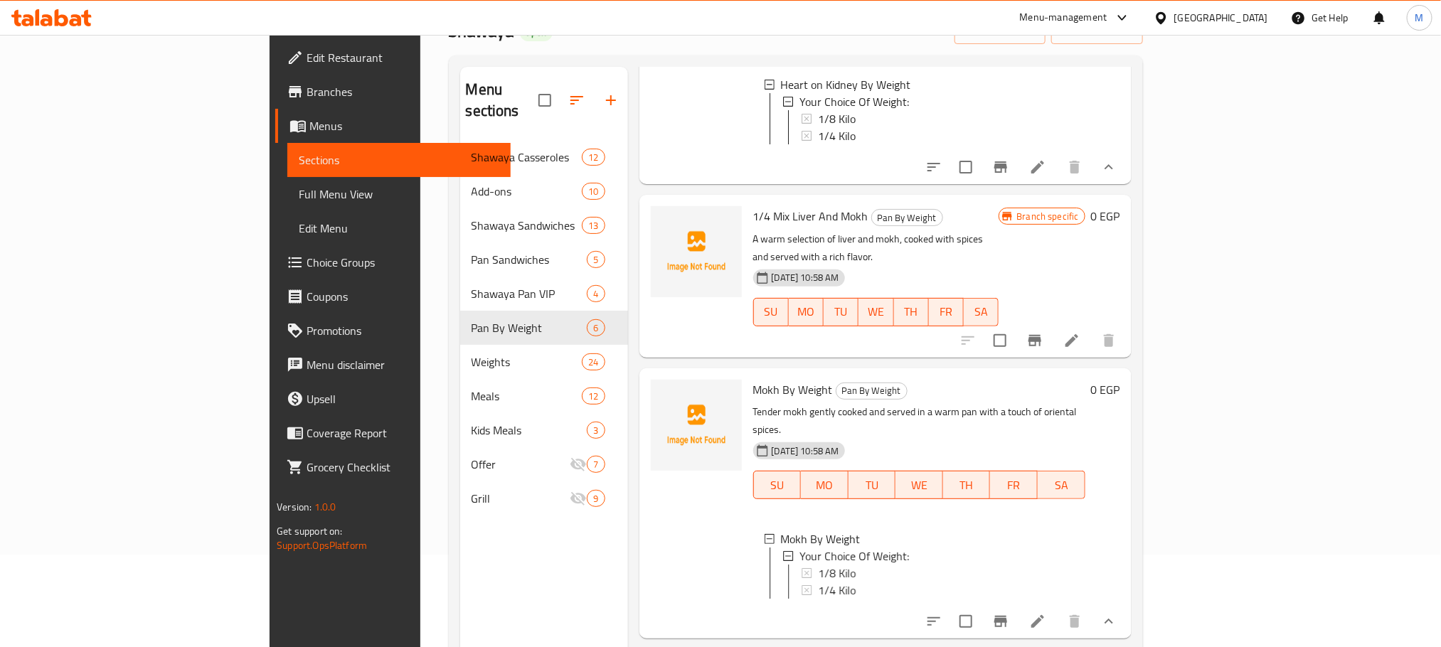
scroll to position [794, 0]
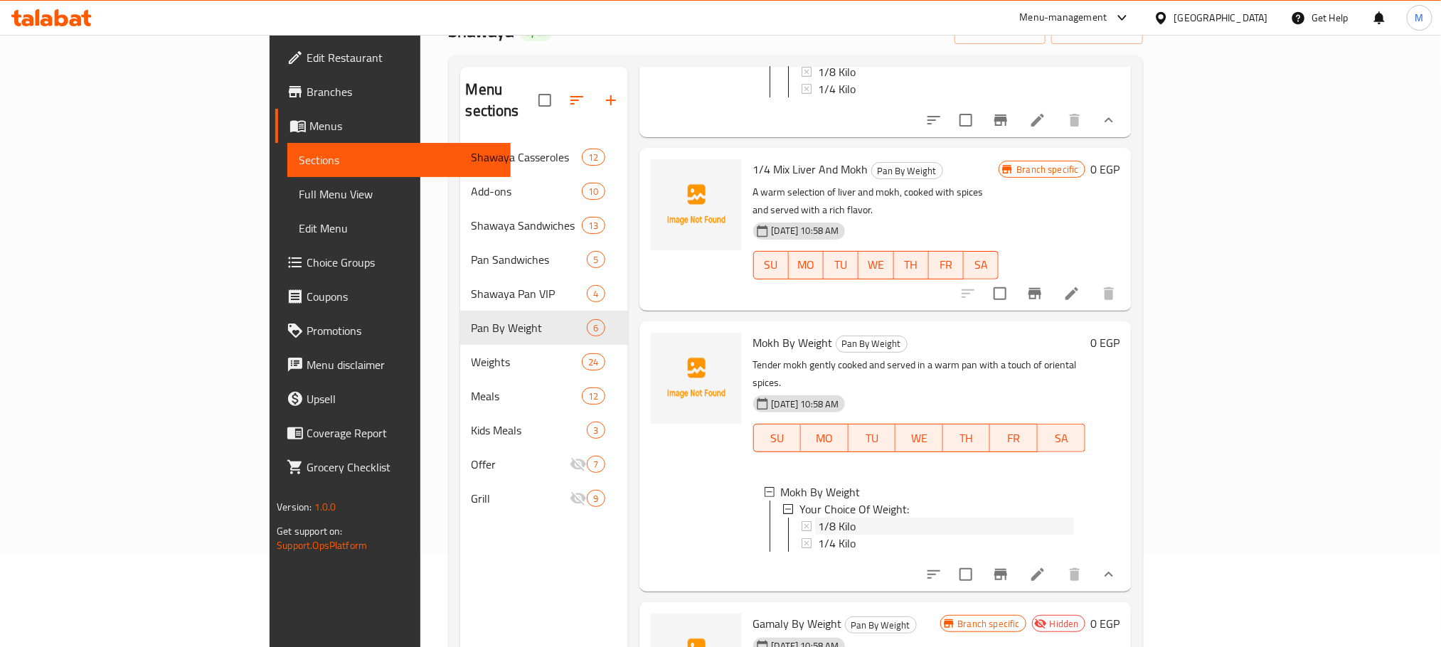
click at [834, 518] on div "1/8 Kilo" at bounding box center [946, 526] width 256 height 17
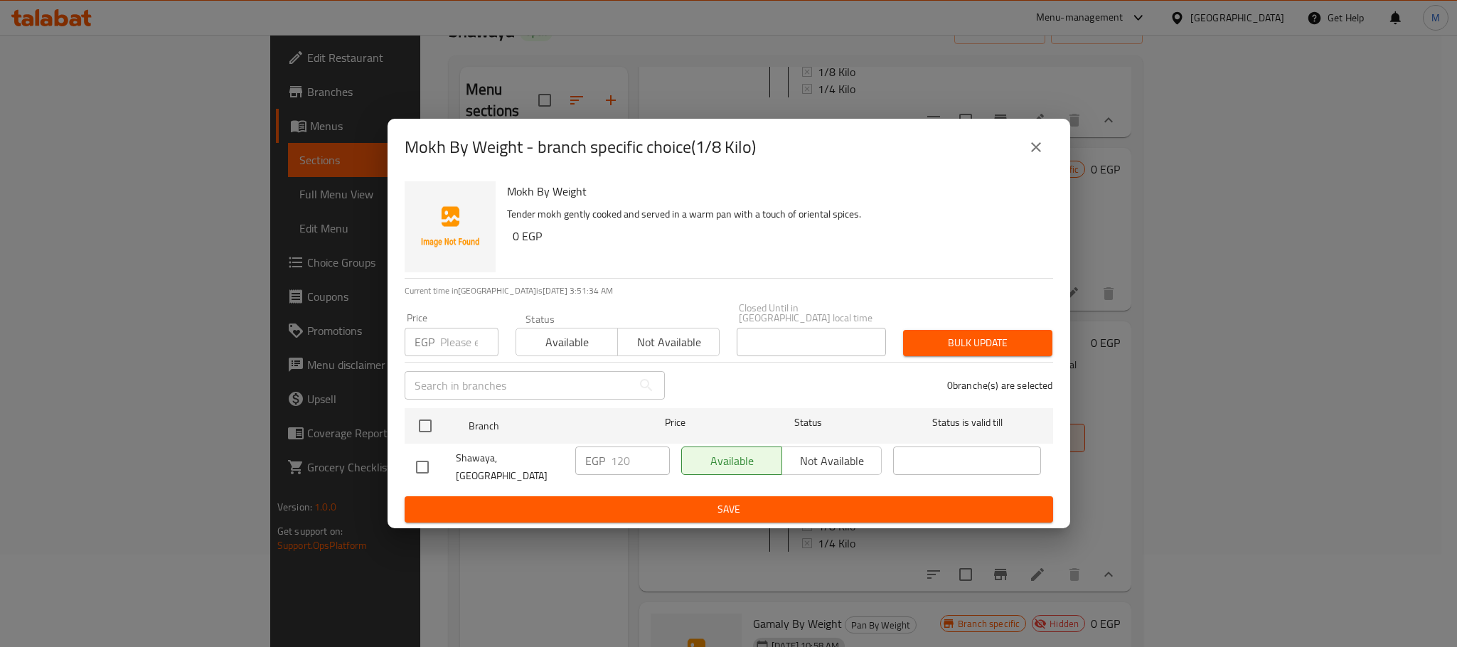
click at [1038, 150] on icon "close" at bounding box center [1036, 147] width 10 height 10
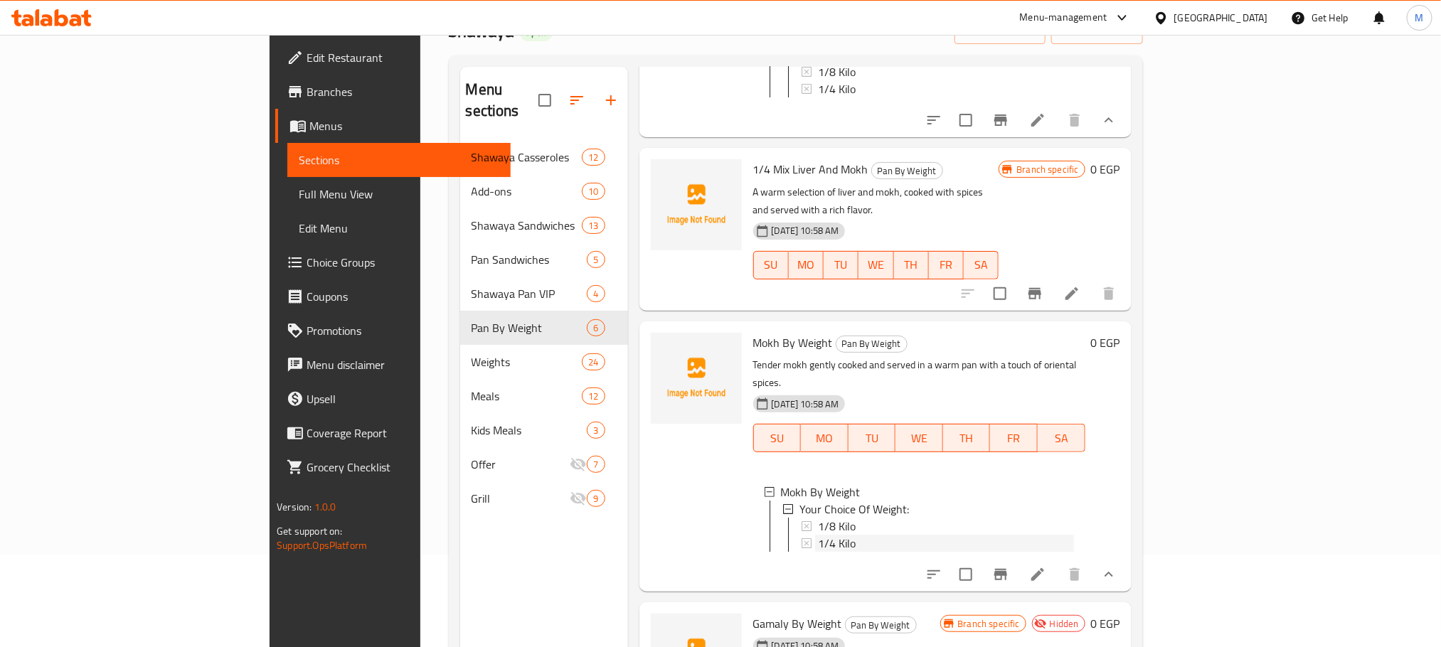
click at [818, 535] on span "1/4 Kilo" at bounding box center [837, 543] width 38 height 17
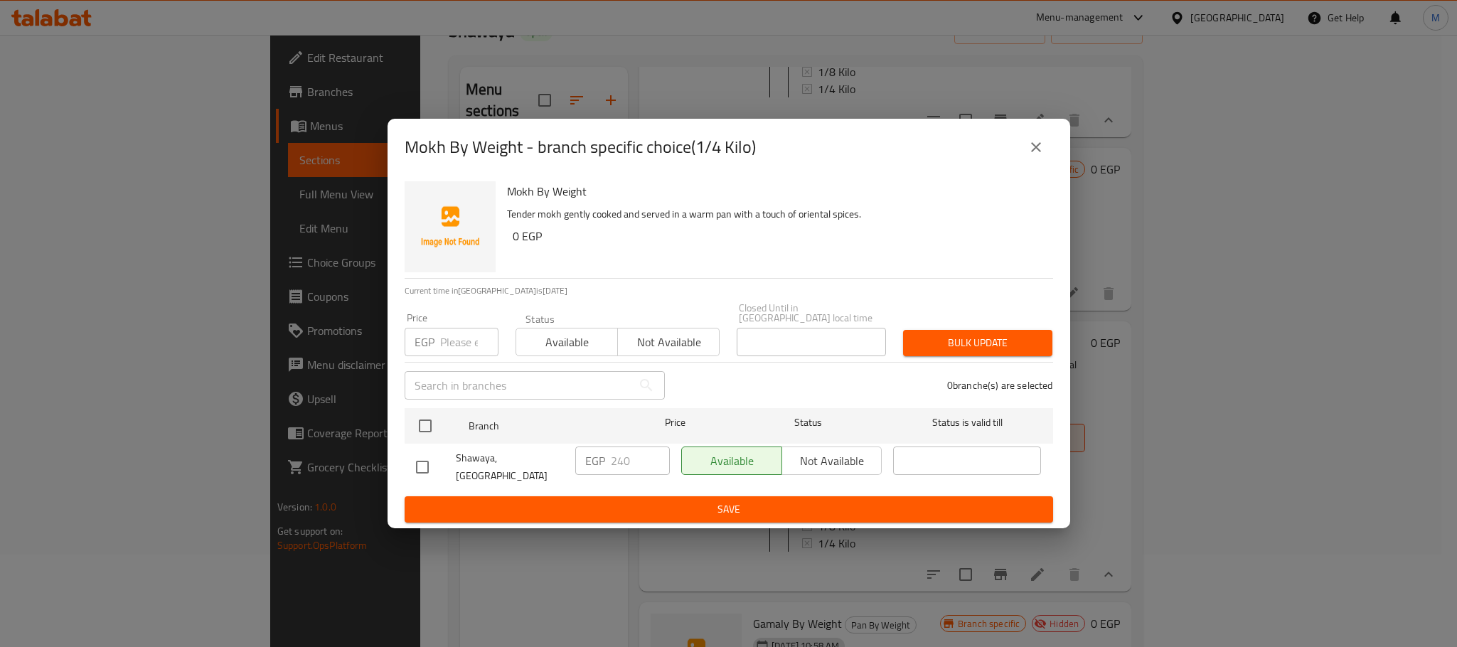
click at [1038, 156] on icon "close" at bounding box center [1036, 147] width 17 height 17
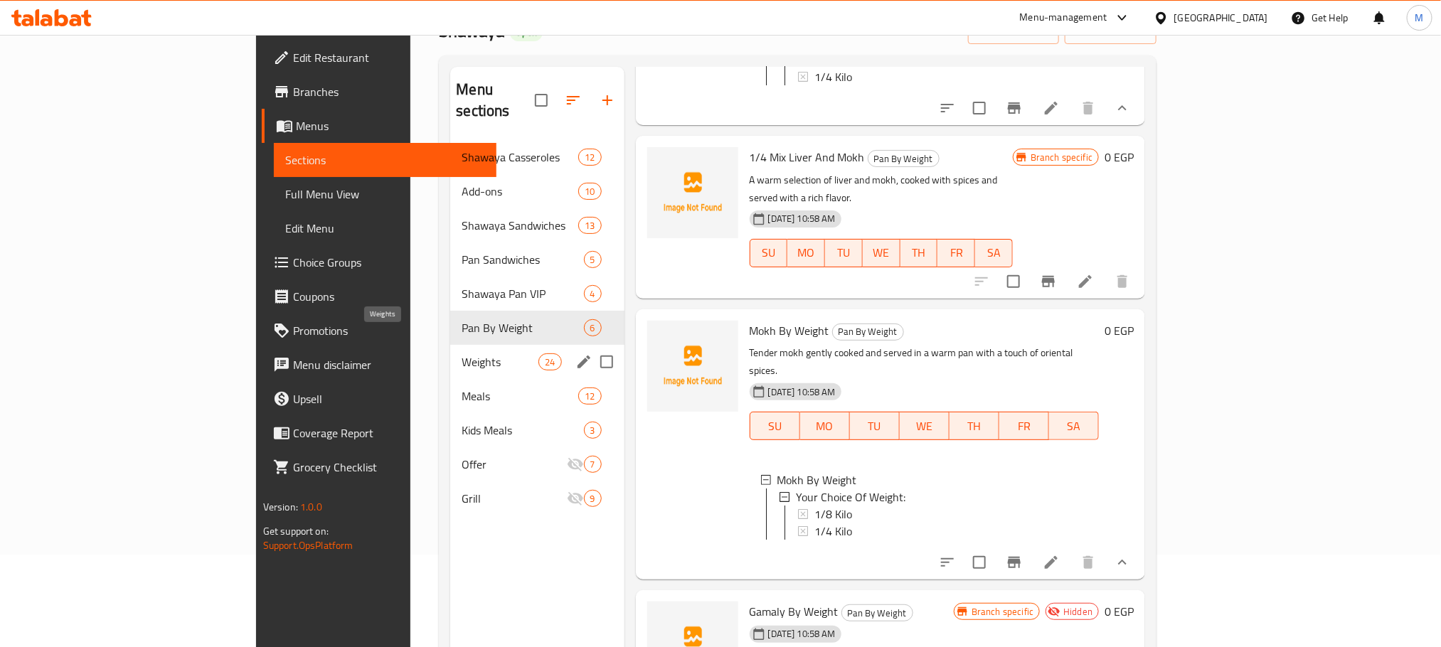
click at [462, 353] on span "Weights" at bounding box center [500, 361] width 77 height 17
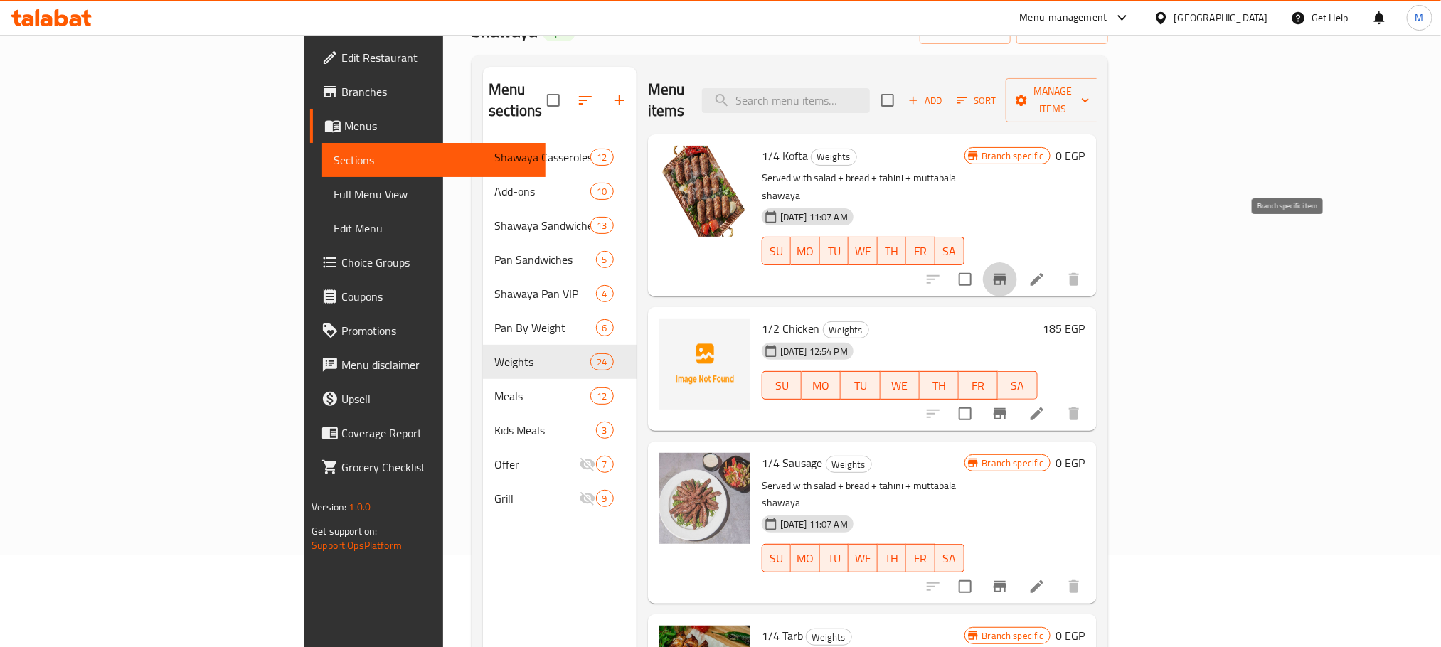
click at [1006, 274] on icon "Branch-specific-item" at bounding box center [1000, 279] width 13 height 11
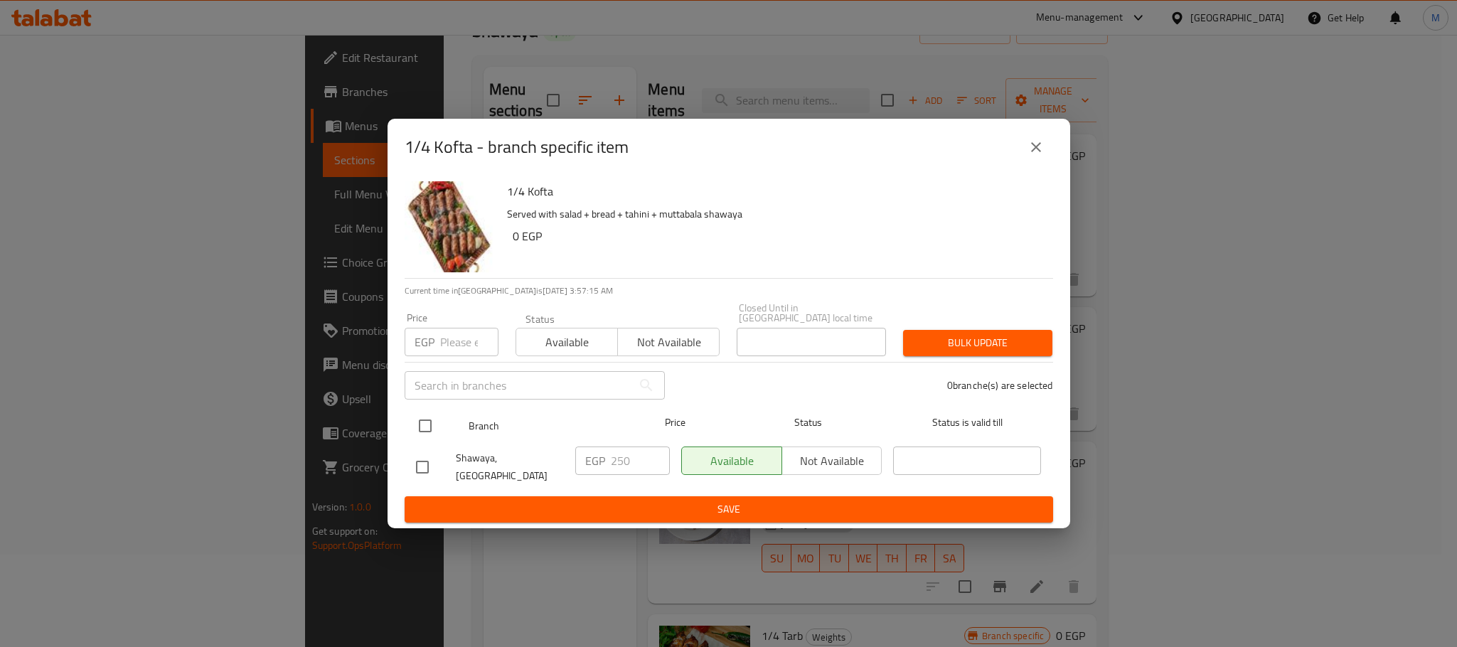
click at [425, 423] on input "checkbox" at bounding box center [425, 426] width 30 height 30
checkbox input "true"
click at [452, 340] on input "number" at bounding box center [469, 342] width 58 height 28
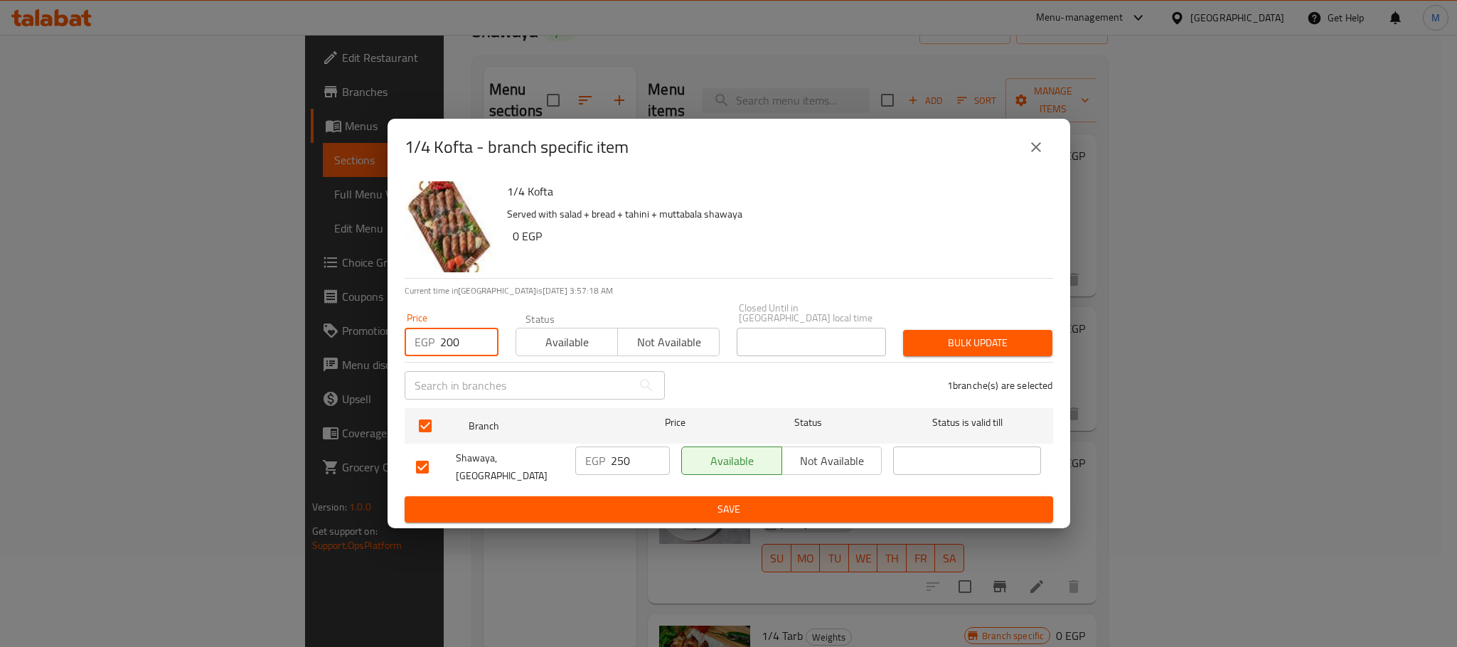
type input "200"
click at [966, 346] on span "Bulk update" at bounding box center [978, 343] width 127 height 18
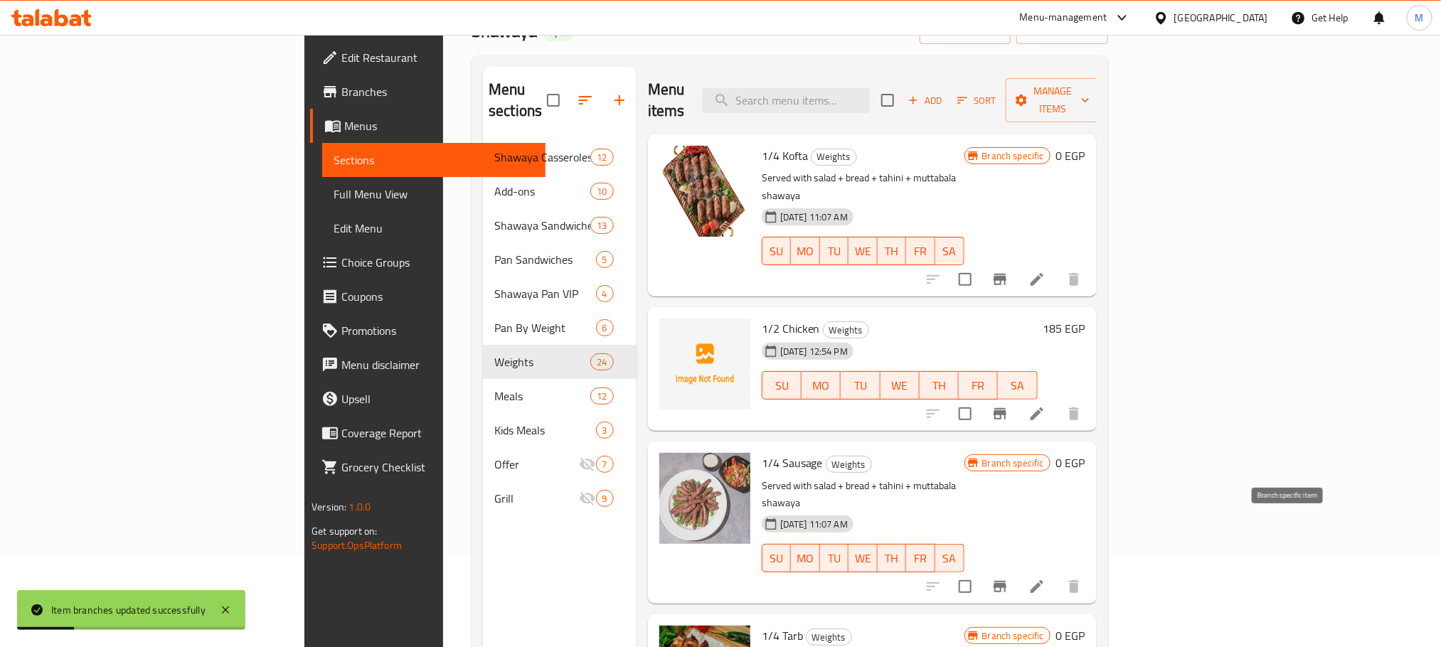
click at [1008, 578] on icon "Branch-specific-item" at bounding box center [999, 586] width 17 height 17
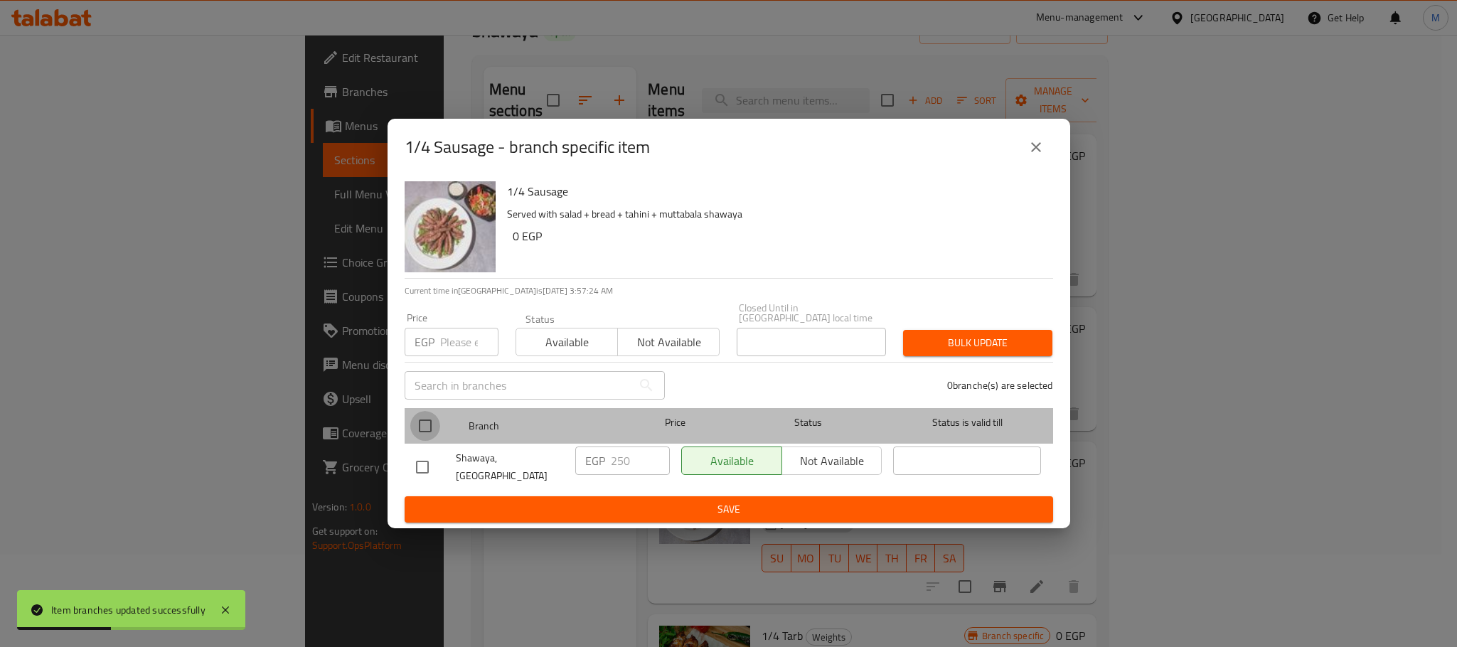
click at [432, 411] on input "checkbox" at bounding box center [425, 426] width 30 height 30
checkbox input "true"
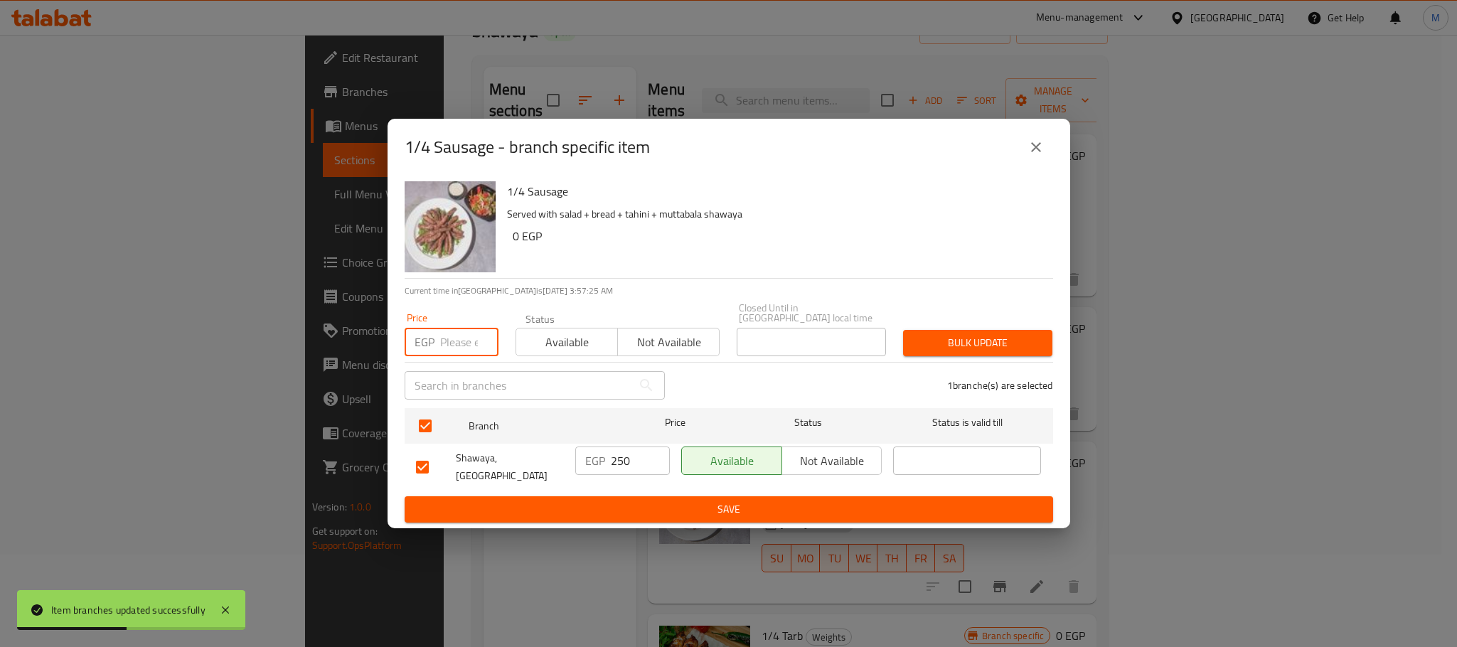
click at [469, 340] on input "number" at bounding box center [469, 342] width 58 height 28
type input "200"
click at [777, 245] on h6 "0 EGP" at bounding box center [777, 236] width 529 height 20
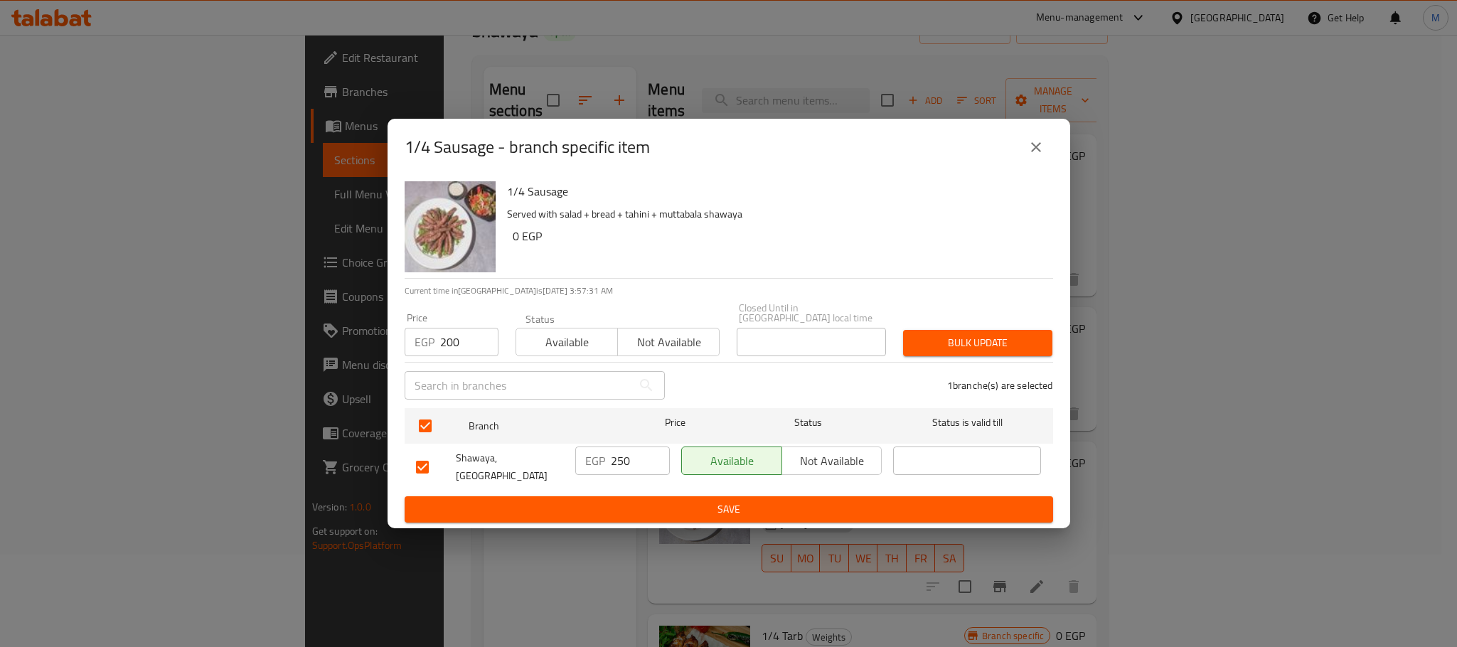
click at [981, 338] on span "Bulk update" at bounding box center [978, 343] width 127 height 18
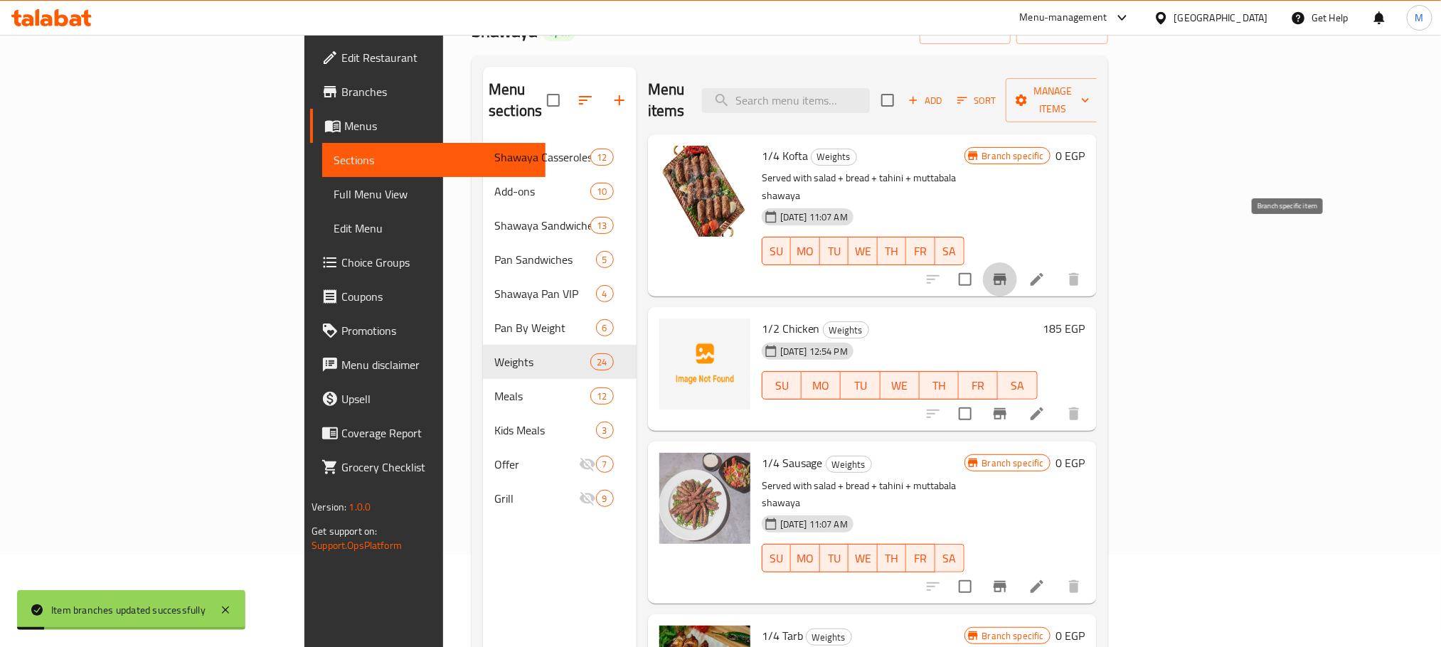
click at [1008, 271] on icon "Branch-specific-item" at bounding box center [999, 279] width 17 height 17
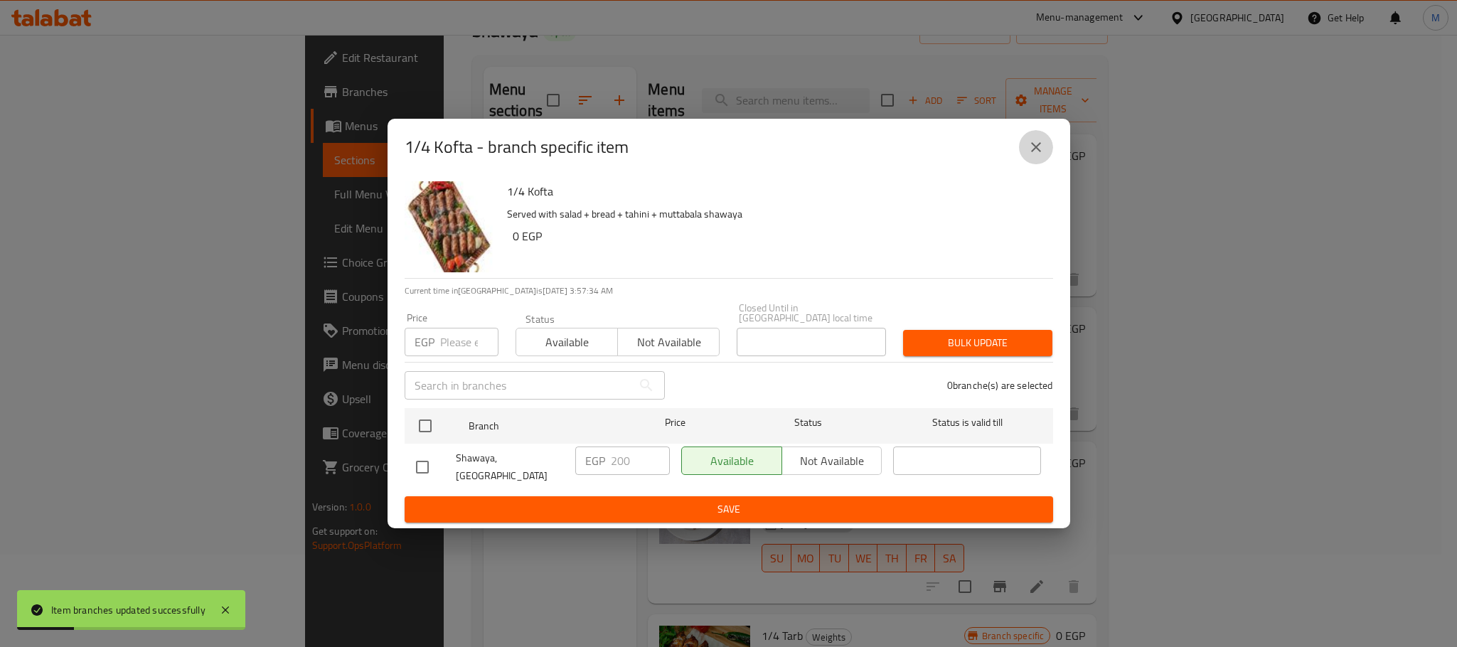
click at [1038, 148] on icon "close" at bounding box center [1036, 147] width 17 height 17
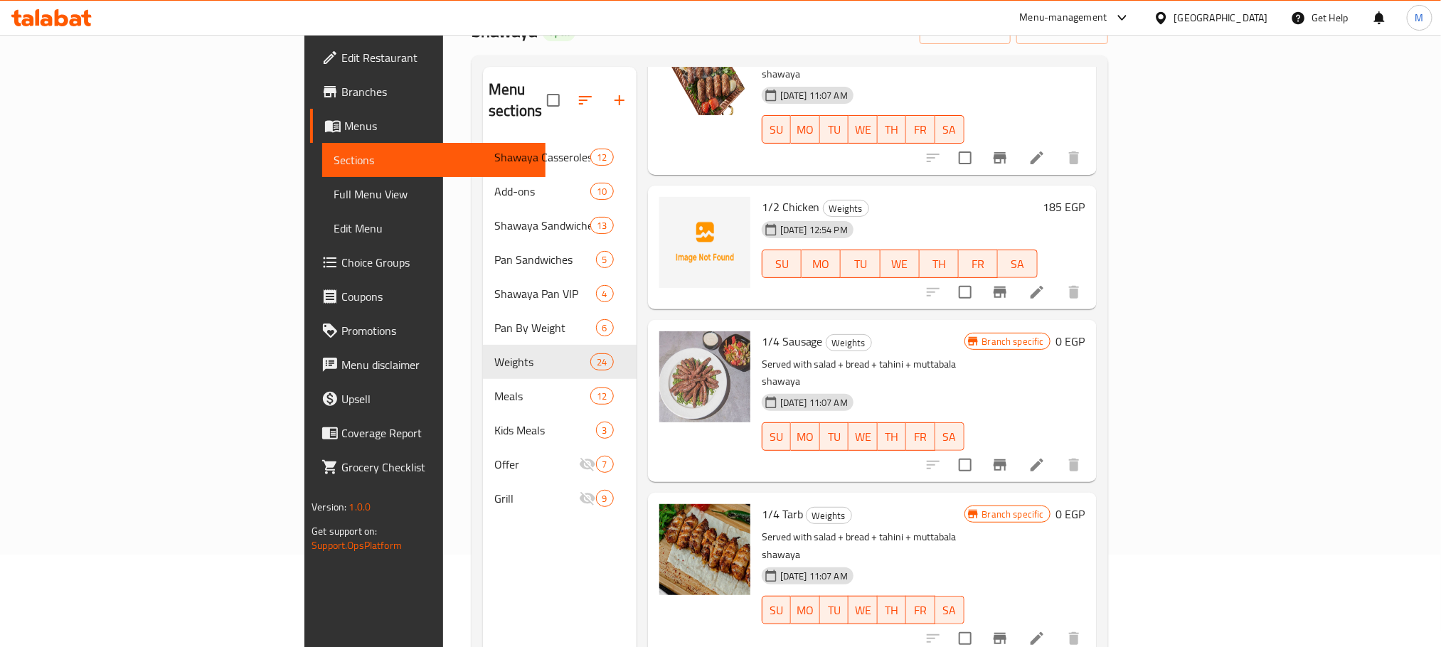
scroll to position [213, 0]
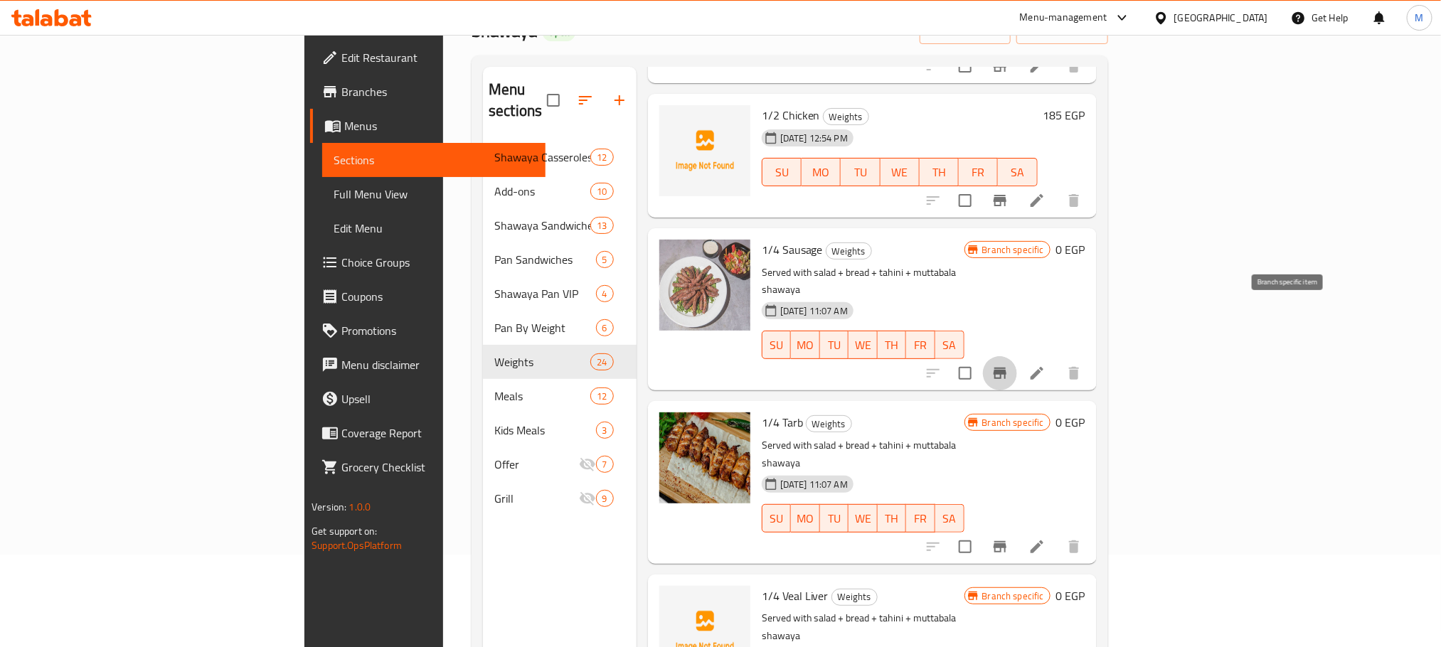
click at [1008, 365] on icon "Branch-specific-item" at bounding box center [999, 373] width 17 height 17
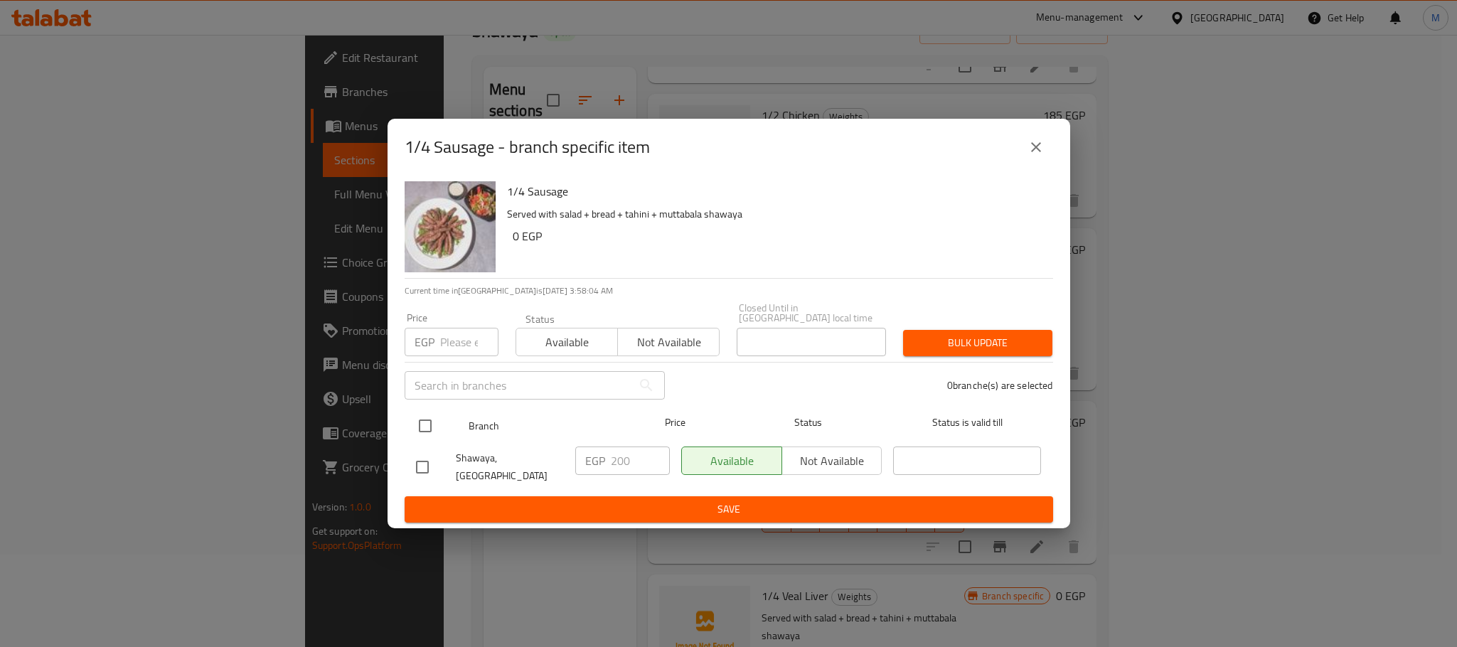
click at [425, 425] on input "checkbox" at bounding box center [425, 426] width 30 height 30
checkbox input "true"
click at [1030, 154] on icon "close" at bounding box center [1036, 147] width 17 height 17
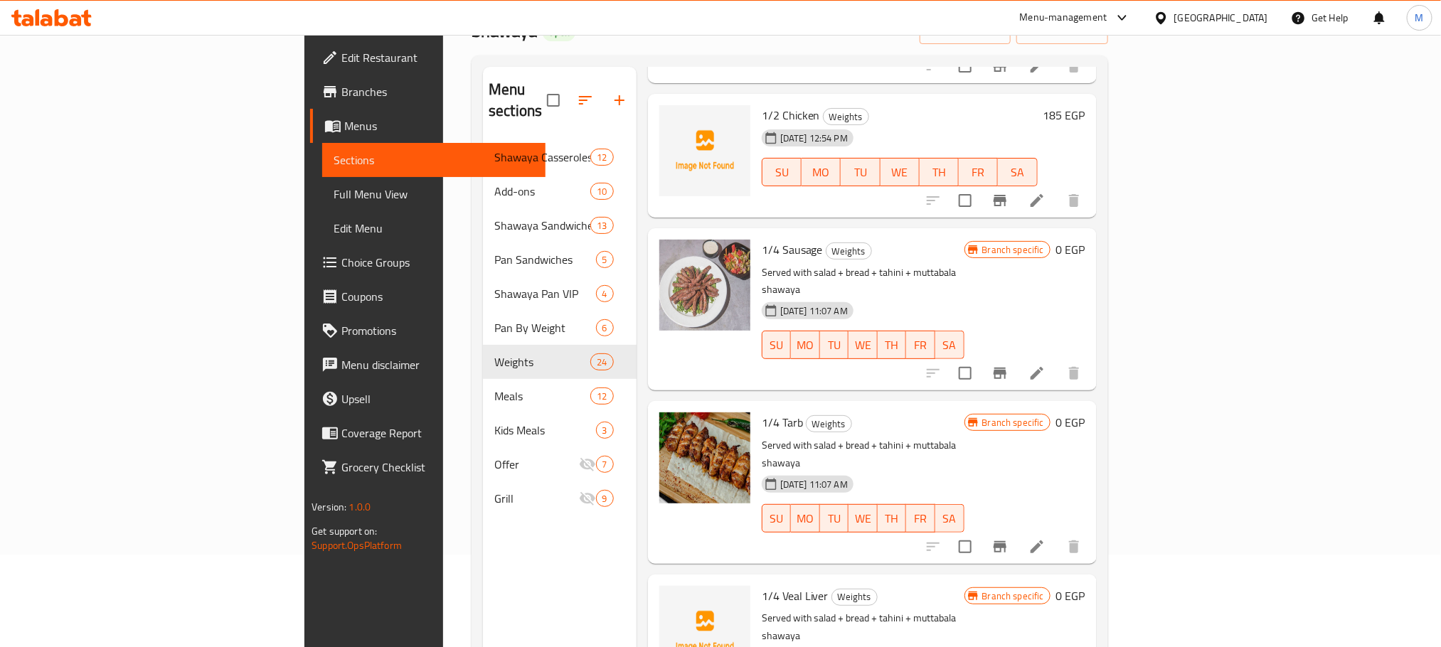
scroll to position [320, 0]
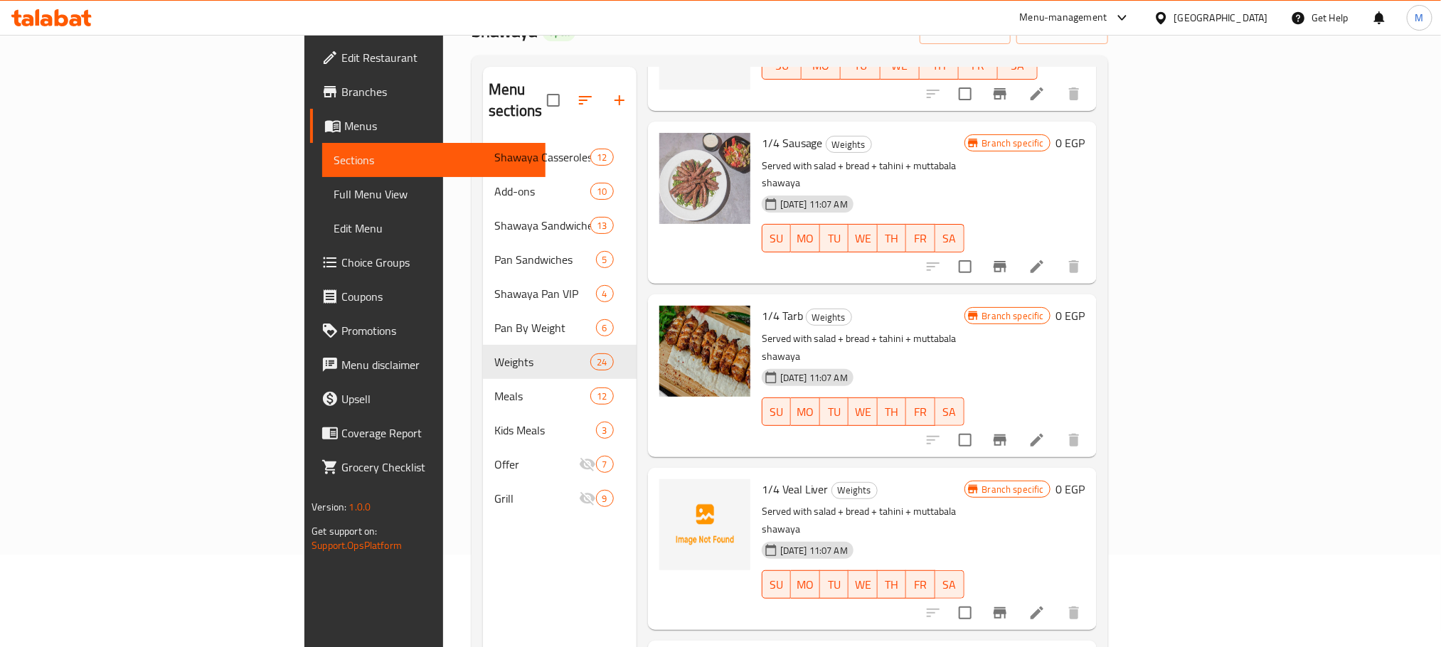
click at [1008, 432] on icon "Branch-specific-item" at bounding box center [999, 440] width 17 height 17
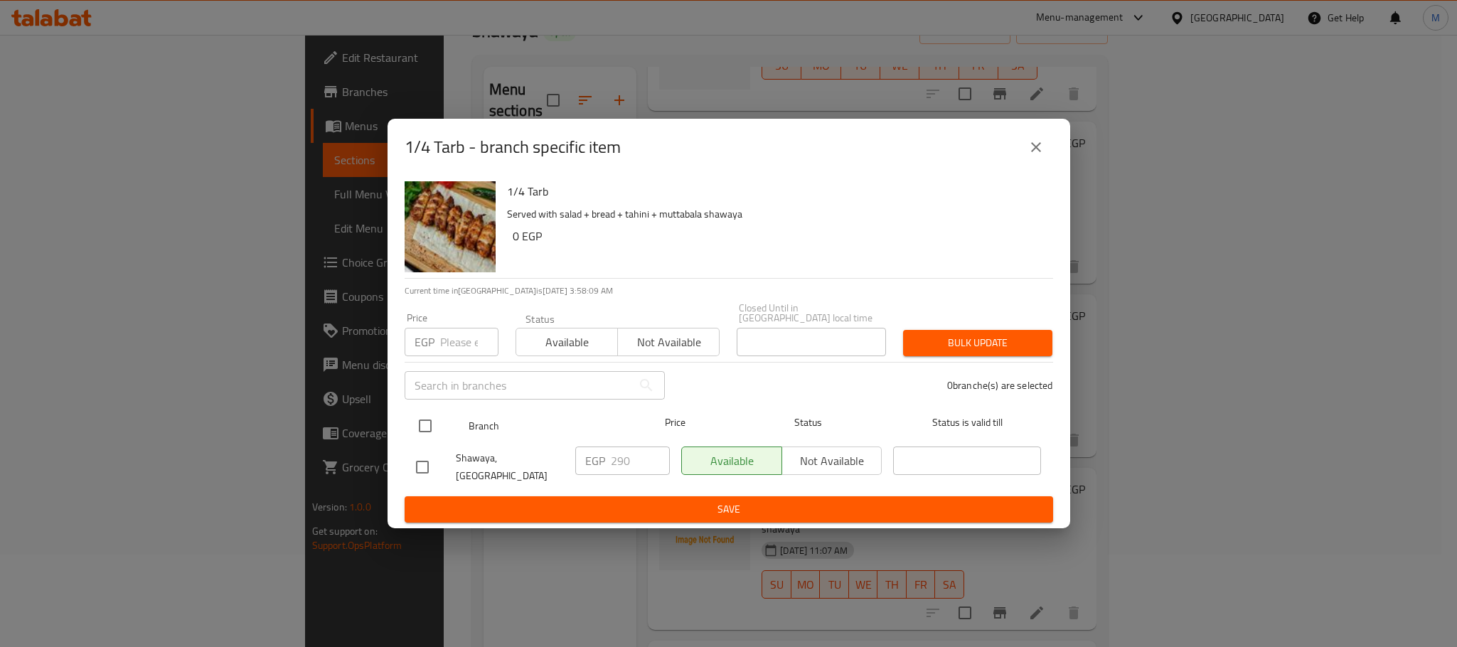
click at [435, 415] on input "checkbox" at bounding box center [425, 426] width 30 height 30
checkbox input "true"
click at [461, 316] on div "Price EGP Price" at bounding box center [452, 334] width 94 height 43
click at [461, 329] on input "number" at bounding box center [469, 342] width 58 height 28
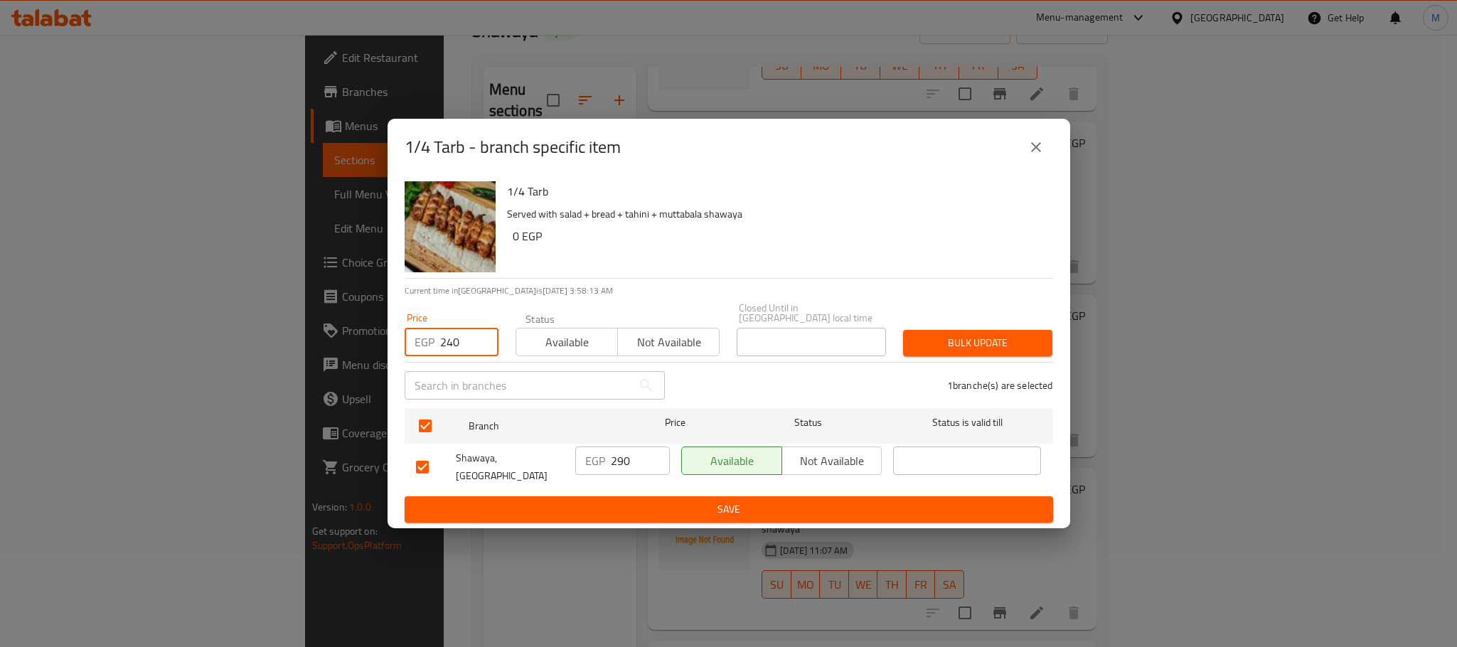
type input "240"
click at [1008, 351] on button "Bulk update" at bounding box center [977, 343] width 149 height 26
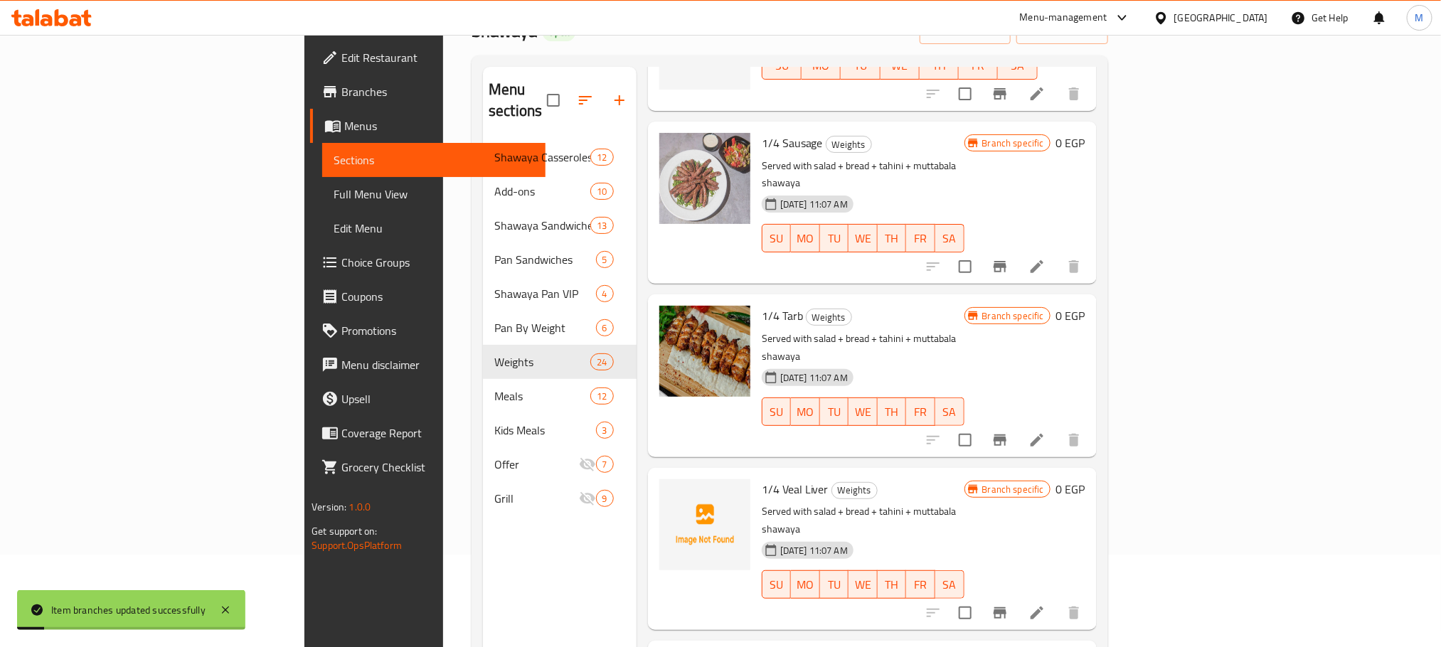
scroll to position [533, 0]
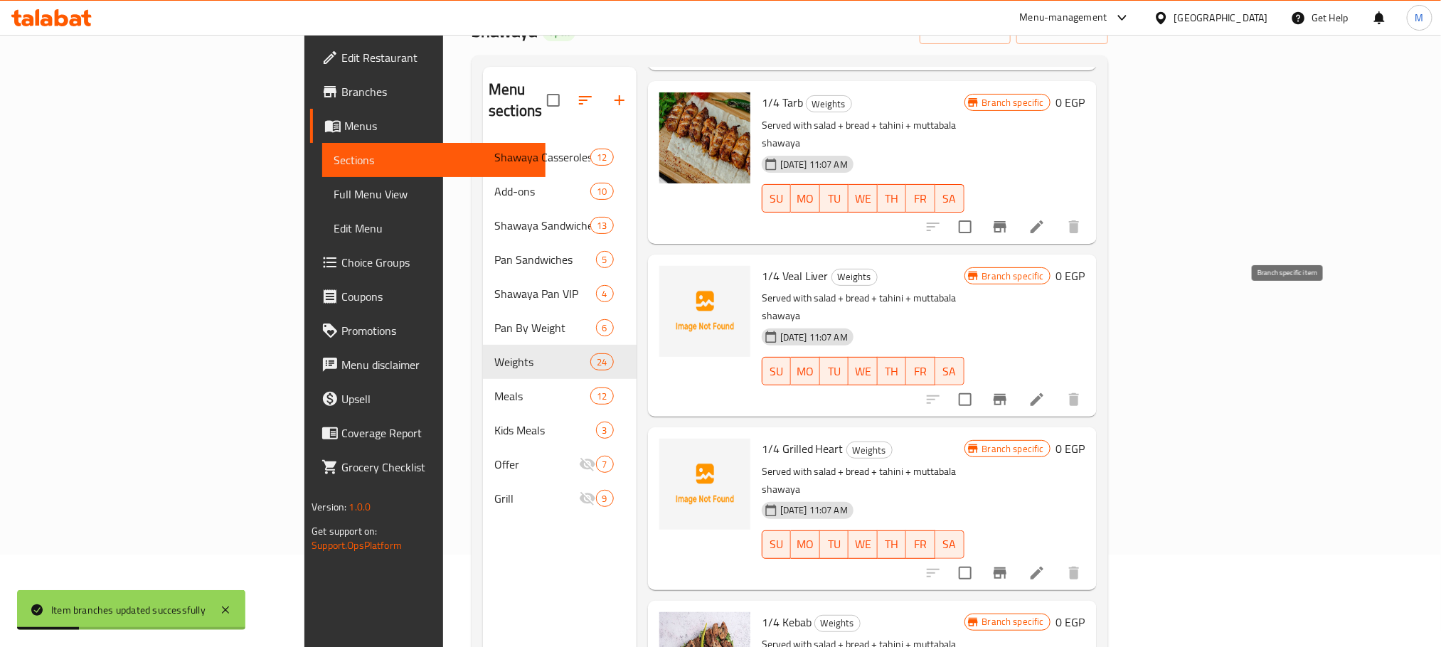
click at [1008, 391] on icon "Branch-specific-item" at bounding box center [999, 399] width 17 height 17
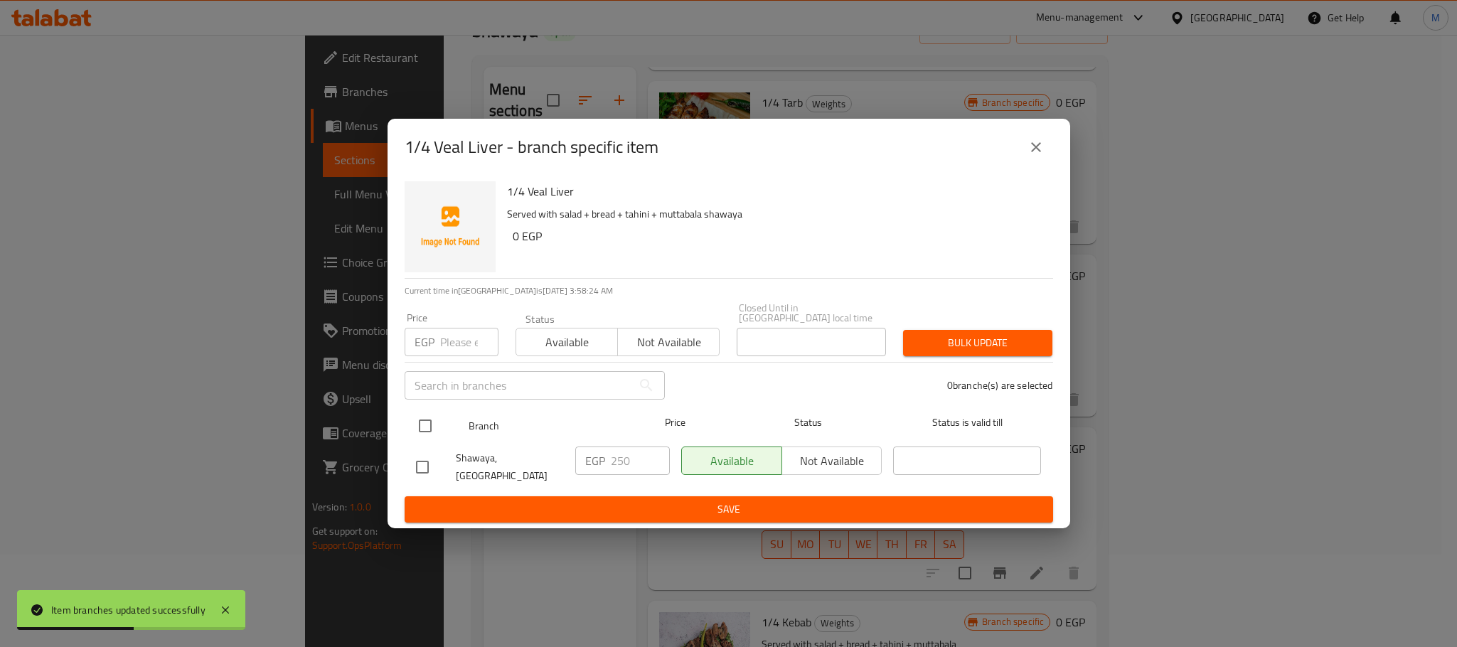
click at [415, 419] on input "checkbox" at bounding box center [425, 426] width 30 height 30
checkbox input "true"
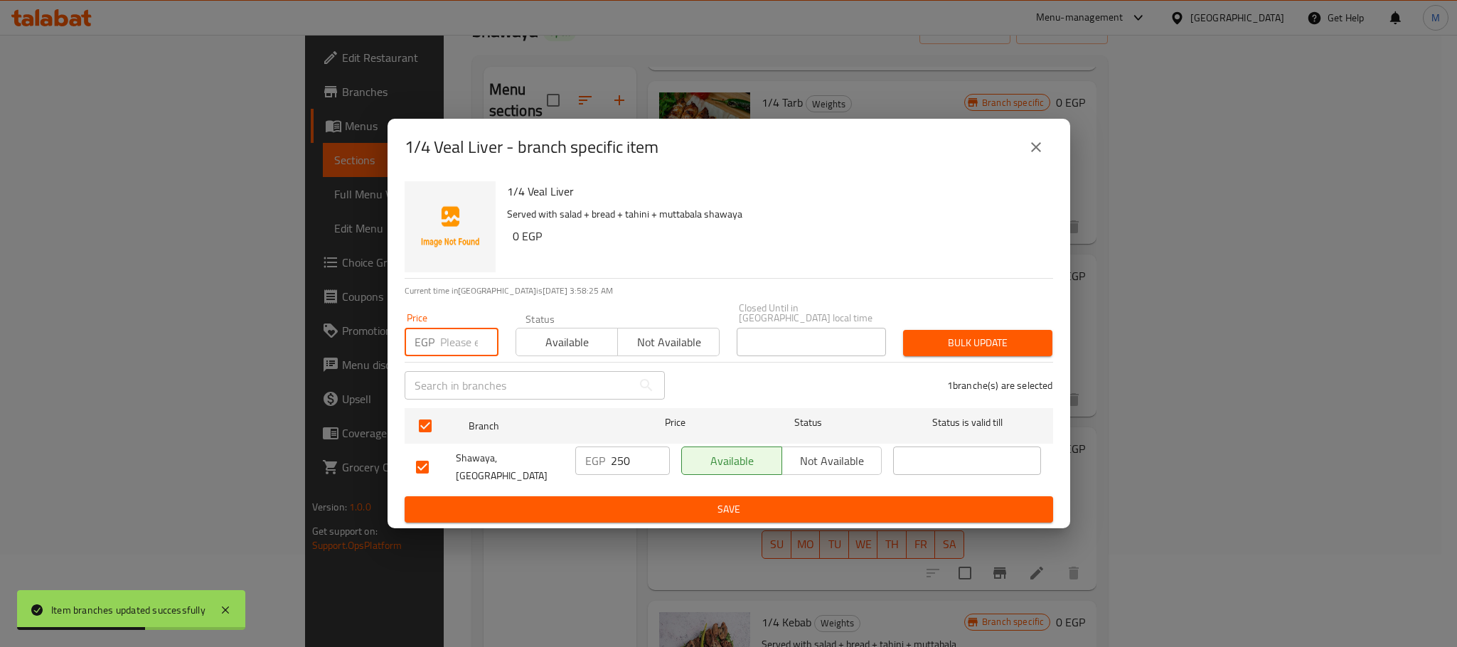
click at [466, 338] on input "number" at bounding box center [469, 342] width 58 height 28
type input "200"
click at [786, 210] on p "Served with salad + bread + tahini + muttabala shawaya" at bounding box center [774, 215] width 535 height 18
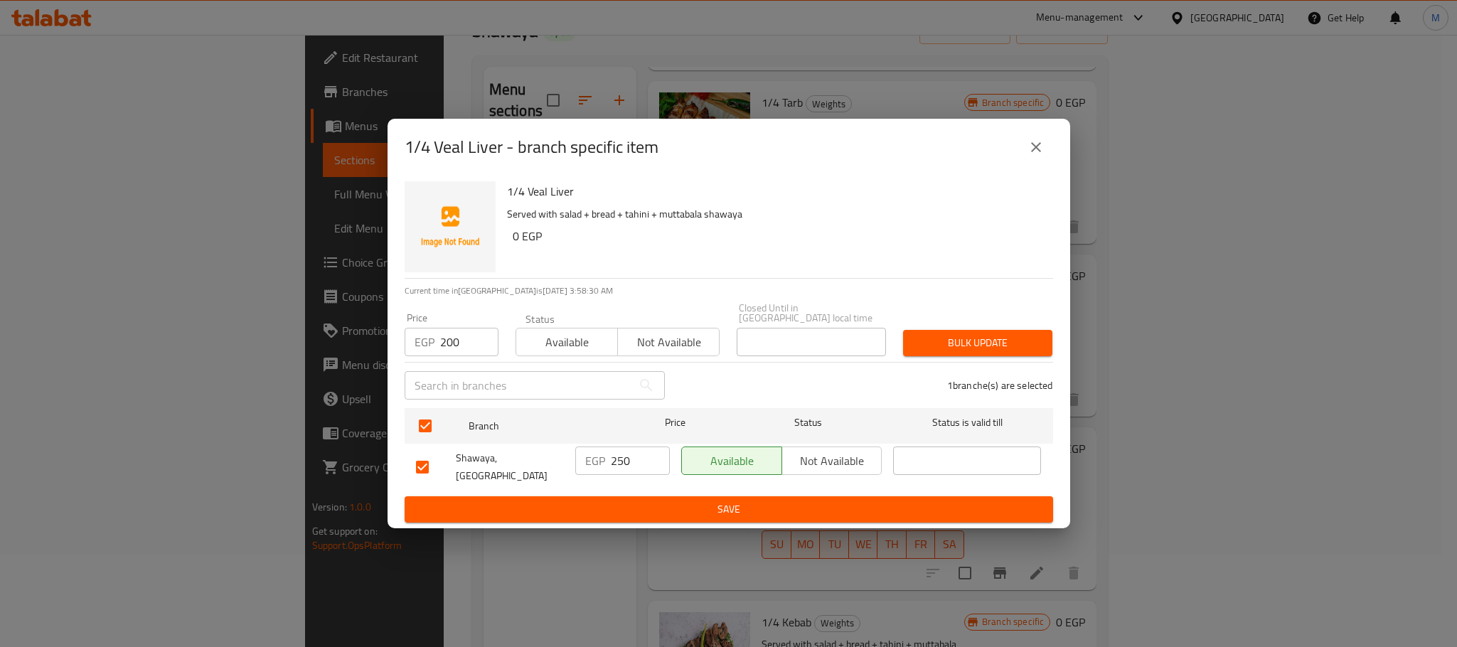
click at [957, 231] on h6 "0 EGP" at bounding box center [777, 236] width 529 height 20
click at [992, 339] on span "Bulk update" at bounding box center [978, 343] width 127 height 18
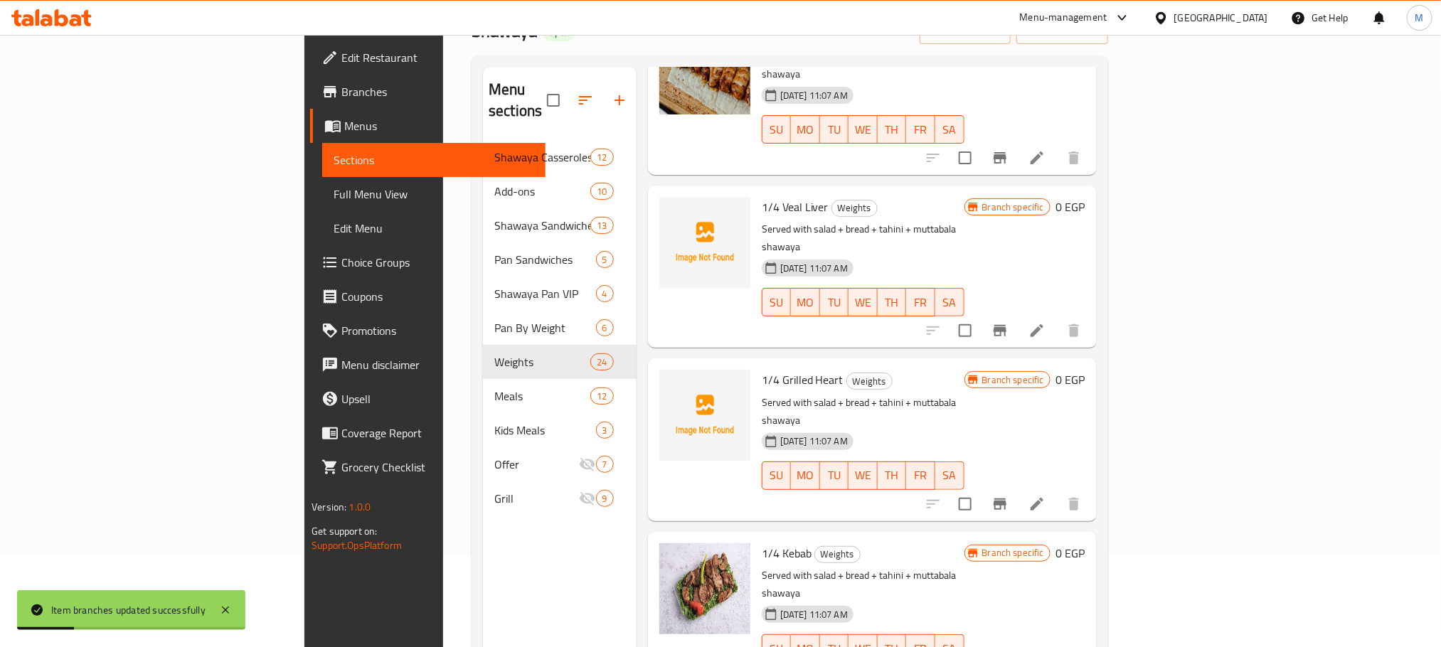
scroll to position [640, 0]
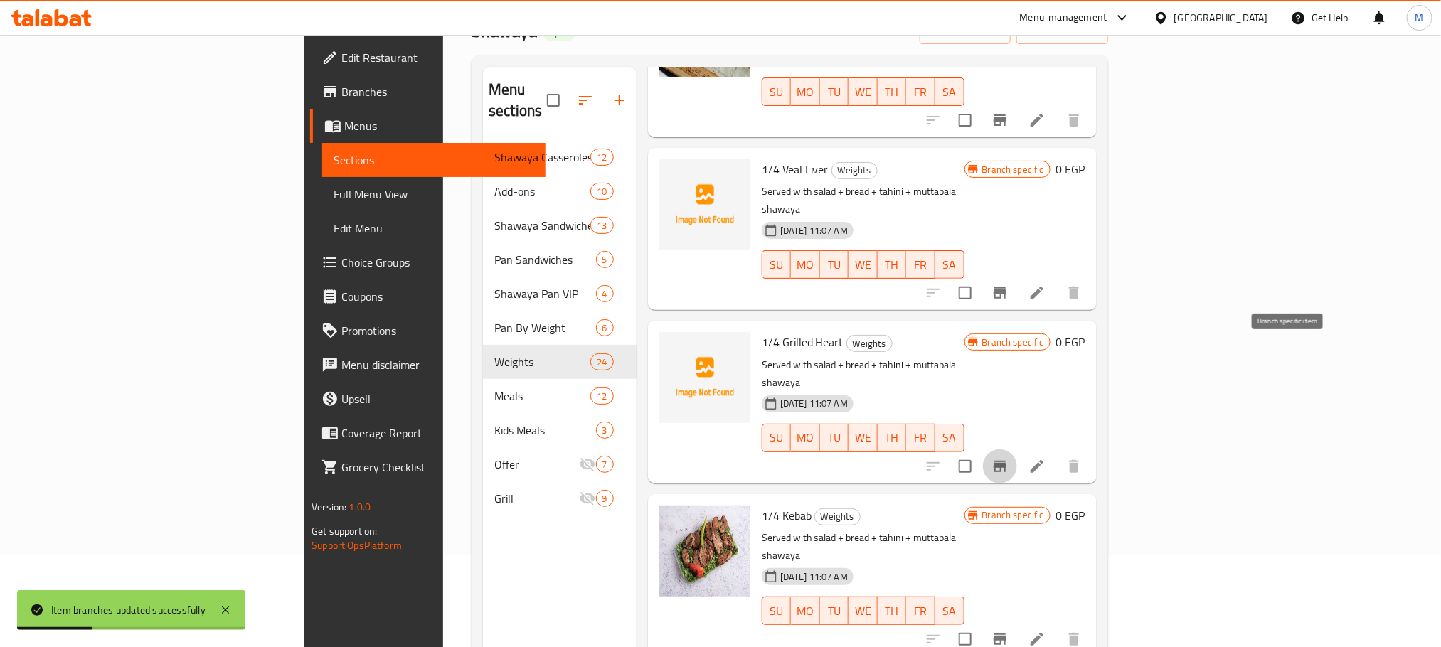
click at [1008, 458] on icon "Branch-specific-item" at bounding box center [999, 466] width 17 height 17
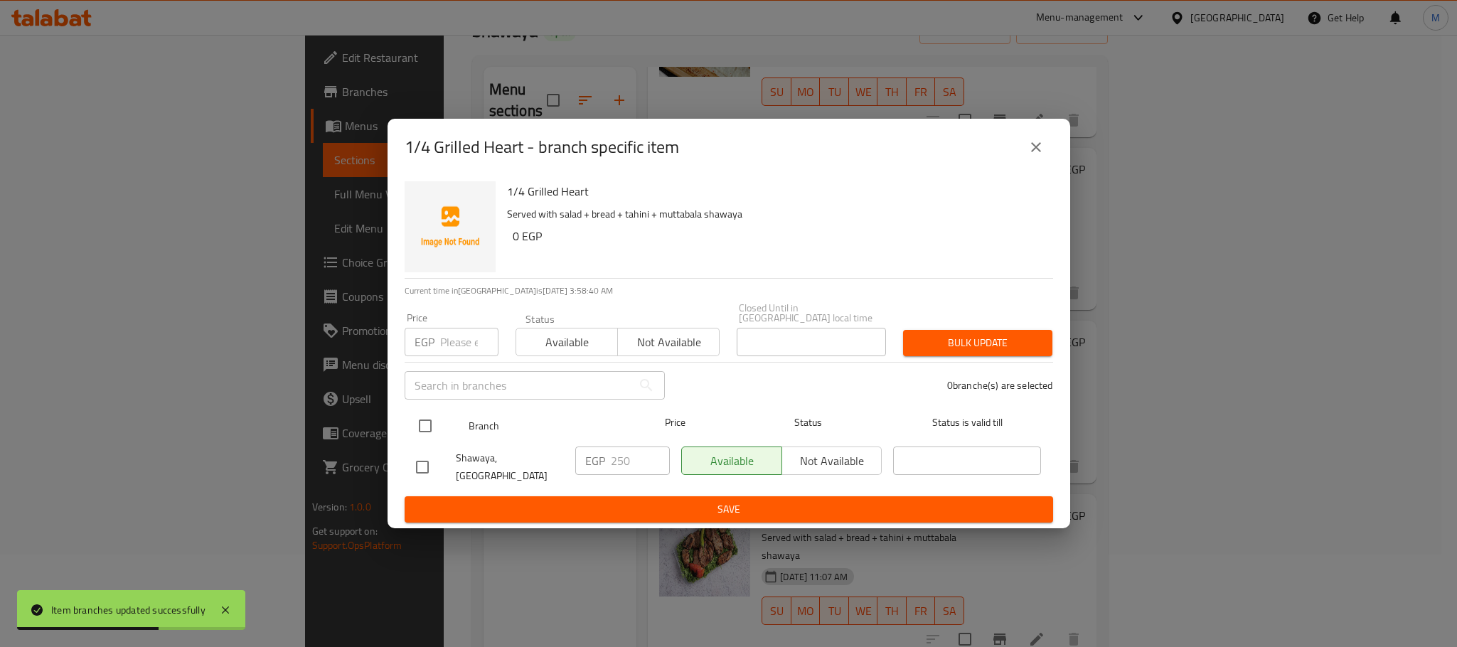
click at [422, 415] on input "checkbox" at bounding box center [425, 426] width 30 height 30
checkbox input "true"
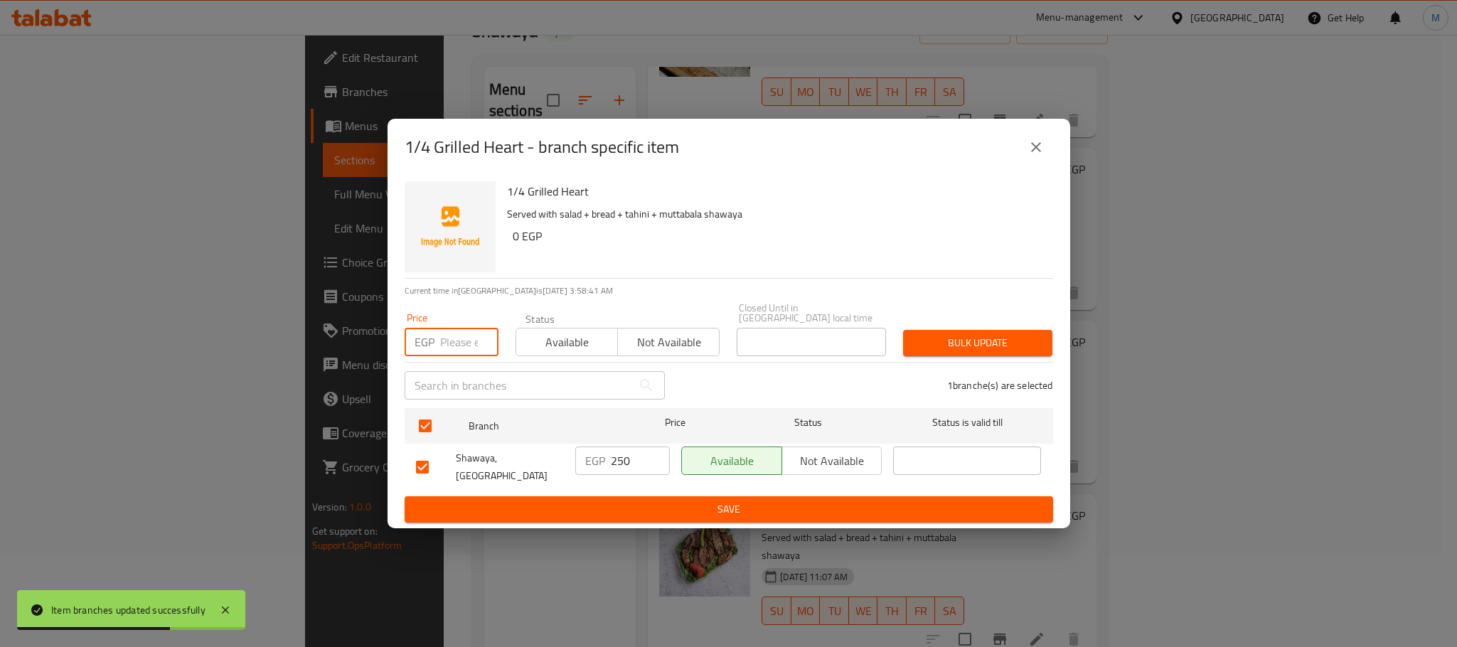
click at [468, 342] on input "number" at bounding box center [469, 342] width 58 height 28
type input "200"
click at [886, 278] on div "1/4 Grilled Heart Served with salad + bread + tahini + muttabala shawaya 0 EGP" at bounding box center [774, 227] width 546 height 102
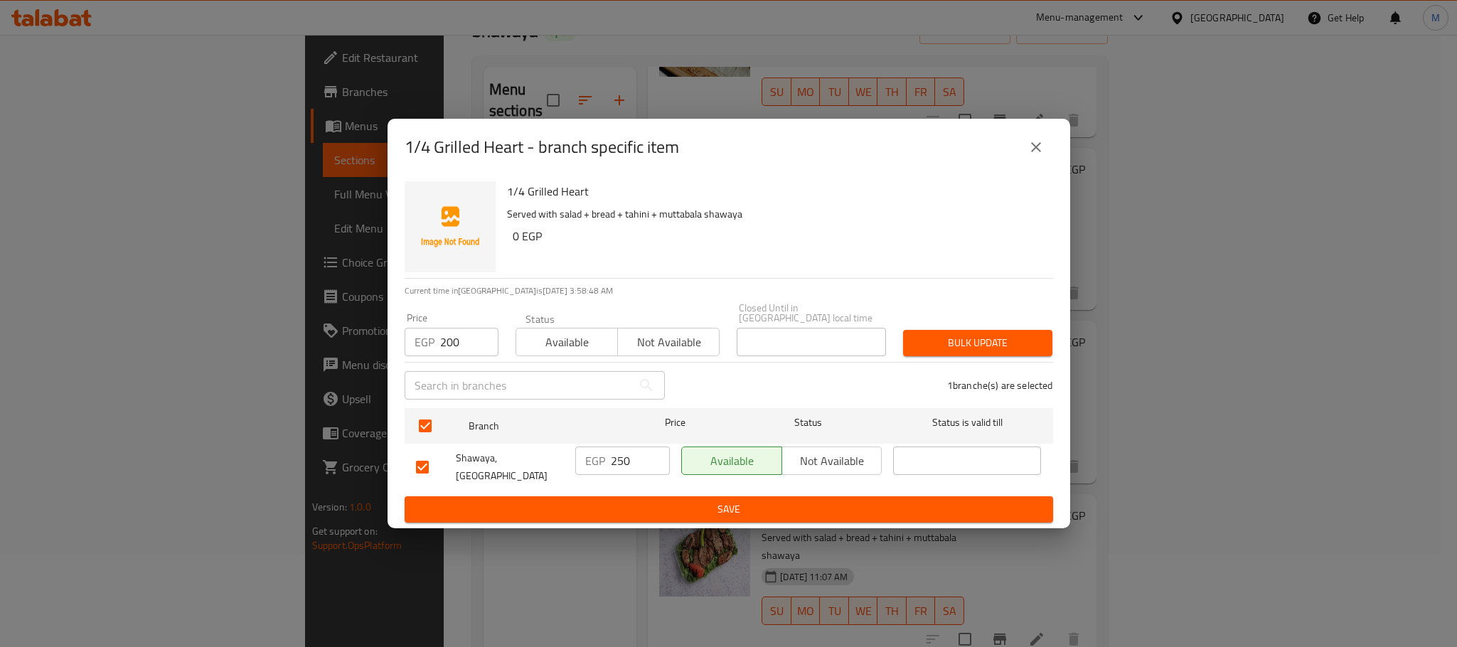
click at [1028, 336] on span "Bulk update" at bounding box center [978, 343] width 127 height 18
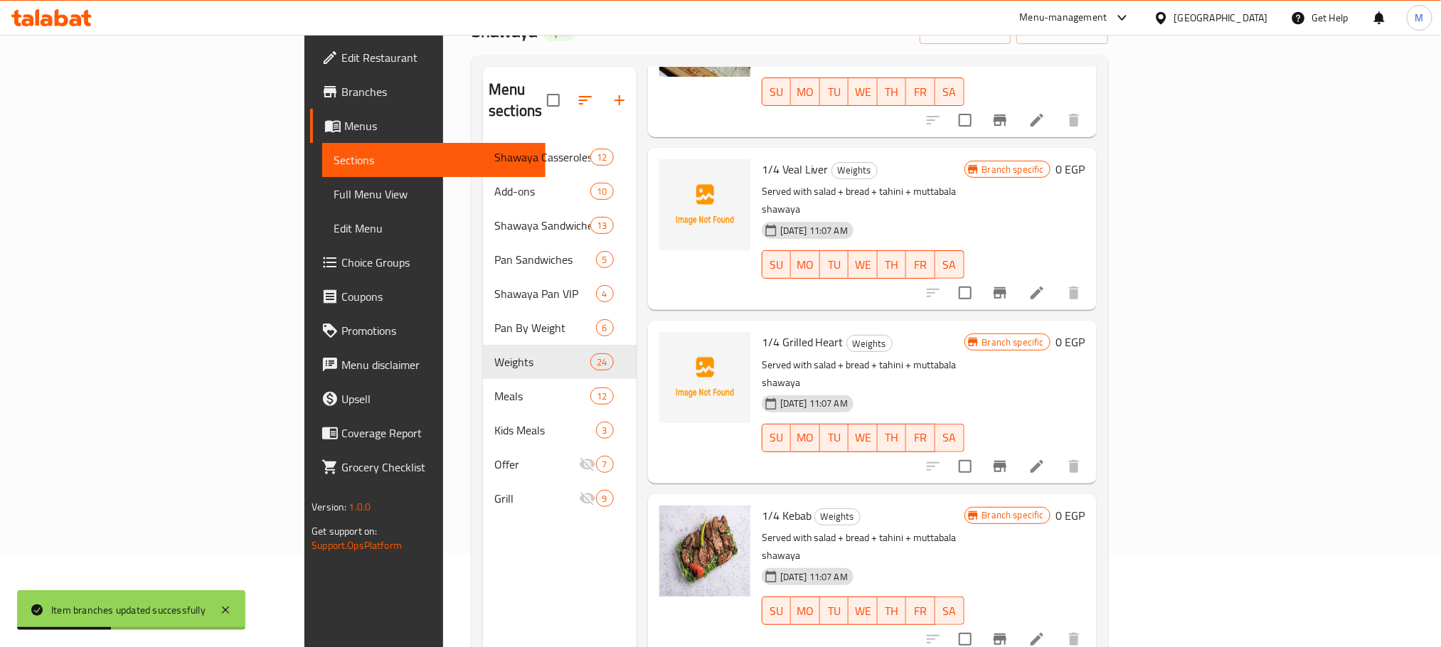
scroll to position [747, 0]
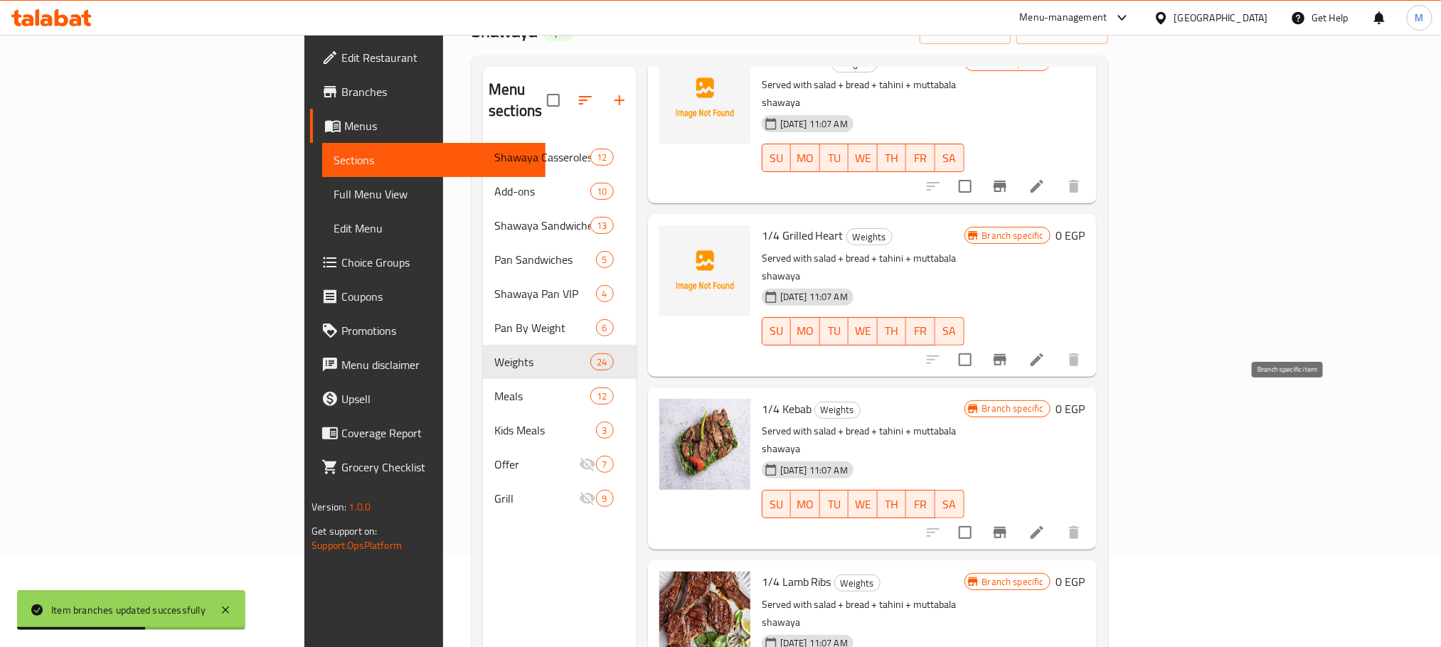
click at [1006, 527] on icon "Branch-specific-item" at bounding box center [1000, 532] width 13 height 11
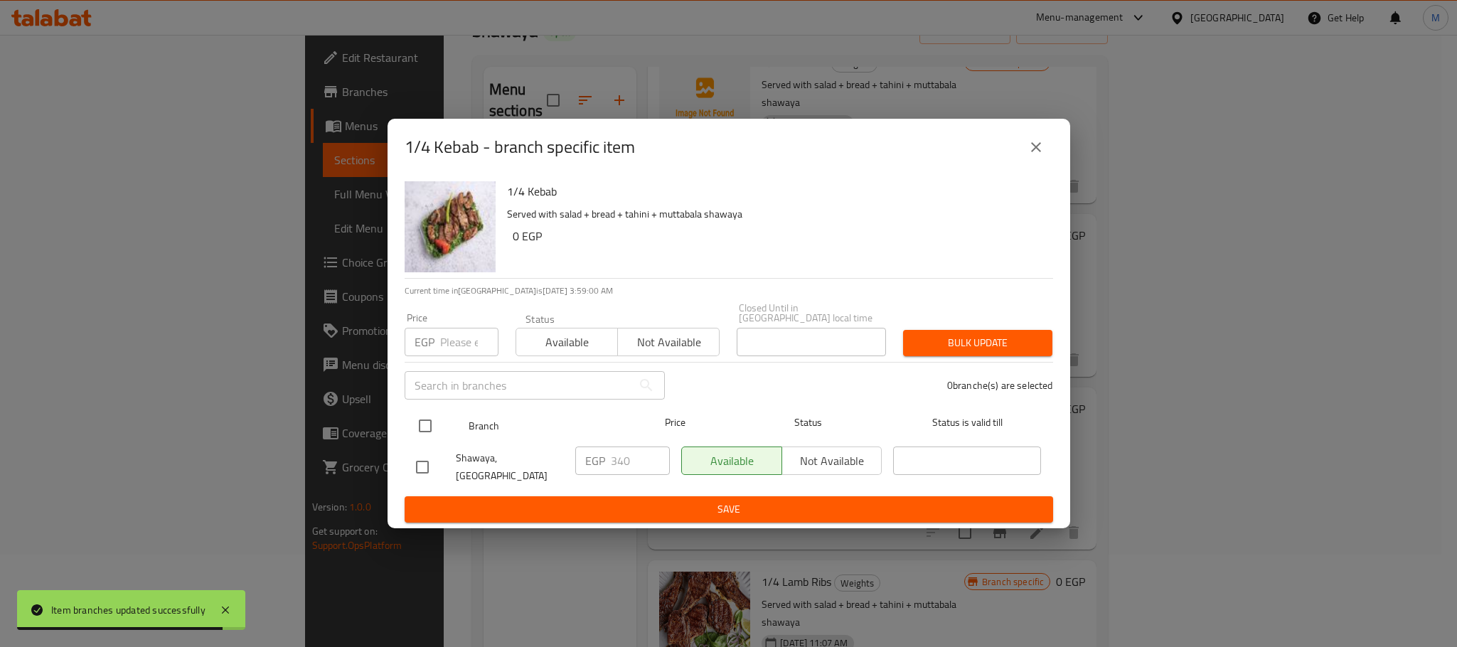
click at [418, 421] on input "checkbox" at bounding box center [425, 426] width 30 height 30
checkbox input "true"
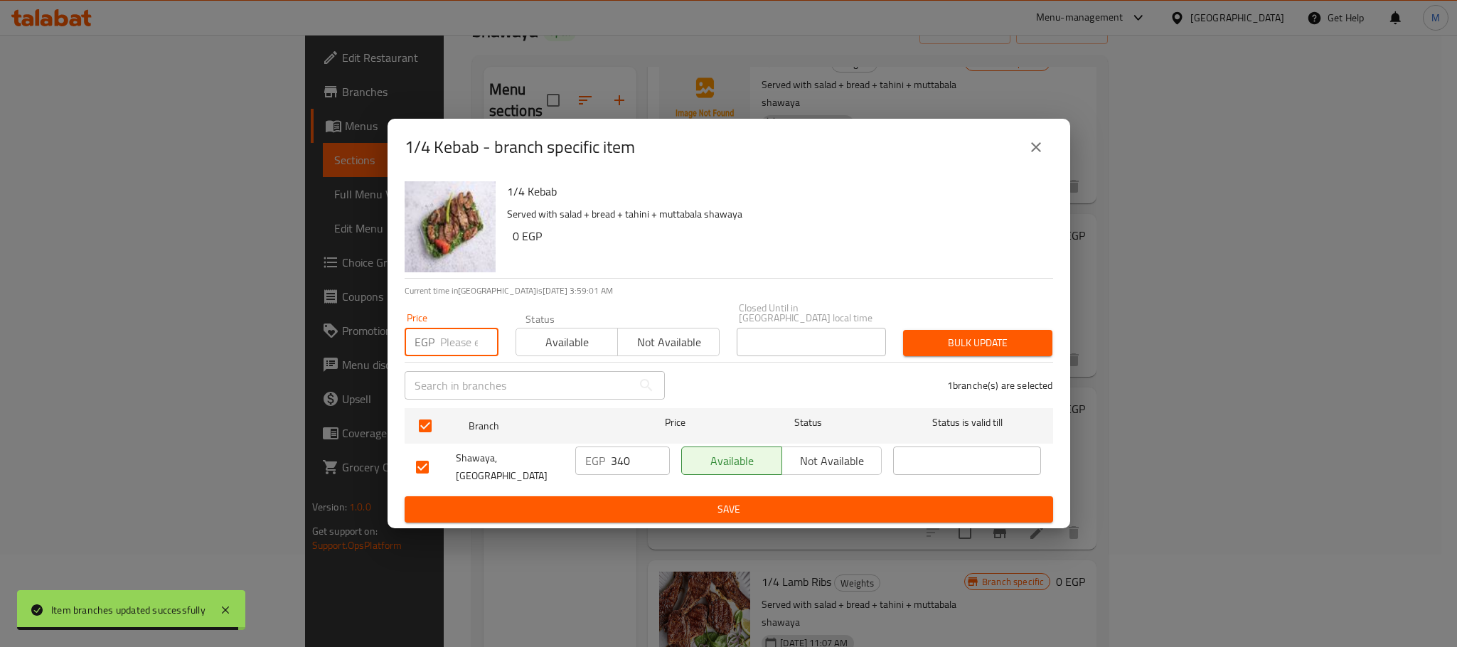
click at [462, 340] on input "number" at bounding box center [469, 342] width 58 height 28
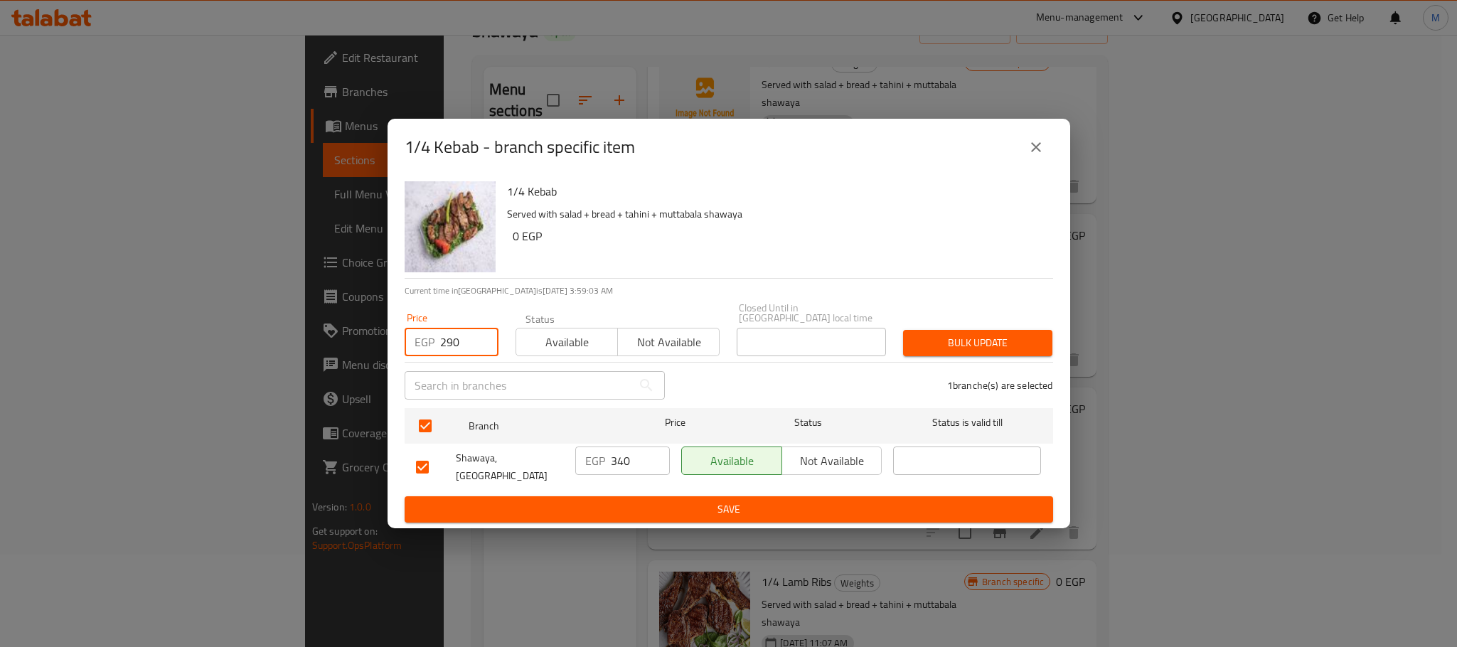
type input "290"
click at [828, 218] on p "Served with salad + bread + tahini + muttabala shawaya" at bounding box center [774, 215] width 535 height 18
click at [971, 339] on span "Bulk update" at bounding box center [978, 343] width 127 height 18
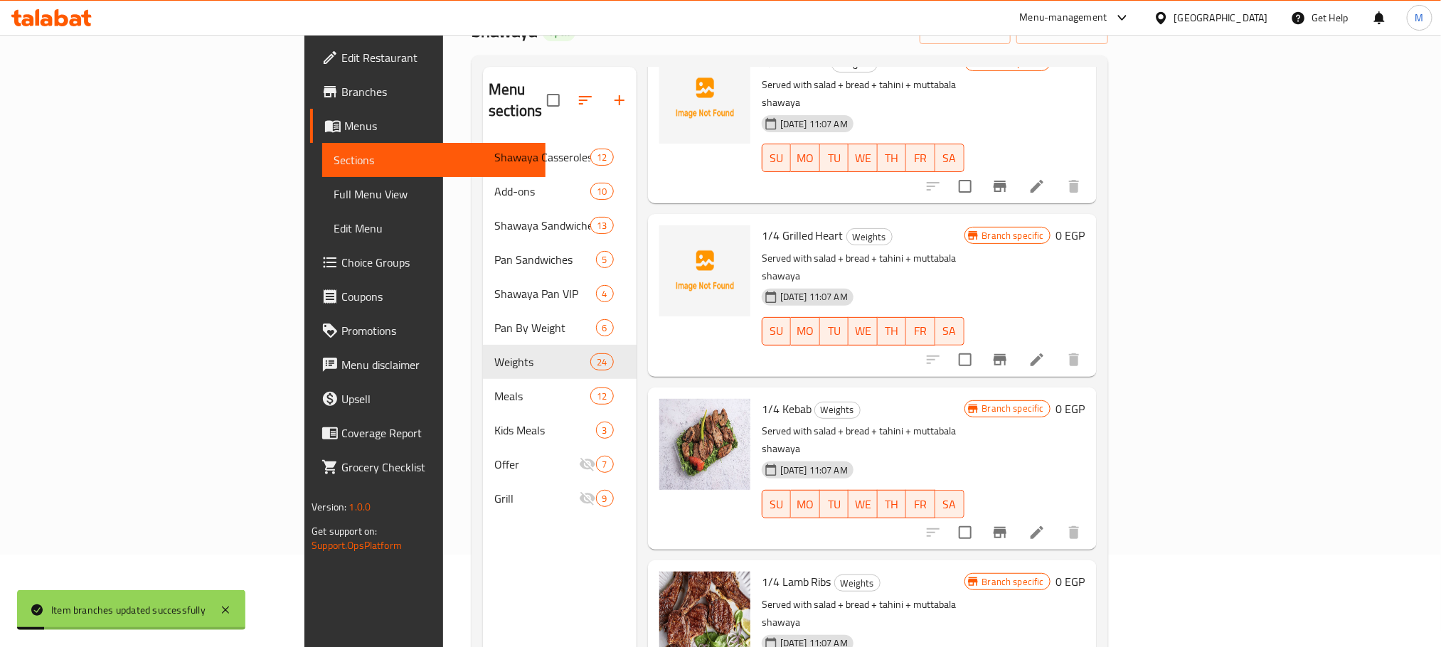
scroll to position [853, 0]
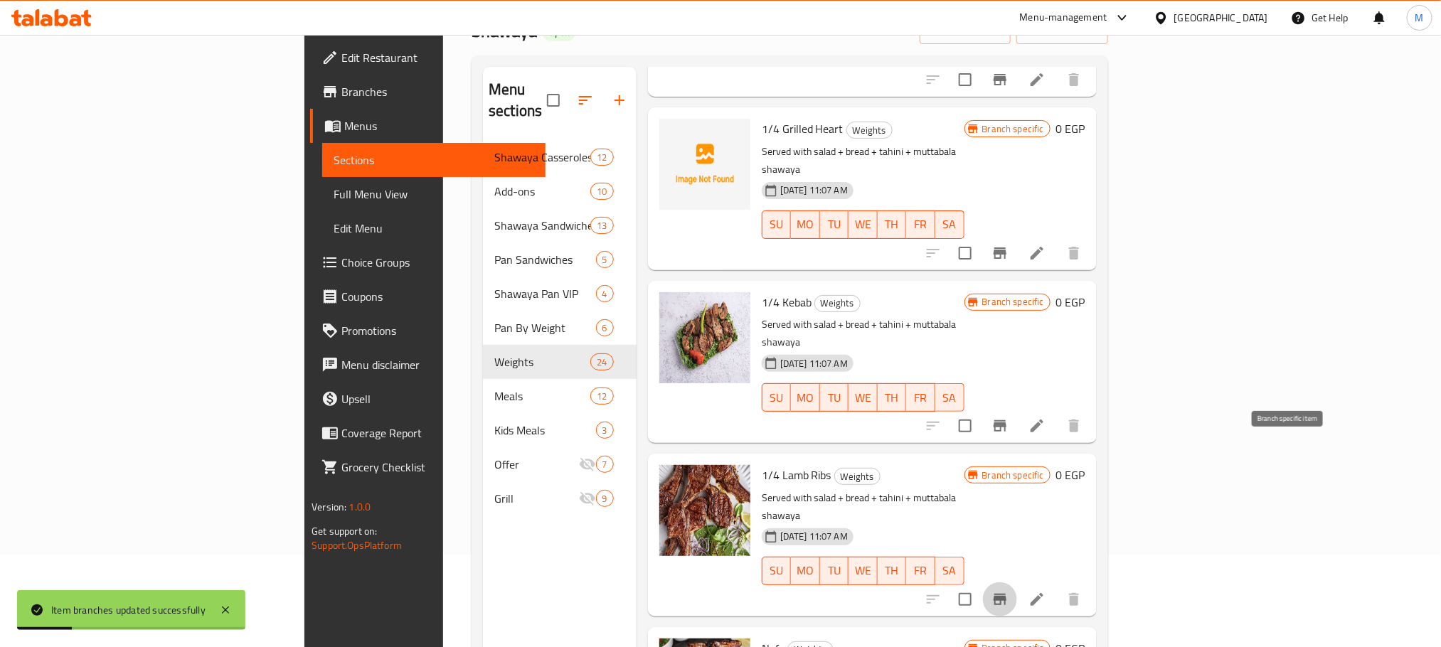
click at [1006, 594] on icon "Branch-specific-item" at bounding box center [1000, 599] width 13 height 11
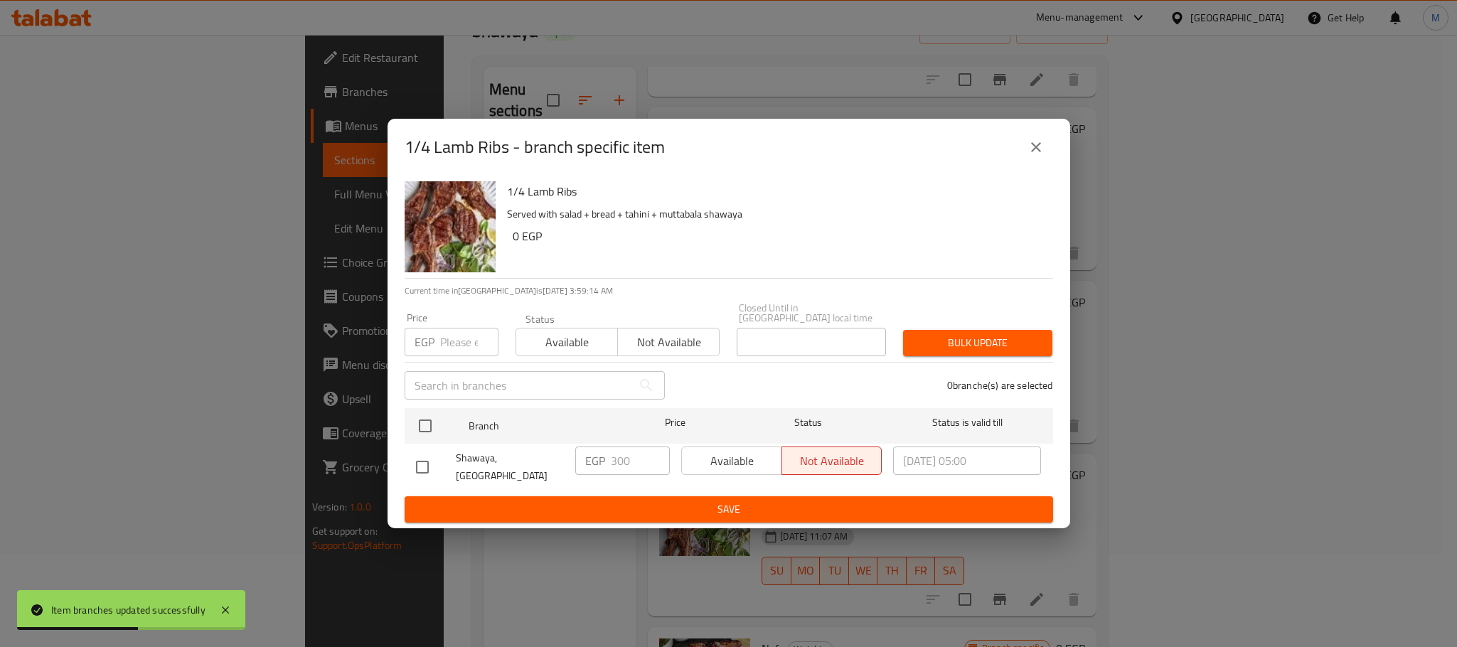
click at [1037, 149] on icon "close" at bounding box center [1036, 147] width 17 height 17
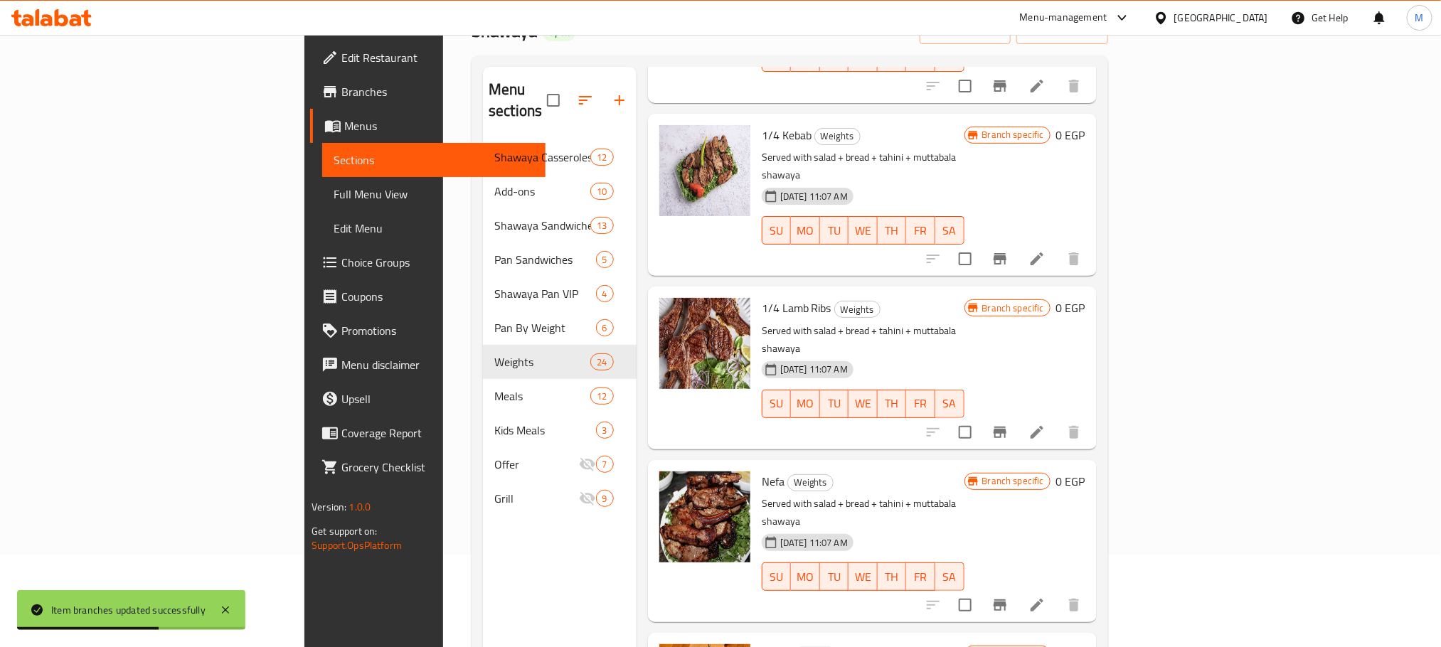
scroll to position [1067, 0]
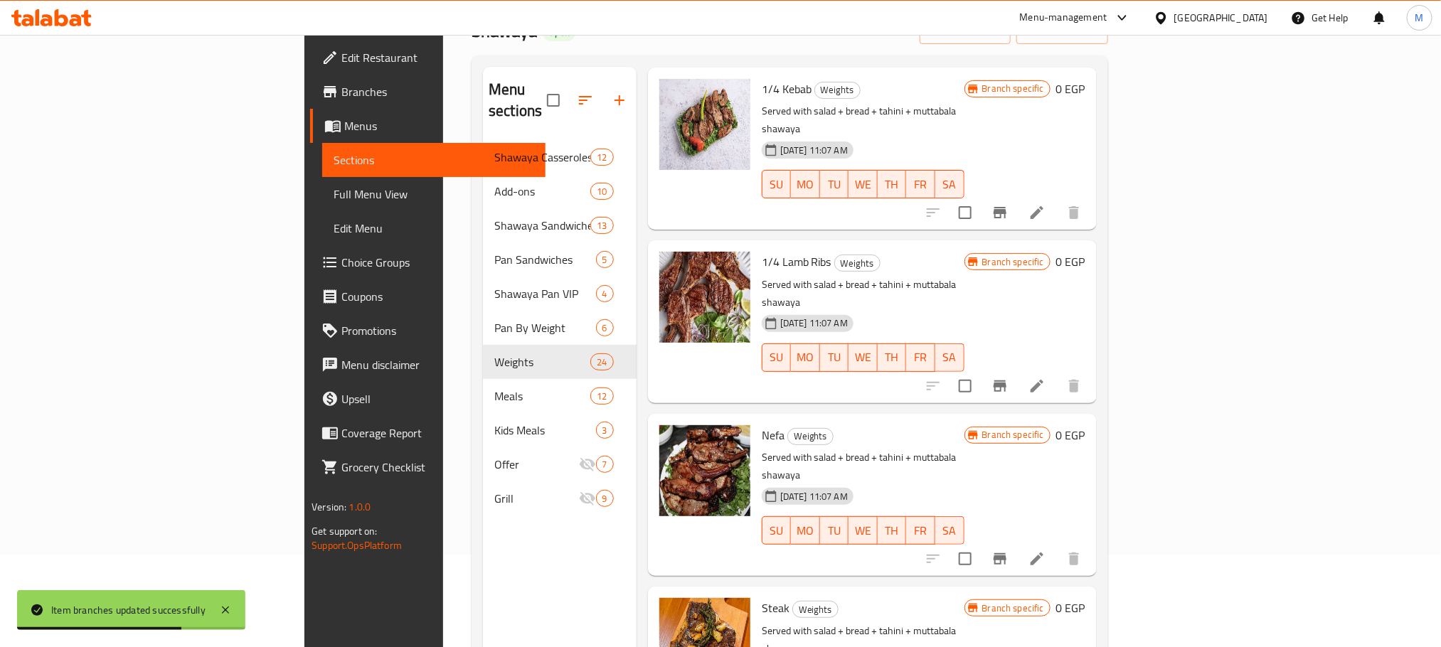
click at [1008, 550] on icon "Branch-specific-item" at bounding box center [999, 558] width 17 height 17
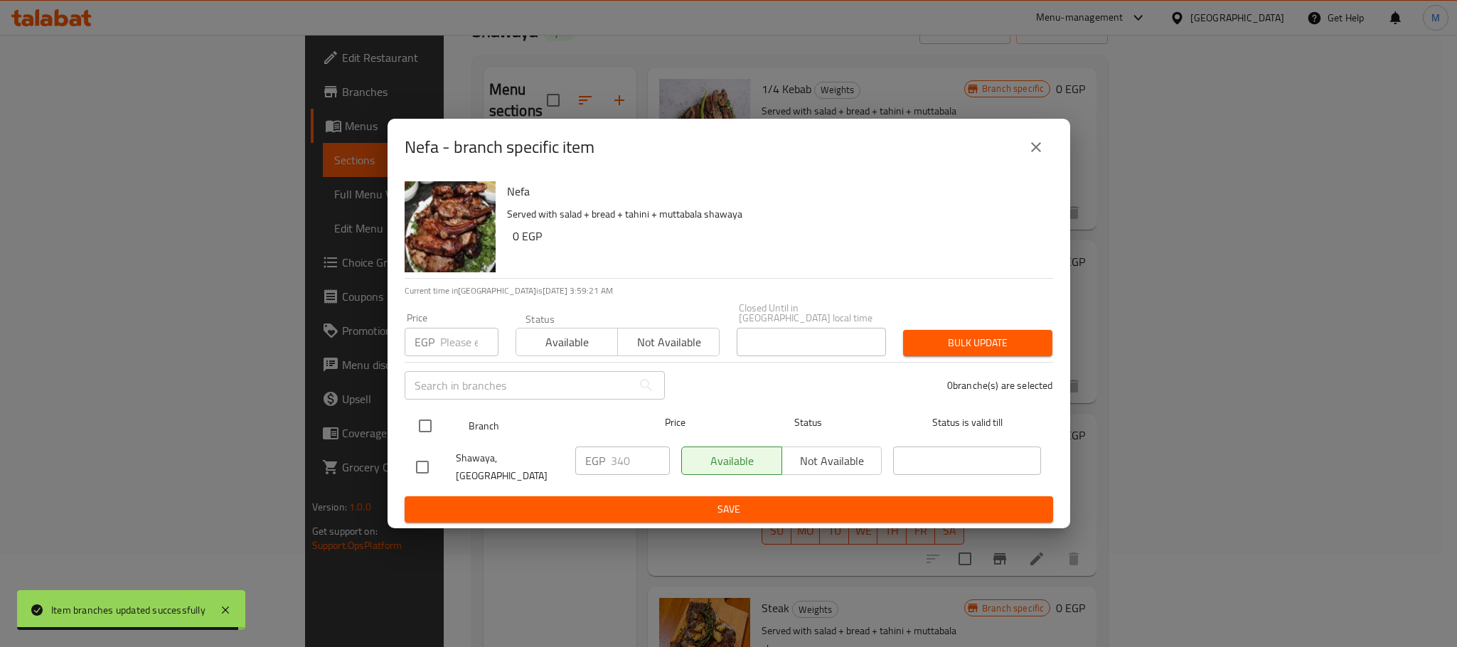
click at [422, 416] on input "checkbox" at bounding box center [425, 426] width 30 height 30
checkbox input "true"
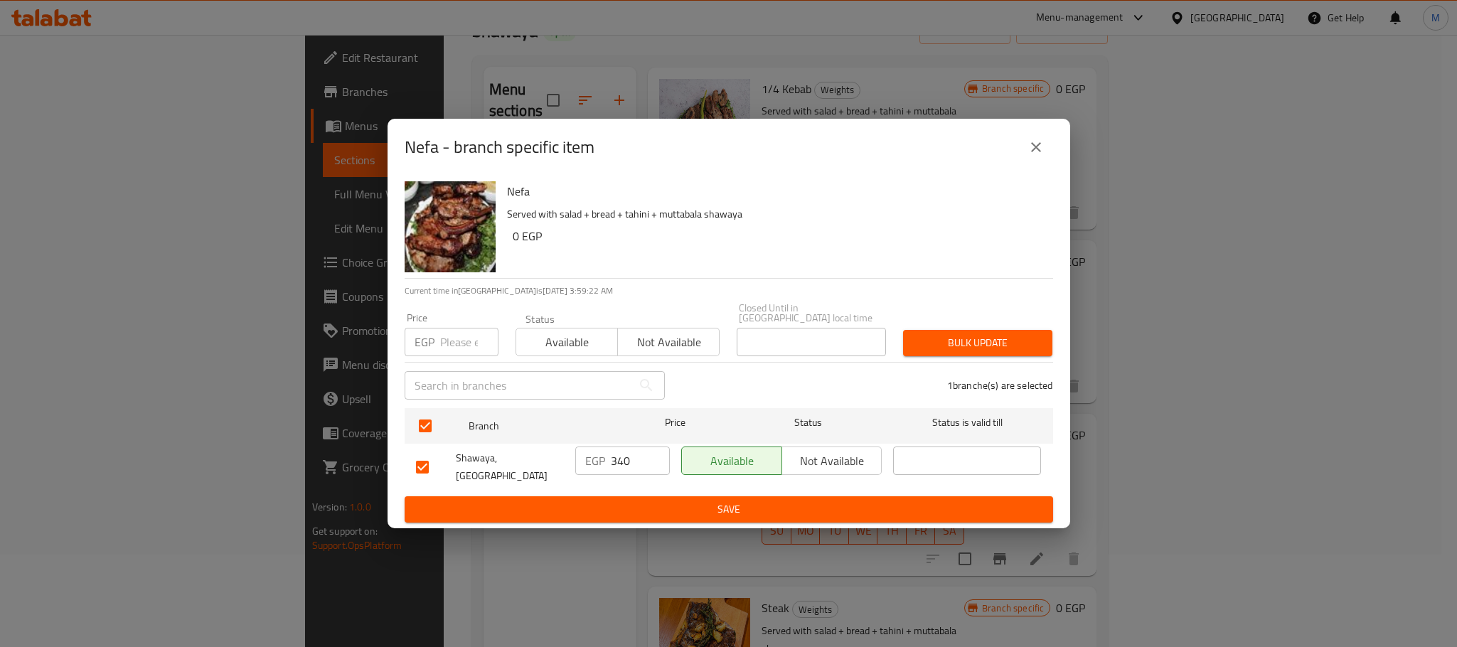
click at [455, 335] on input "number" at bounding box center [469, 342] width 58 height 28
type input "290"
click at [765, 260] on div "Nefa Served with salad + bread + tahini + muttabala shawaya 0 EGP" at bounding box center [774, 227] width 546 height 102
click at [964, 336] on span "Bulk update" at bounding box center [978, 343] width 127 height 18
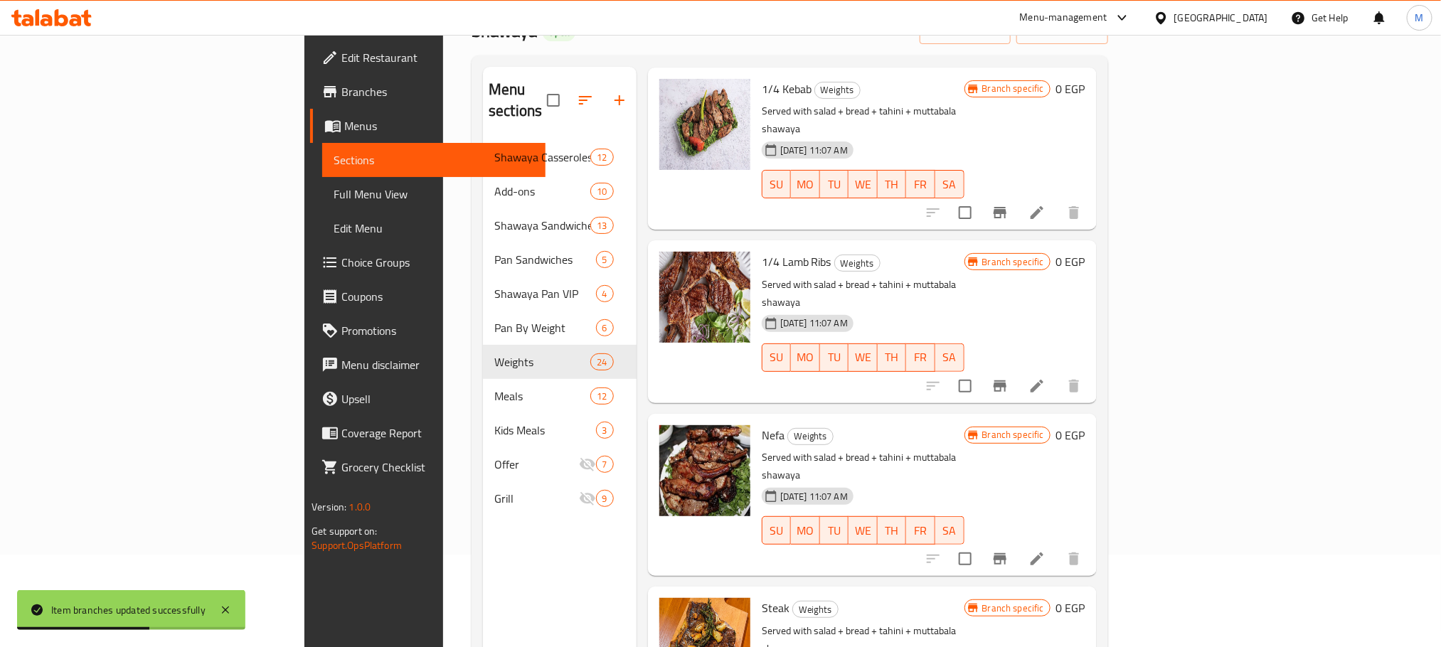
click at [762, 251] on span "1/4 Lamb Ribs" at bounding box center [797, 261] width 70 height 21
drag, startPoint x: 688, startPoint y: 132, endPoint x: 701, endPoint y: 134, distance: 13.0
click at [762, 251] on span "1/4 Lamb Ribs" at bounding box center [797, 261] width 70 height 21
copy span "1/4"
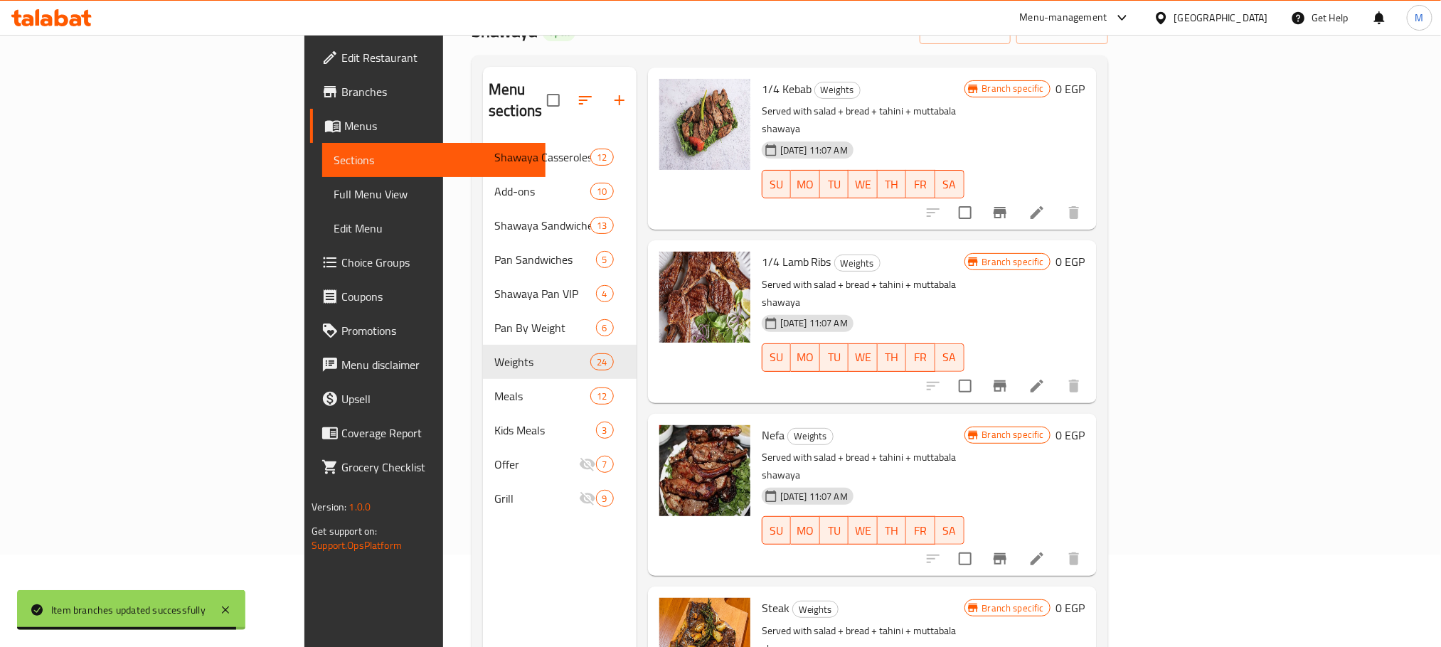
click at [970, 482] on div "16-06-2025 11:07 AM SU MO TU WE TH FR SA" at bounding box center [863, 520] width 214 height 77
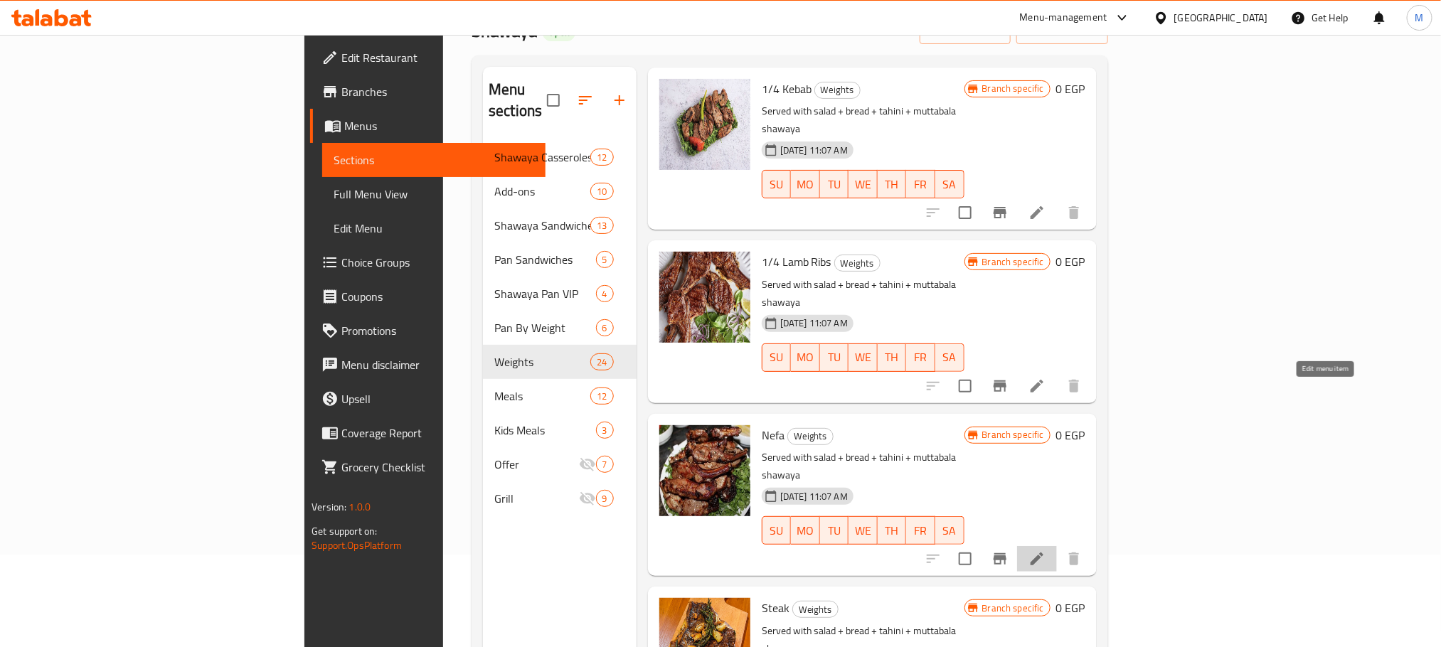
click at [1045, 550] on icon at bounding box center [1036, 558] width 17 height 17
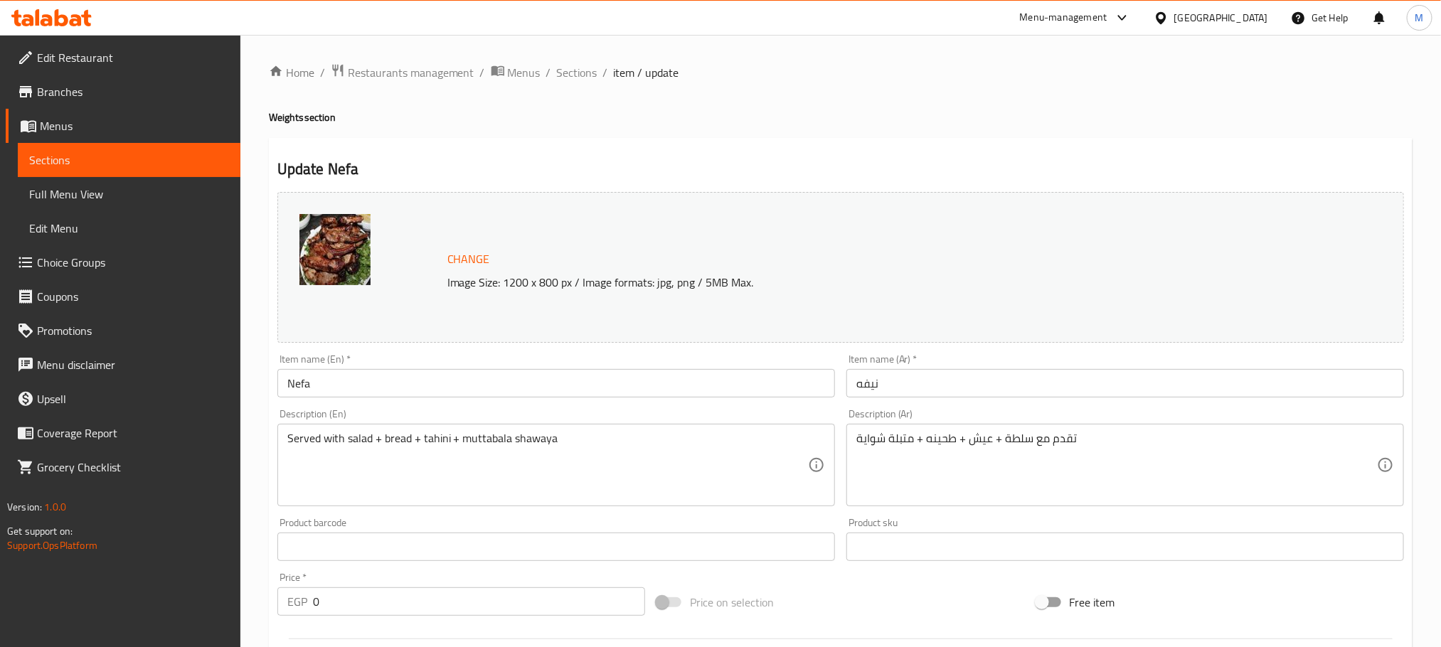
click at [284, 382] on input "Nefa" at bounding box center [556, 383] width 558 height 28
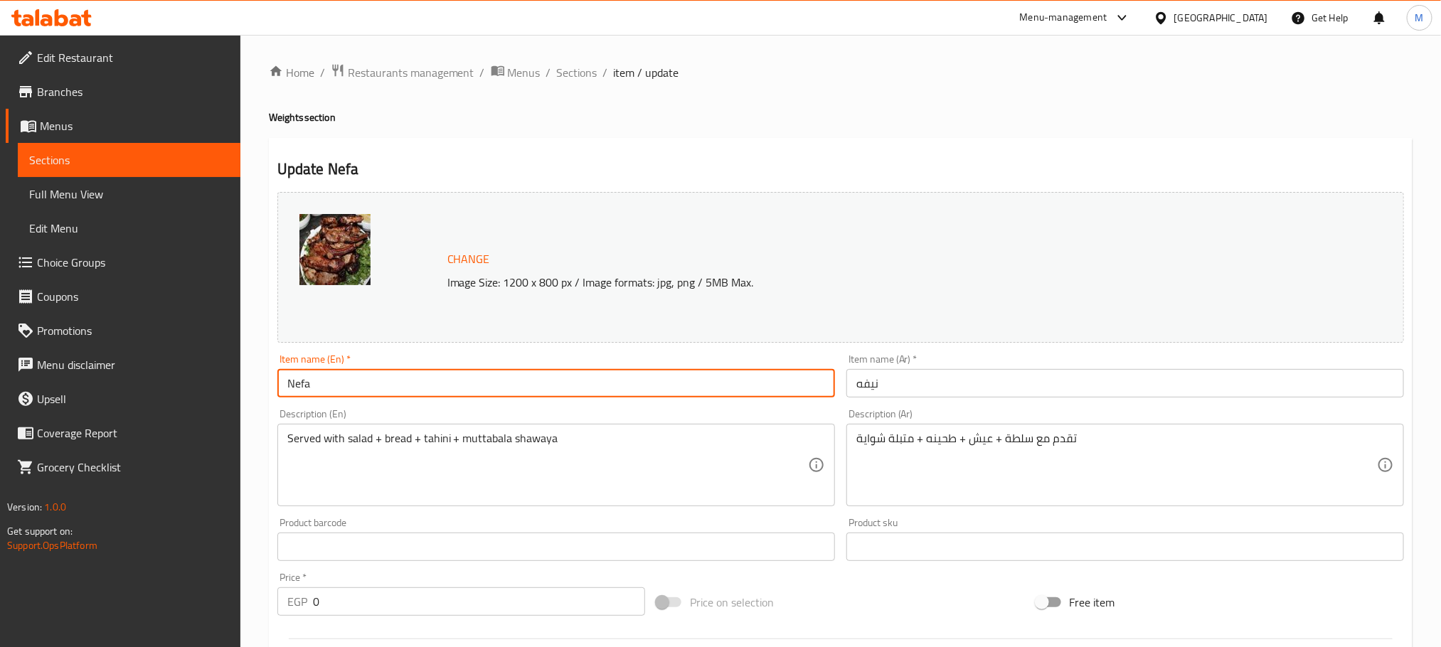
paste input "1/4"
type input "1/4 Nefa"
click at [1046, 393] on input "نيفه" at bounding box center [1125, 383] width 558 height 28
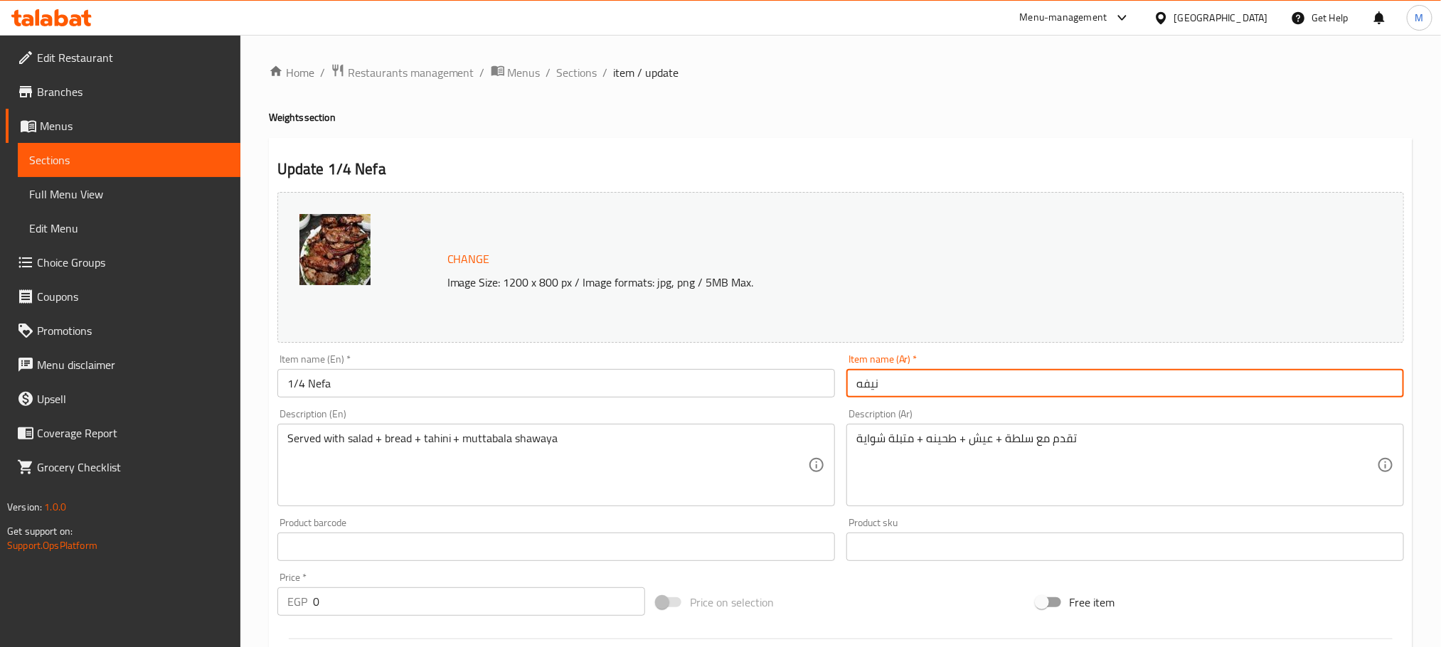
paste input "1/4"
type input "نيفه 1/4"
click at [952, 135] on div "Home / Restaurants management / Menus / Sections / item / update Weights sectio…" at bounding box center [841, 530] width 1144 height 934
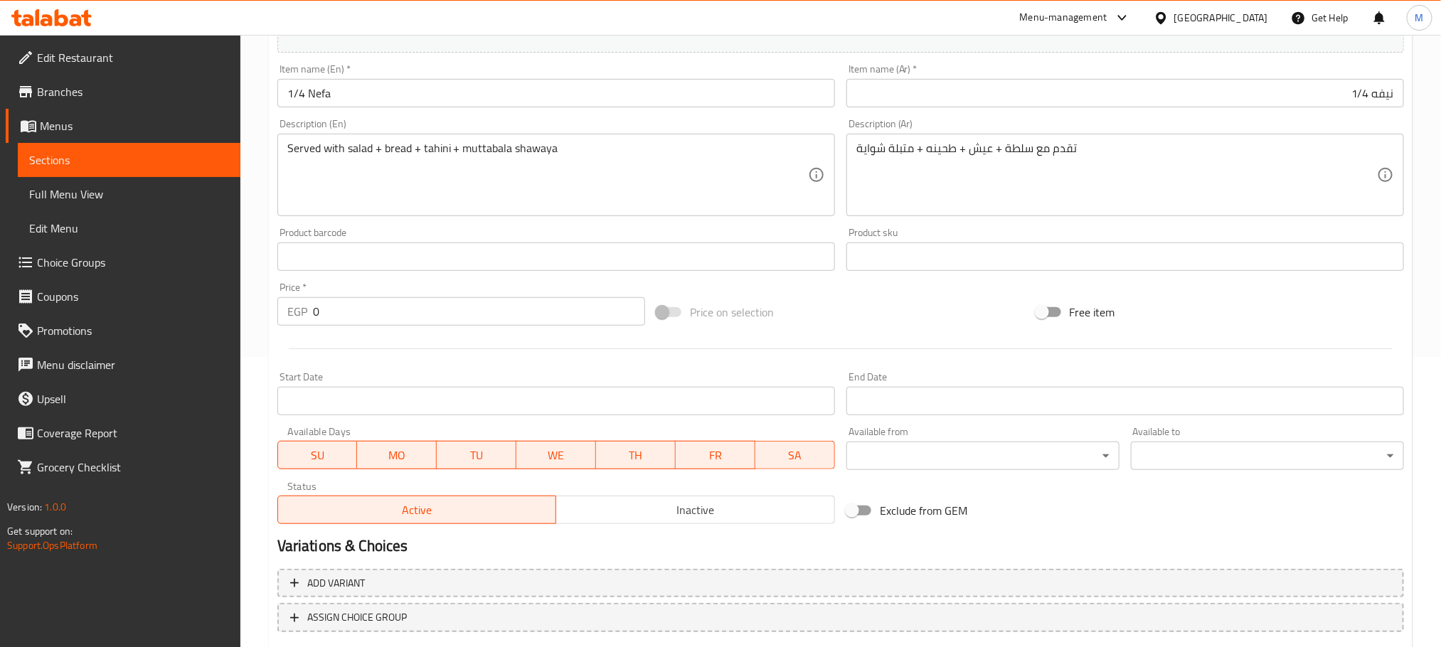
scroll to position [376, 0]
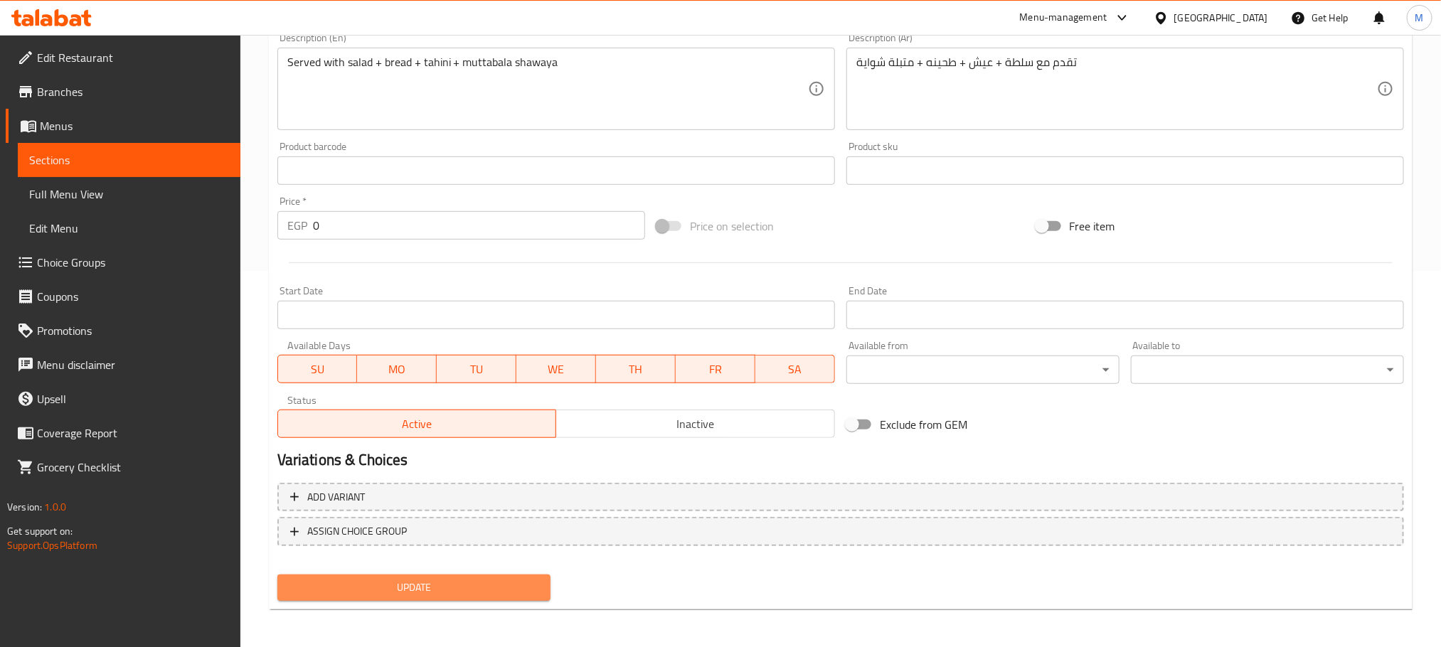
click at [536, 581] on span "Update" at bounding box center [414, 588] width 250 height 18
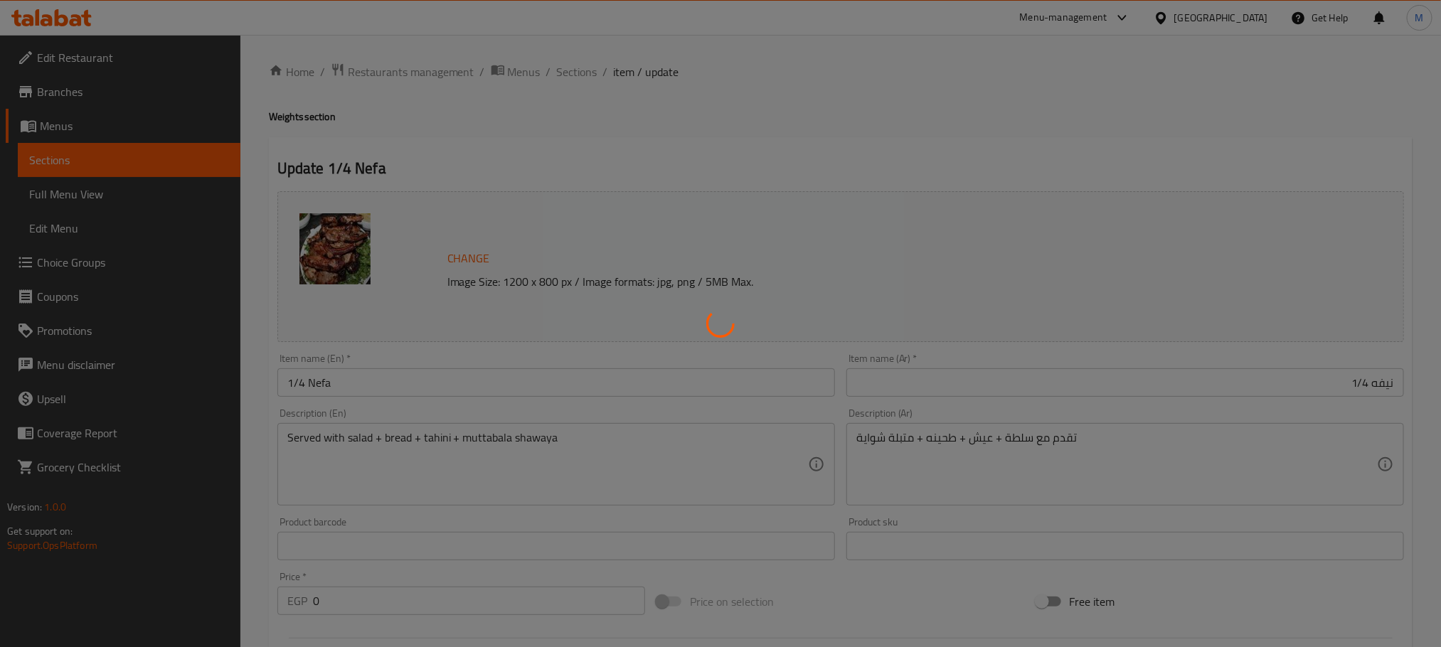
scroll to position [0, 0]
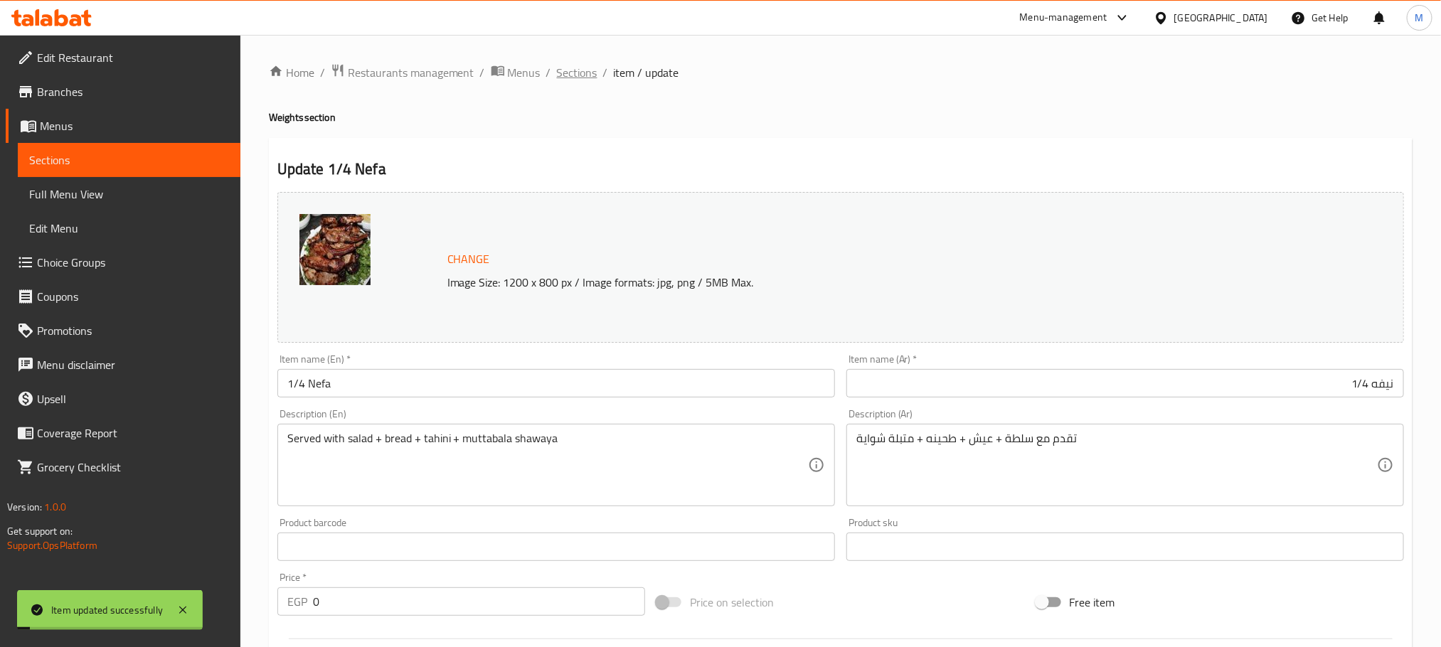
click at [593, 71] on span "Sections" at bounding box center [577, 72] width 41 height 17
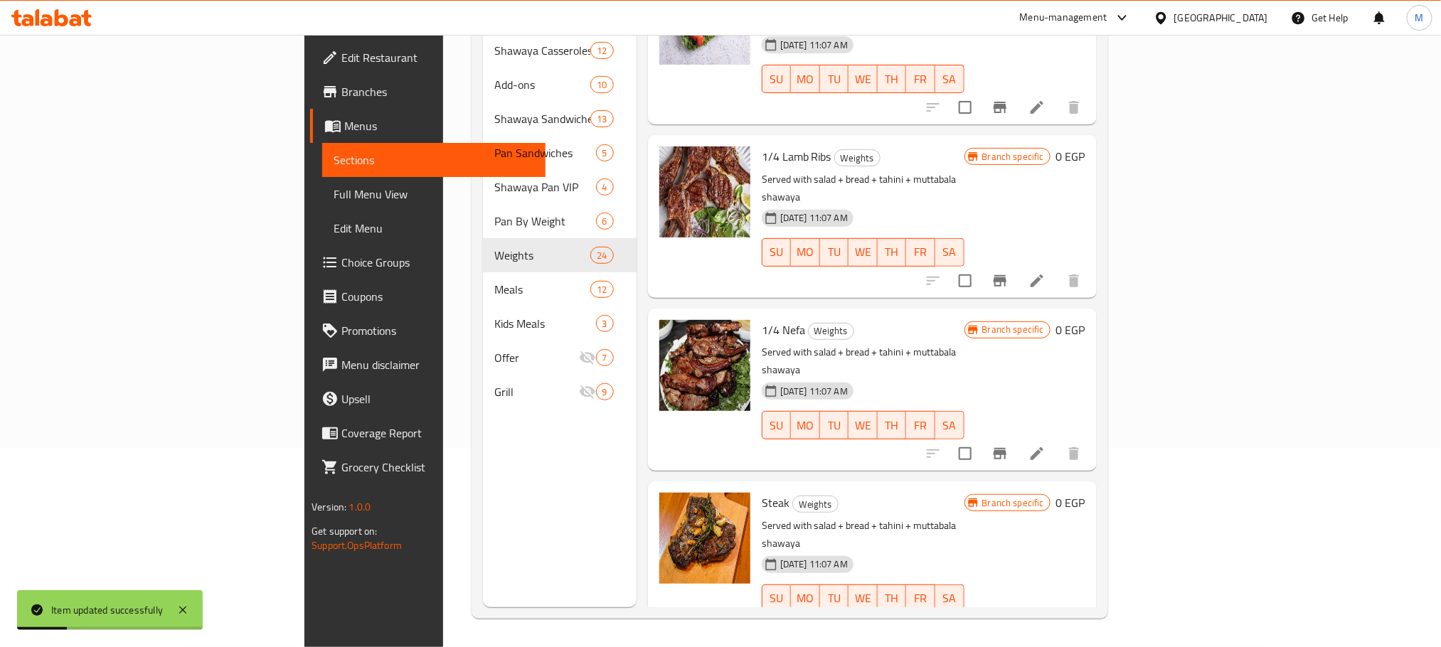
scroll to position [1067, 0]
click at [1017, 435] on button "Branch-specific-item" at bounding box center [1000, 452] width 34 height 34
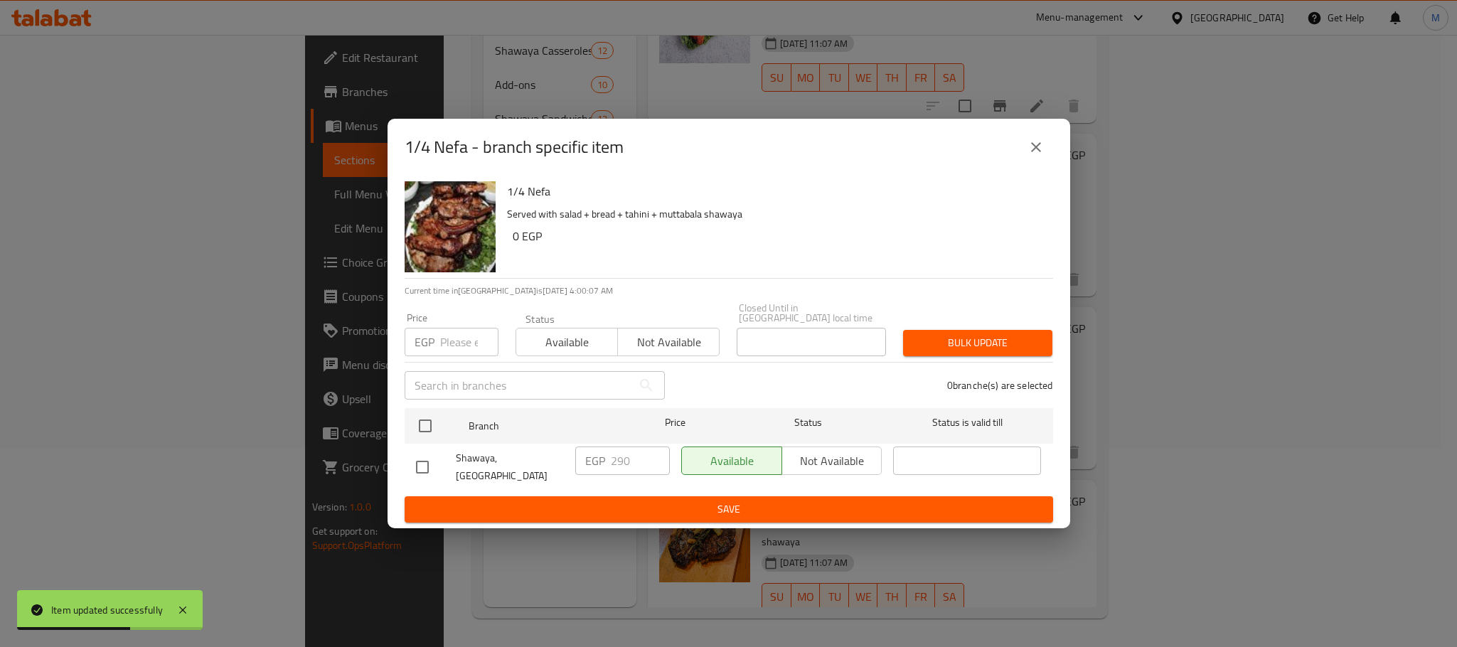
click at [1046, 159] on button "close" at bounding box center [1036, 147] width 34 height 34
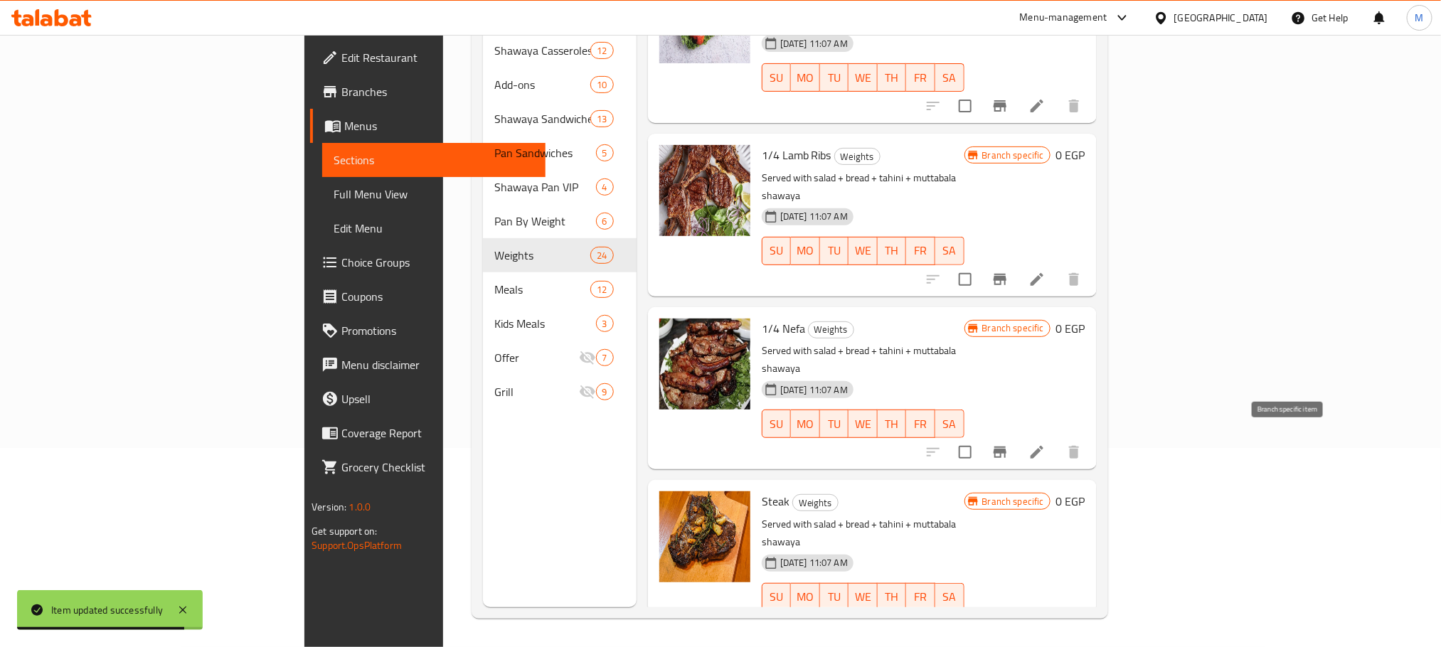
click at [1017, 609] on button "Branch-specific-item" at bounding box center [1000, 626] width 34 height 34
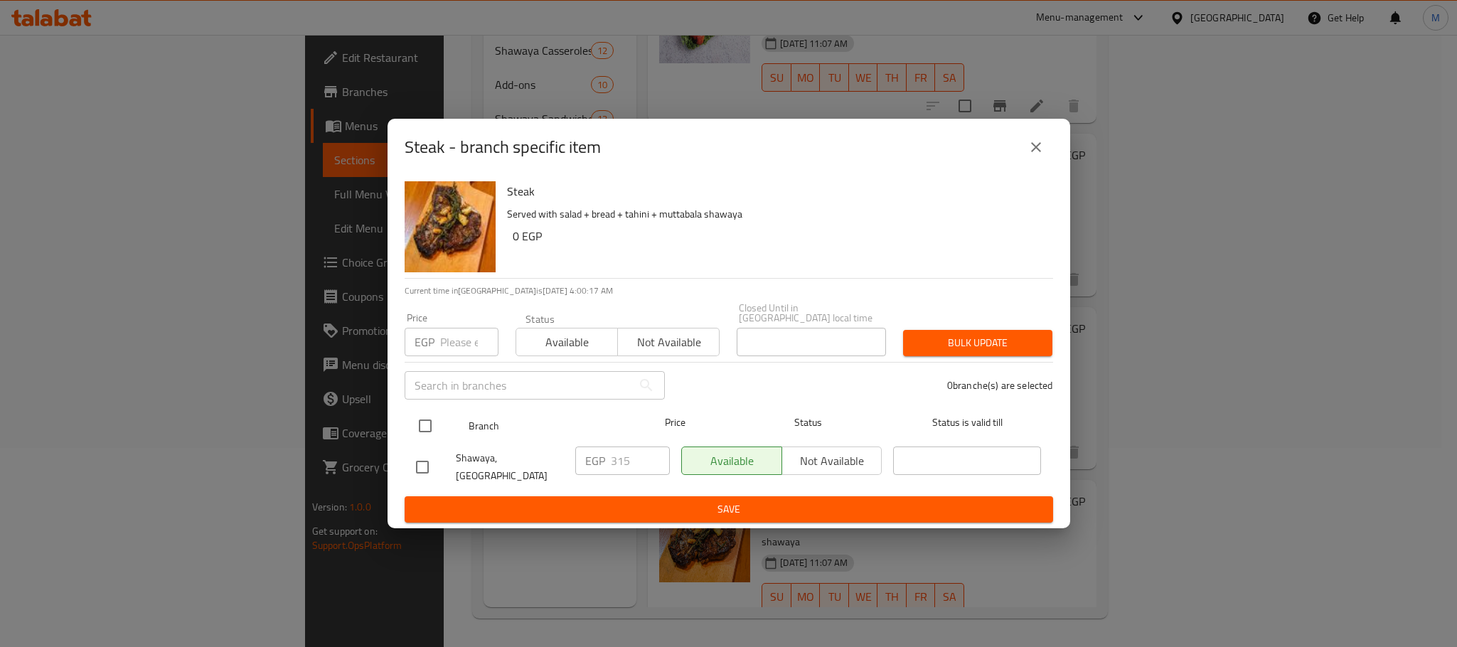
click at [435, 416] on input "checkbox" at bounding box center [425, 426] width 30 height 30
checkbox input "true"
click at [447, 333] on input "number" at bounding box center [469, 342] width 58 height 28
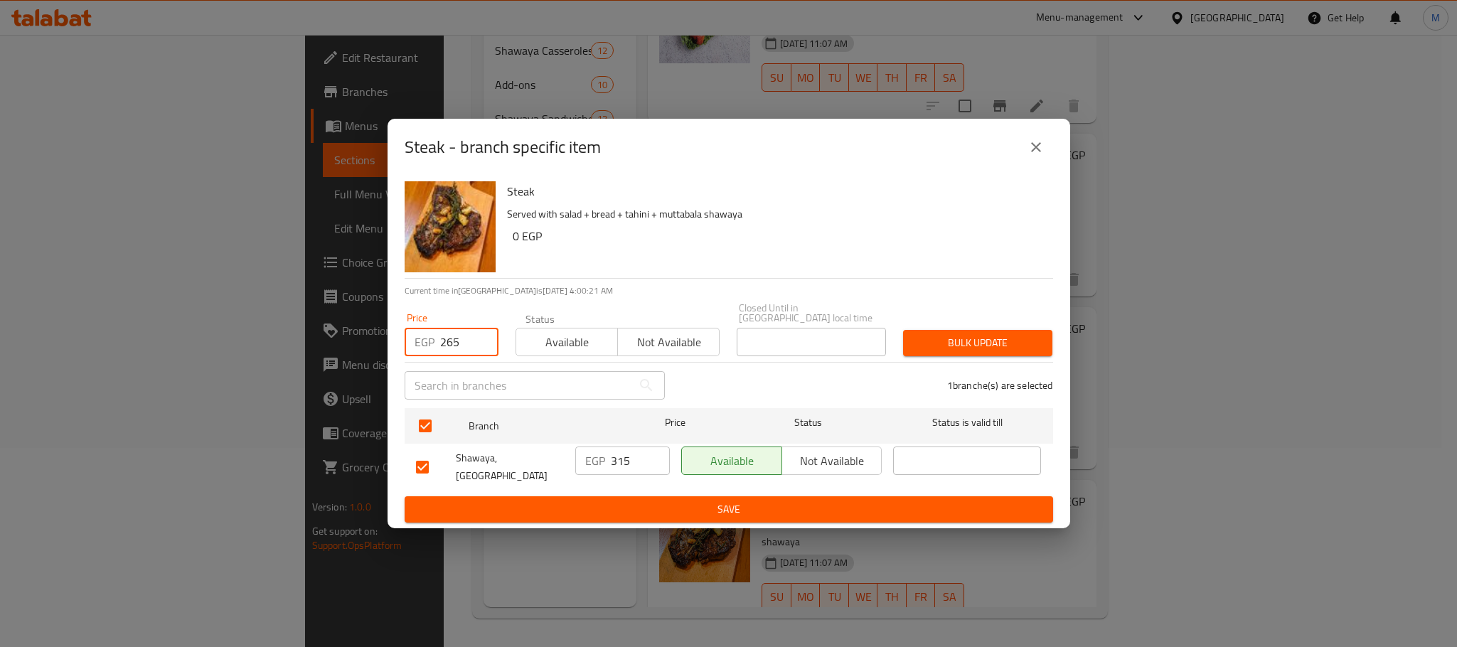
type input "265"
click at [837, 238] on h6 "0 EGP" at bounding box center [777, 236] width 529 height 20
click at [903, 301] on div "Price EGP 265 Price Status Available Not available Closed Until in Egypt local …" at bounding box center [729, 329] width 666 height 70
click at [918, 350] on button "Bulk update" at bounding box center [977, 343] width 149 height 26
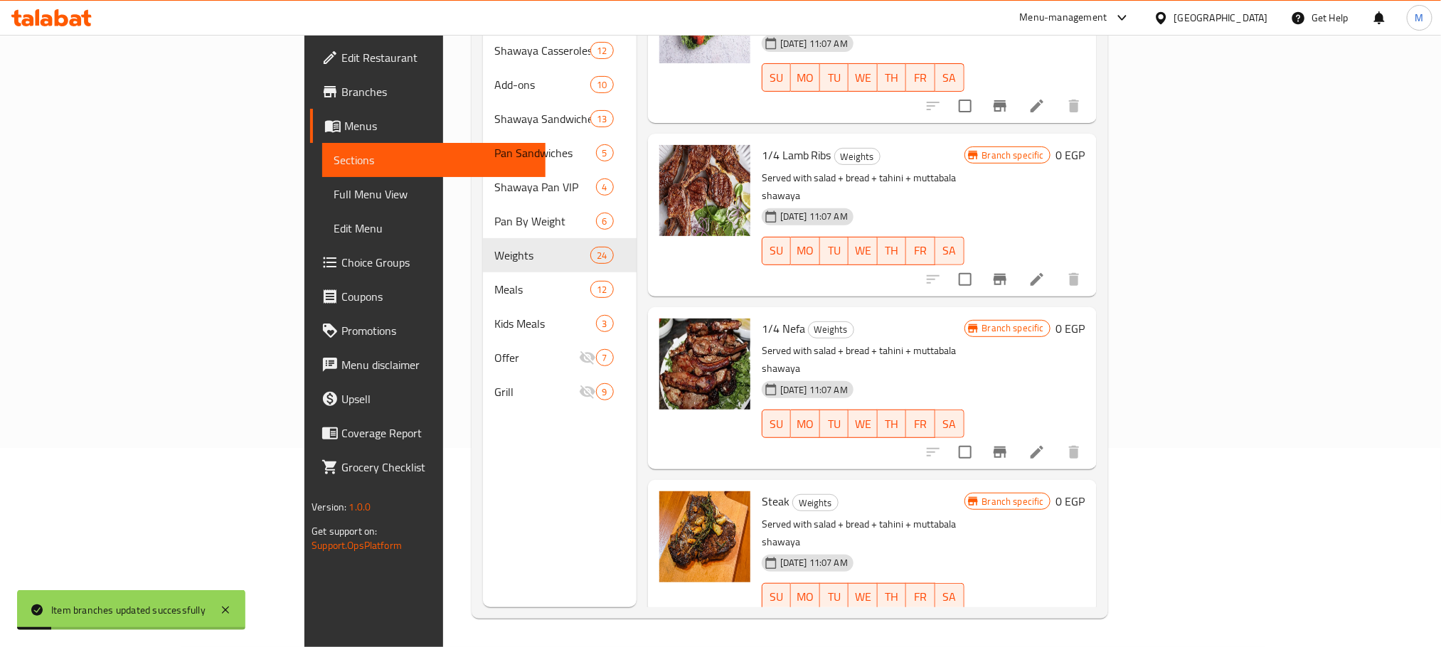
scroll to position [1280, 0]
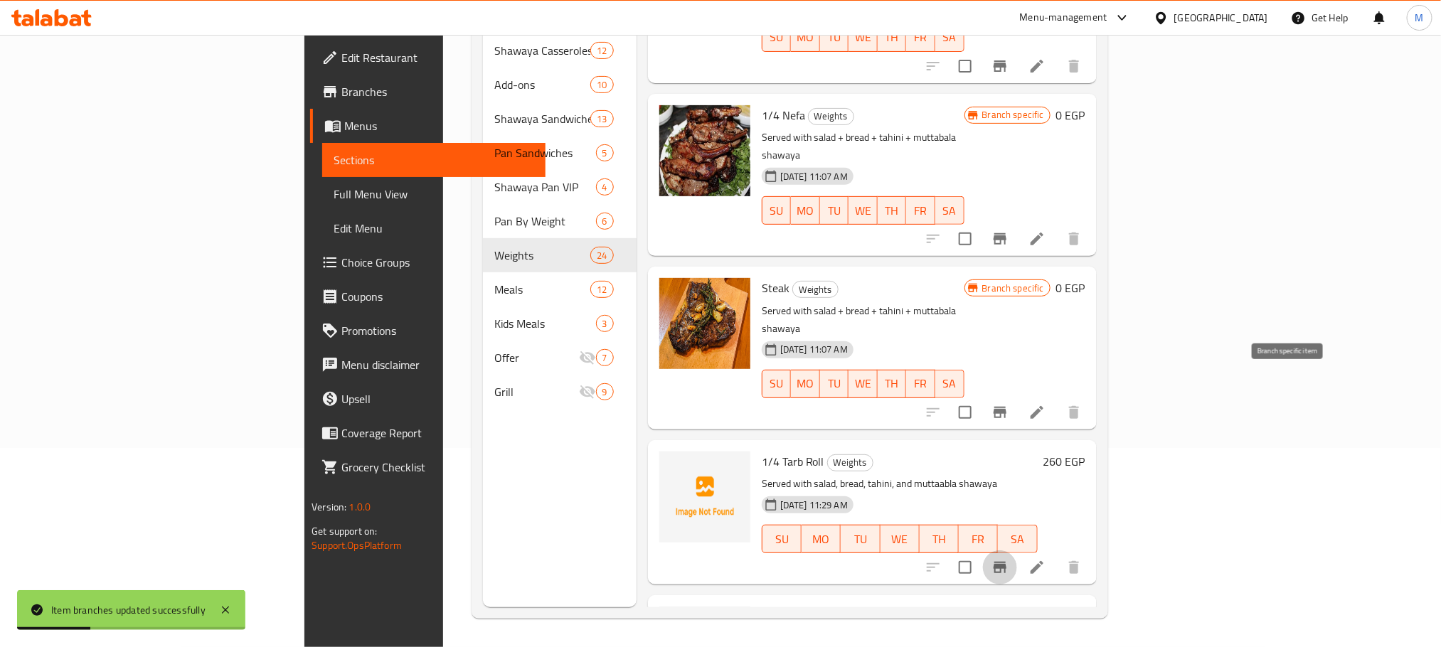
click at [1008, 559] on icon "Branch-specific-item" at bounding box center [999, 567] width 17 height 17
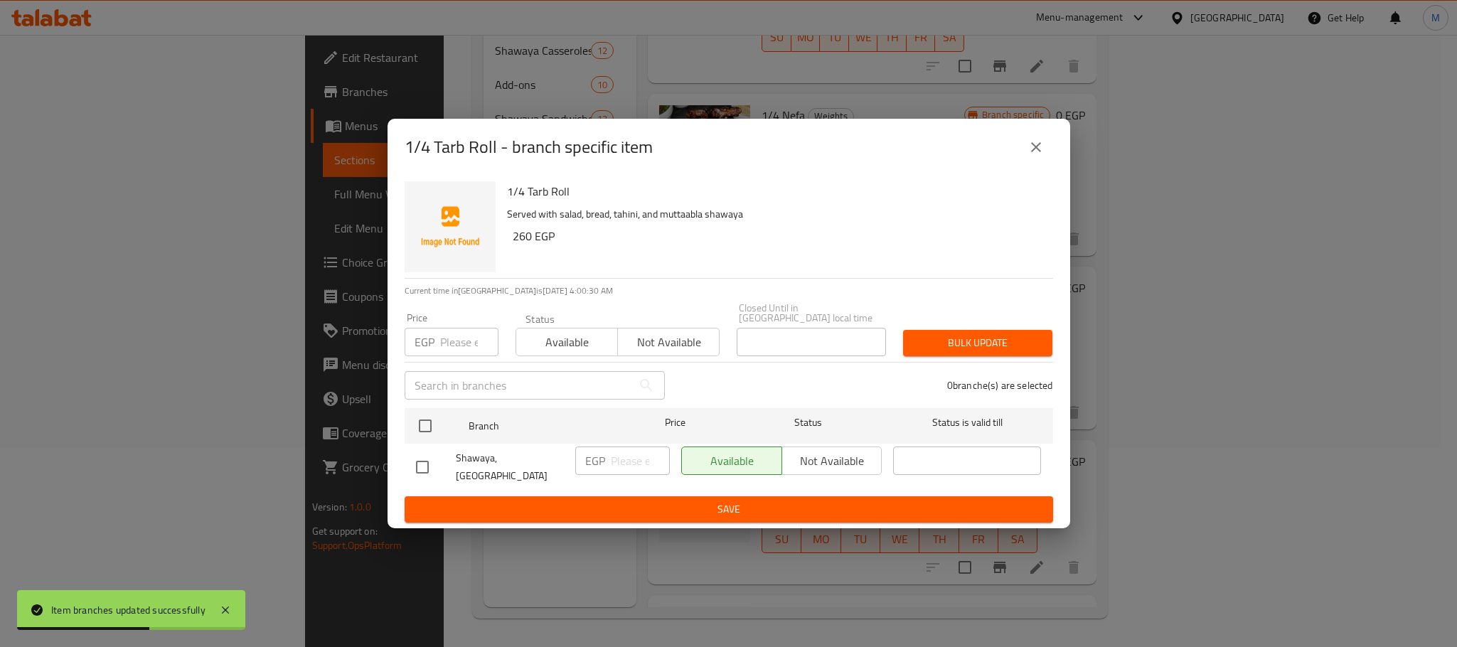
click at [994, 164] on div "1/4 Tarb Roll - branch specific item" at bounding box center [729, 147] width 649 height 34
click at [1048, 154] on button "close" at bounding box center [1036, 147] width 34 height 34
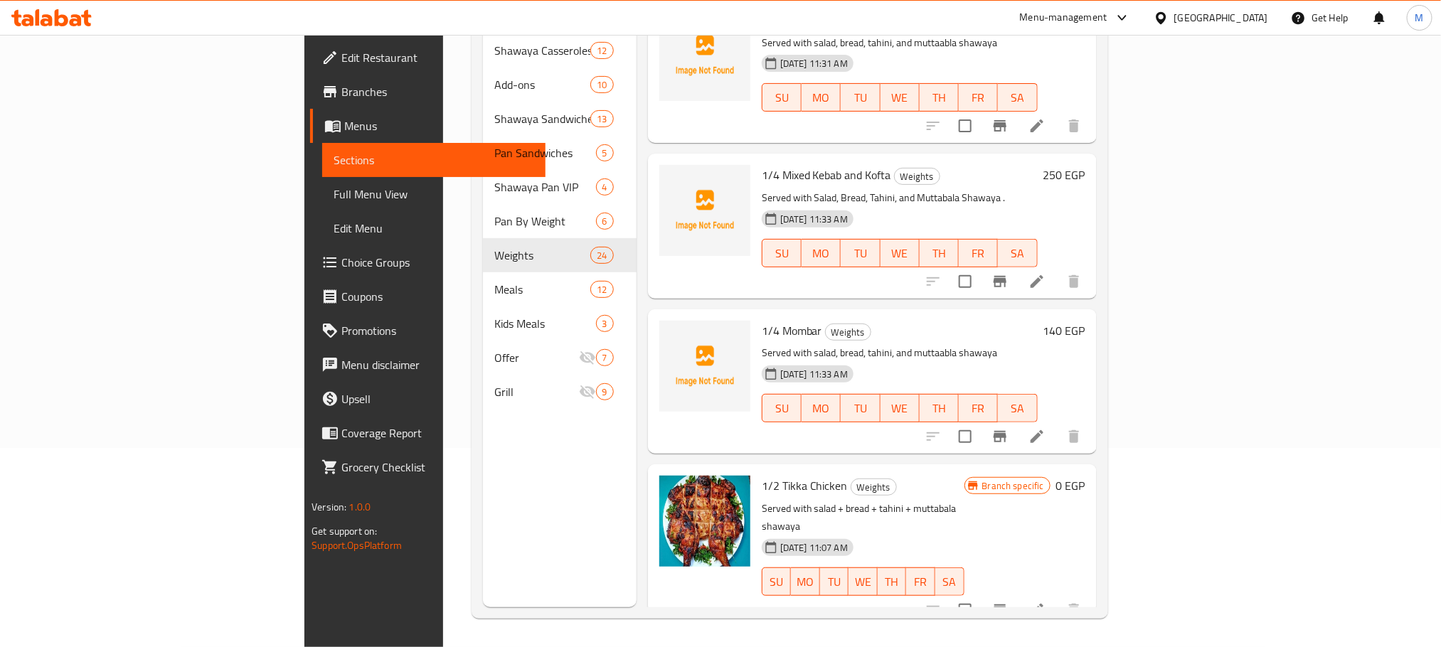
scroll to position [2240, 0]
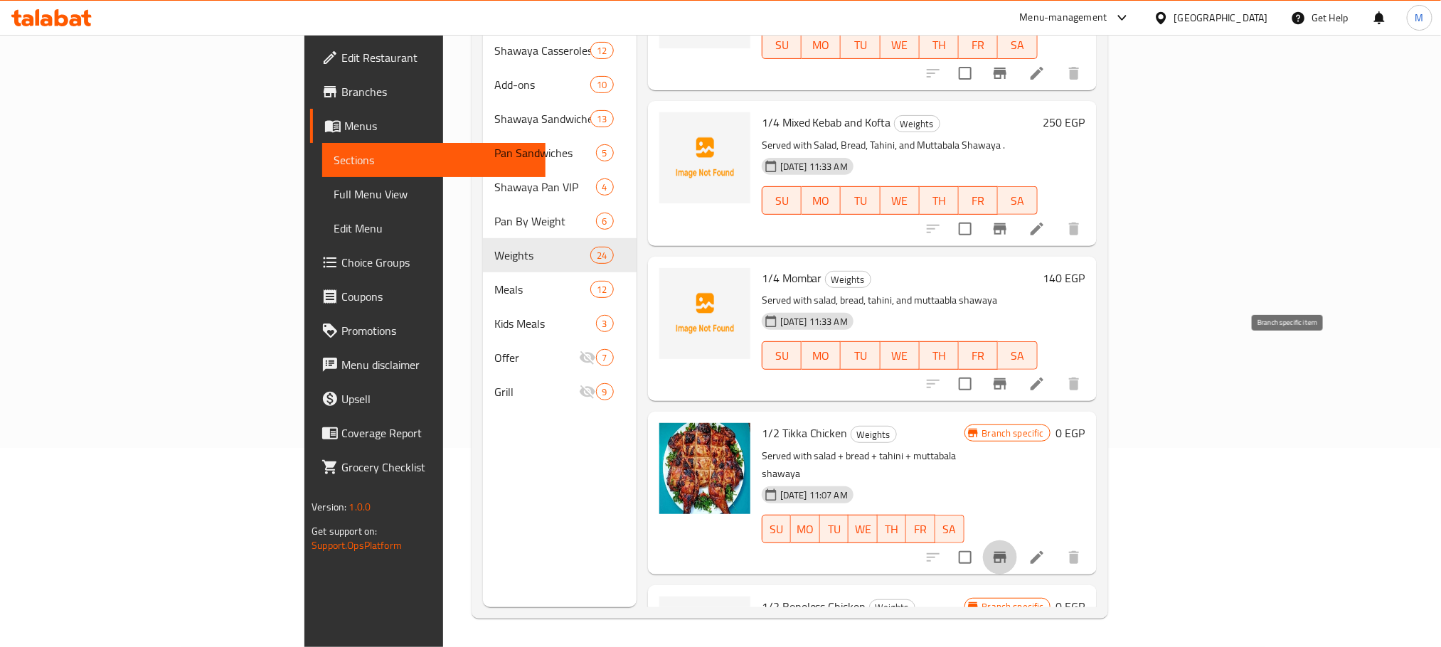
click at [1008, 549] on icon "Branch-specific-item" at bounding box center [999, 557] width 17 height 17
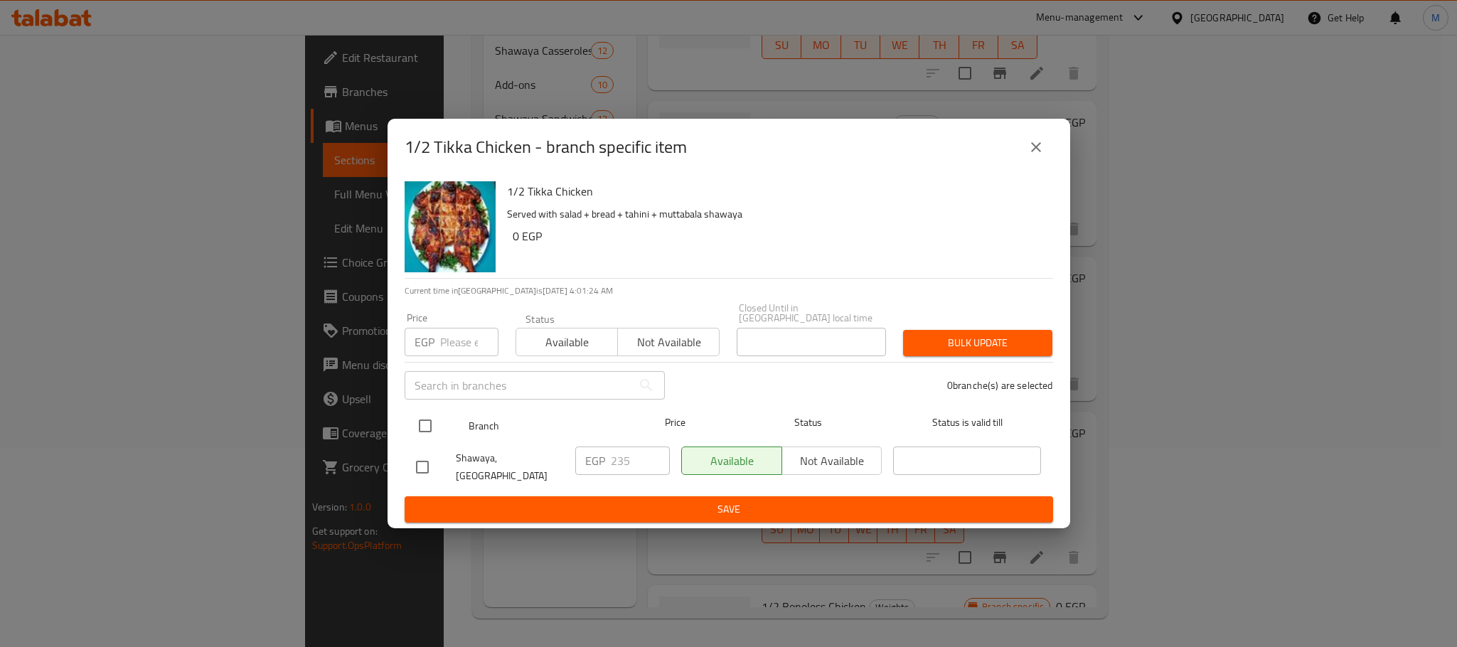
click at [427, 420] on input "checkbox" at bounding box center [425, 426] width 30 height 30
checkbox input "true"
click at [453, 348] on input "number" at bounding box center [469, 342] width 58 height 28
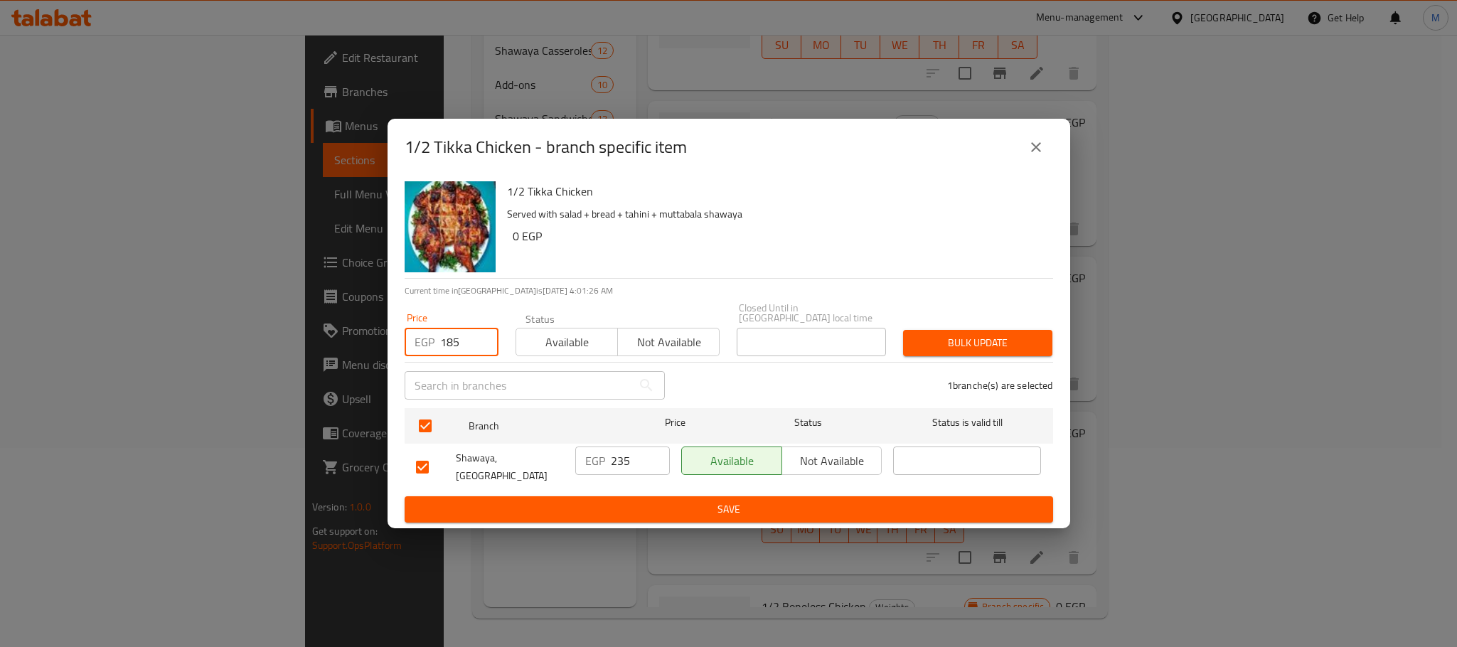
type input "185"
click at [814, 241] on h6 "0 EGP" at bounding box center [777, 236] width 529 height 20
click at [930, 330] on button "Bulk update" at bounding box center [977, 343] width 149 height 26
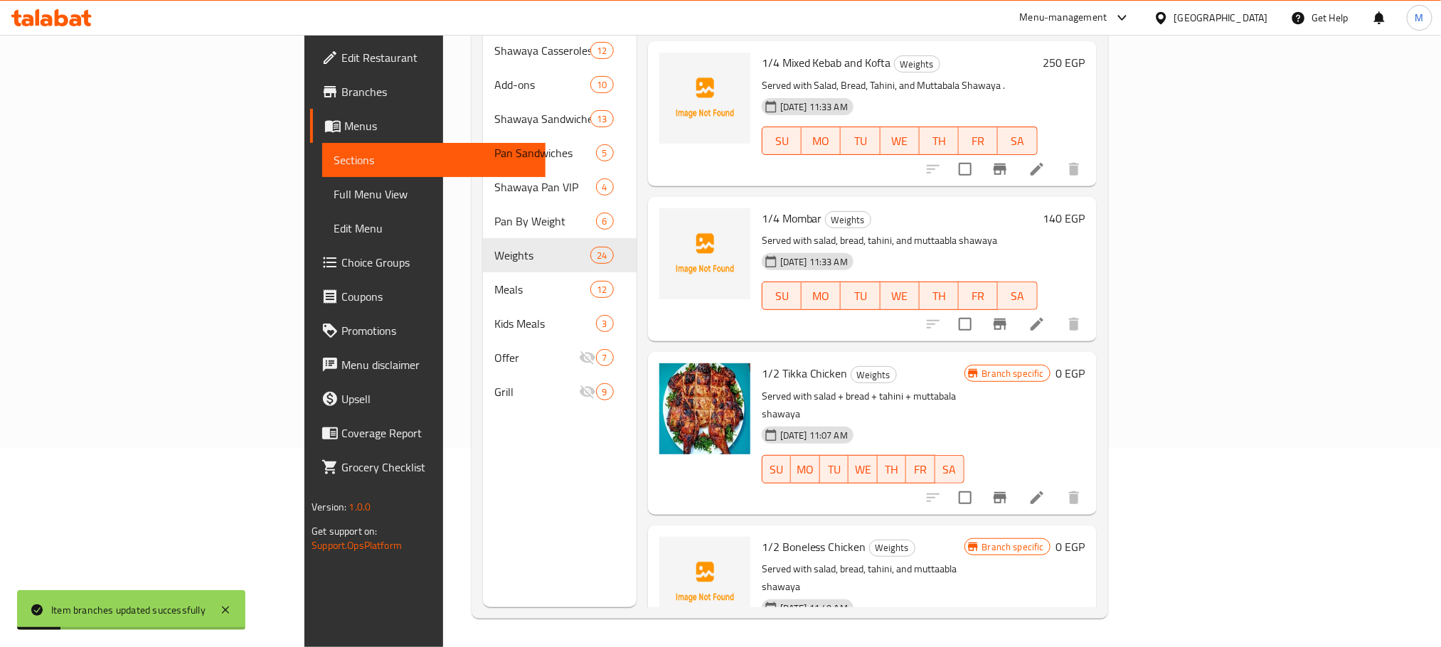
scroll to position [2347, 0]
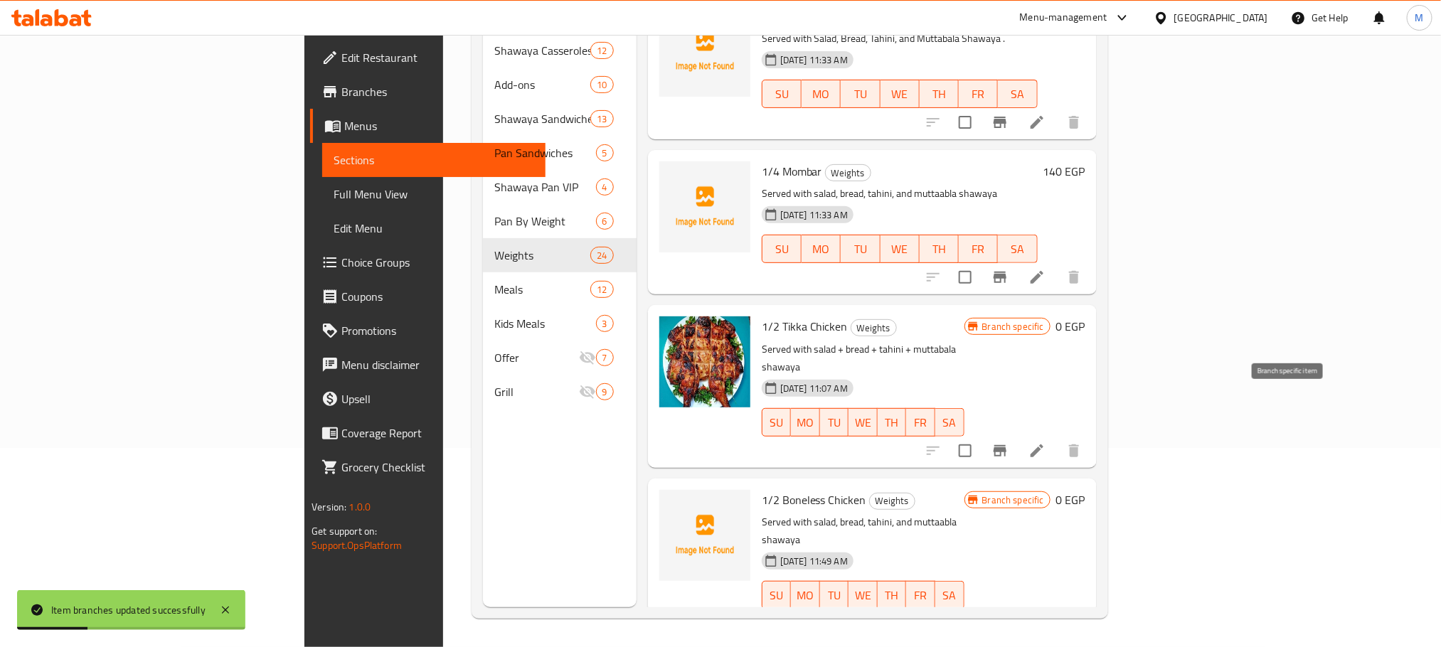
click at [1006, 618] on icon "Branch-specific-item" at bounding box center [1000, 623] width 13 height 11
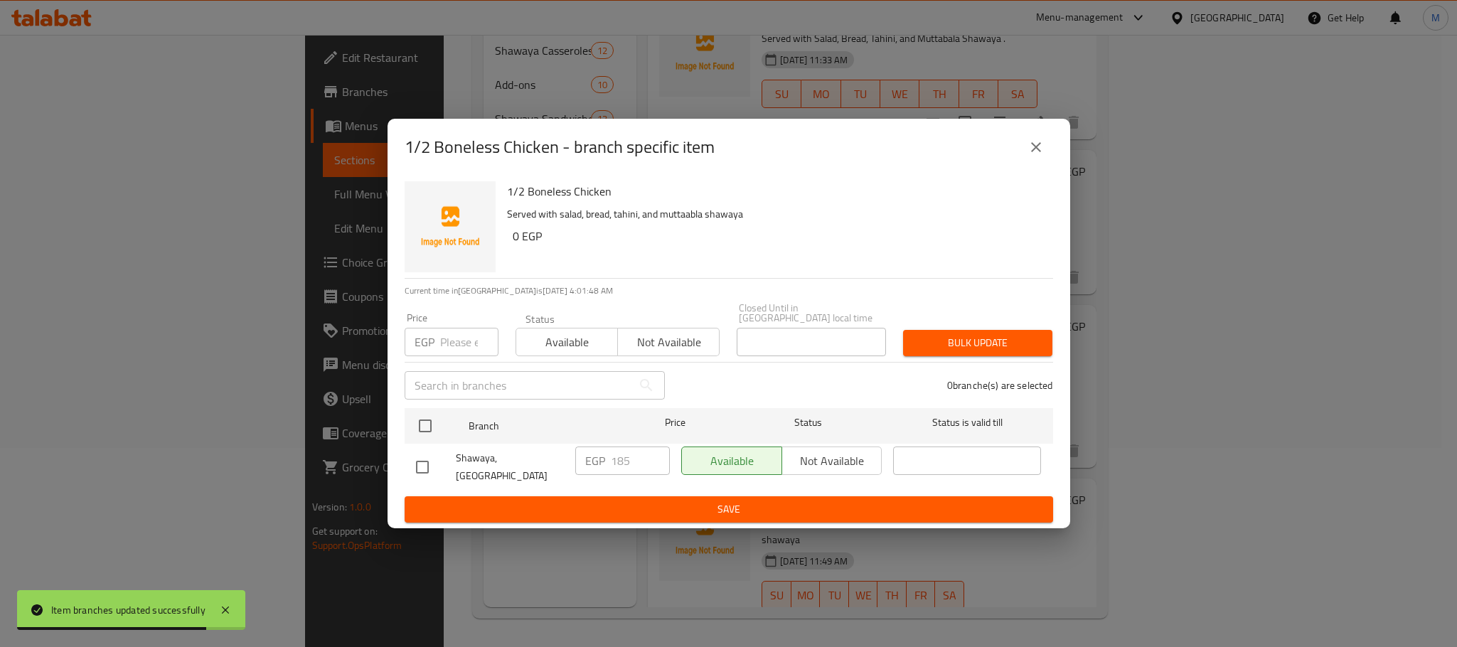
click at [1041, 151] on icon "close" at bounding box center [1036, 147] width 17 height 17
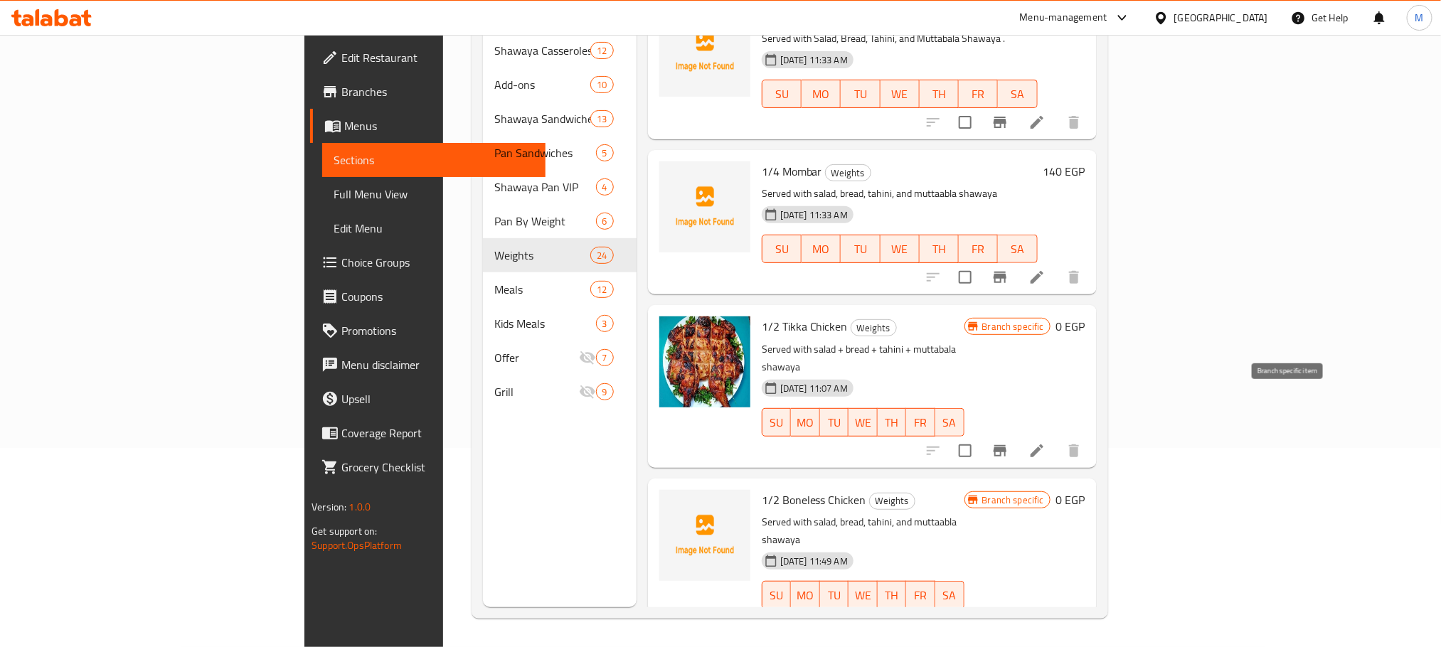
click at [1008, 615] on icon "Branch-specific-item" at bounding box center [999, 623] width 17 height 17
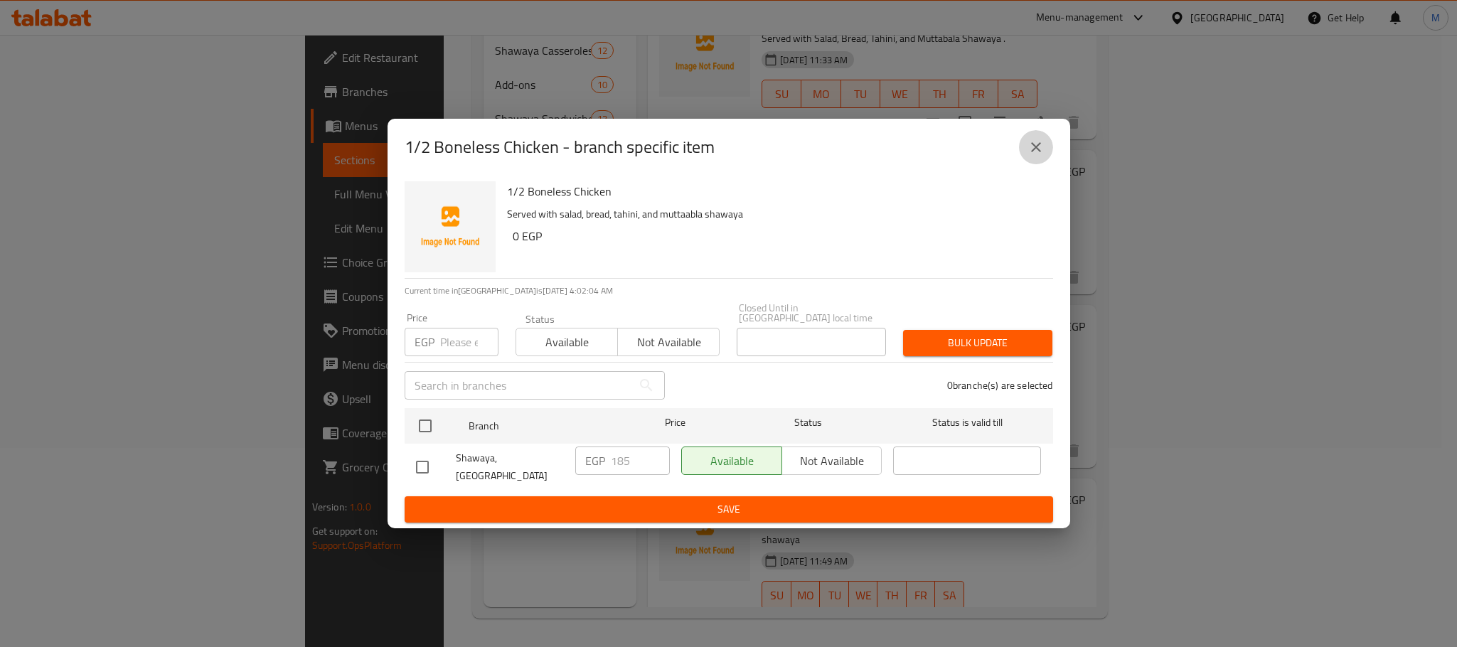
click at [1035, 156] on icon "close" at bounding box center [1036, 147] width 17 height 17
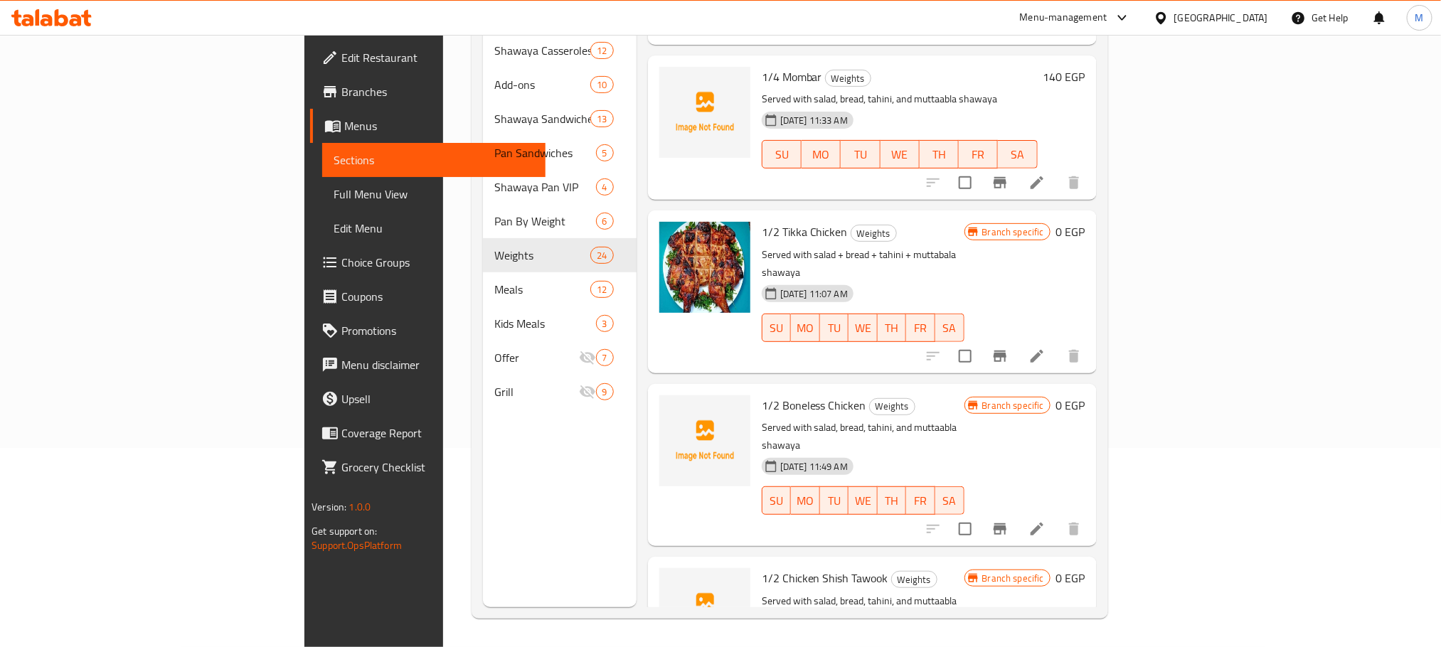
scroll to position [2560, 0]
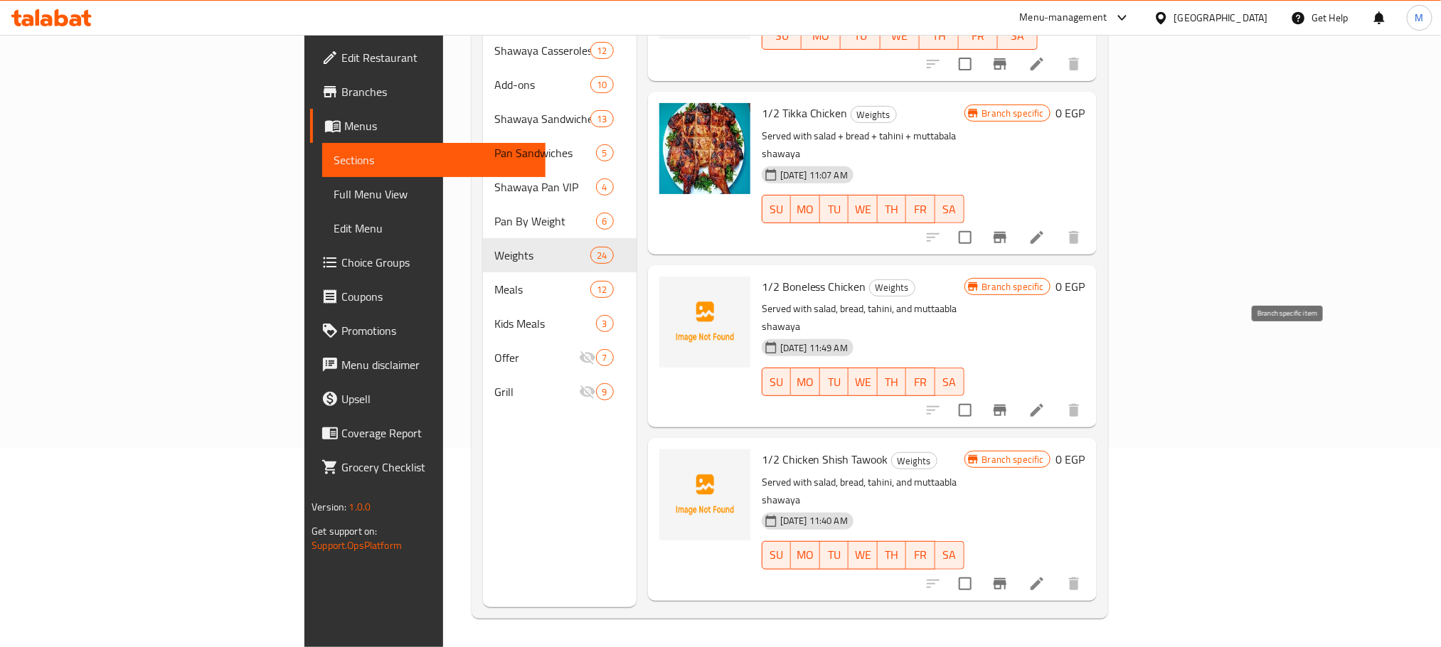
click at [1006, 578] on icon "Branch-specific-item" at bounding box center [1000, 583] width 13 height 11
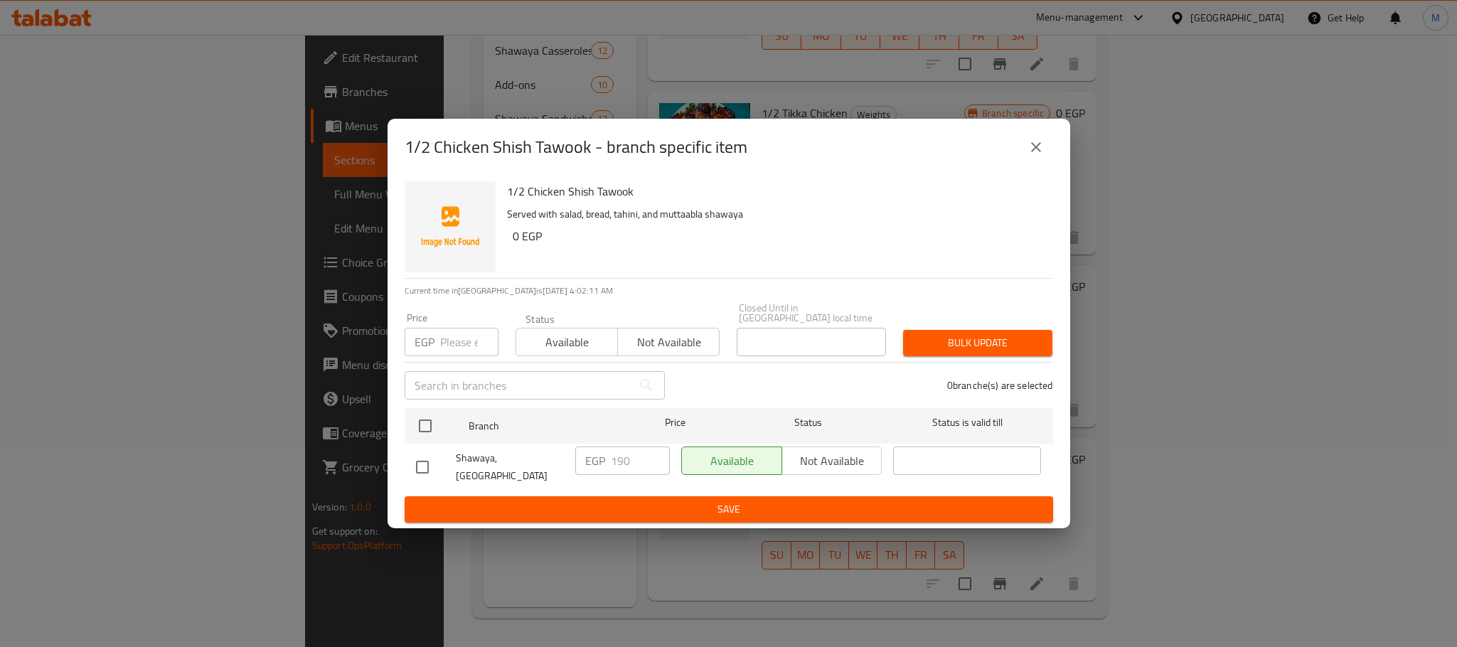
click at [1048, 163] on button "close" at bounding box center [1036, 147] width 34 height 34
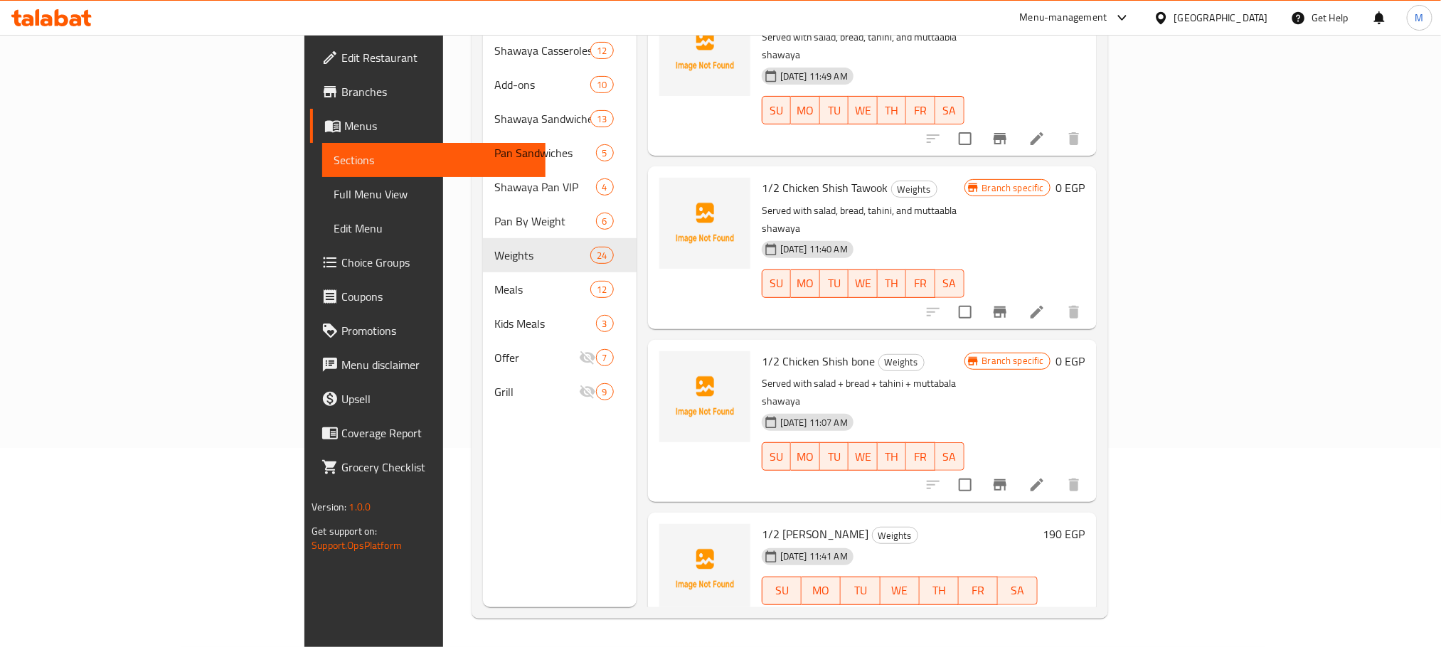
scroll to position [2880, 0]
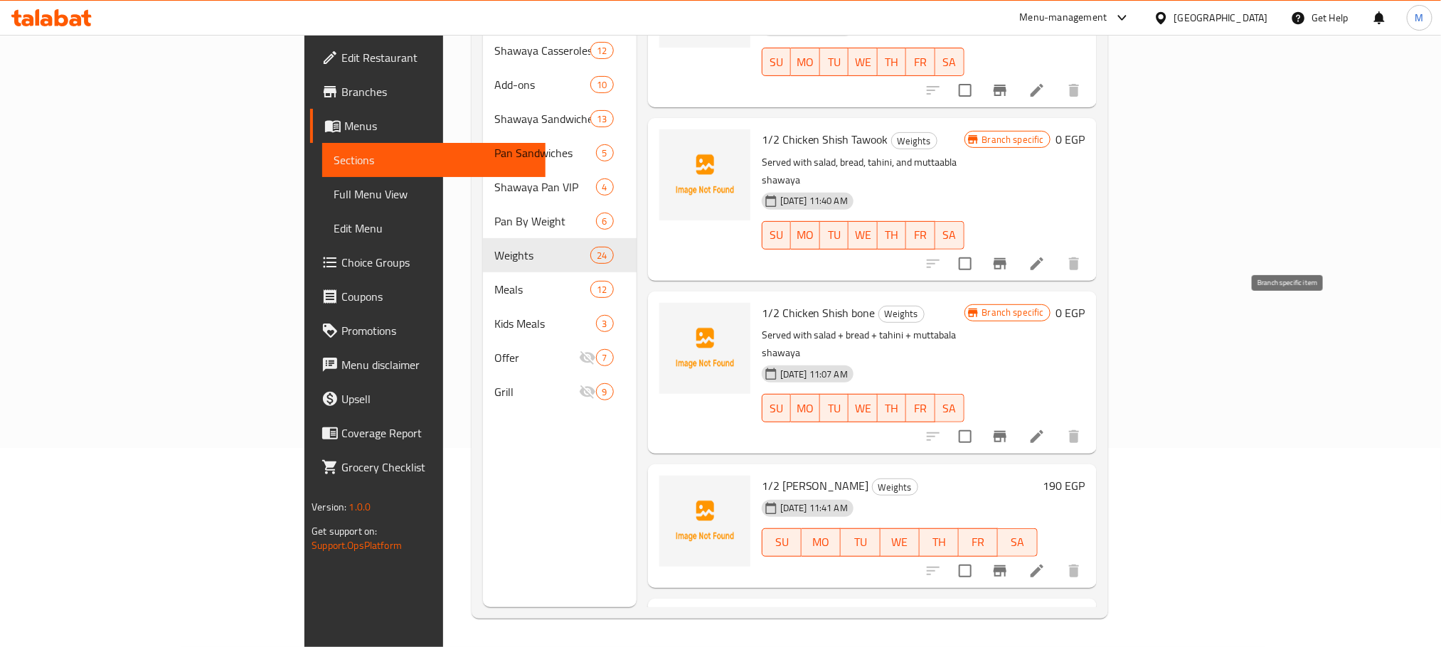
click at [1017, 554] on button "Branch-specific-item" at bounding box center [1000, 571] width 34 height 34
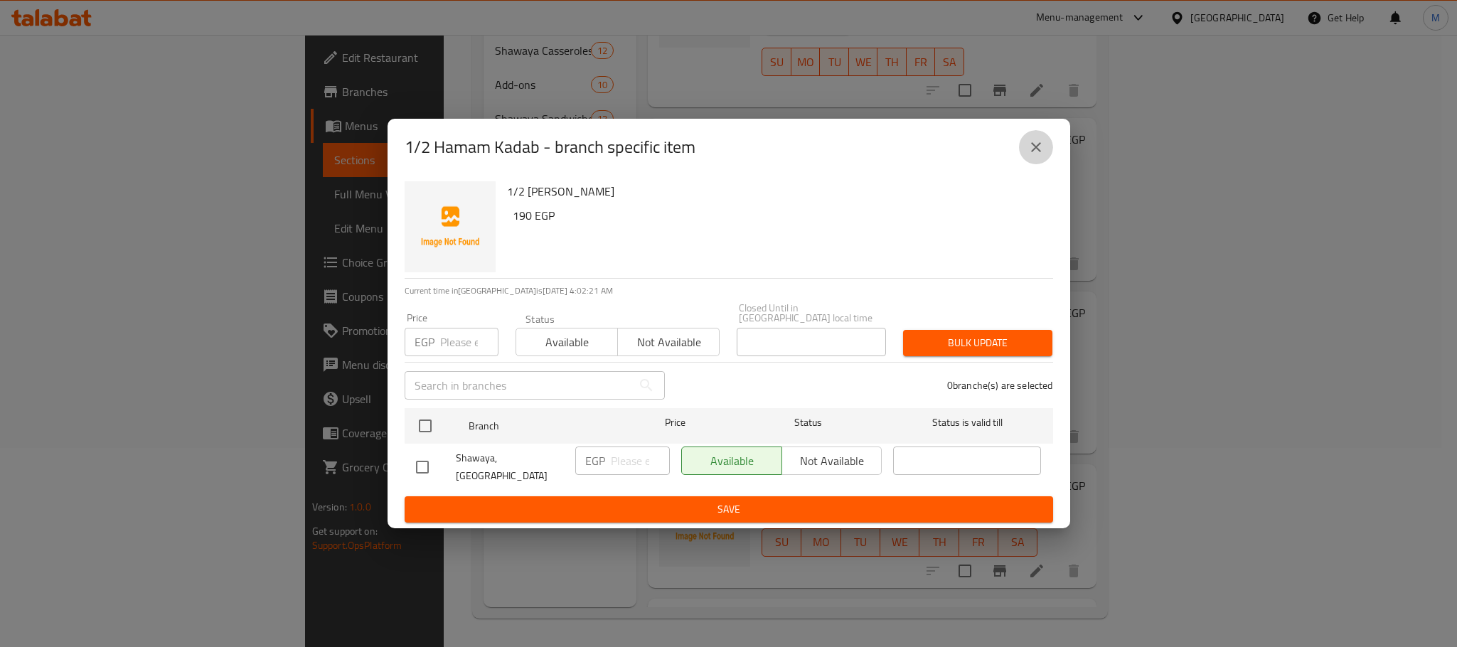
click at [1045, 161] on button "close" at bounding box center [1036, 147] width 34 height 34
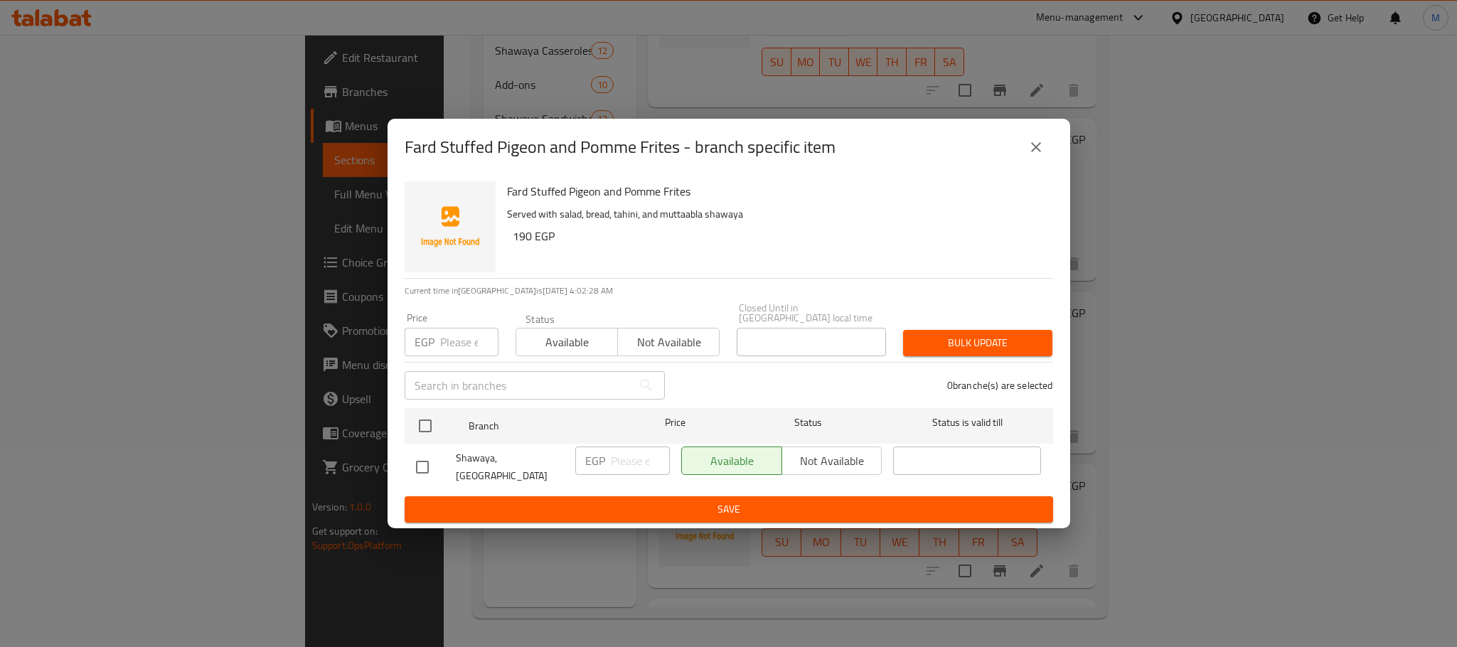
click at [1052, 151] on button "close" at bounding box center [1036, 147] width 34 height 34
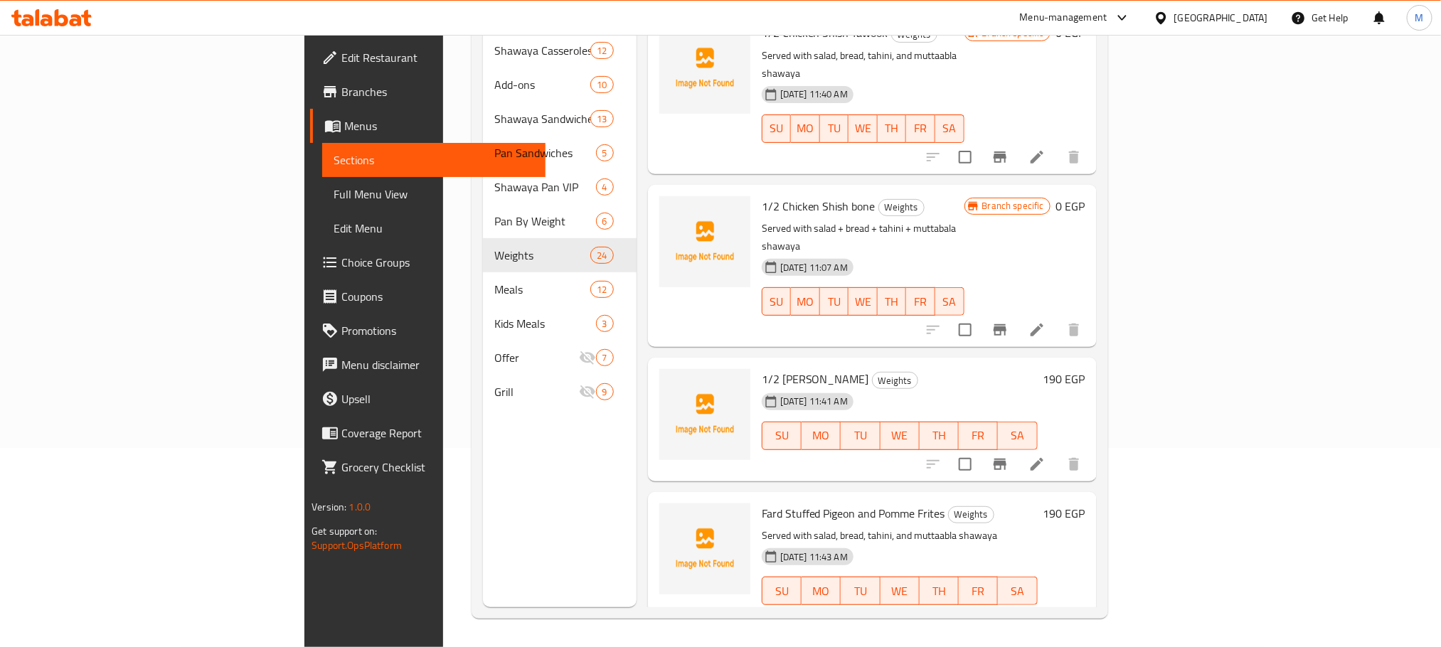
scroll to position [3072, 0]
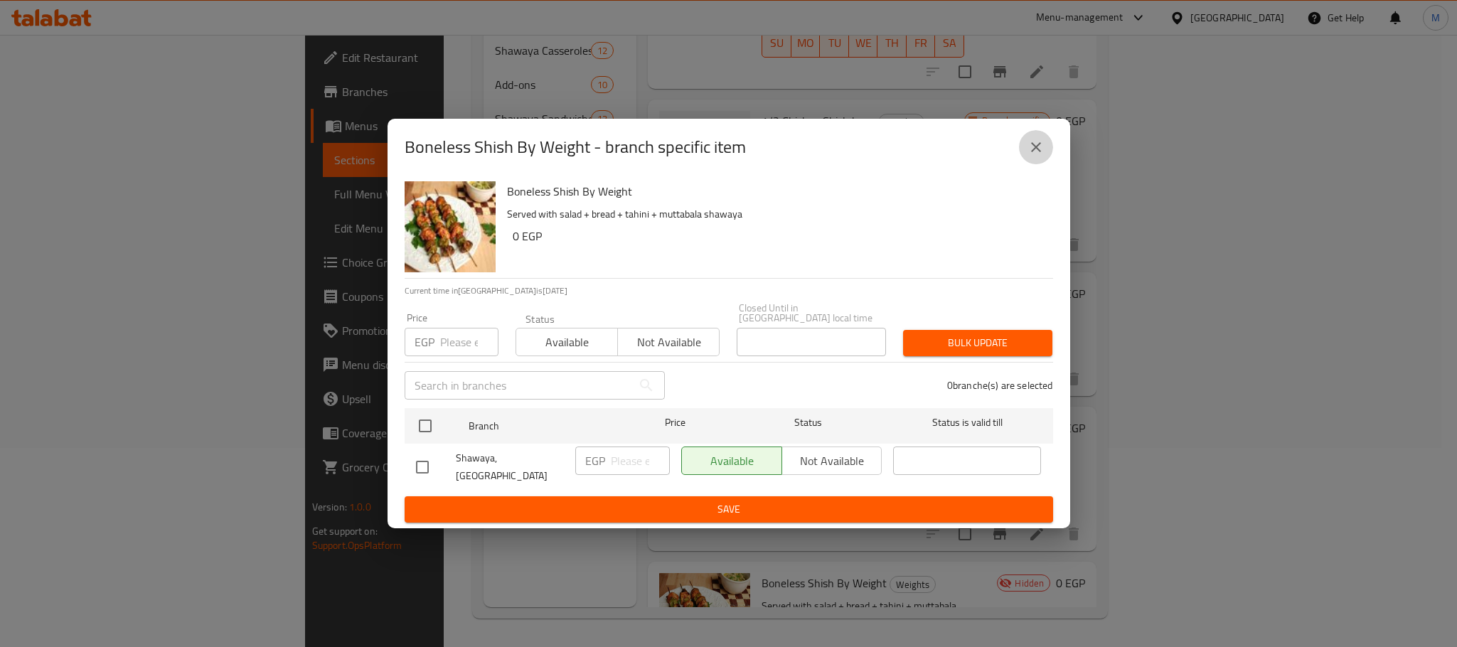
click at [1033, 152] on icon "close" at bounding box center [1036, 147] width 10 height 10
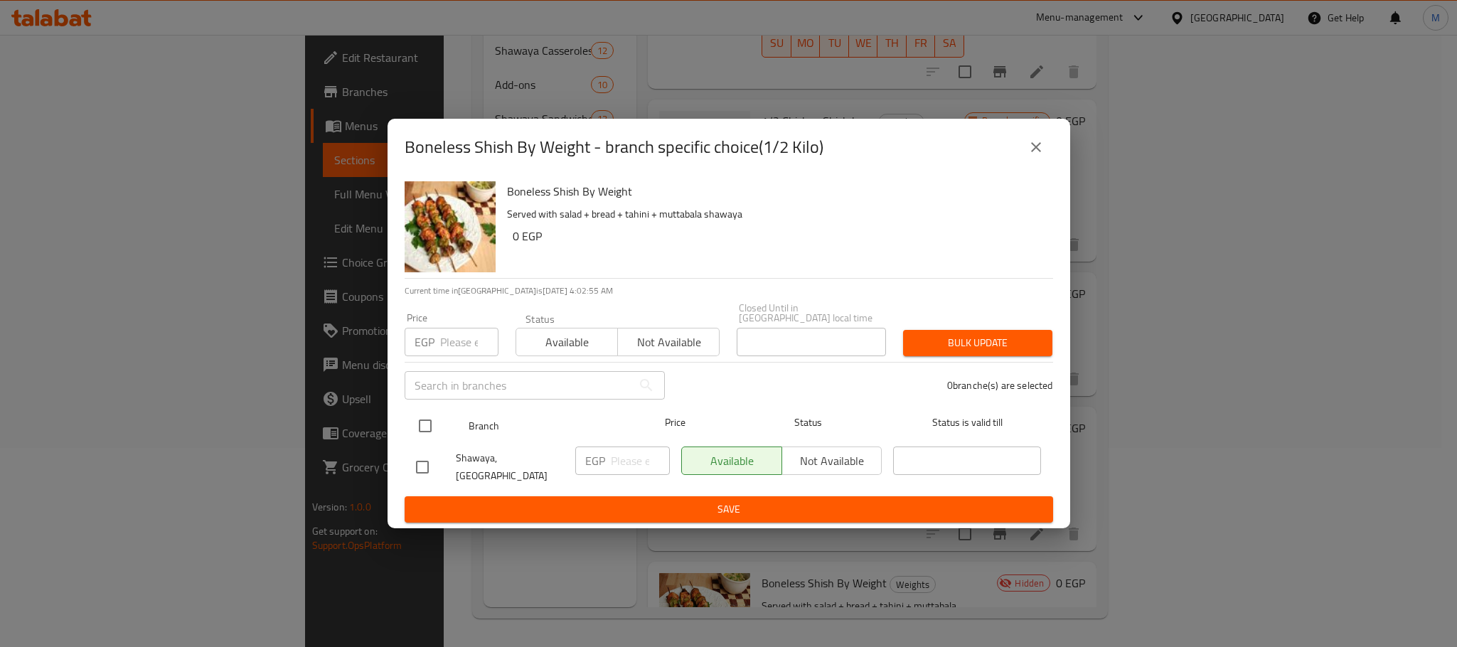
click at [427, 419] on input "checkbox" at bounding box center [425, 426] width 30 height 30
checkbox input "true"
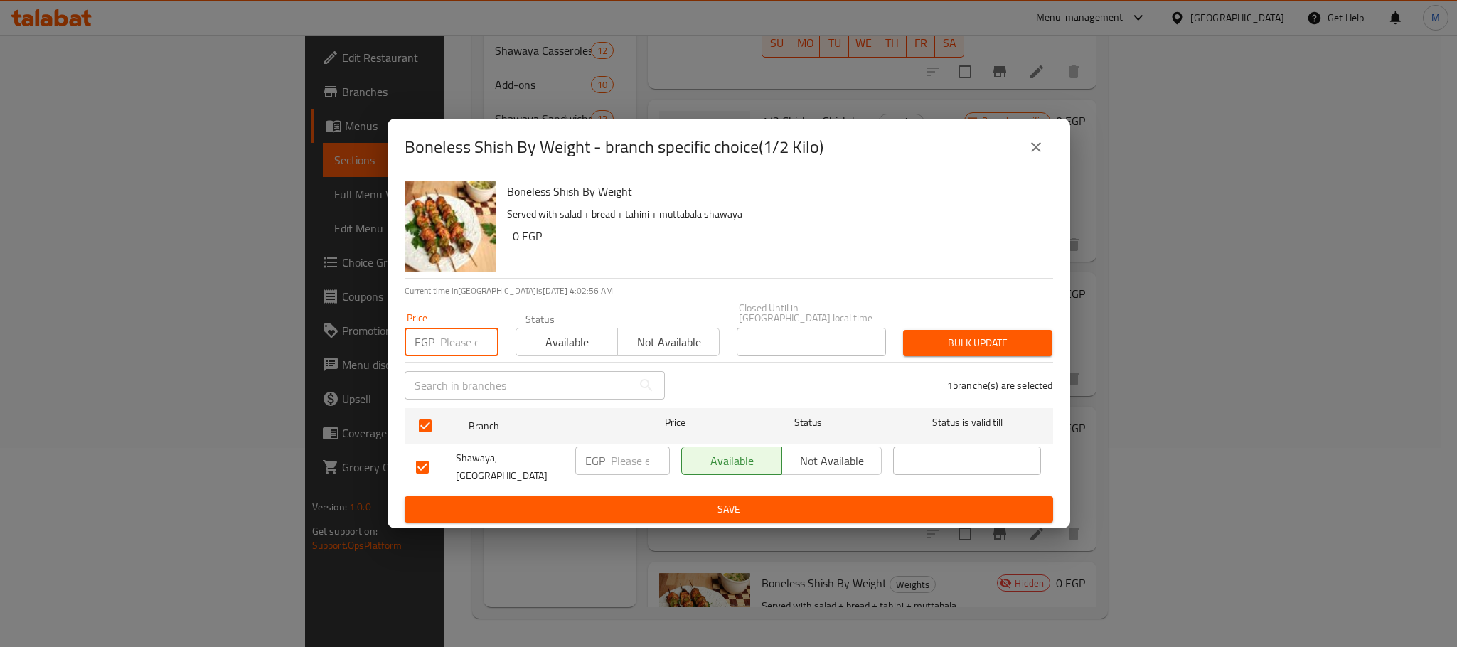
click at [454, 340] on input "number" at bounding box center [469, 342] width 58 height 28
type input "190"
click at [873, 223] on p "Served with salad + bread + tahini + muttabala shawaya" at bounding box center [774, 215] width 535 height 18
click at [954, 334] on span "Bulk update" at bounding box center [978, 343] width 127 height 18
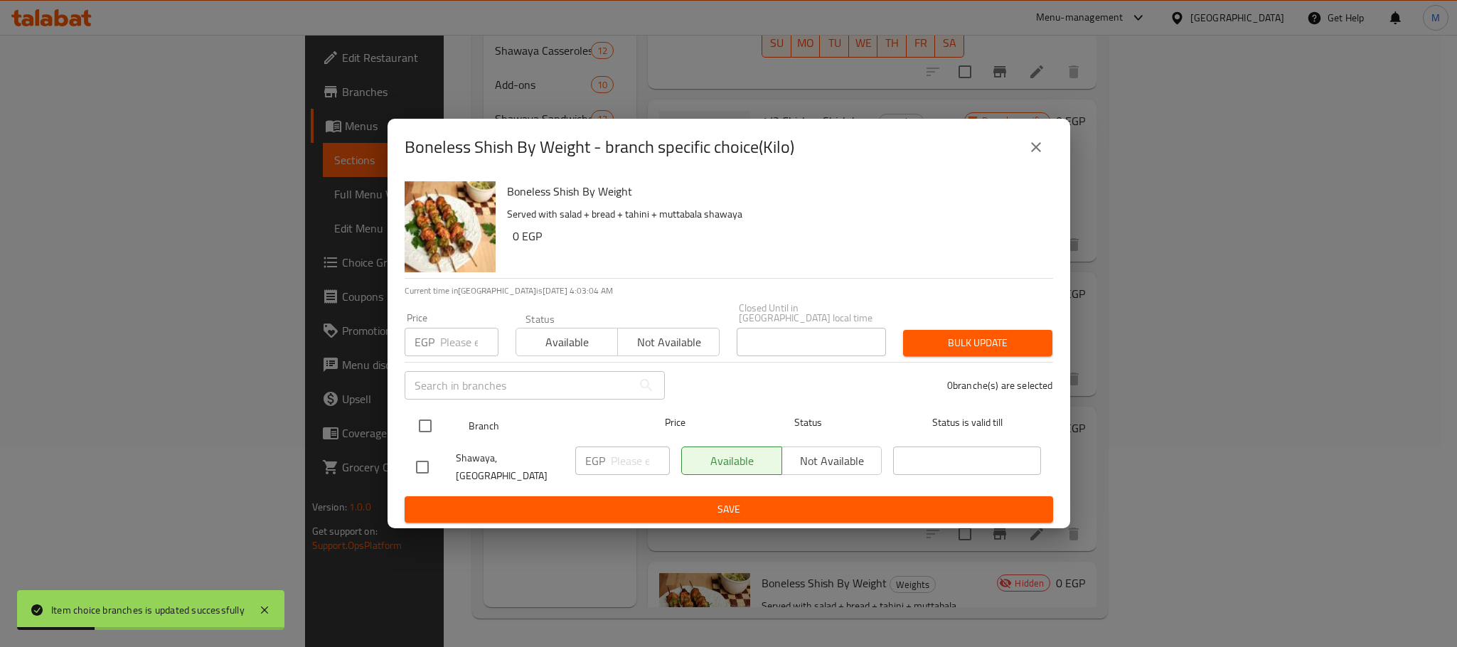
click at [425, 422] on input "checkbox" at bounding box center [425, 426] width 30 height 30
checkbox input "true"
click at [647, 341] on span "Not available" at bounding box center [669, 342] width 90 height 21
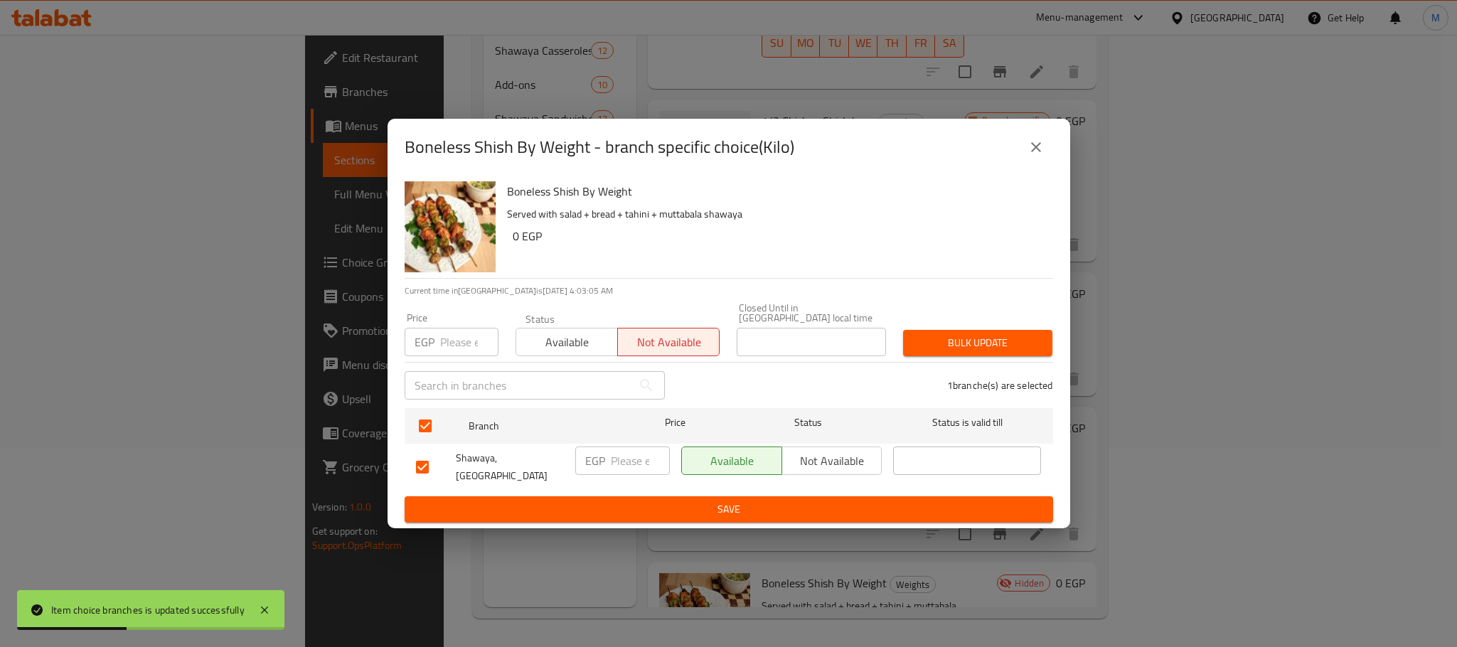
click at [982, 330] on button "Bulk update" at bounding box center [977, 343] width 149 height 26
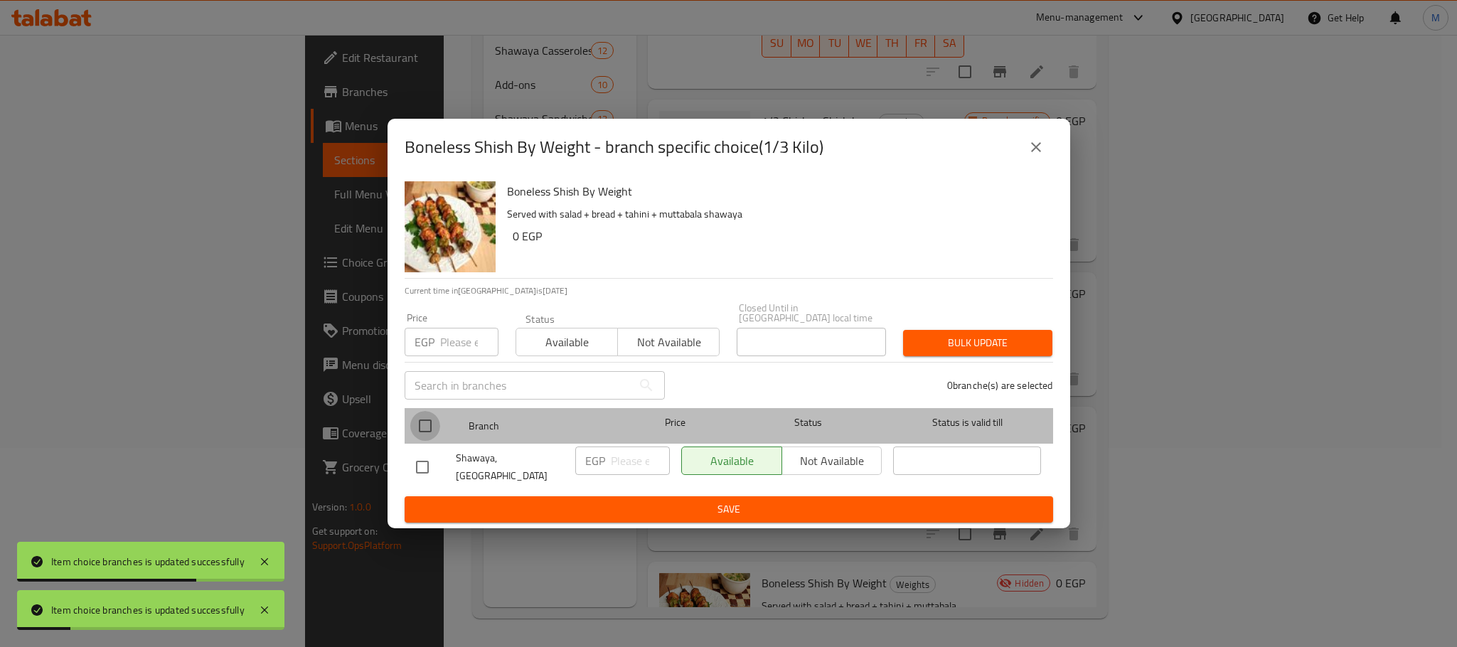
click at [427, 422] on input "checkbox" at bounding box center [425, 426] width 30 height 30
checkbox input "true"
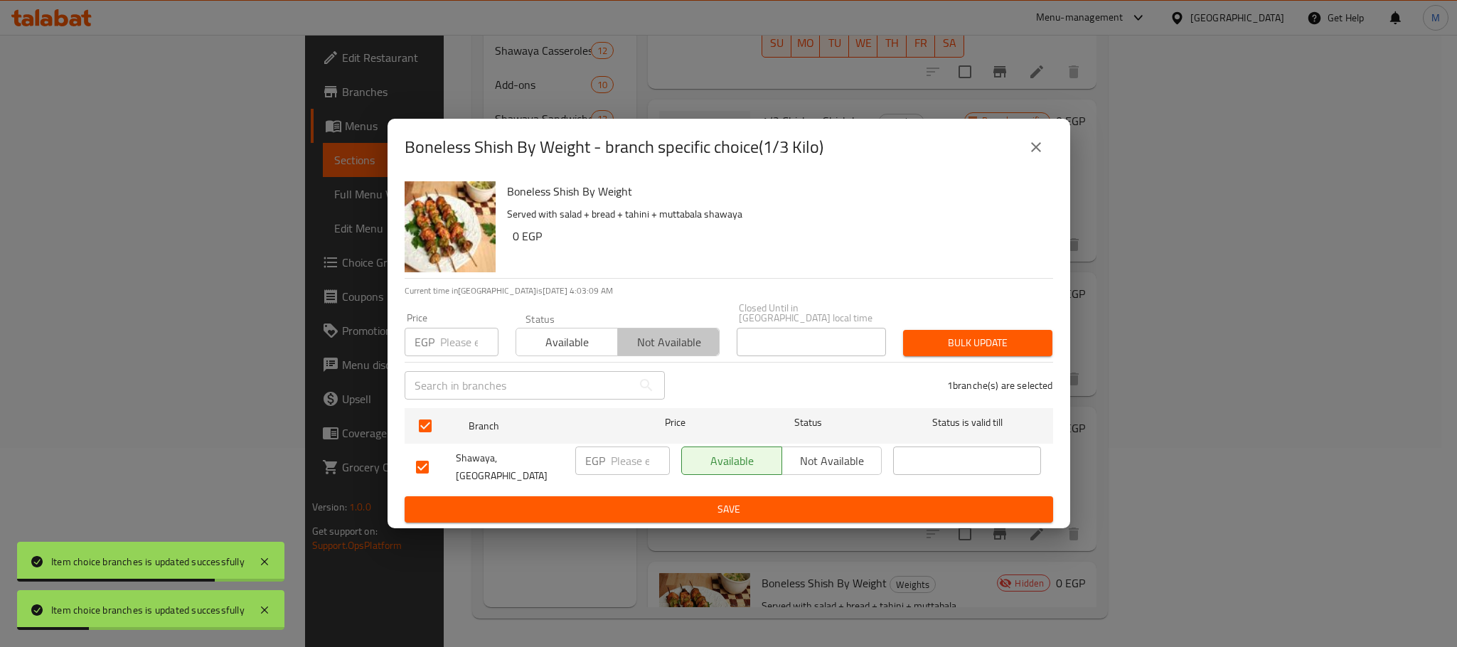
click at [686, 334] on span "Not available" at bounding box center [669, 342] width 90 height 21
click at [1016, 334] on span "Bulk update" at bounding box center [978, 343] width 127 height 18
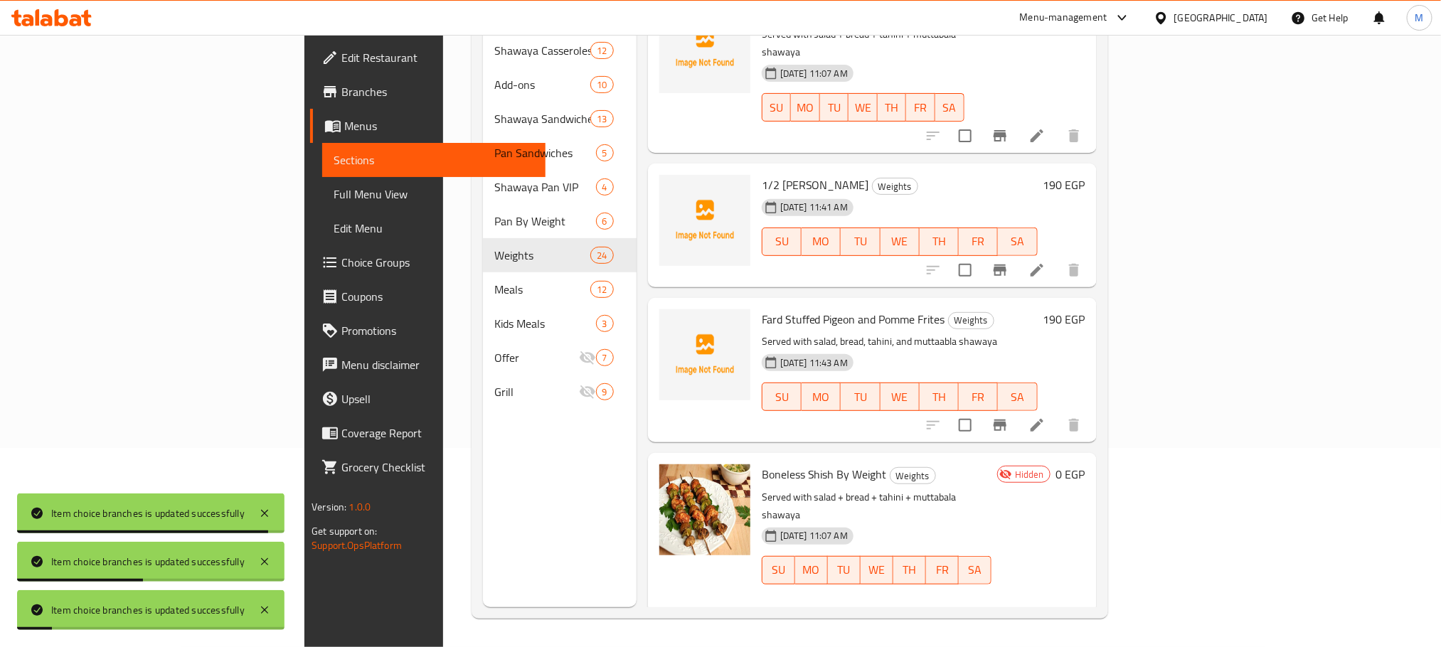
scroll to position [3214, 0]
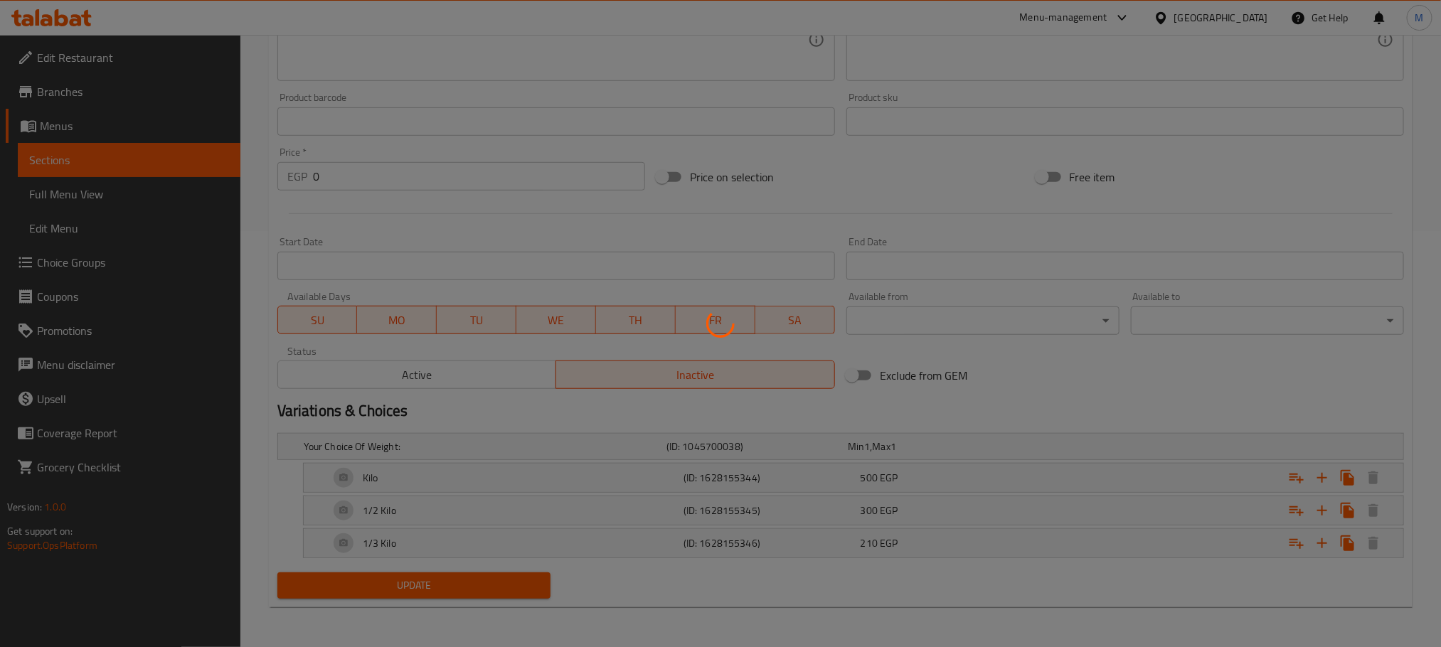
scroll to position [418, 0]
click at [395, 367] on div at bounding box center [720, 323] width 1441 height 647
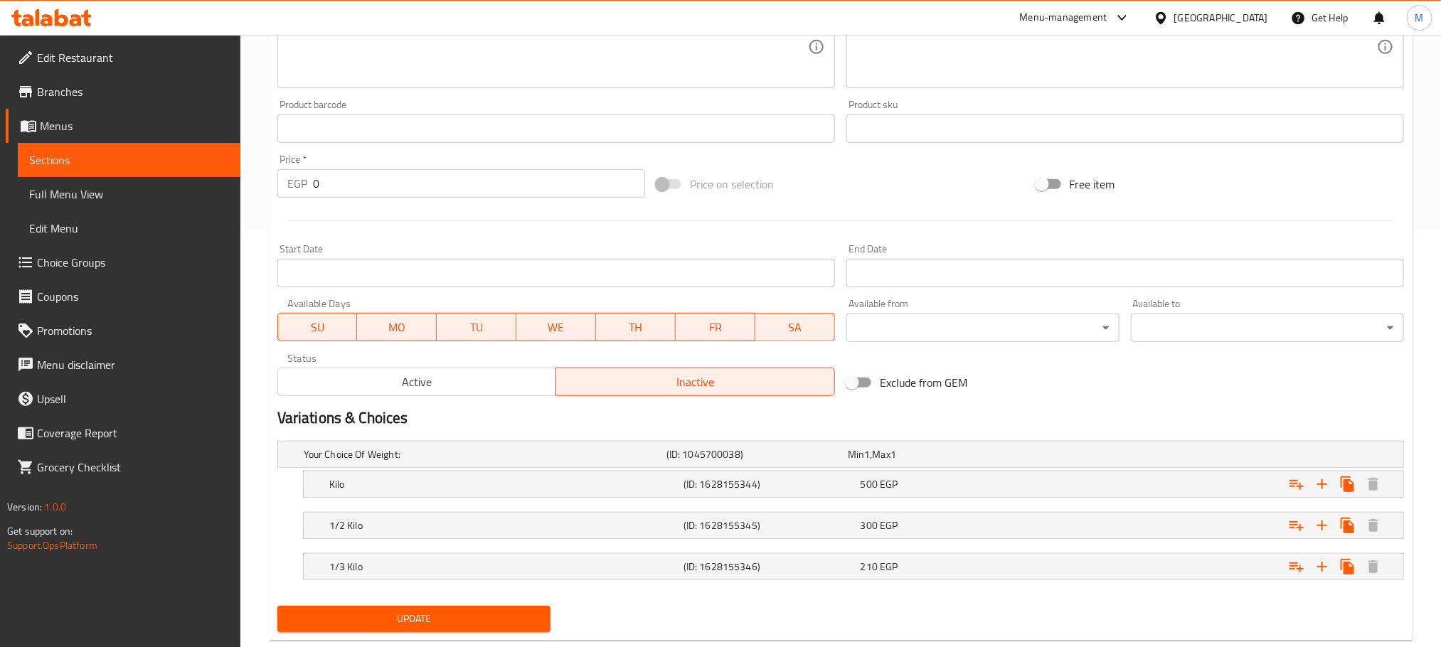
click at [433, 367] on div "Active Inactive" at bounding box center [556, 374] width 558 height 43
click at [434, 374] on span "Active" at bounding box center [417, 382] width 267 height 21
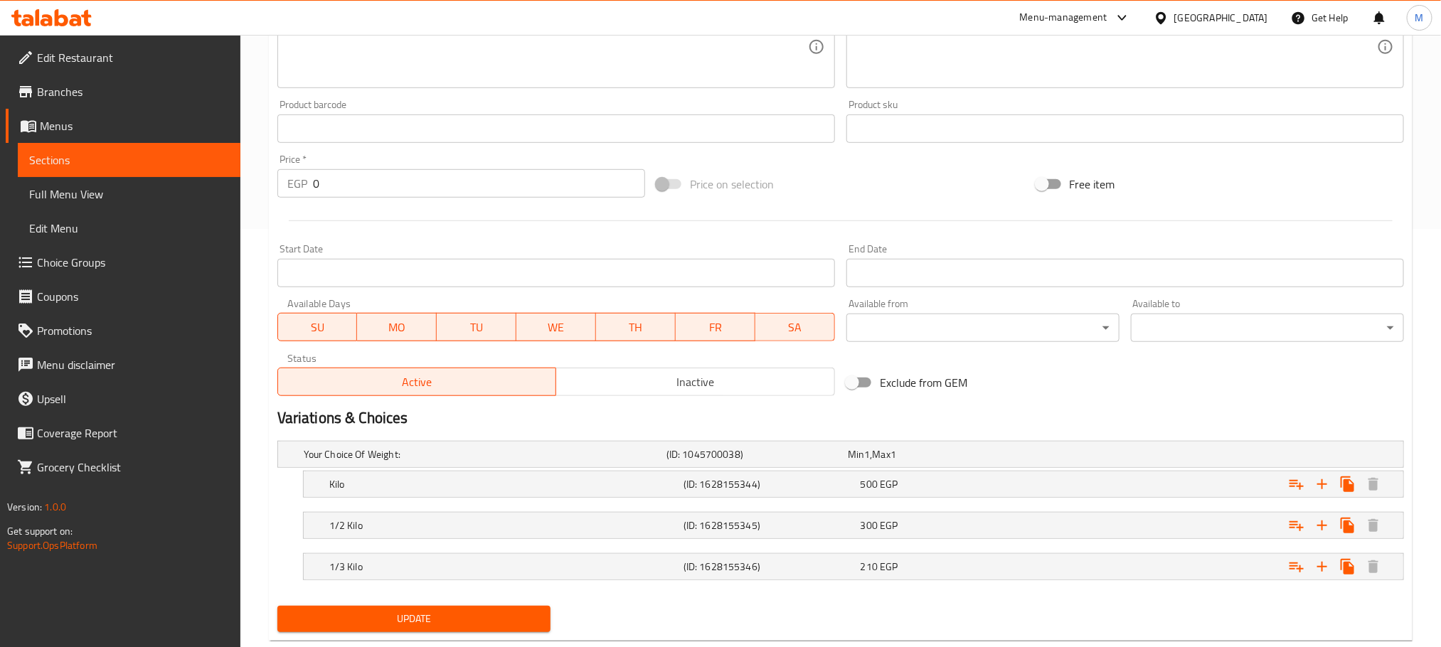
click at [487, 617] on span "Update" at bounding box center [414, 619] width 250 height 18
click at [870, 464] on span "EGP" at bounding box center [867, 454] width 6 height 18
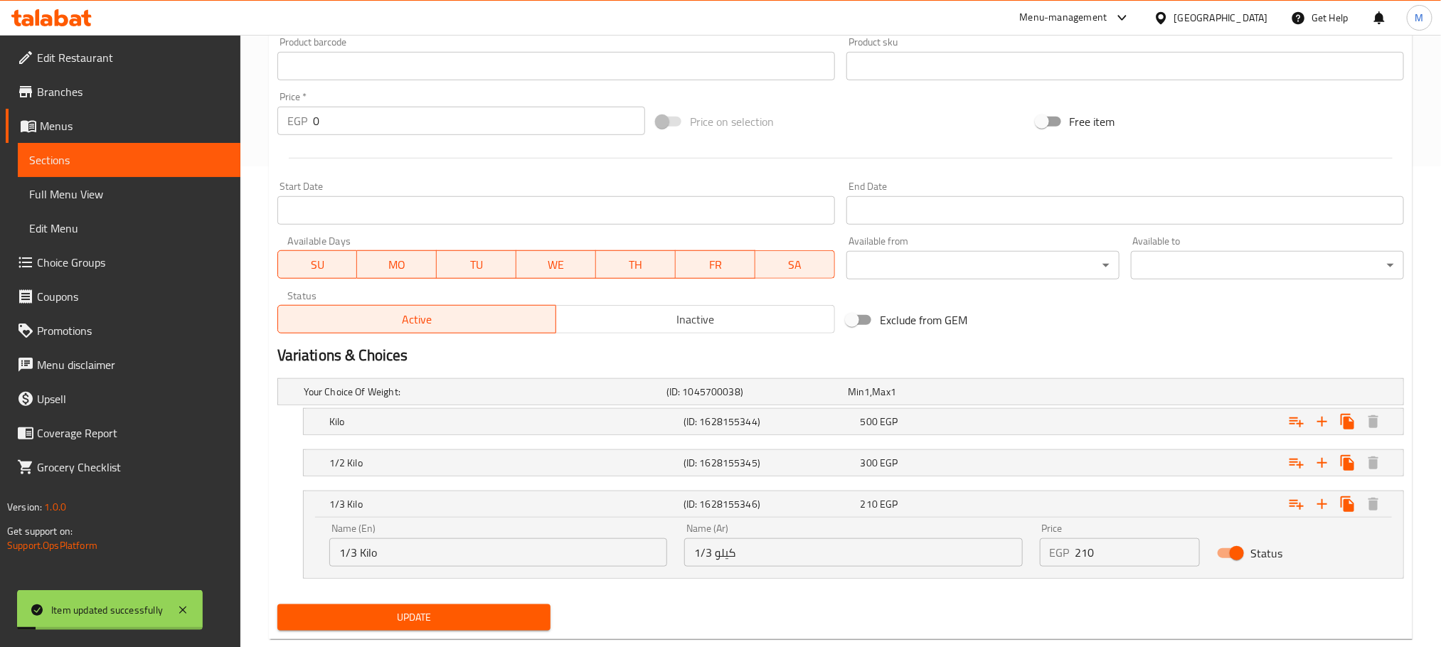
scroll to position [515, 0]
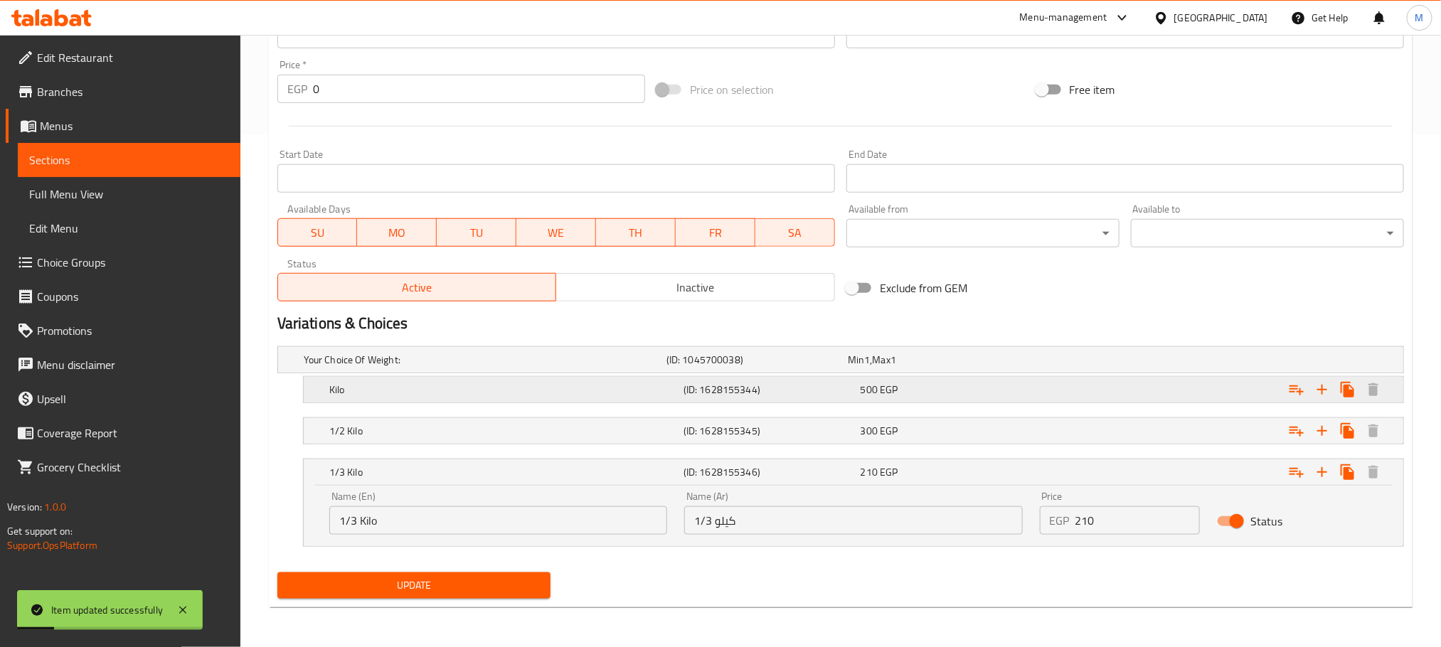
click at [1005, 367] on div "500 EGP" at bounding box center [936, 360] width 176 height 14
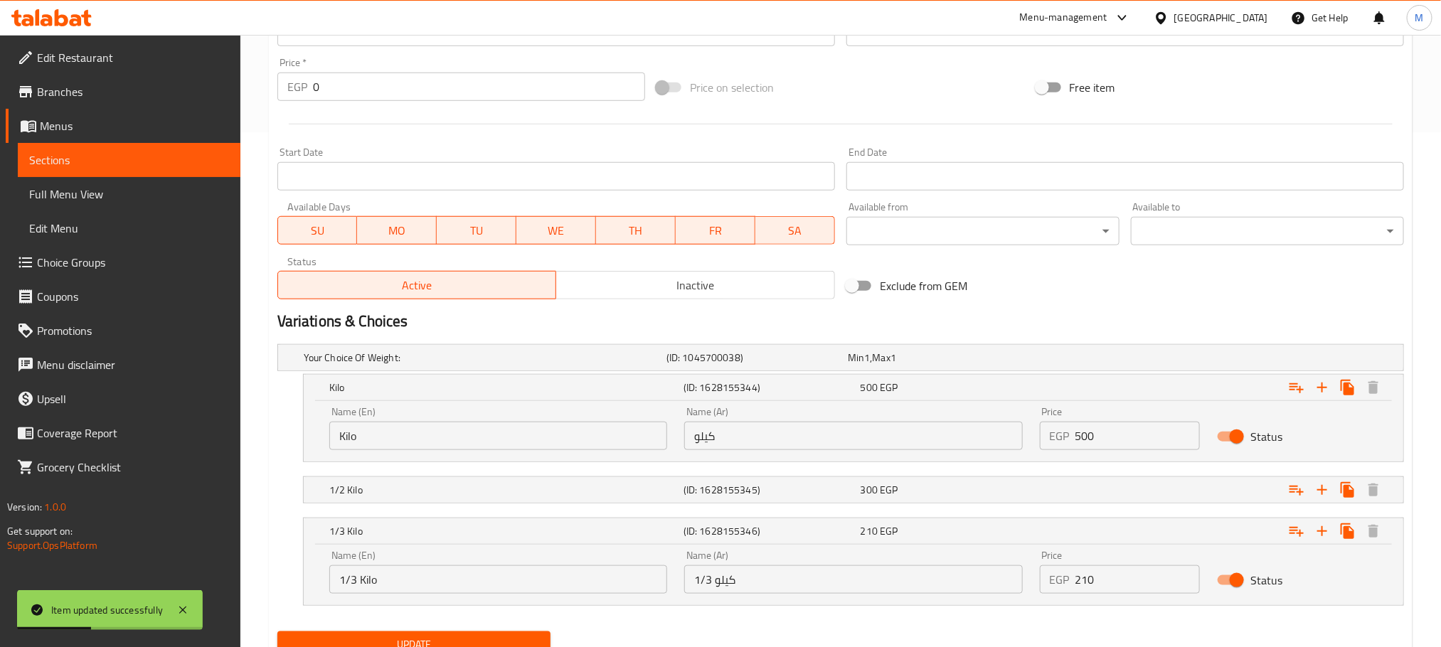
click at [1233, 435] on input "Status" at bounding box center [1236, 436] width 81 height 27
checkbox input "false"
click at [1230, 581] on input "Status" at bounding box center [1236, 580] width 81 height 27
checkbox input "false"
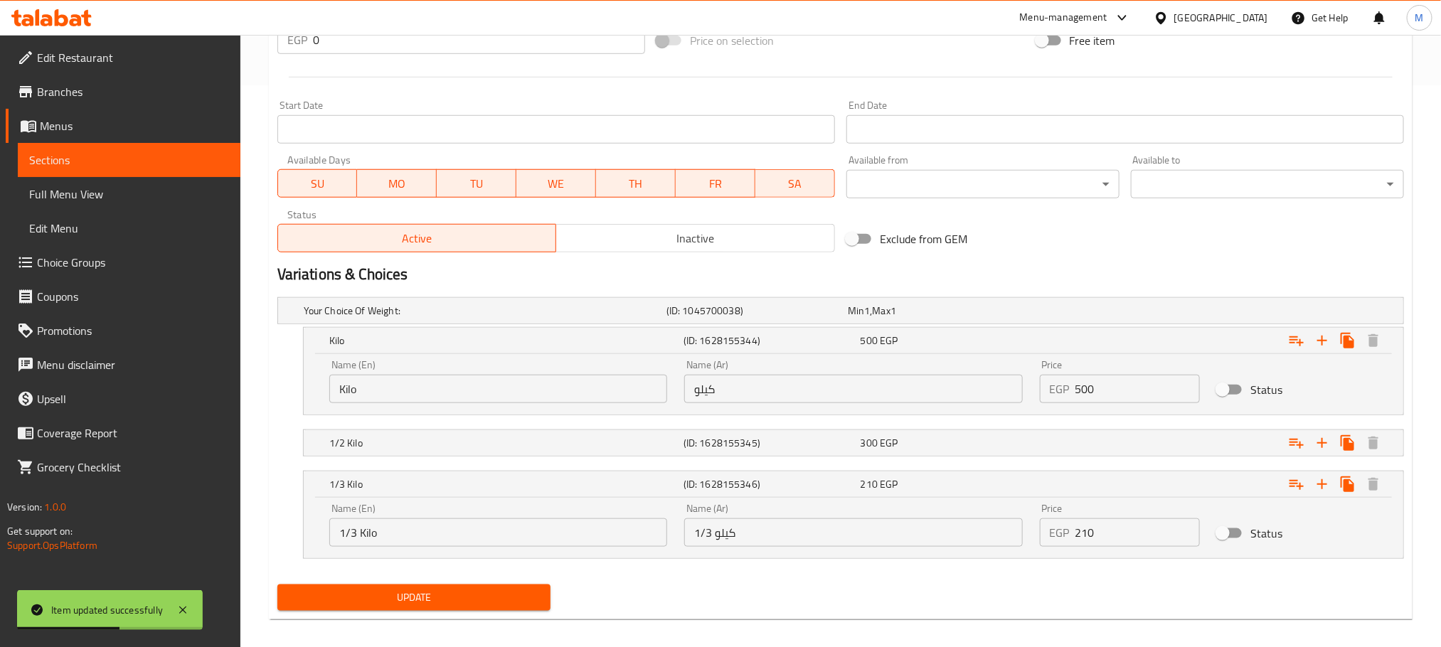
scroll to position [576, 0]
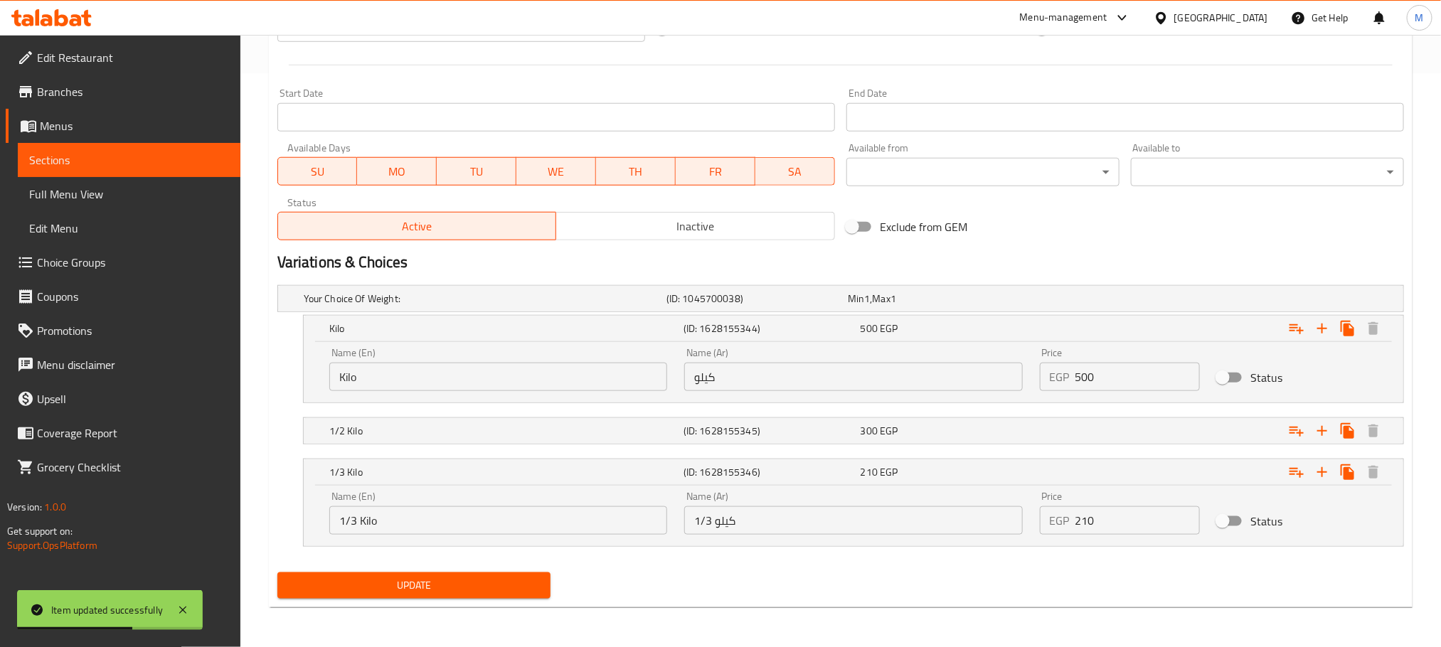
click at [549, 590] on button "Update" at bounding box center [413, 585] width 273 height 26
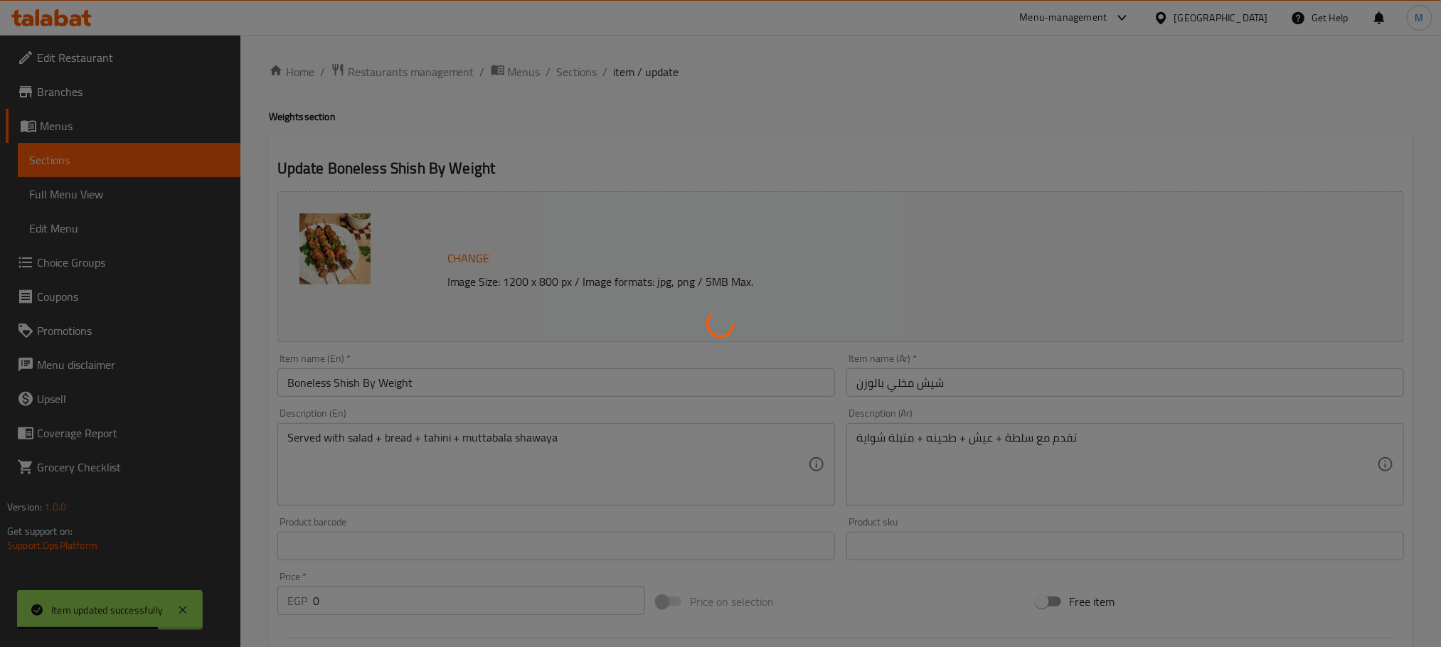
scroll to position [0, 0]
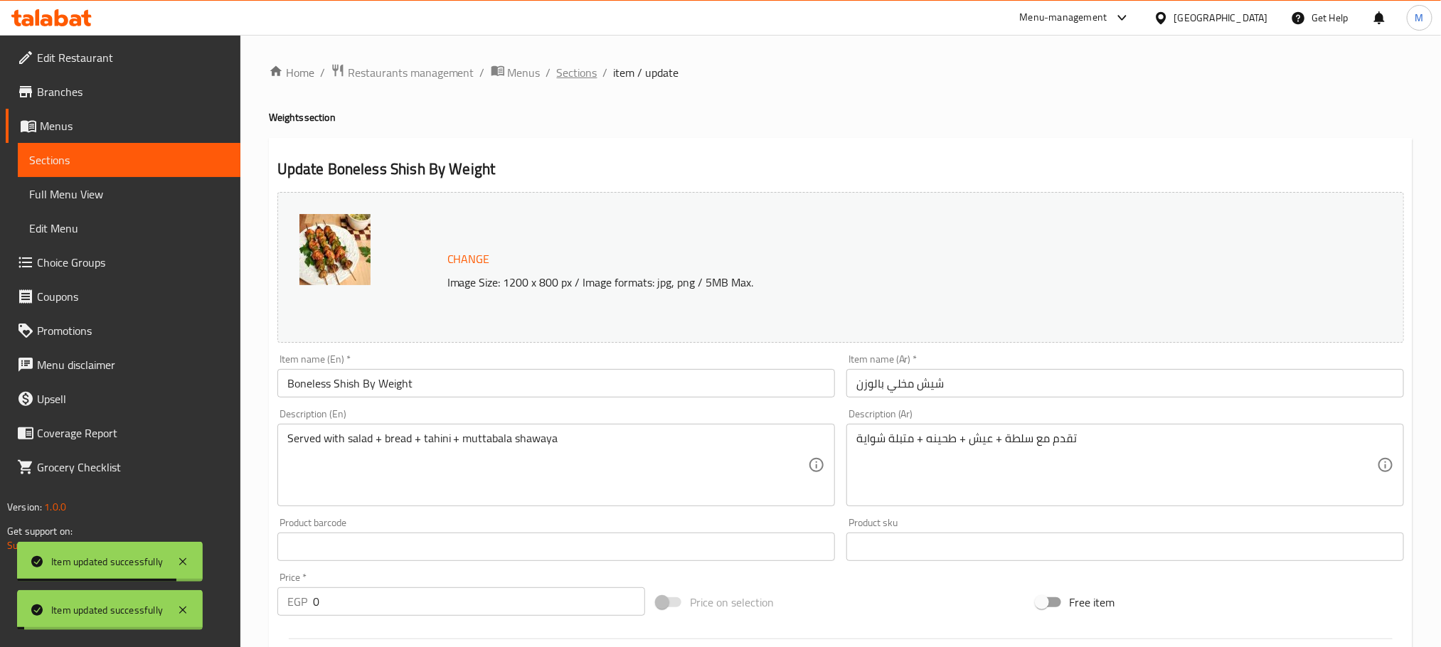
click at [589, 75] on span "Sections" at bounding box center [577, 72] width 41 height 17
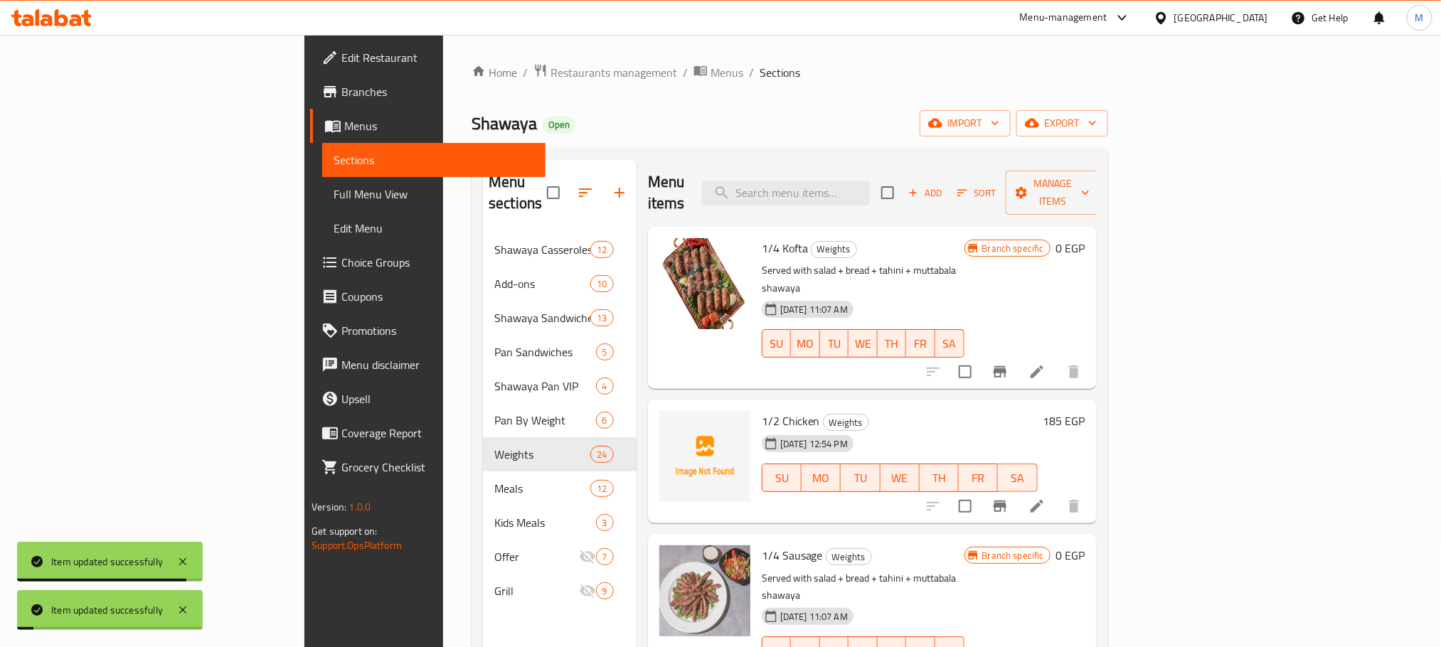
click at [979, 152] on div "Menu sections Shawaya Casseroles 12 Add-ons 10 Shawaya Sandwiches 13 Pan Sandwi…" at bounding box center [790, 483] width 636 height 670
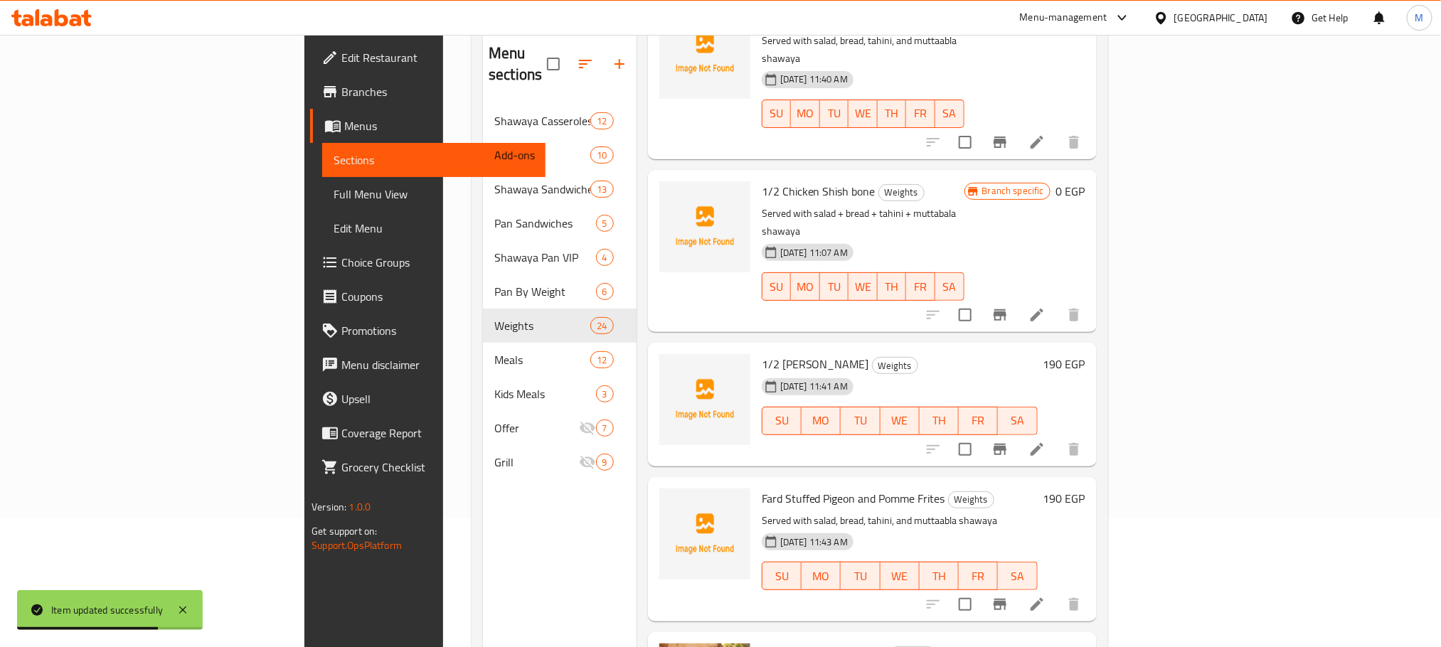
scroll to position [199, 0]
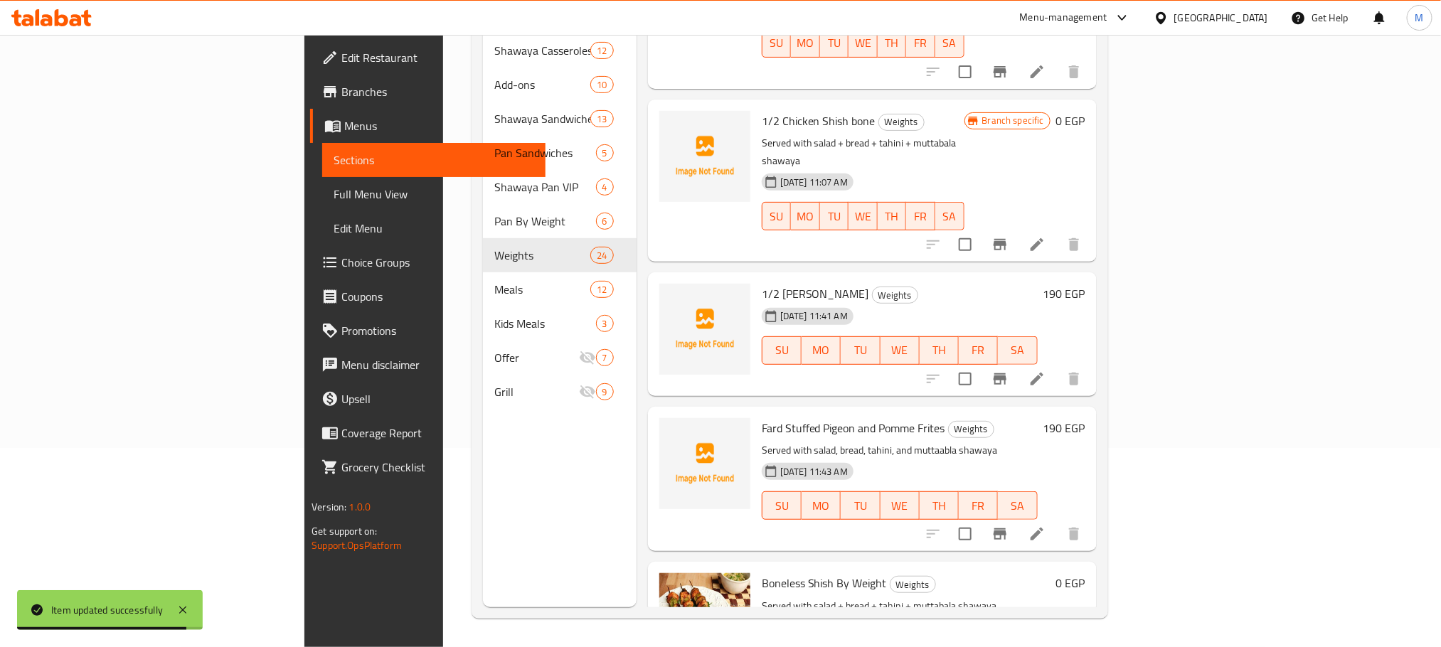
drag, startPoint x: 1364, startPoint y: 446, endPoint x: 1181, endPoint y: 446, distance: 183.5
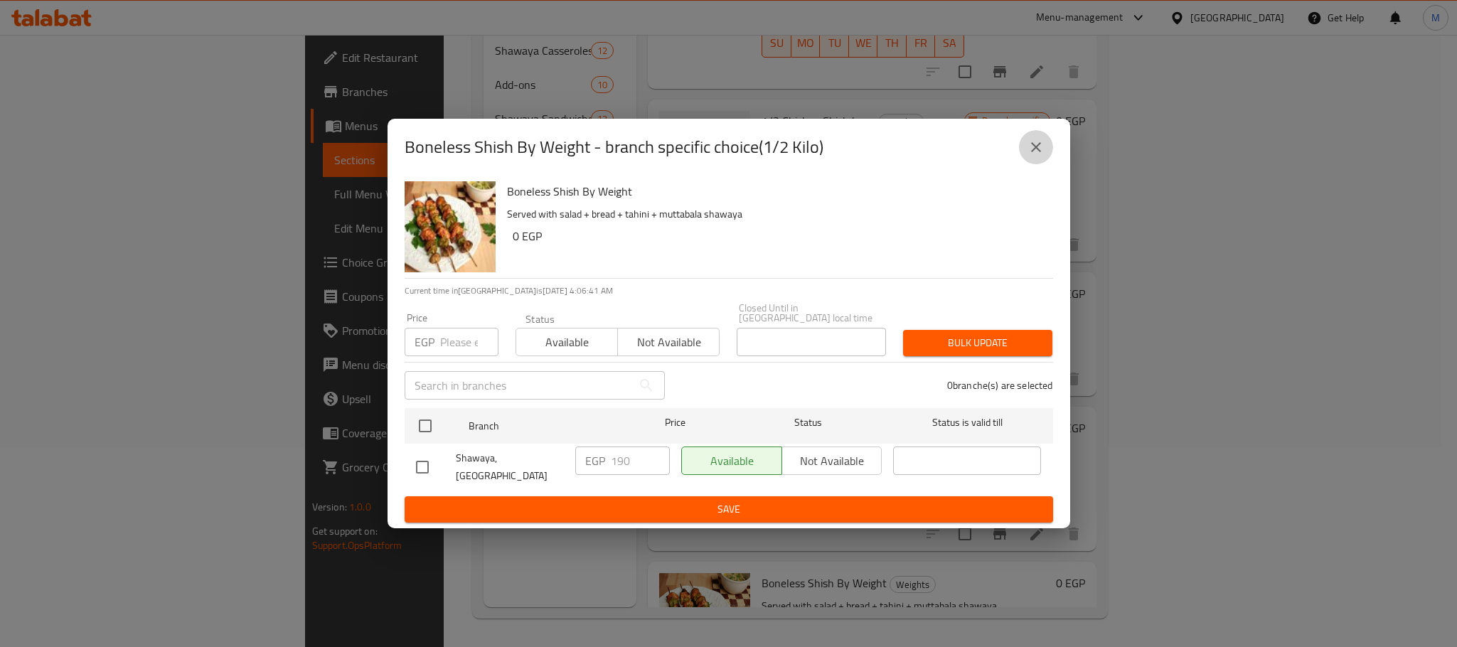
click at [1040, 152] on icon "close" at bounding box center [1036, 147] width 17 height 17
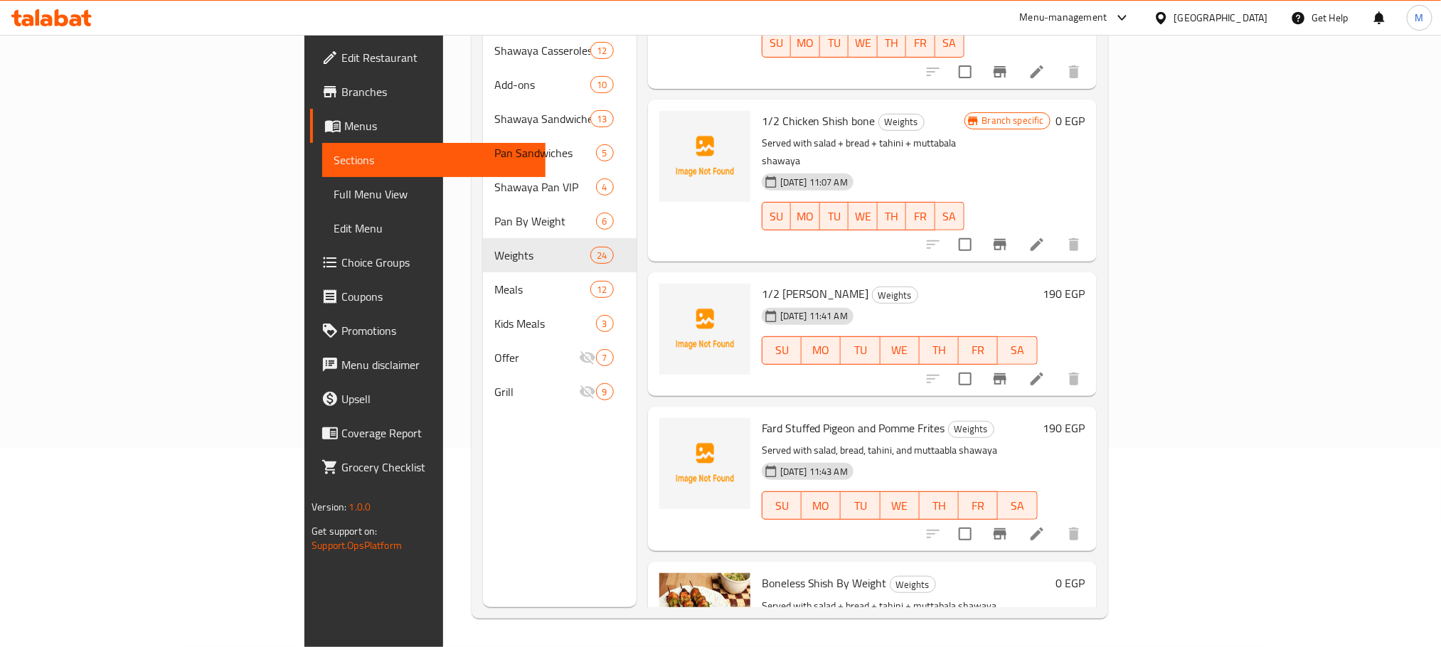
click at [1038, 418] on h6 "Fard Stuffed Pigeon and Pomme Frites Weights" at bounding box center [900, 428] width 276 height 20
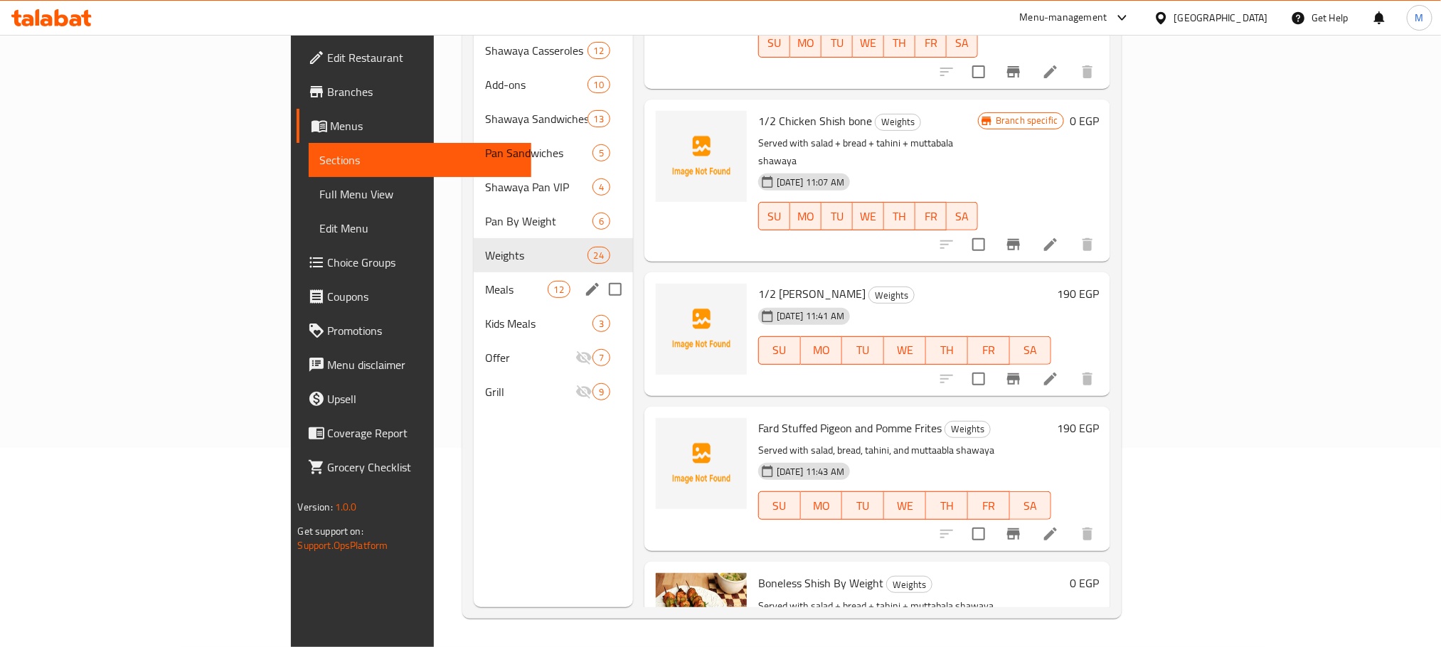
click at [485, 281] on span "Meals" at bounding box center [516, 289] width 63 height 17
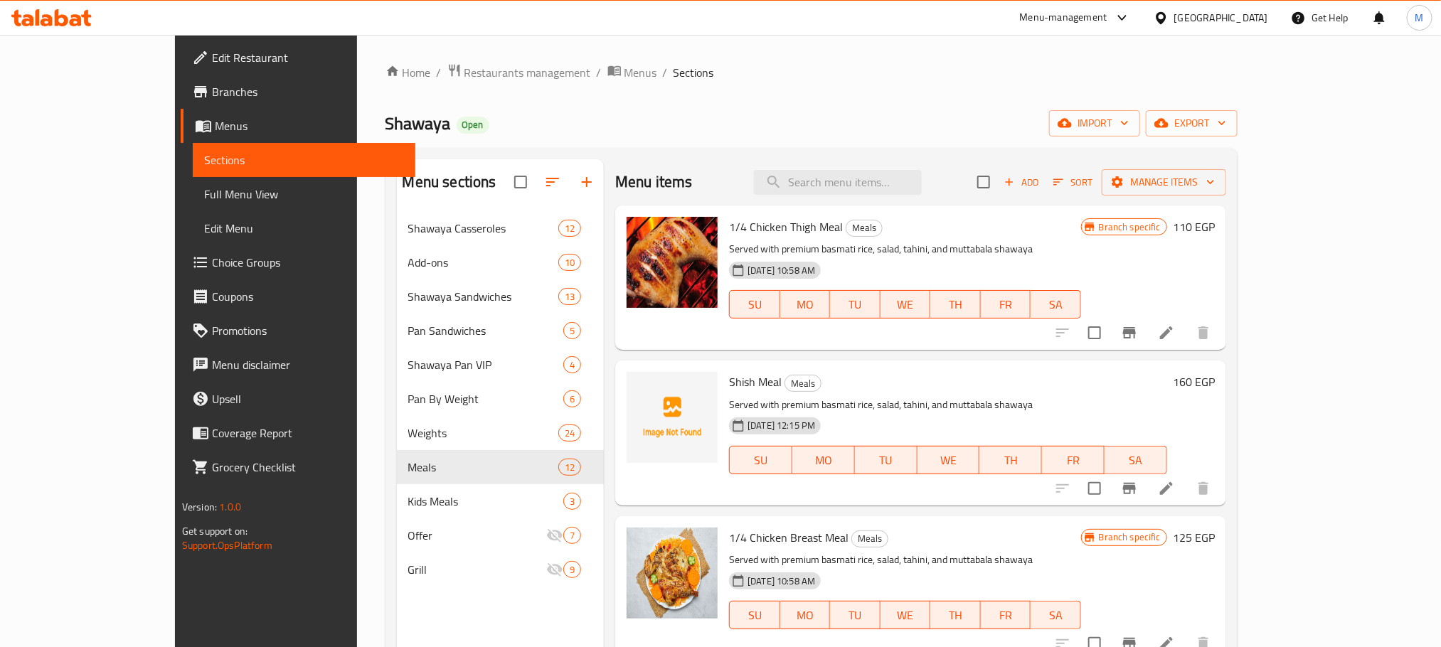
drag, startPoint x: 1012, startPoint y: 95, endPoint x: 853, endPoint y: 75, distance: 159.7
click at [853, 77] on ol "Home / Restaurants management / Menus / Sections" at bounding box center [811, 72] width 852 height 18
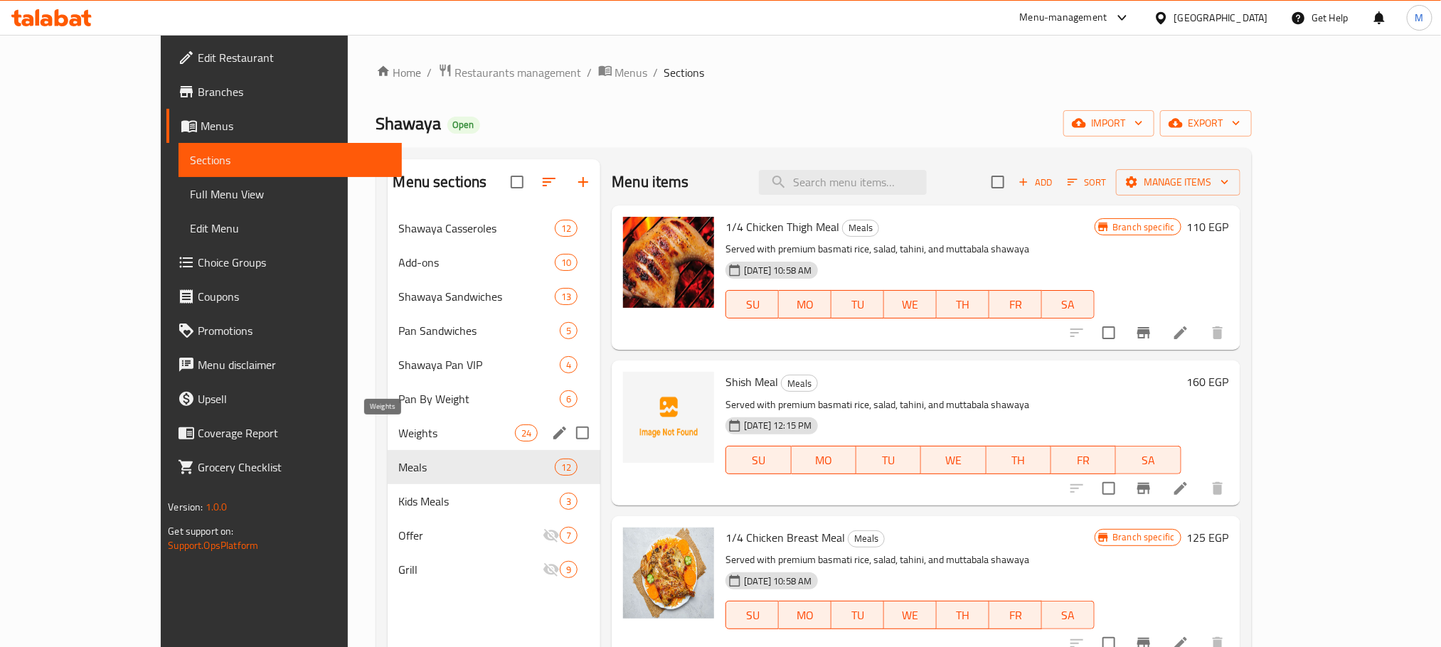
scroll to position [107, 0]
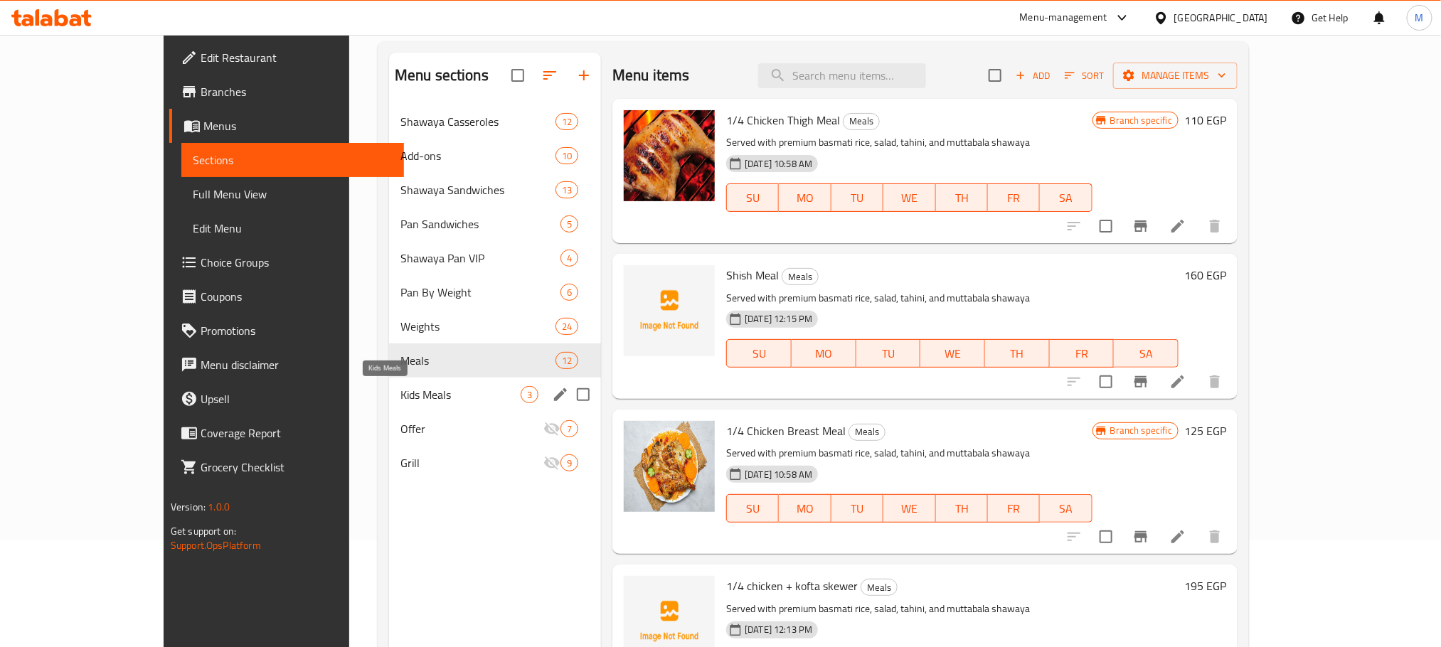
click at [435, 391] on span "Kids Meals" at bounding box center [460, 394] width 120 height 17
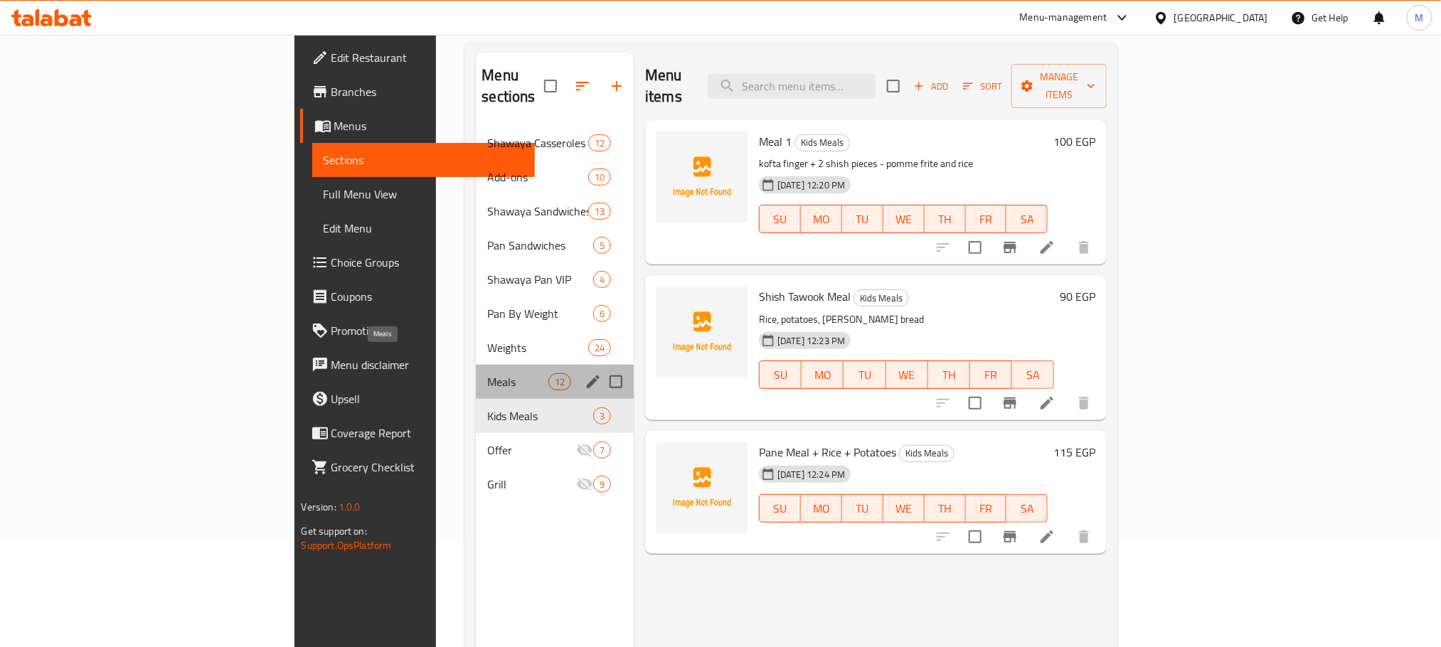
click at [487, 373] on span "Meals" at bounding box center [517, 381] width 60 height 17
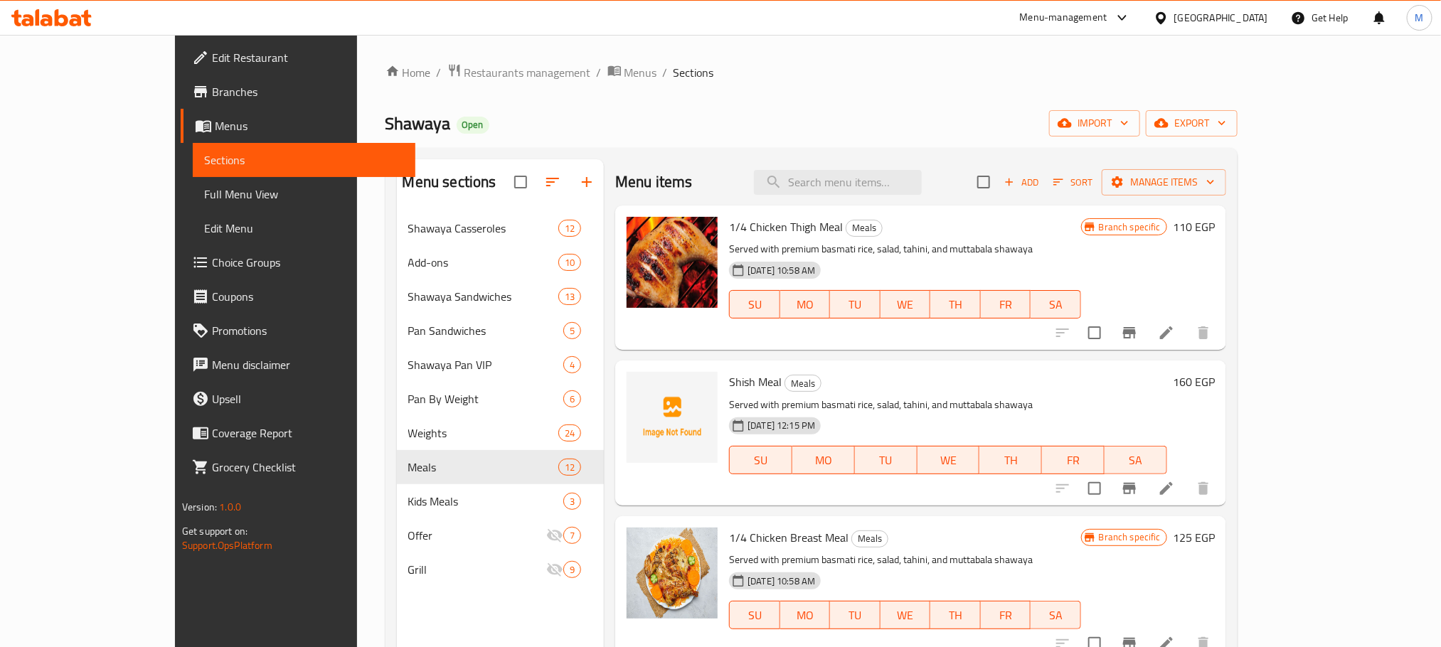
drag, startPoint x: 1122, startPoint y: 105, endPoint x: 792, endPoint y: 56, distance: 334.2
click at [792, 56] on div "Home / Restaurants management / Menus / Sections Shawaya Open import export Men…" at bounding box center [811, 440] width 909 height 811
